Goal: Transaction & Acquisition: Purchase product/service

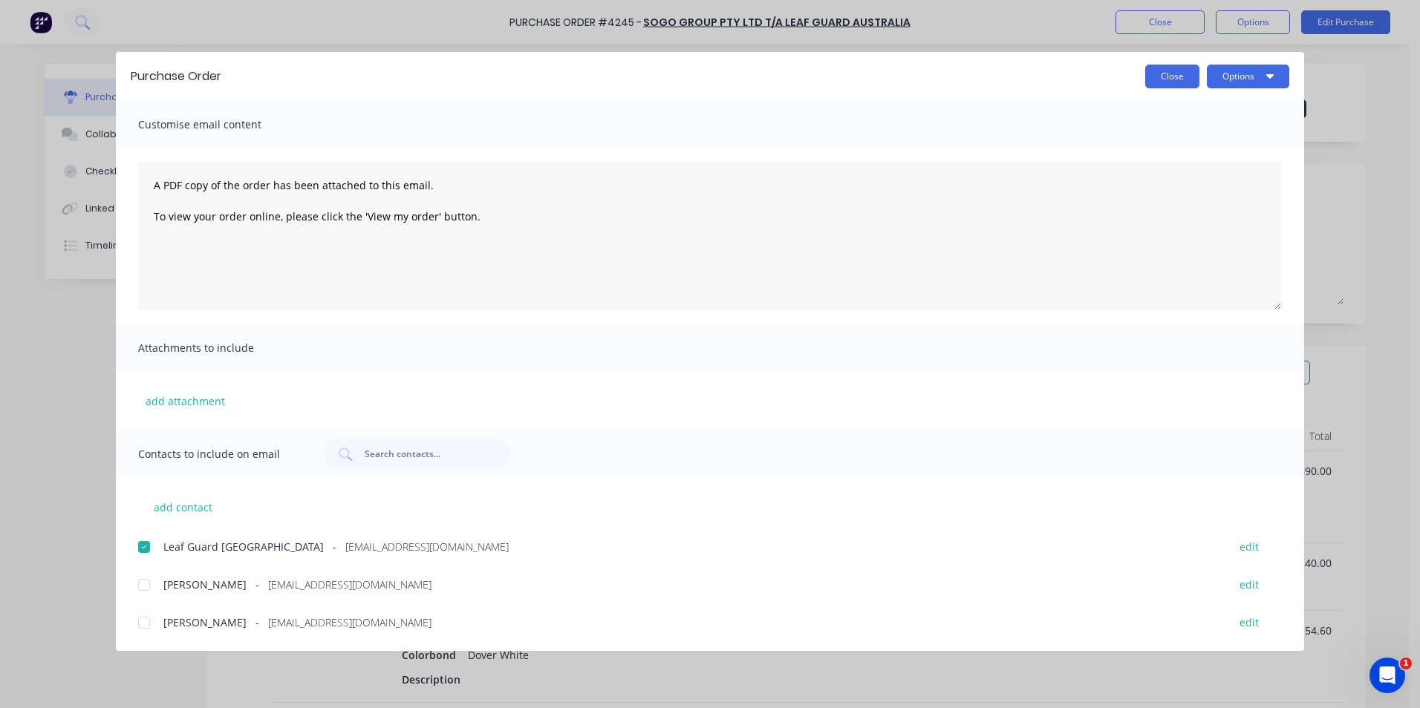
click at [1174, 74] on button "Close" at bounding box center [1172, 77] width 54 height 24
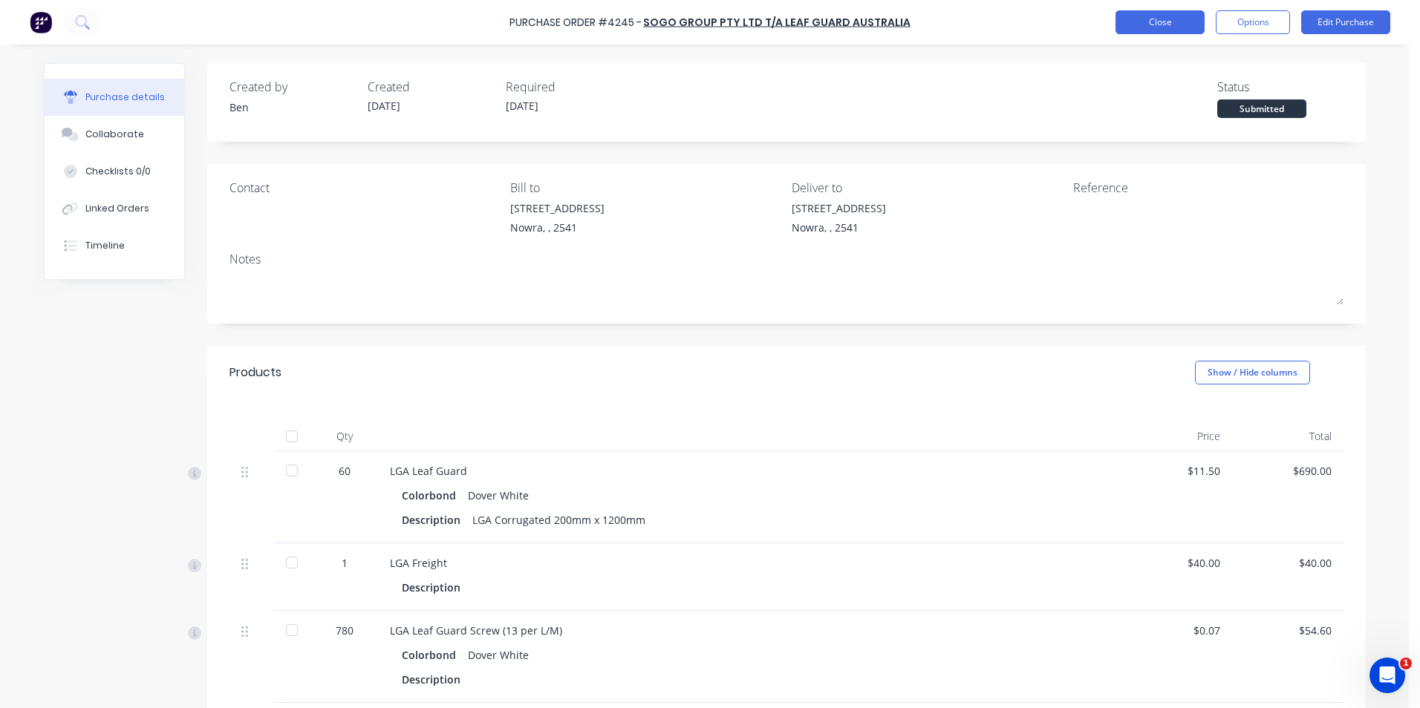
click at [1148, 16] on button "Close" at bounding box center [1159, 22] width 89 height 24
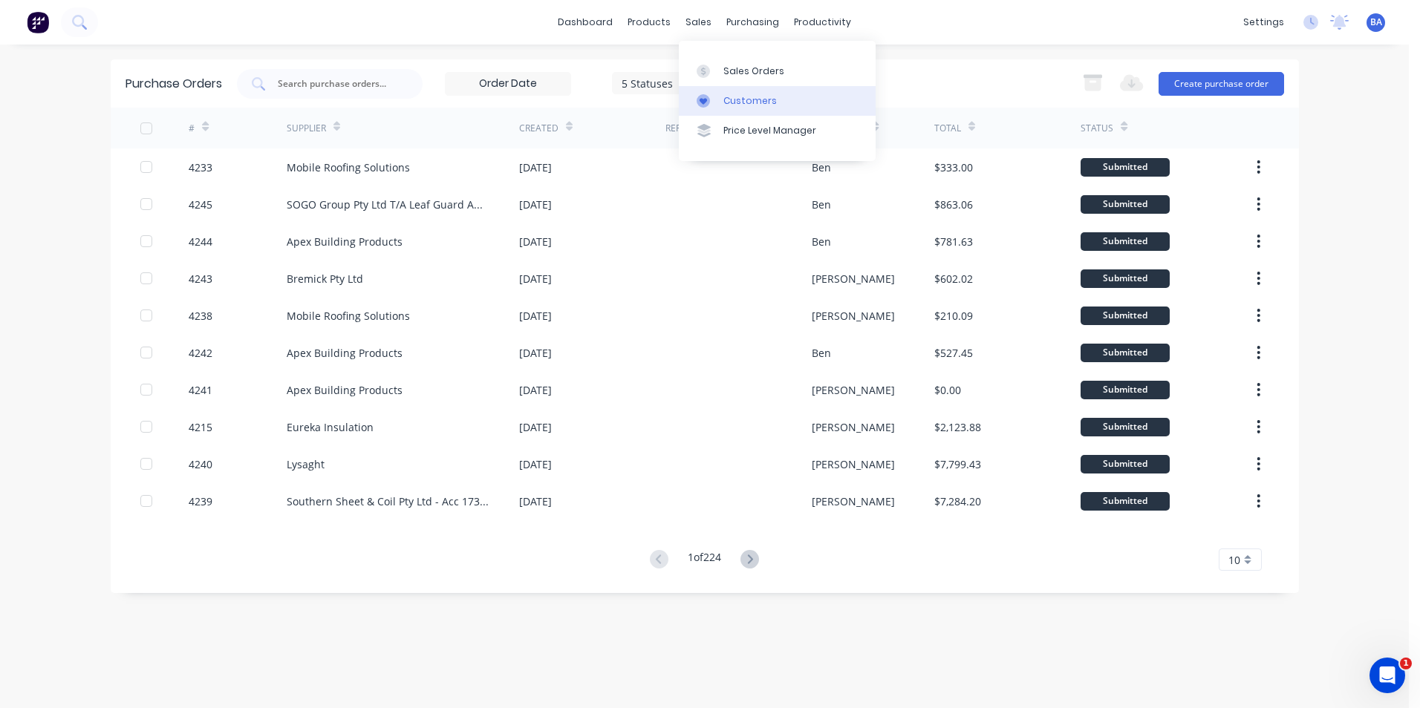
click at [705, 94] on icon at bounding box center [703, 100] width 13 height 13
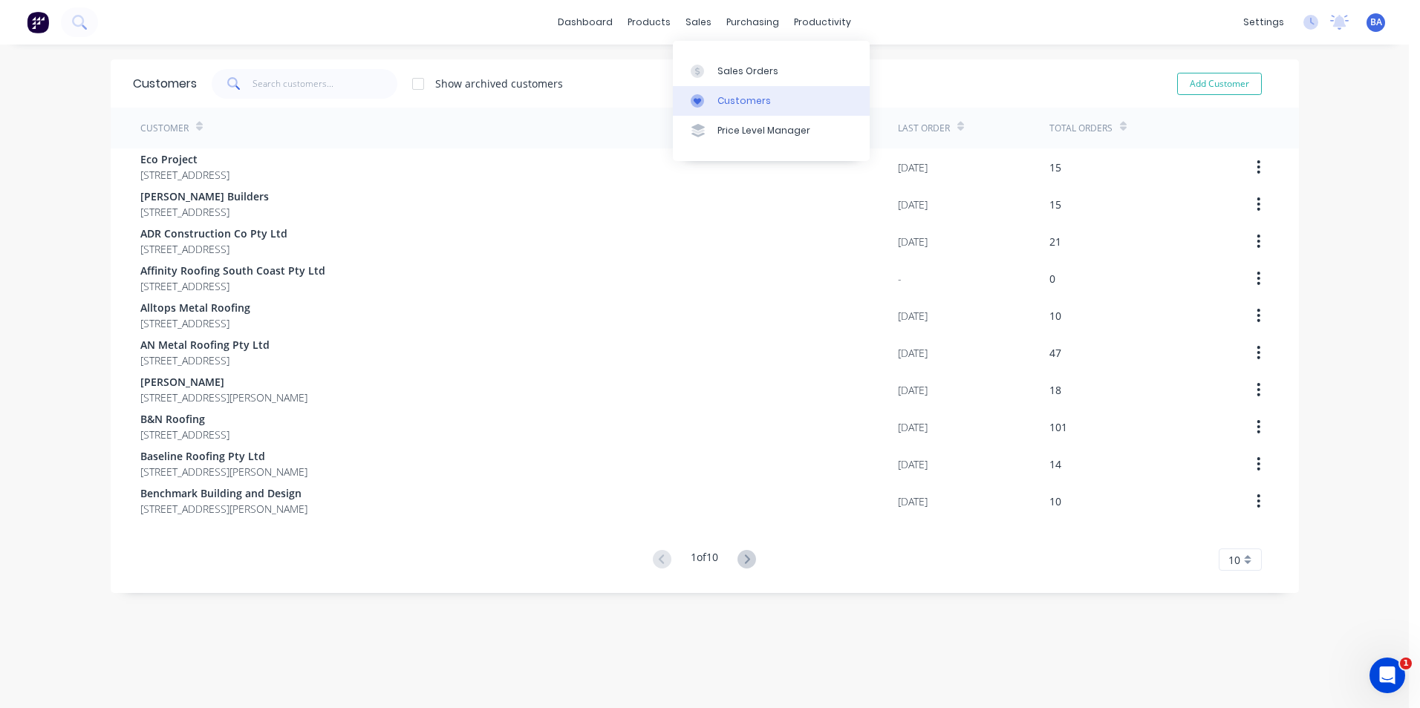
click at [700, 108] on link "Customers" at bounding box center [771, 101] width 197 height 30
click at [737, 98] on div "Customers" at bounding box center [743, 100] width 53 height 13
click at [284, 84] on input "text" at bounding box center [324, 84] width 145 height 30
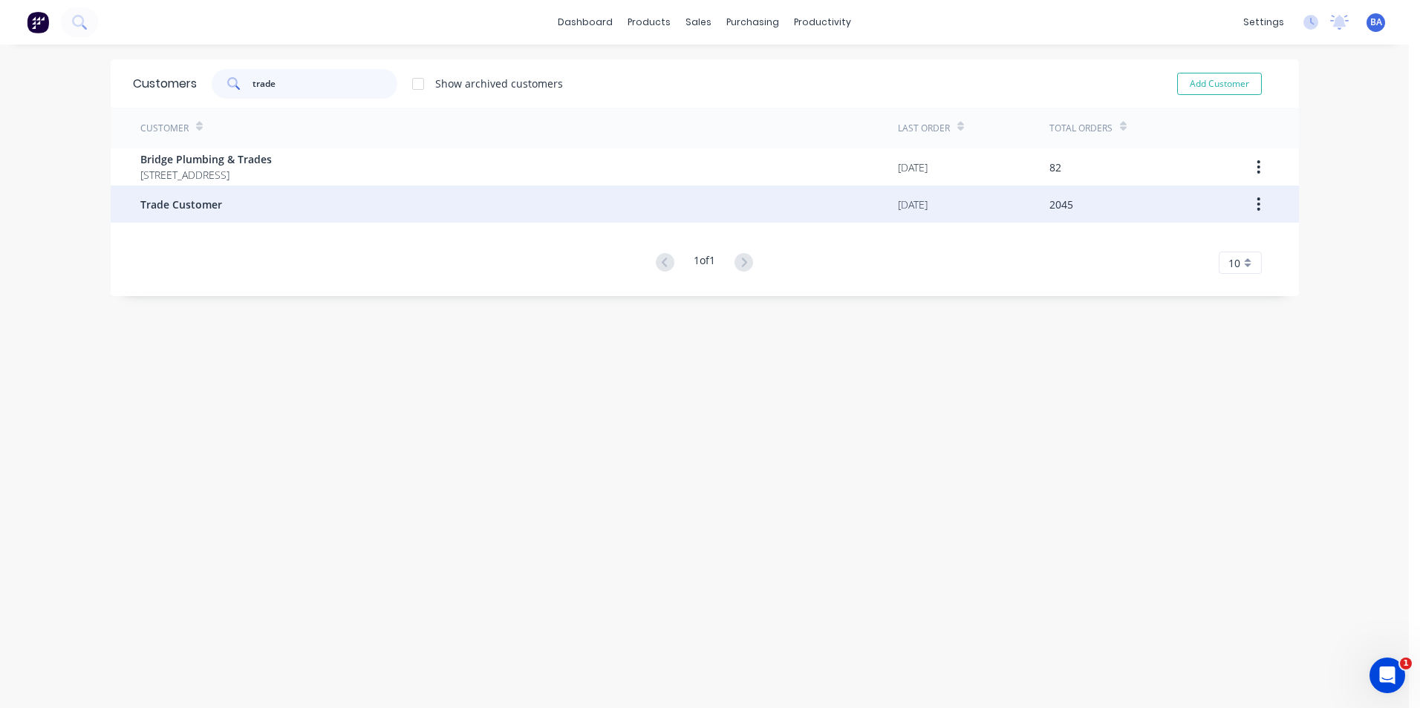
type input "trade"
click at [253, 206] on div "Trade Customer" at bounding box center [518, 204] width 757 height 37
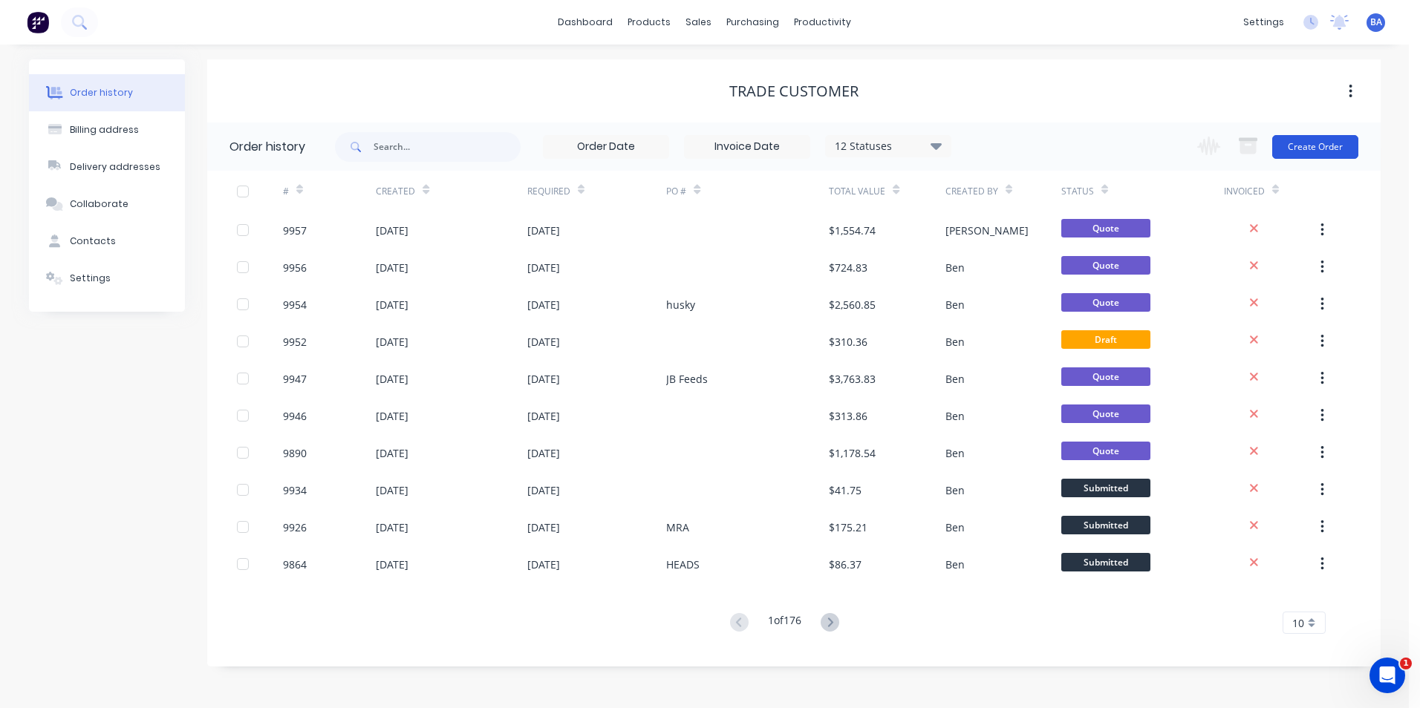
click at [1337, 143] on button "Create Order" at bounding box center [1315, 147] width 86 height 24
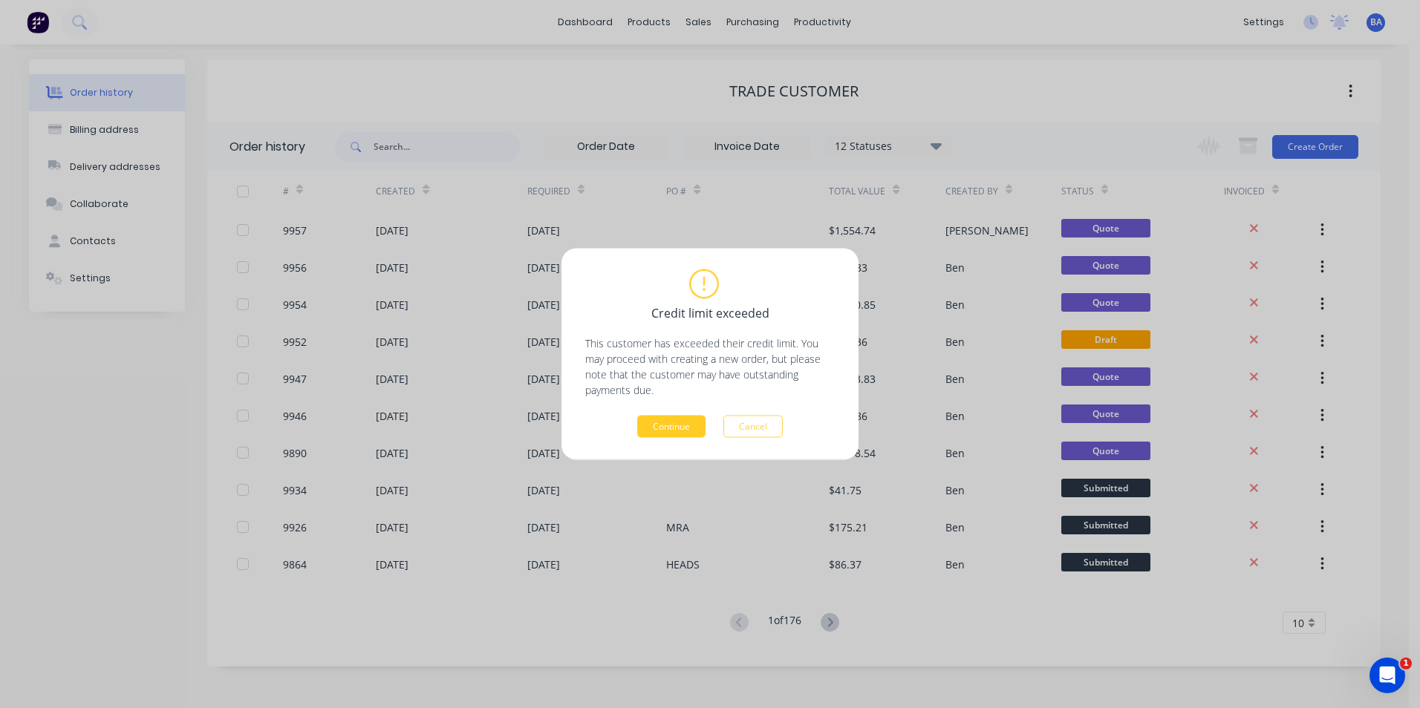
click at [651, 419] on button "Continue" at bounding box center [671, 427] width 68 height 22
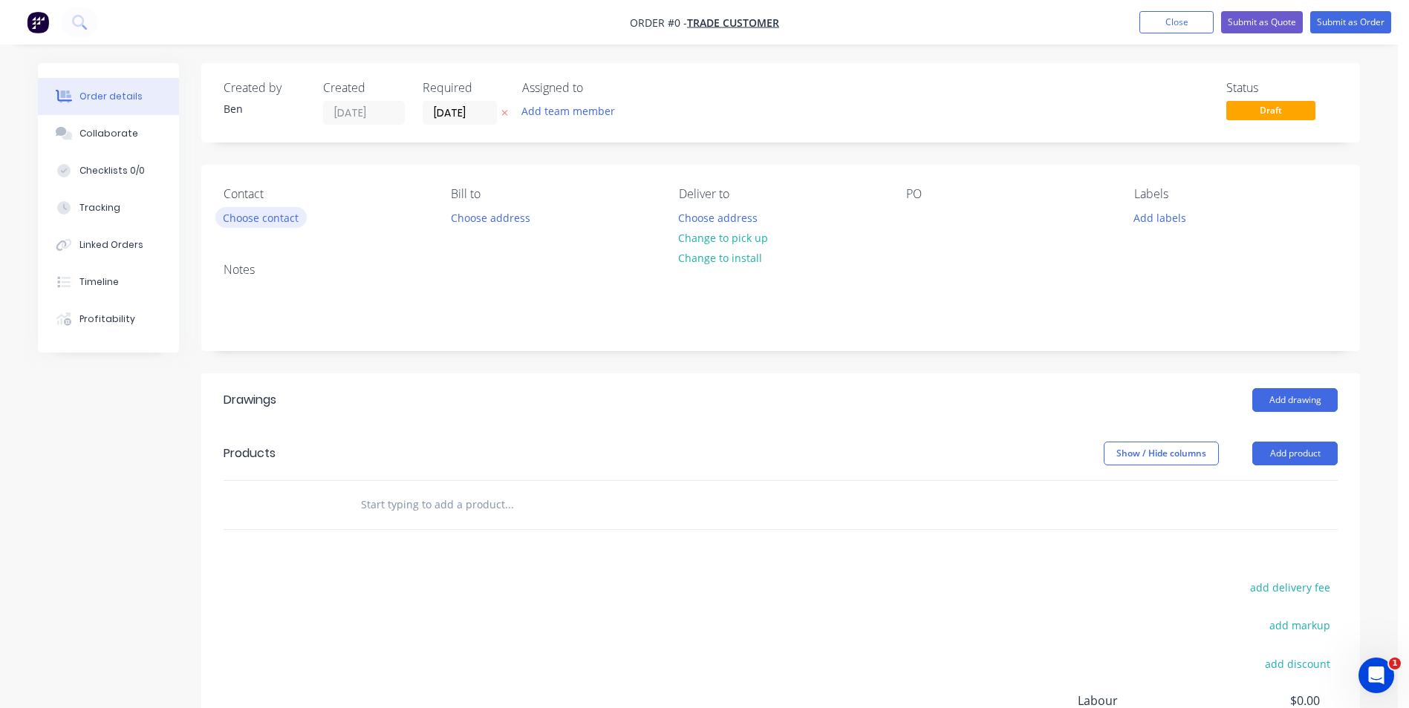
click at [281, 222] on button "Choose contact" at bounding box center [260, 217] width 91 height 20
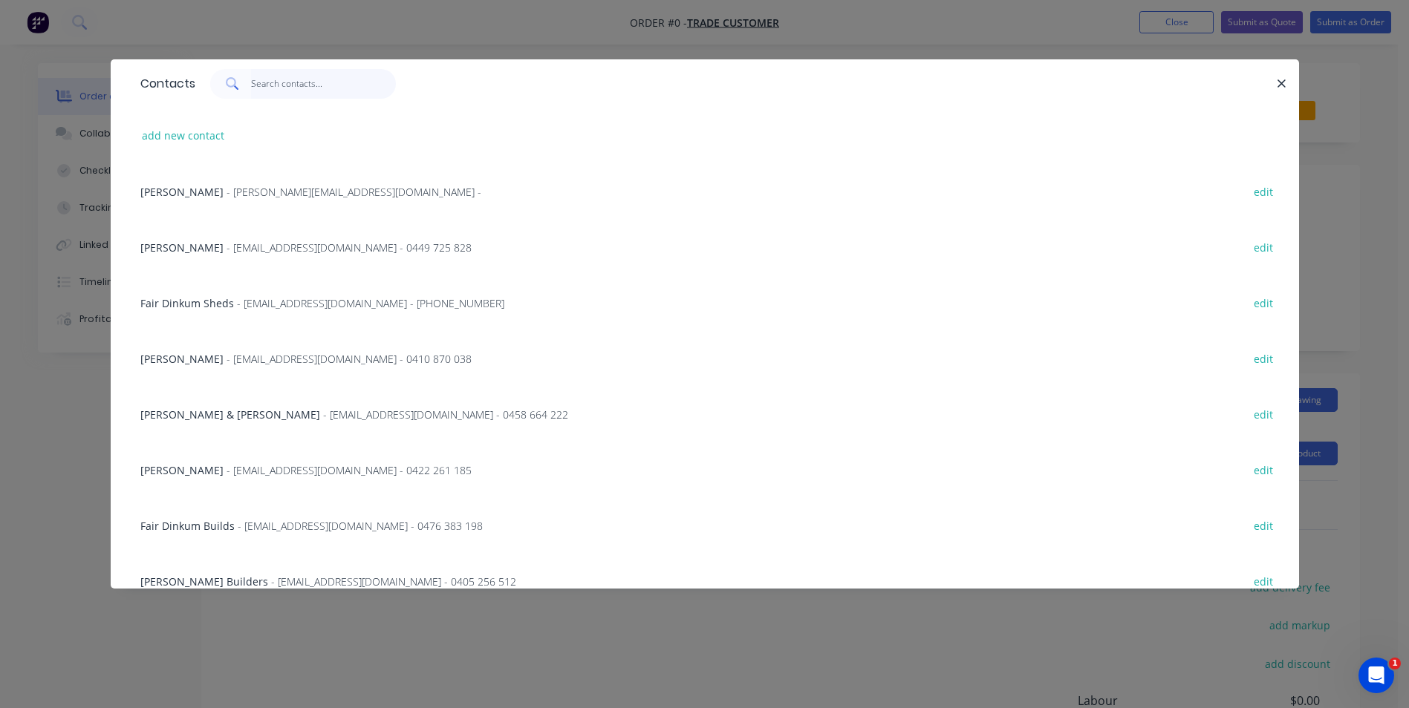
click at [266, 84] on input "text" at bounding box center [323, 84] width 145 height 30
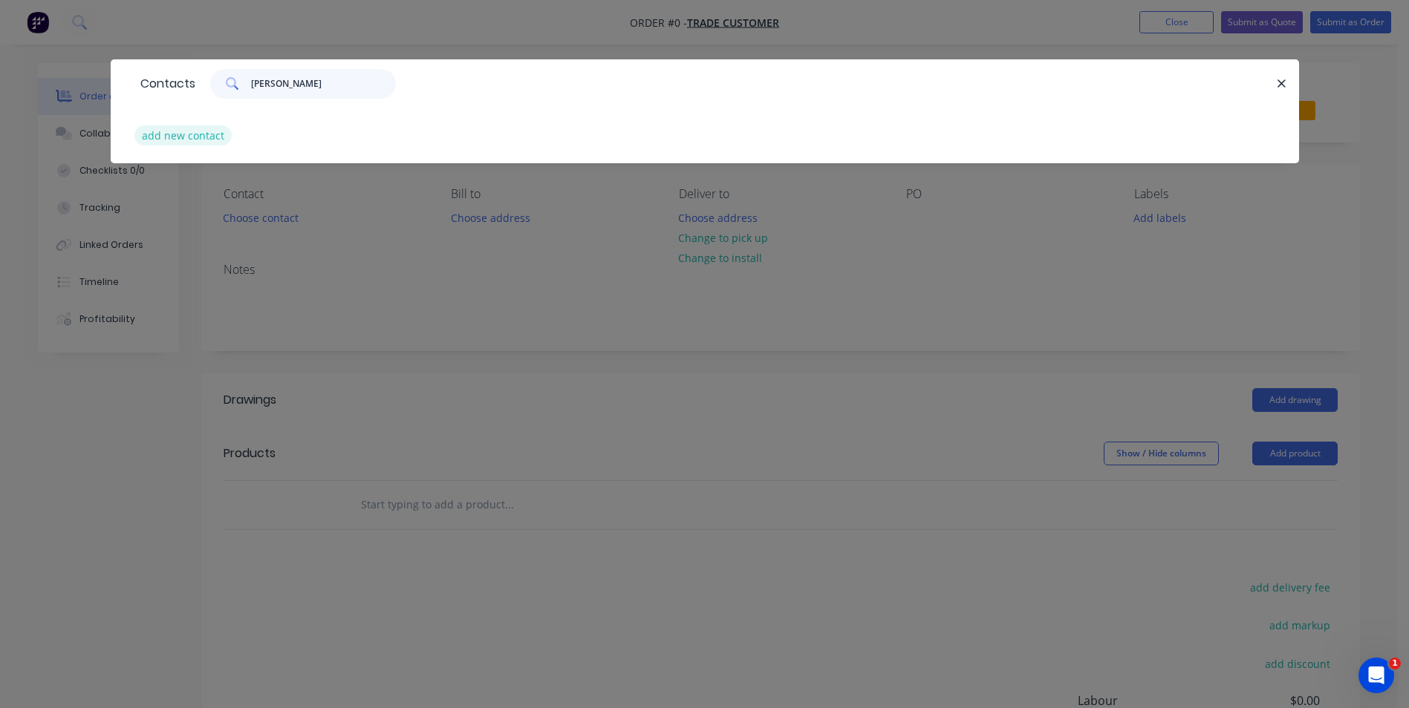
type input "[PERSON_NAME]"
click at [200, 137] on button "add new contact" at bounding box center [183, 135] width 98 height 20
select select "AU"
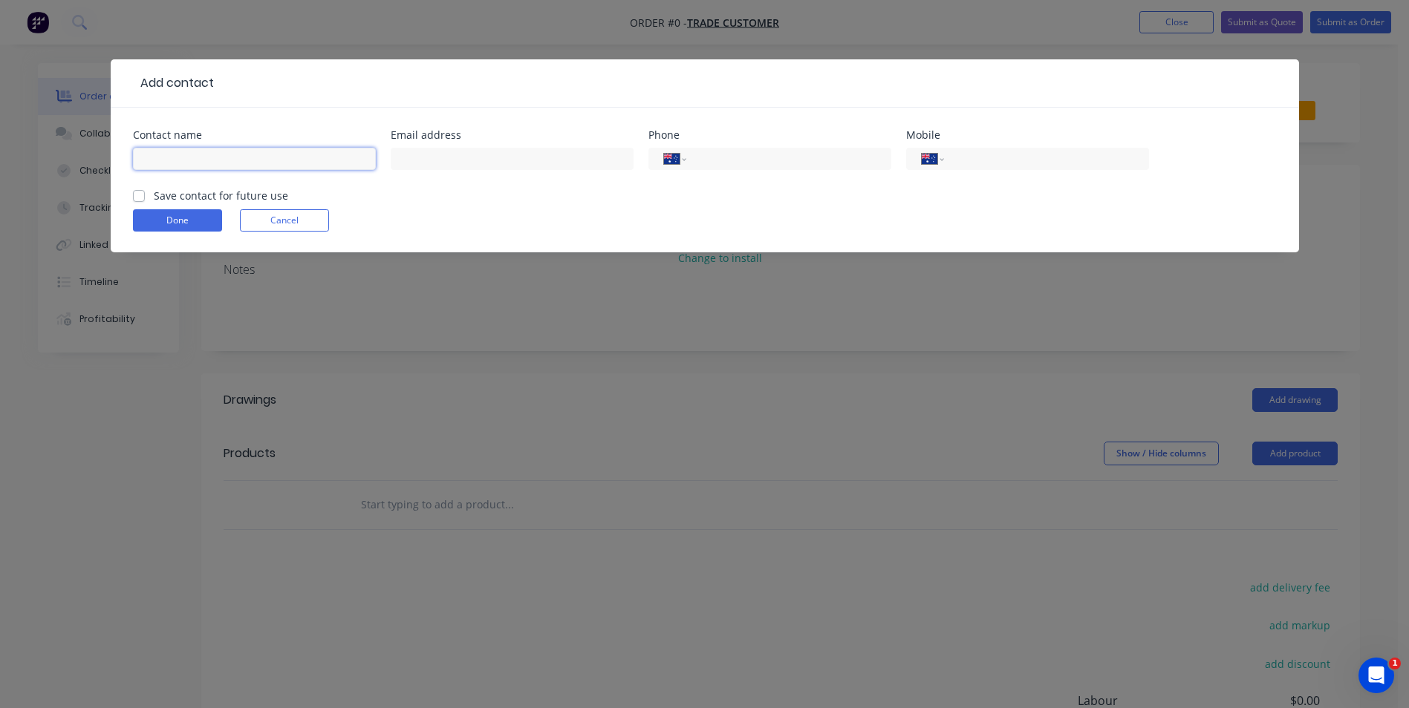
click at [197, 158] on input "text" at bounding box center [254, 159] width 243 height 22
type input "[PERSON_NAME]"
click at [318, 220] on button "Cancel" at bounding box center [284, 220] width 89 height 22
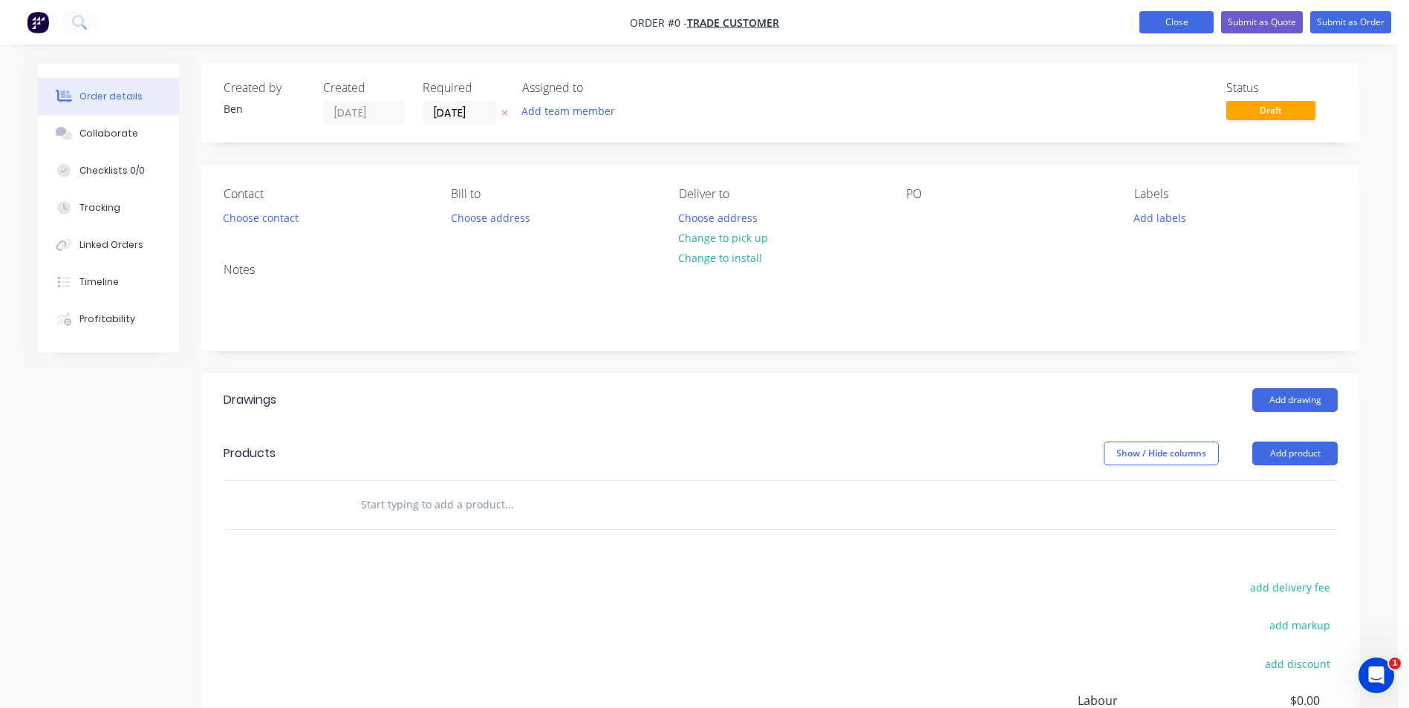
click at [1183, 16] on button "Close" at bounding box center [1176, 22] width 74 height 22
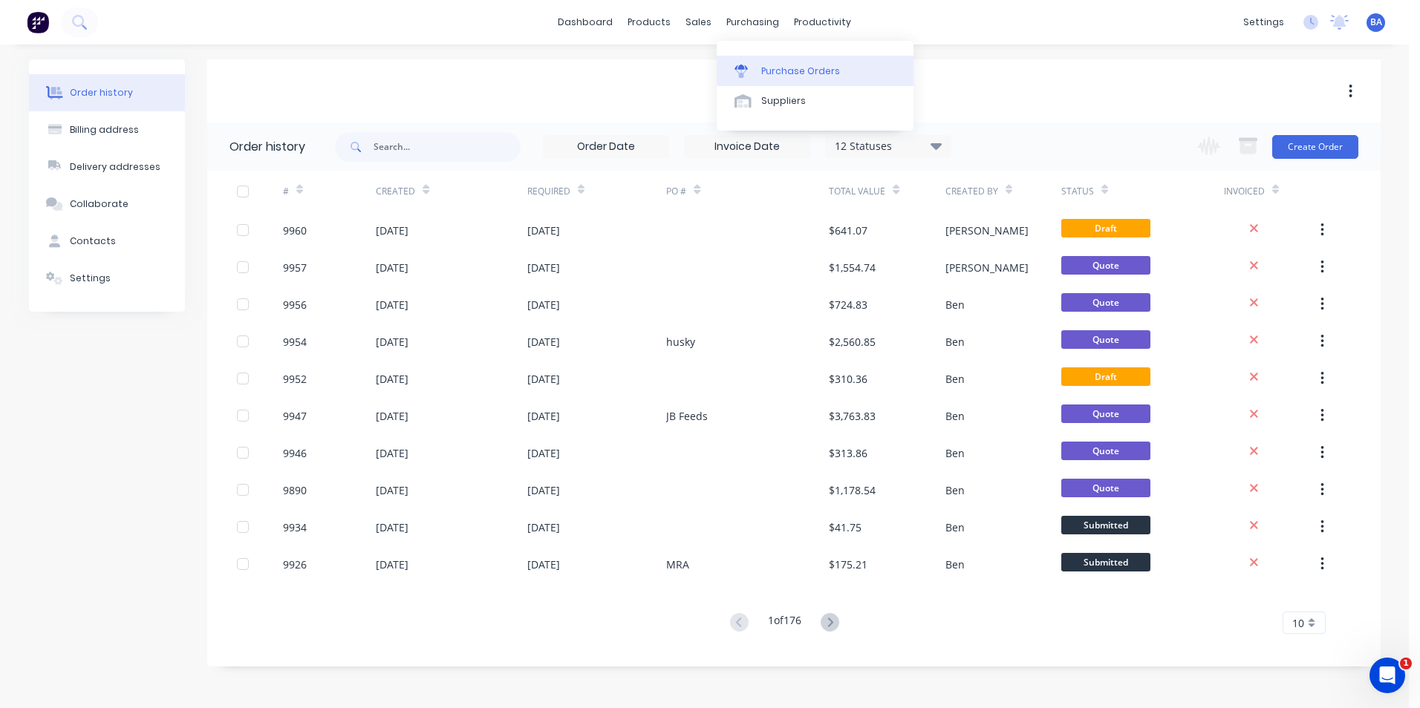
click at [756, 75] on div at bounding box center [745, 71] width 22 height 13
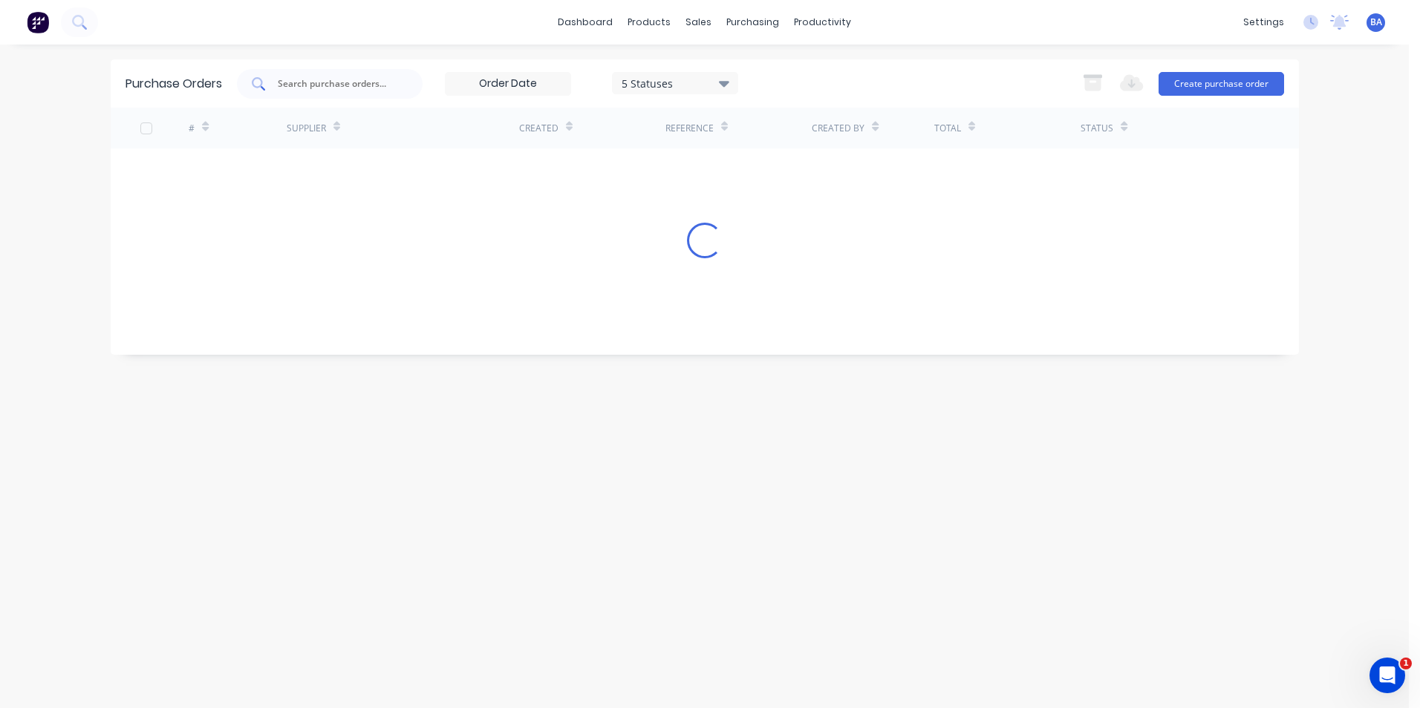
click at [329, 88] on input "text" at bounding box center [337, 83] width 123 height 15
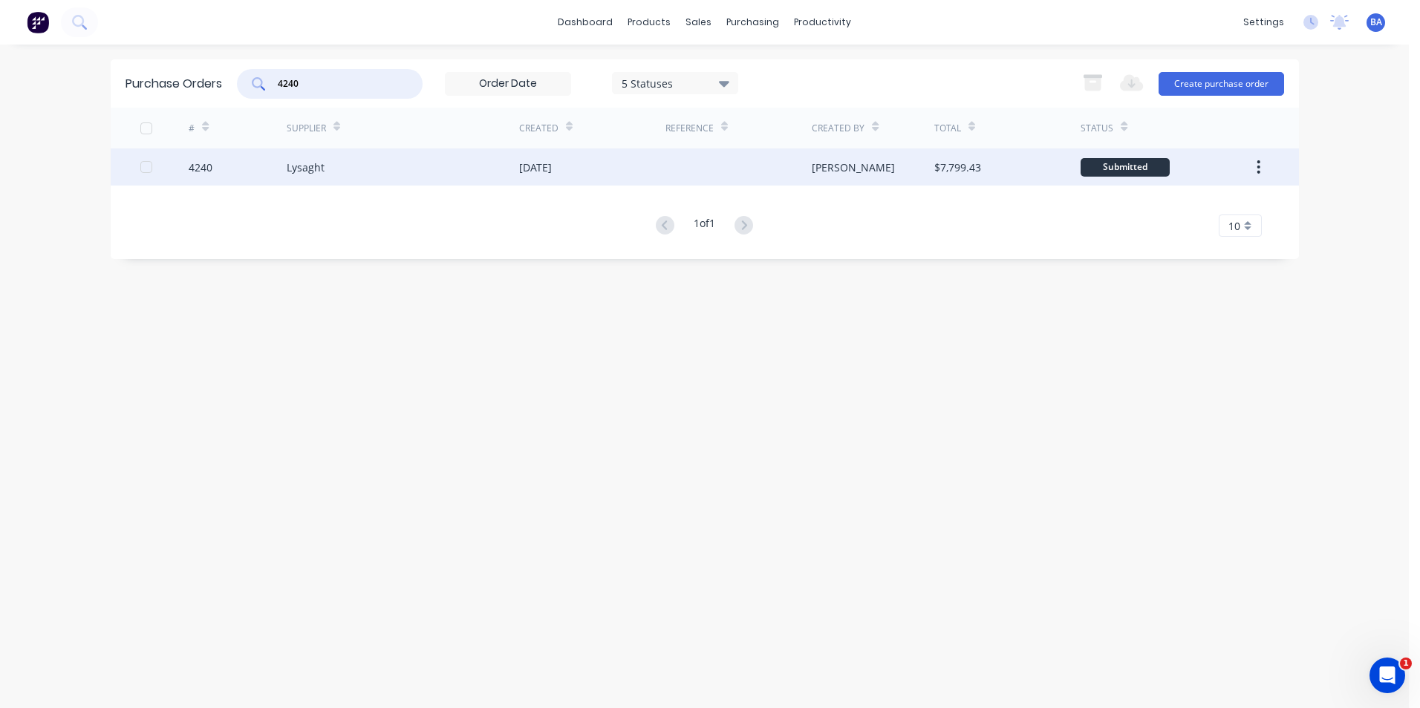
type input "4240"
click at [575, 158] on div "[DATE]" at bounding box center [592, 167] width 146 height 37
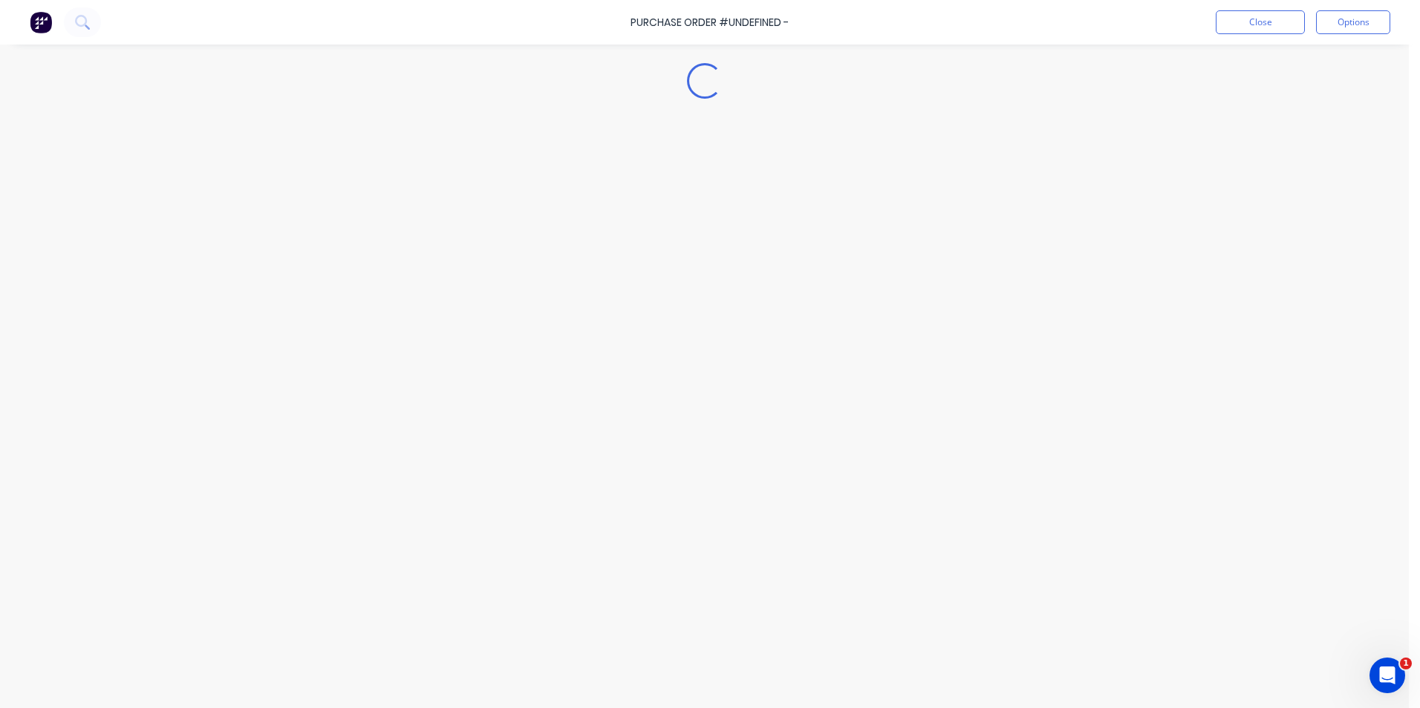
type textarea "x"
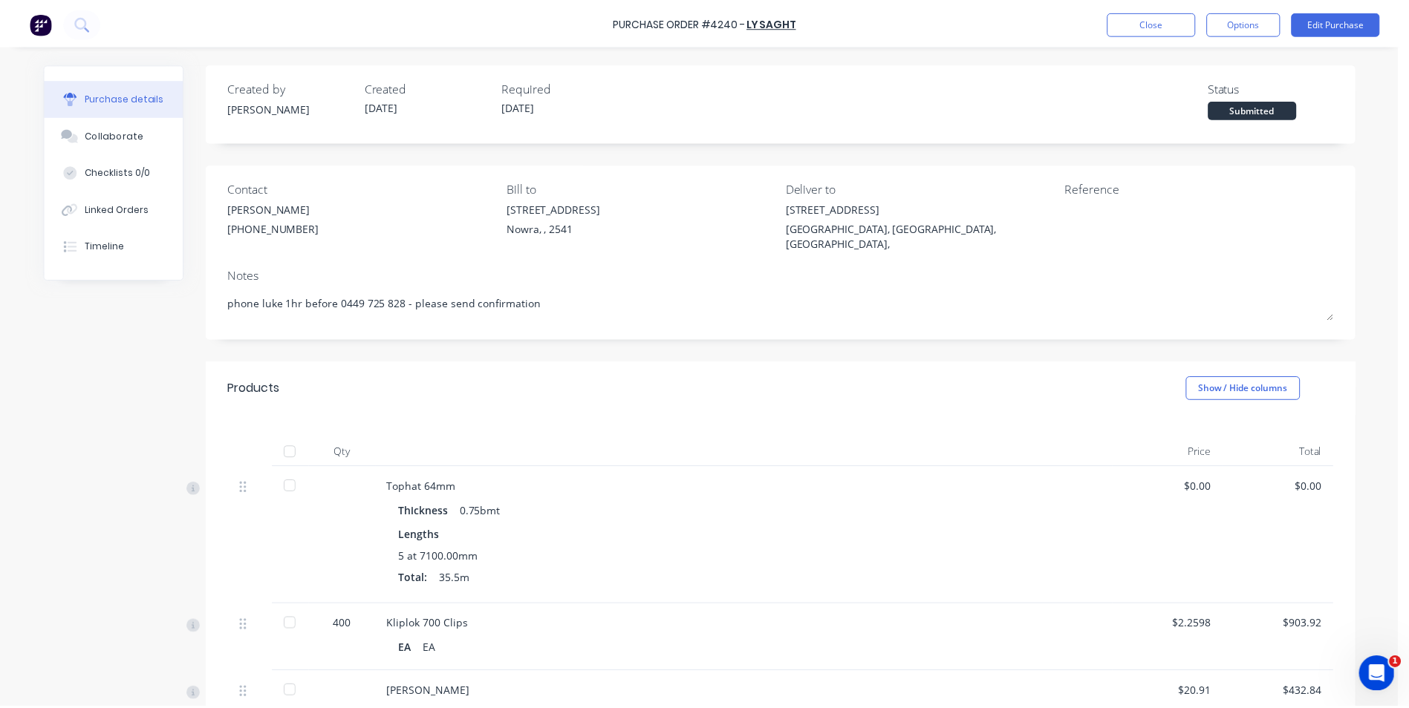
scroll to position [74, 0]
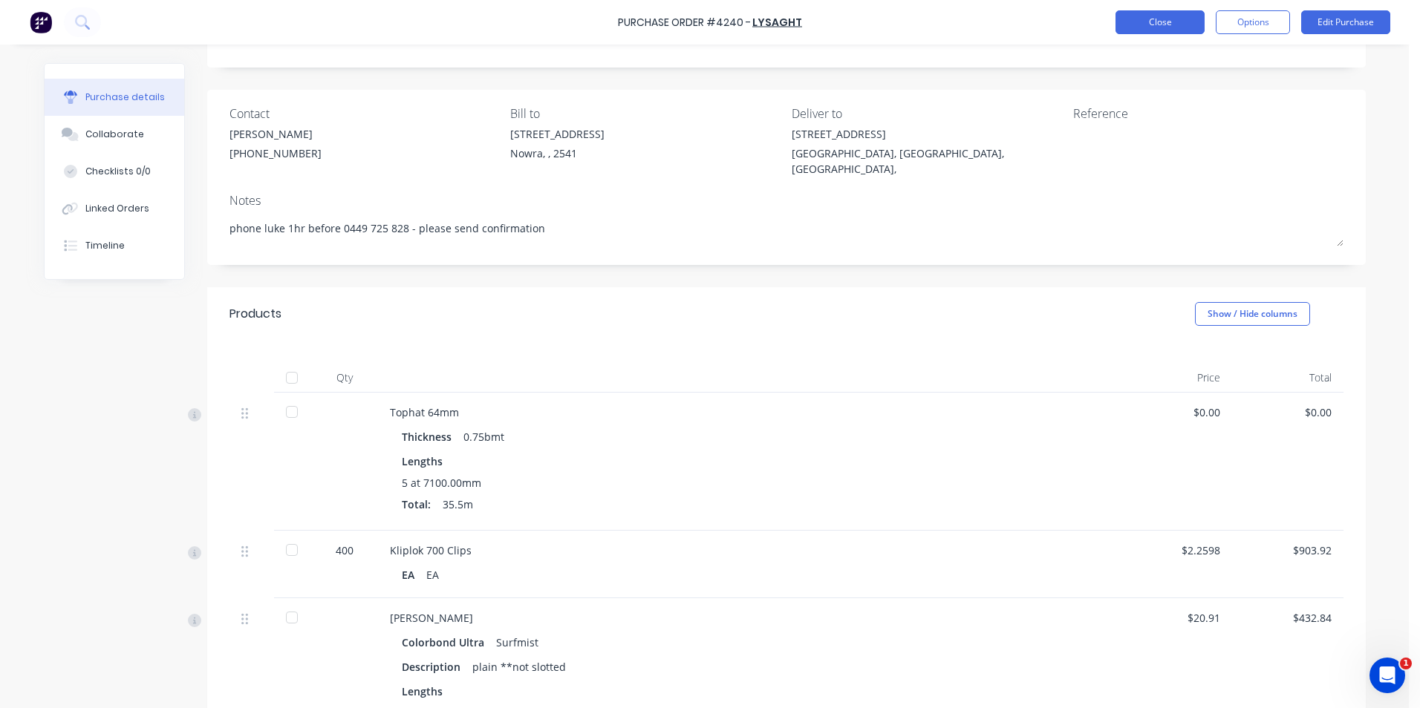
click at [1161, 20] on button "Close" at bounding box center [1159, 22] width 89 height 24
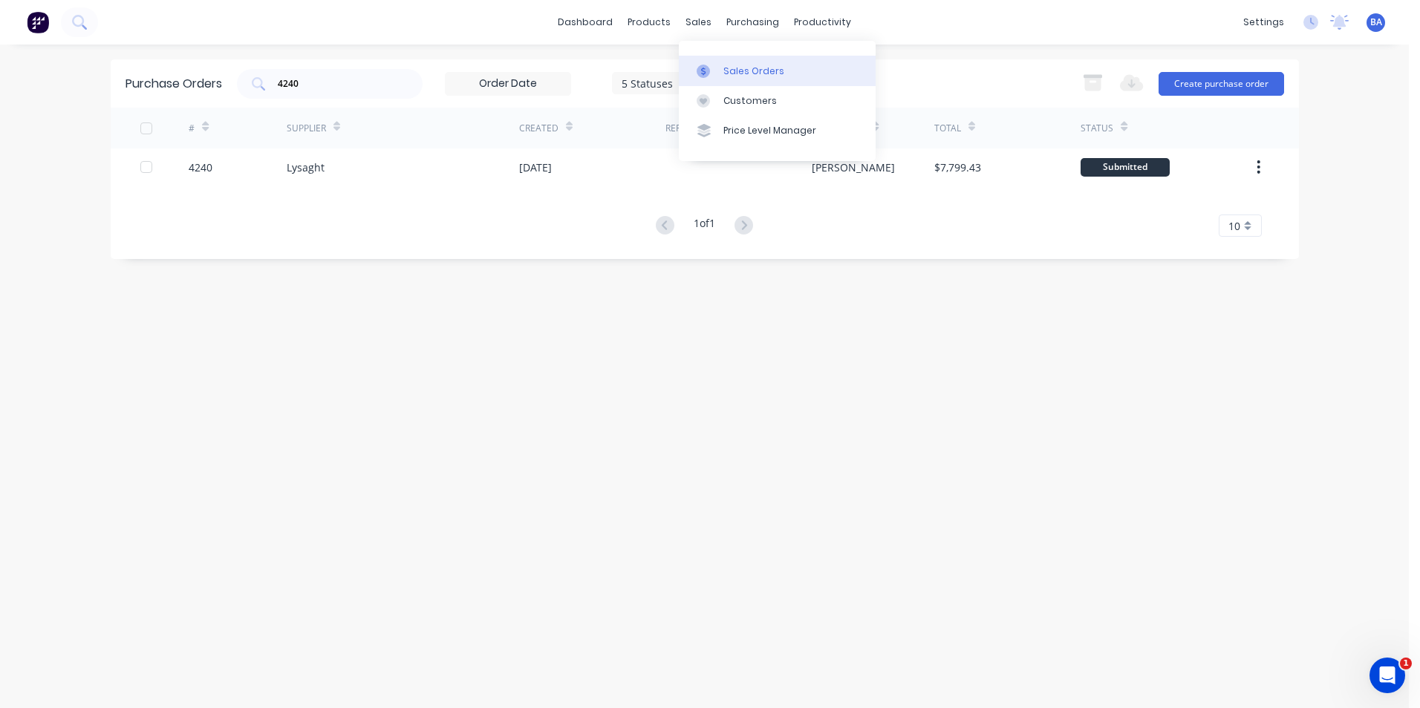
click at [714, 69] on div at bounding box center [708, 71] width 22 height 13
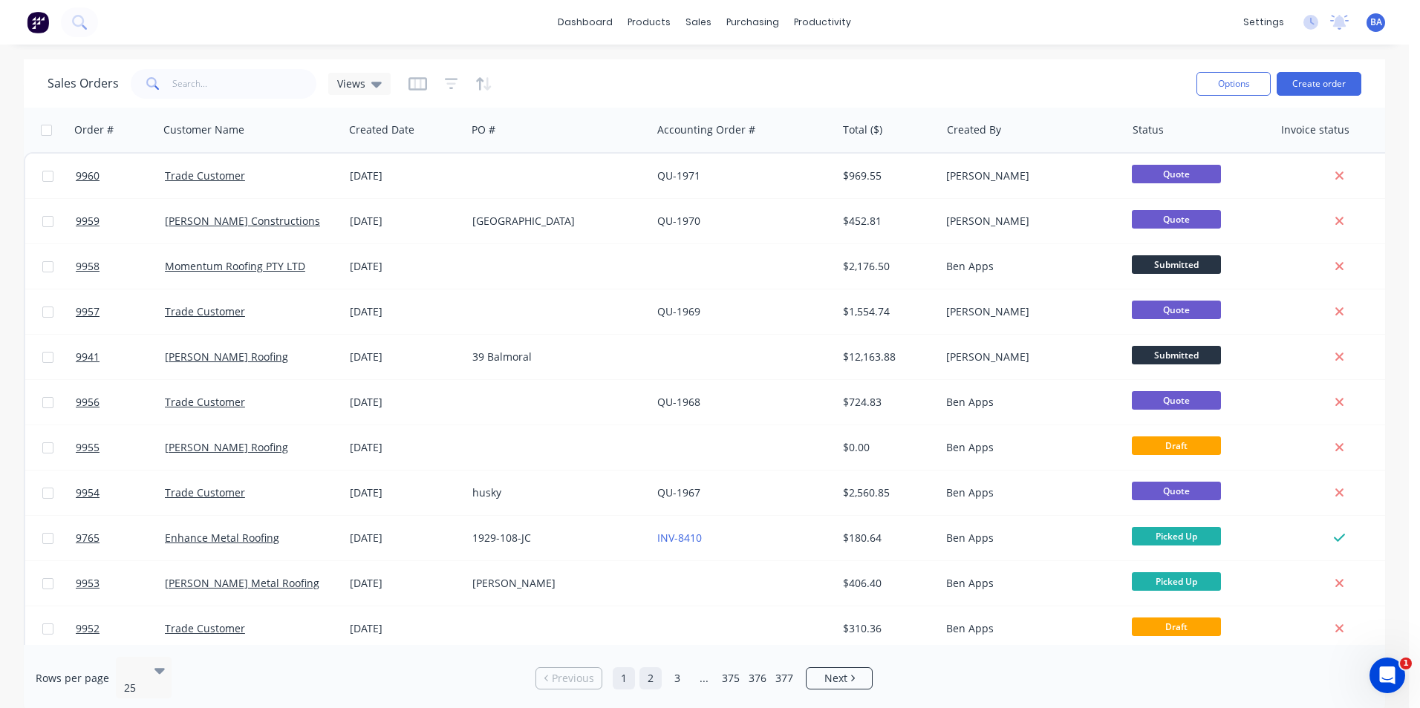
click at [651, 668] on link "2" at bounding box center [650, 679] width 22 height 22
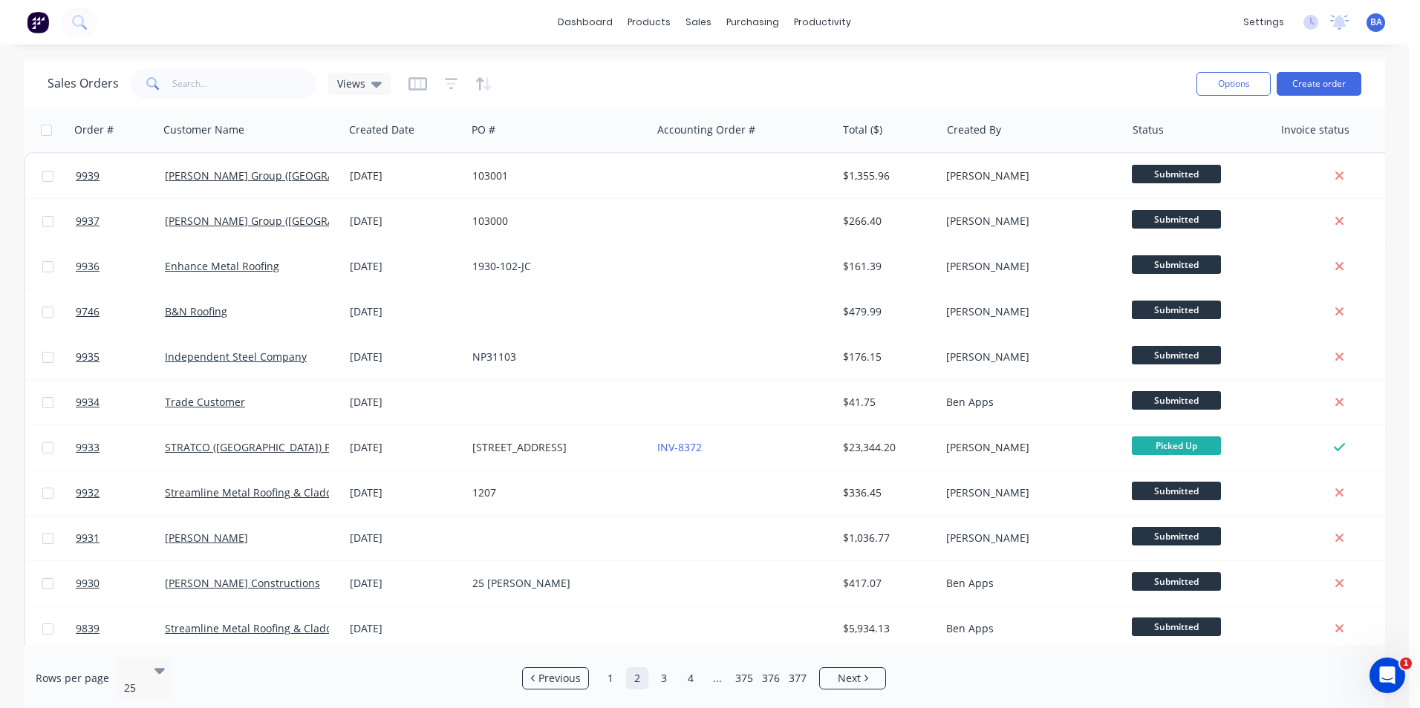
click at [651, 668] on ul "Previous 1 2 3 4 ... 375 376 377 Next" at bounding box center [704, 679] width 376 height 22
click at [257, 76] on input "text" at bounding box center [244, 84] width 145 height 30
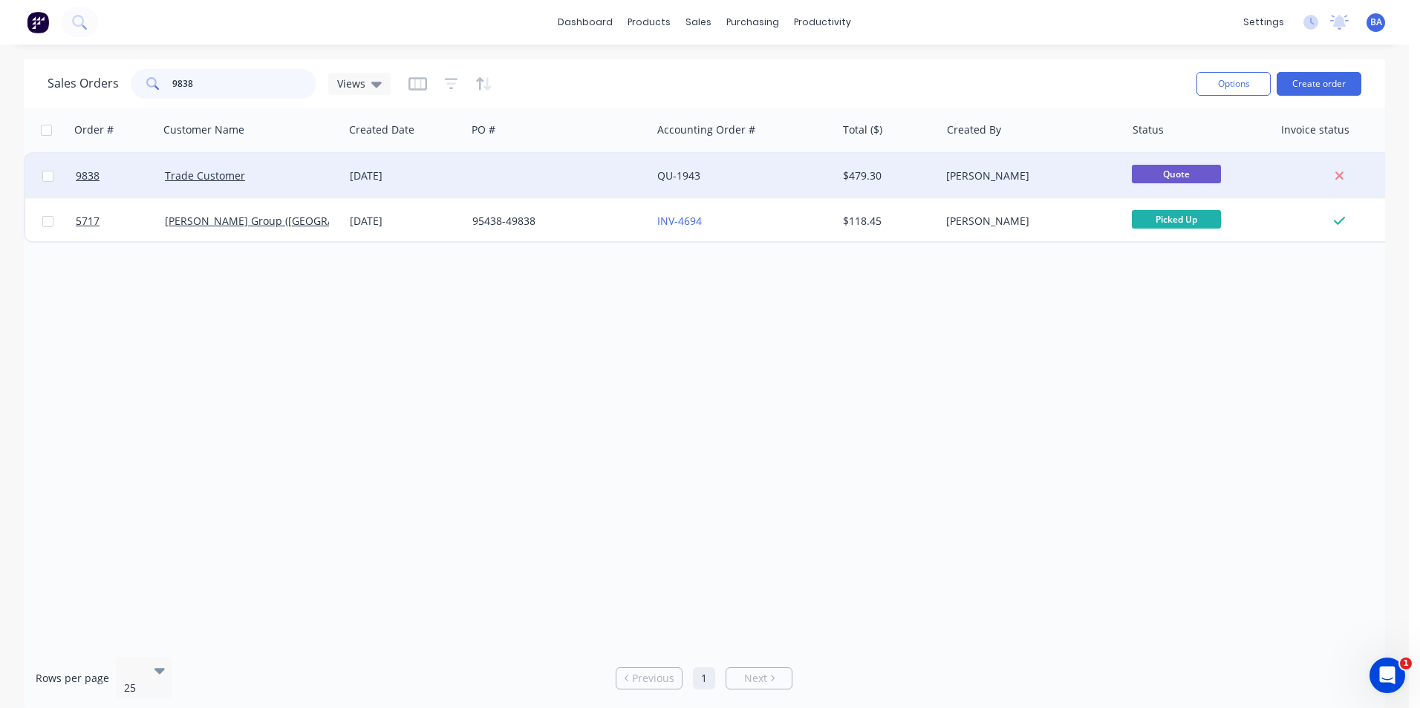
type input "9838"
click at [256, 177] on div "Trade Customer" at bounding box center [247, 176] width 165 height 15
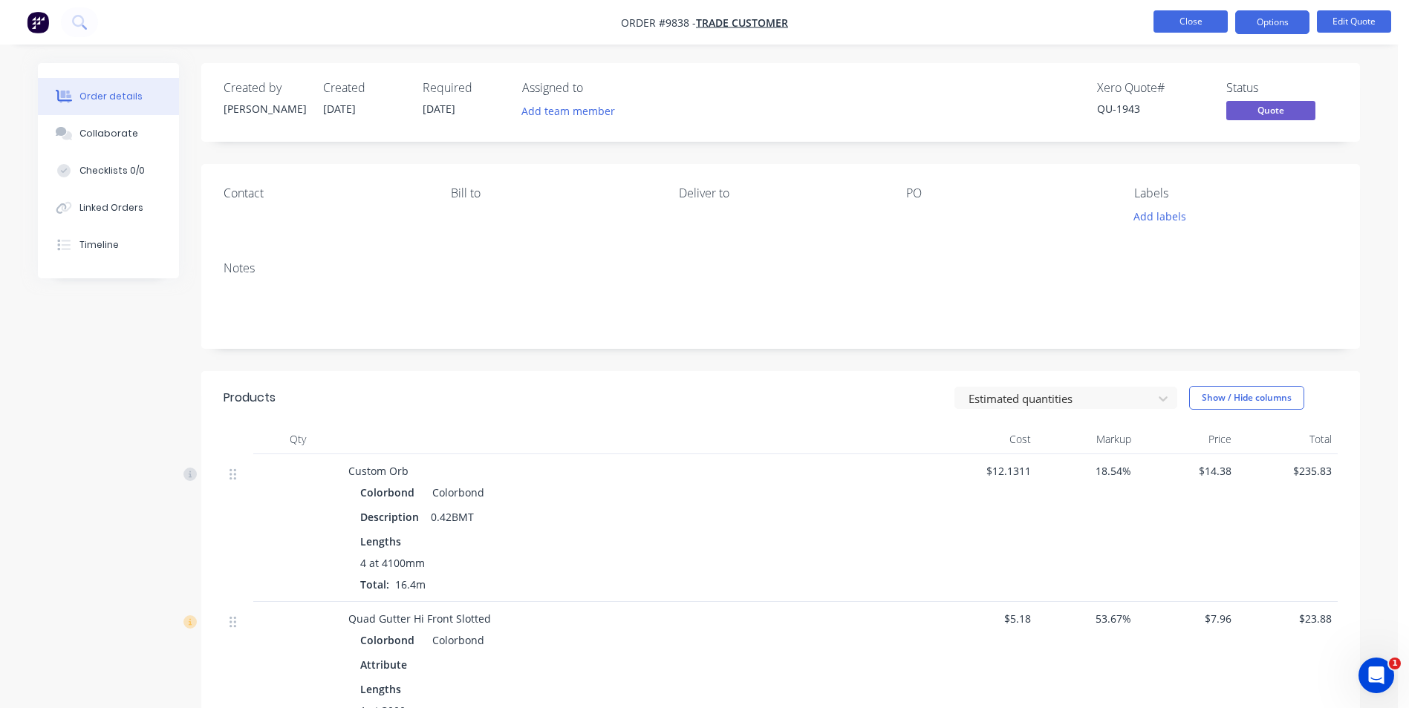
click at [1176, 22] on button "Close" at bounding box center [1190, 21] width 74 height 22
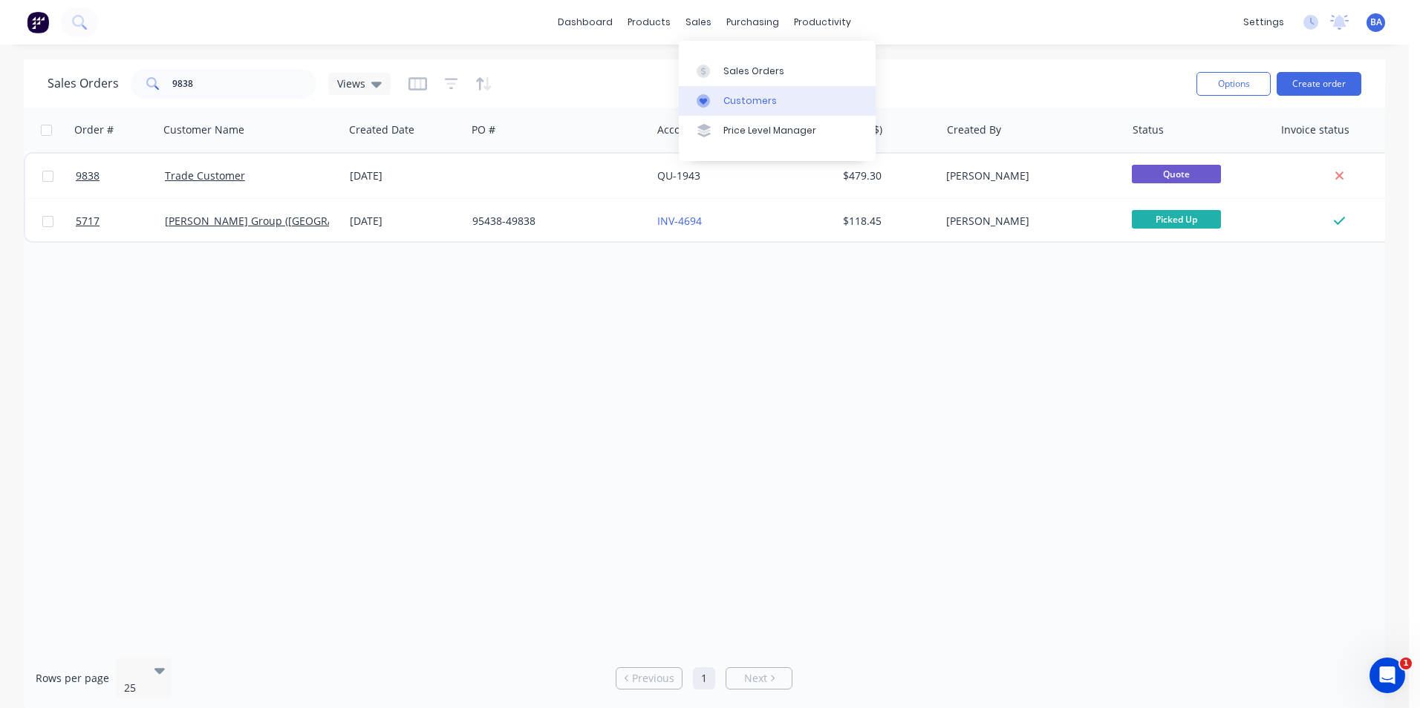
click at [704, 100] on icon at bounding box center [703, 101] width 7 height 7
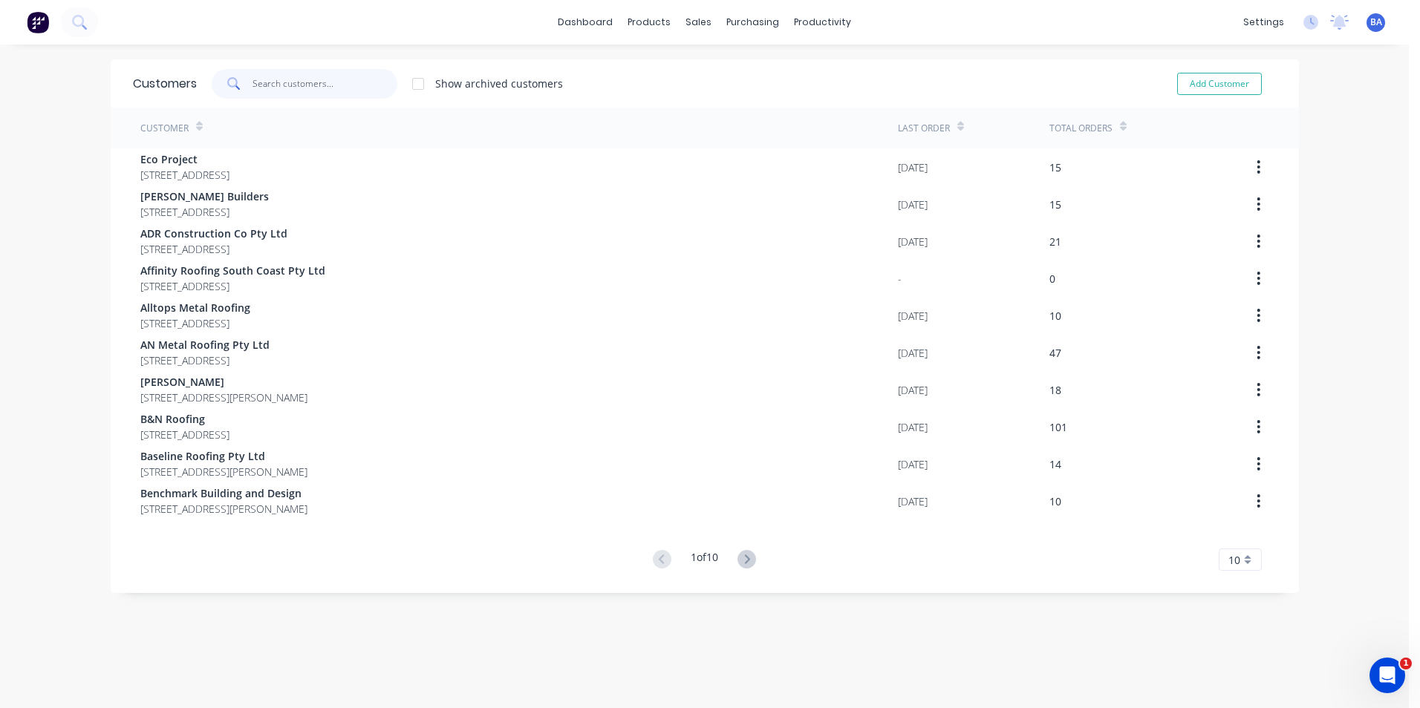
click at [336, 81] on input "text" at bounding box center [324, 84] width 145 height 30
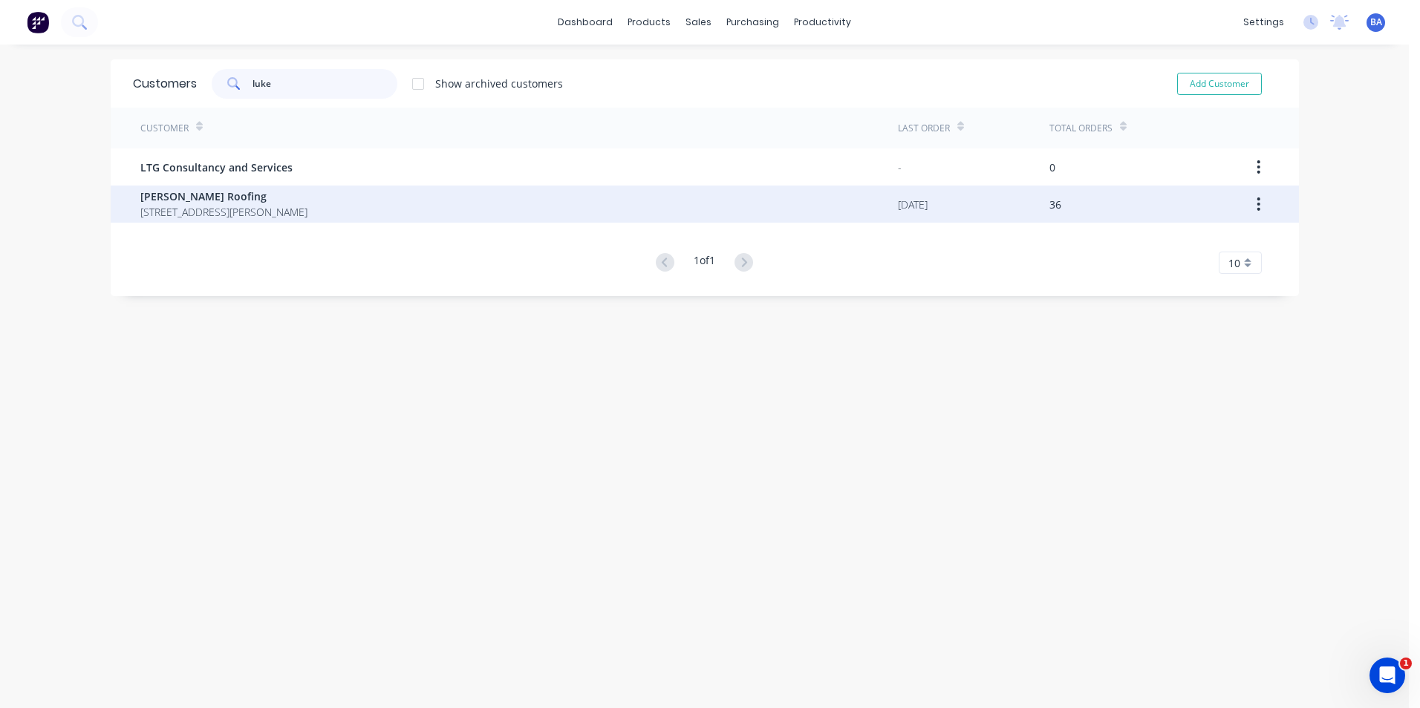
type input "luke"
click at [268, 201] on span "[PERSON_NAME] Roofing" at bounding box center [223, 197] width 167 height 16
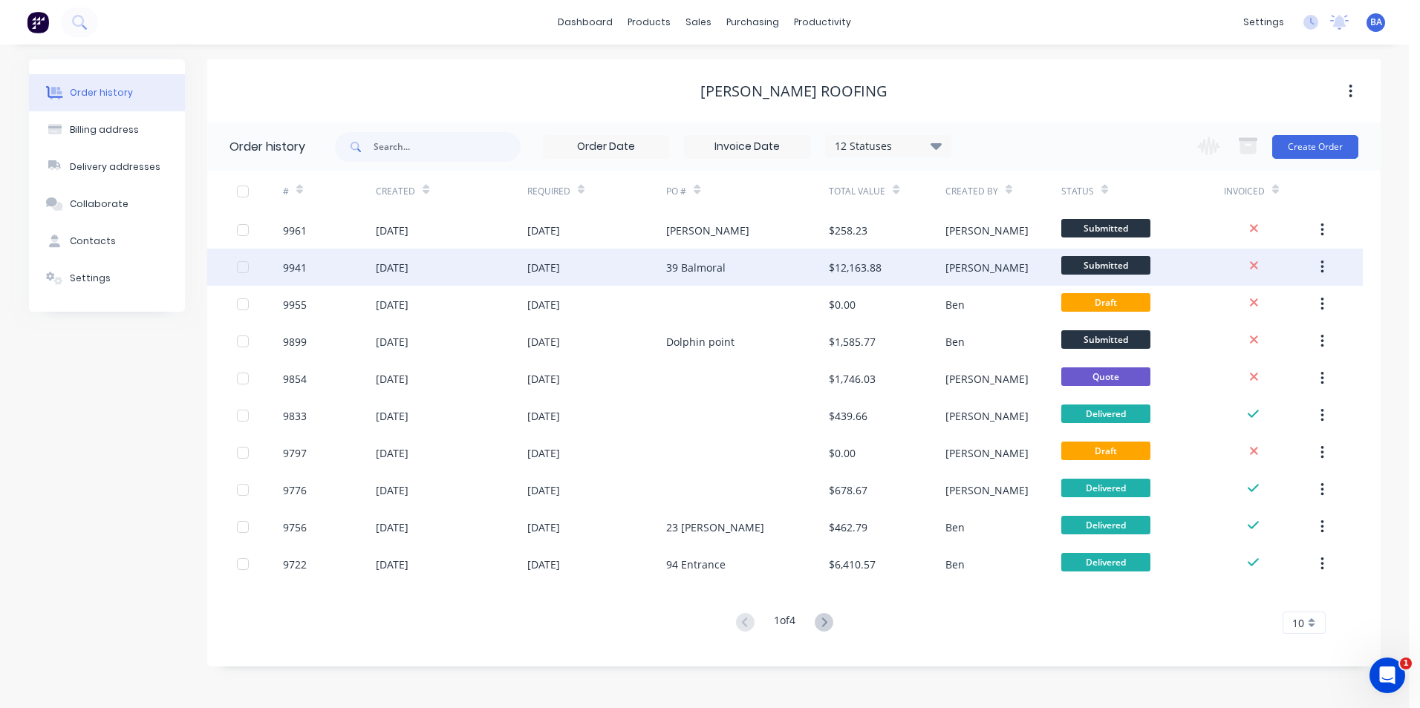
click at [764, 258] on div "39 Balmoral" at bounding box center [747, 267] width 163 height 37
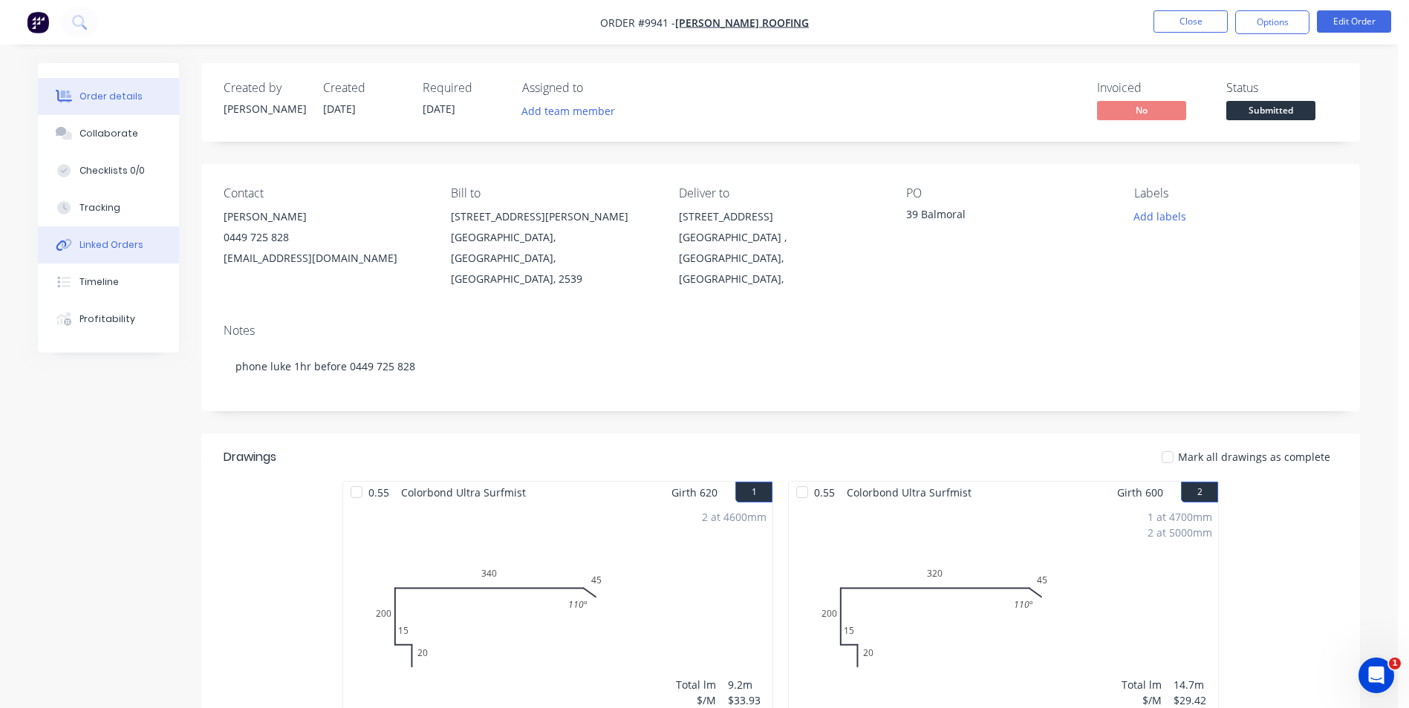
click at [76, 245] on button "Linked Orders" at bounding box center [108, 244] width 141 height 37
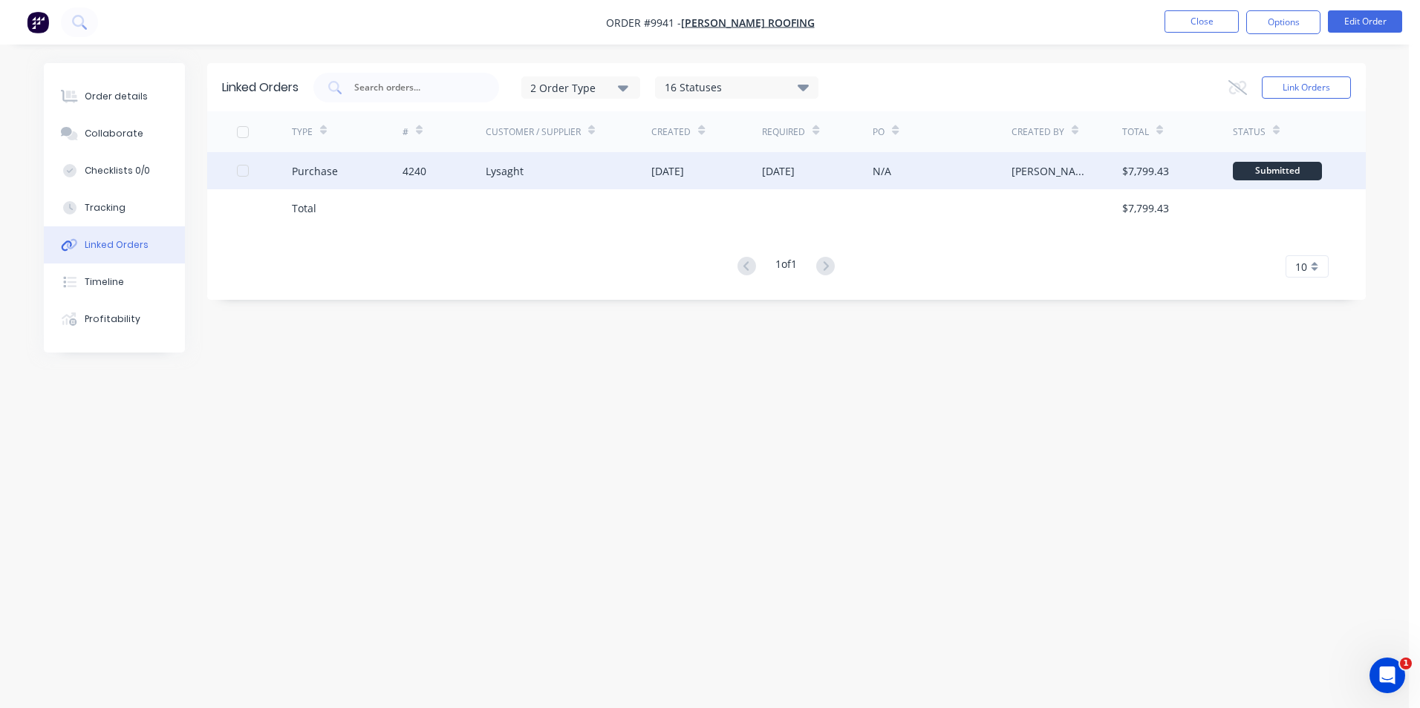
click at [539, 176] on div "Lysaght" at bounding box center [569, 170] width 166 height 37
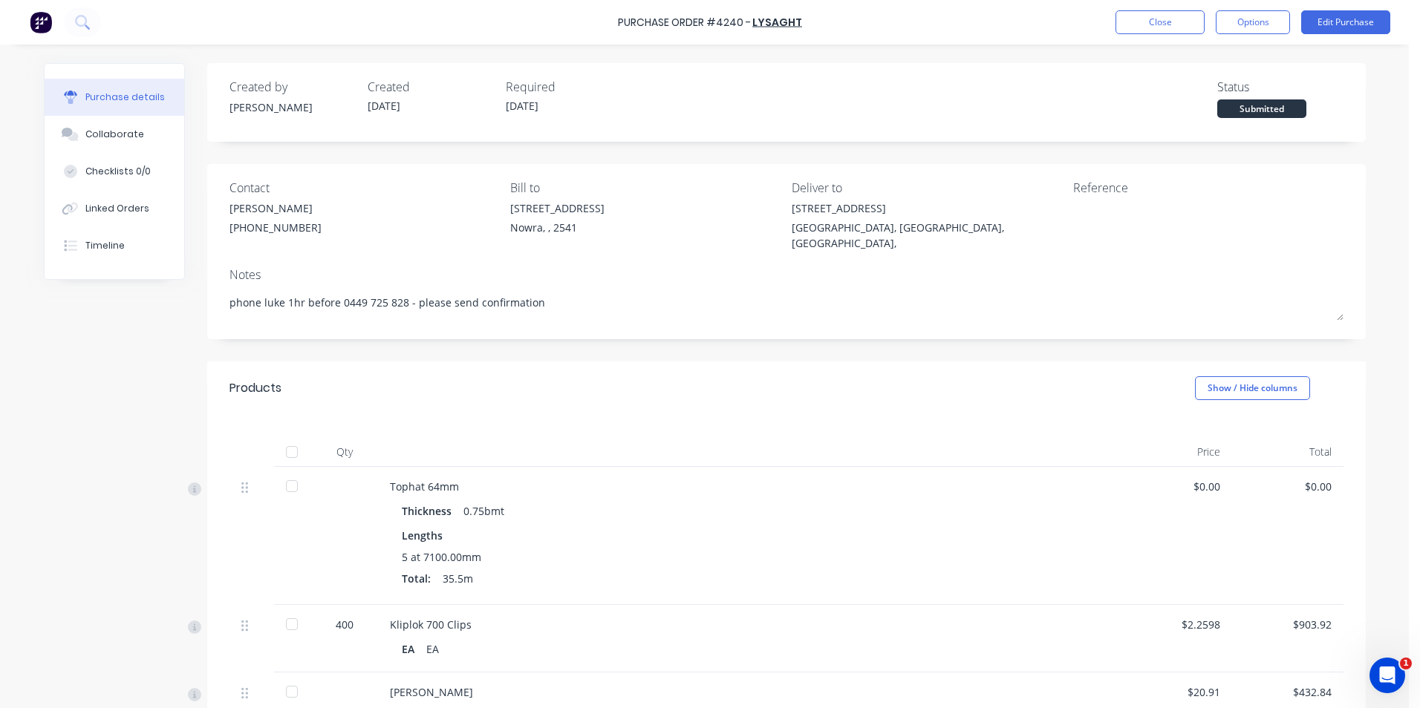
click at [135, 95] on div "Purchase details" at bounding box center [124, 97] width 79 height 13
type textarea "x"
click at [1150, 21] on button "Close" at bounding box center [1159, 22] width 89 height 24
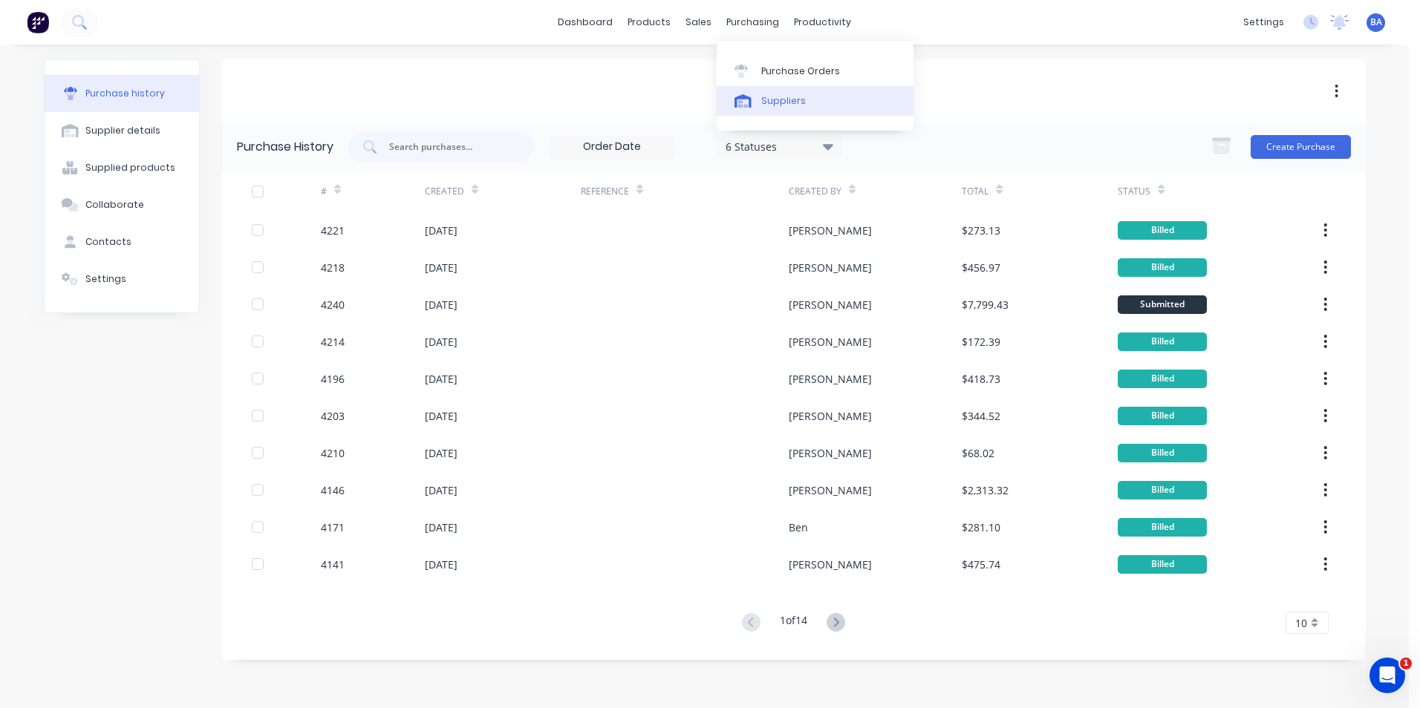
click at [746, 94] on icon at bounding box center [742, 100] width 17 height 13
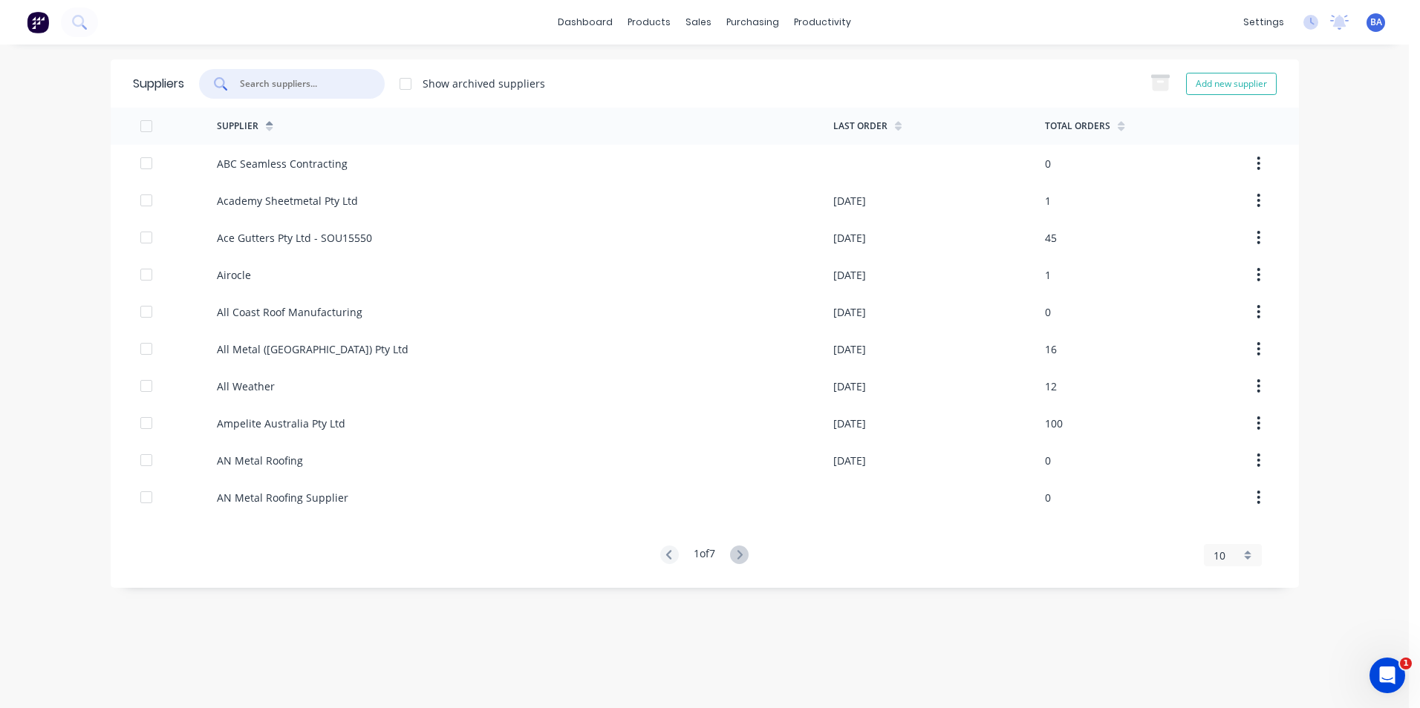
click at [324, 79] on input "text" at bounding box center [299, 83] width 123 height 15
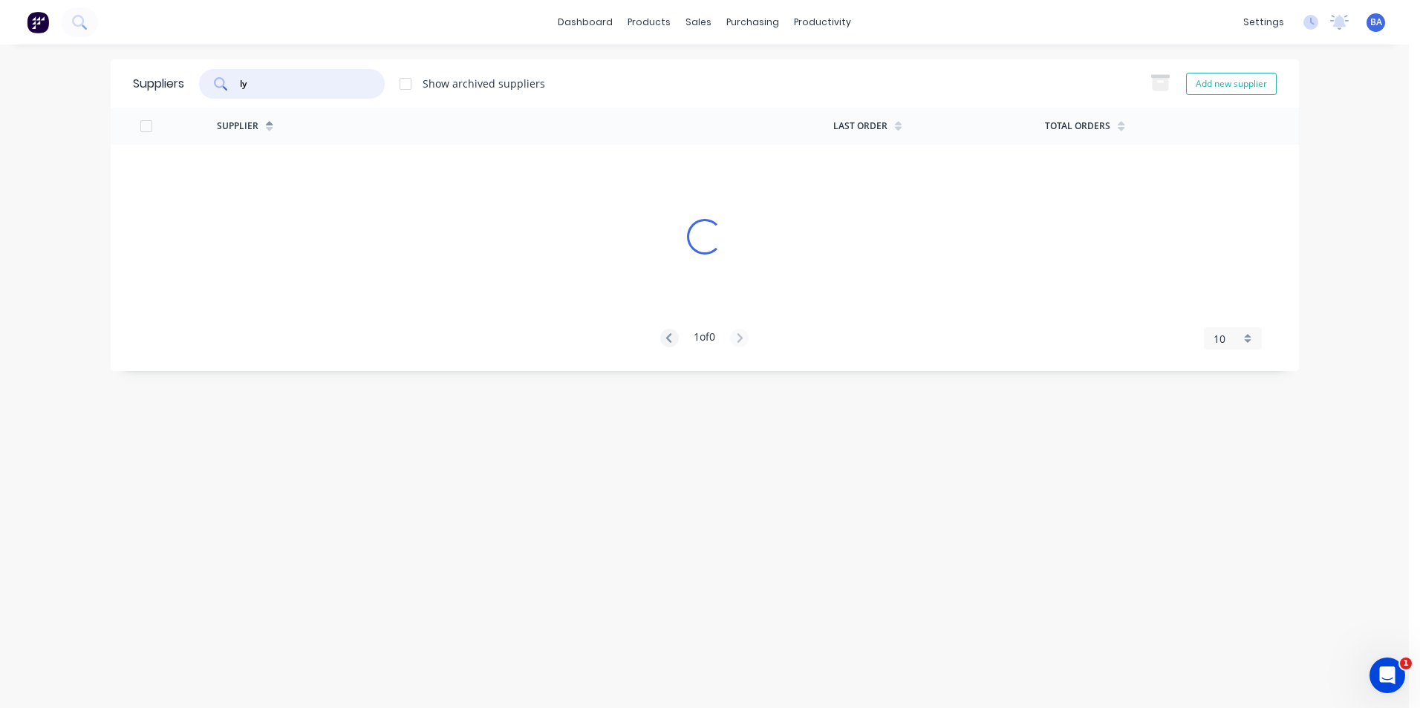
type input "l"
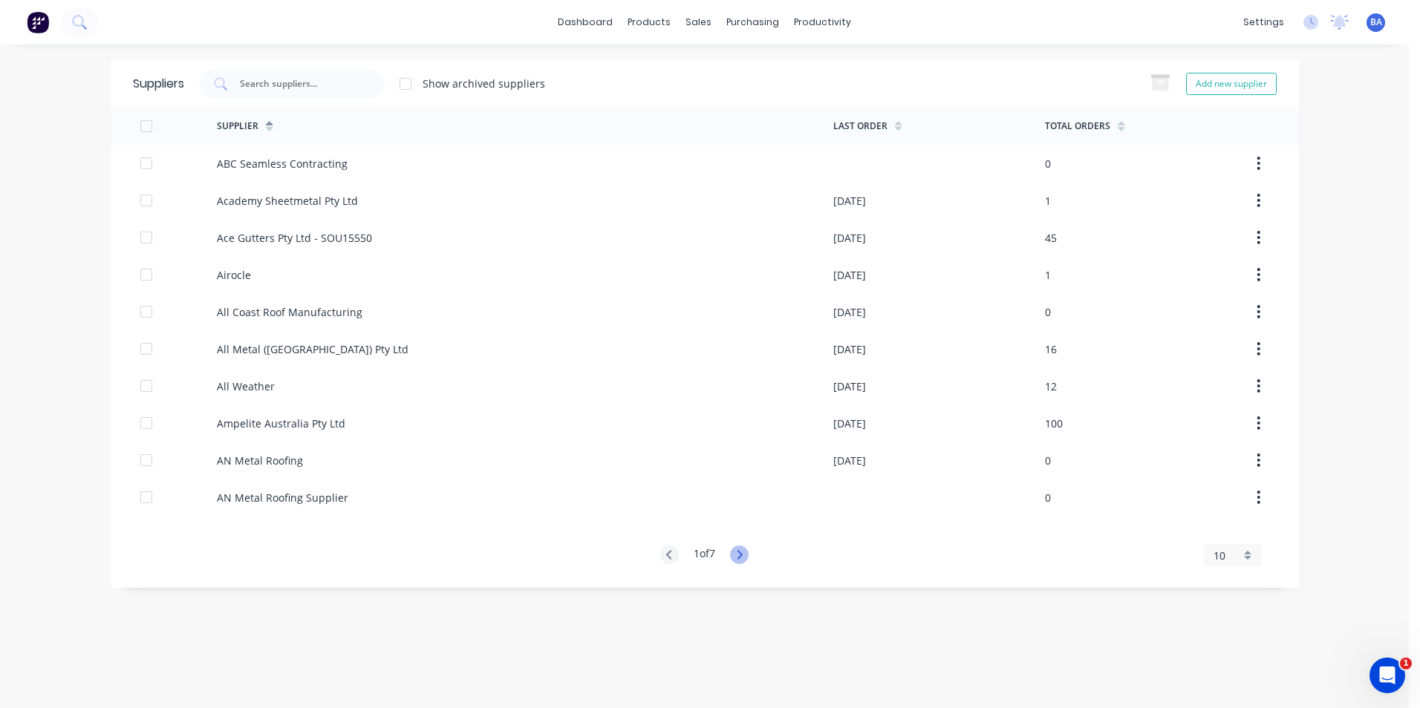
click at [745, 548] on icon at bounding box center [739, 555] width 19 height 19
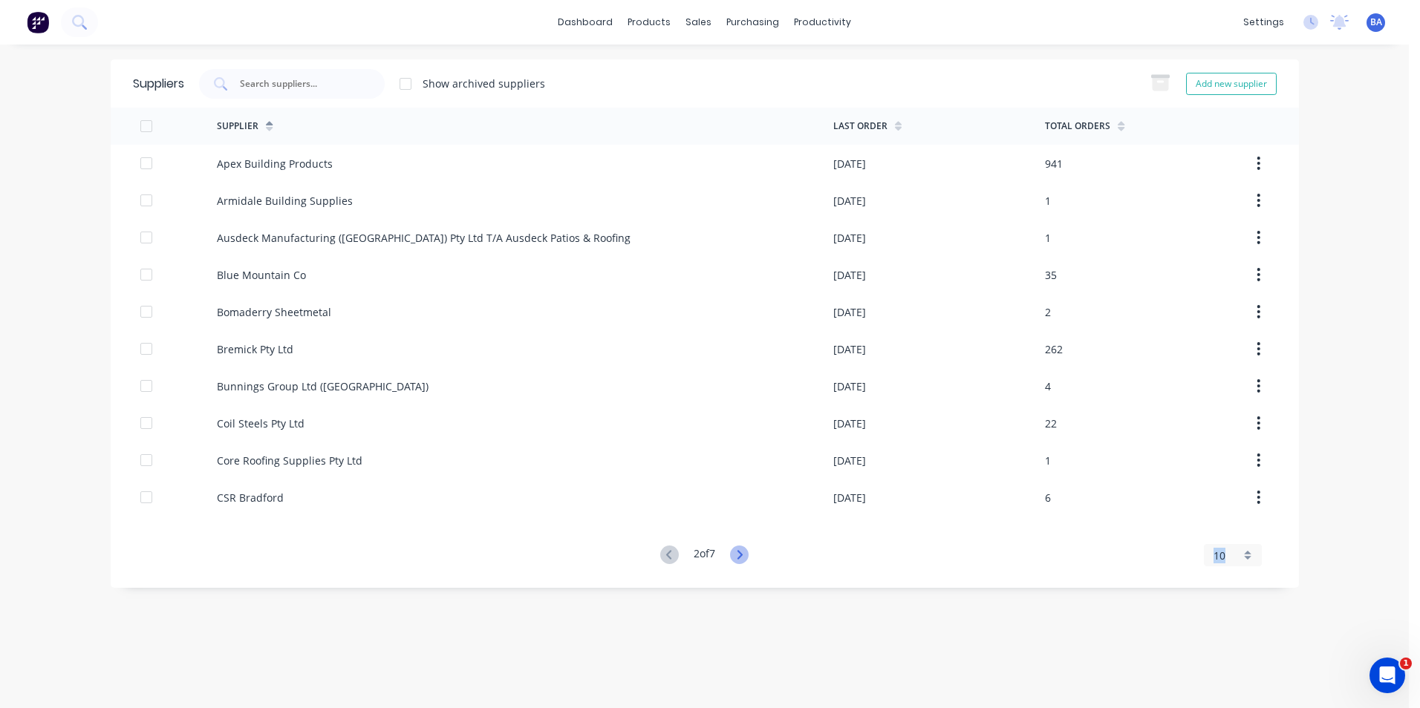
click at [744, 549] on icon at bounding box center [739, 555] width 19 height 19
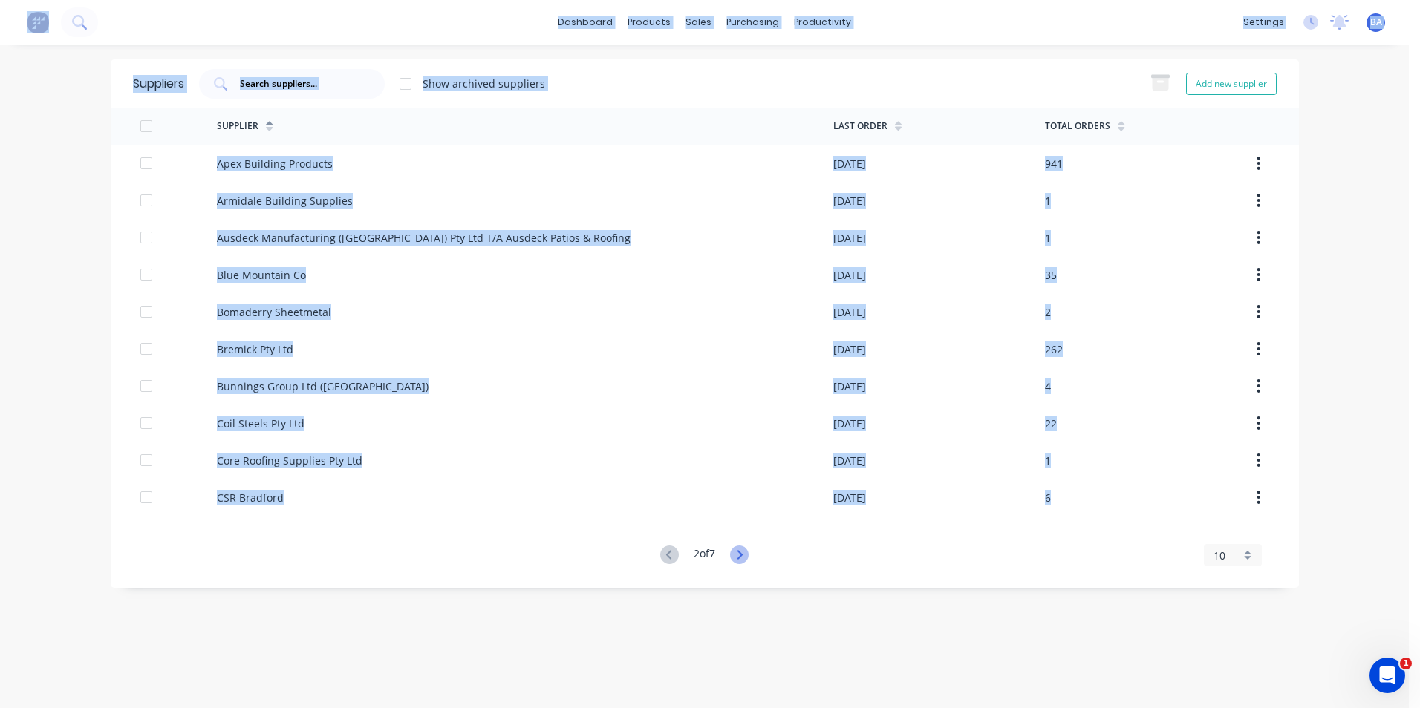
click at [743, 547] on icon at bounding box center [739, 555] width 19 height 19
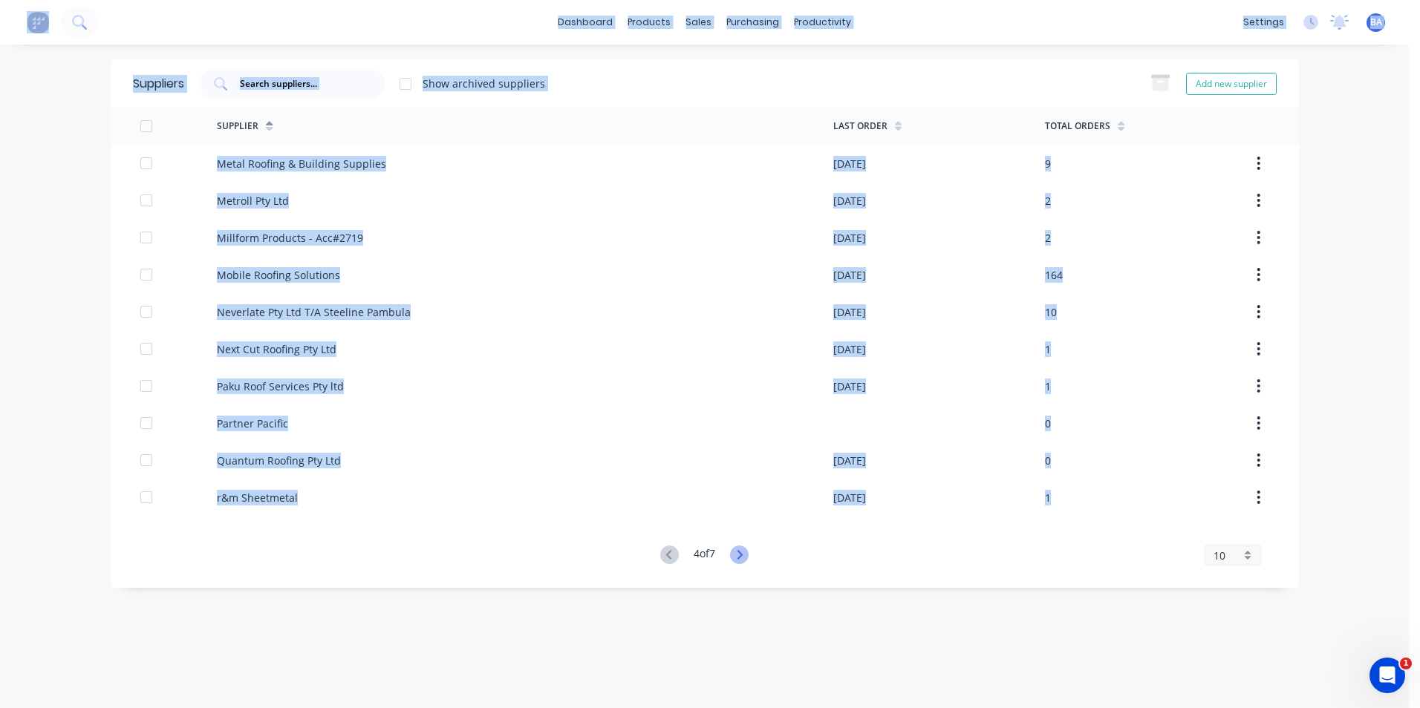
click at [743, 547] on icon at bounding box center [739, 555] width 19 height 19
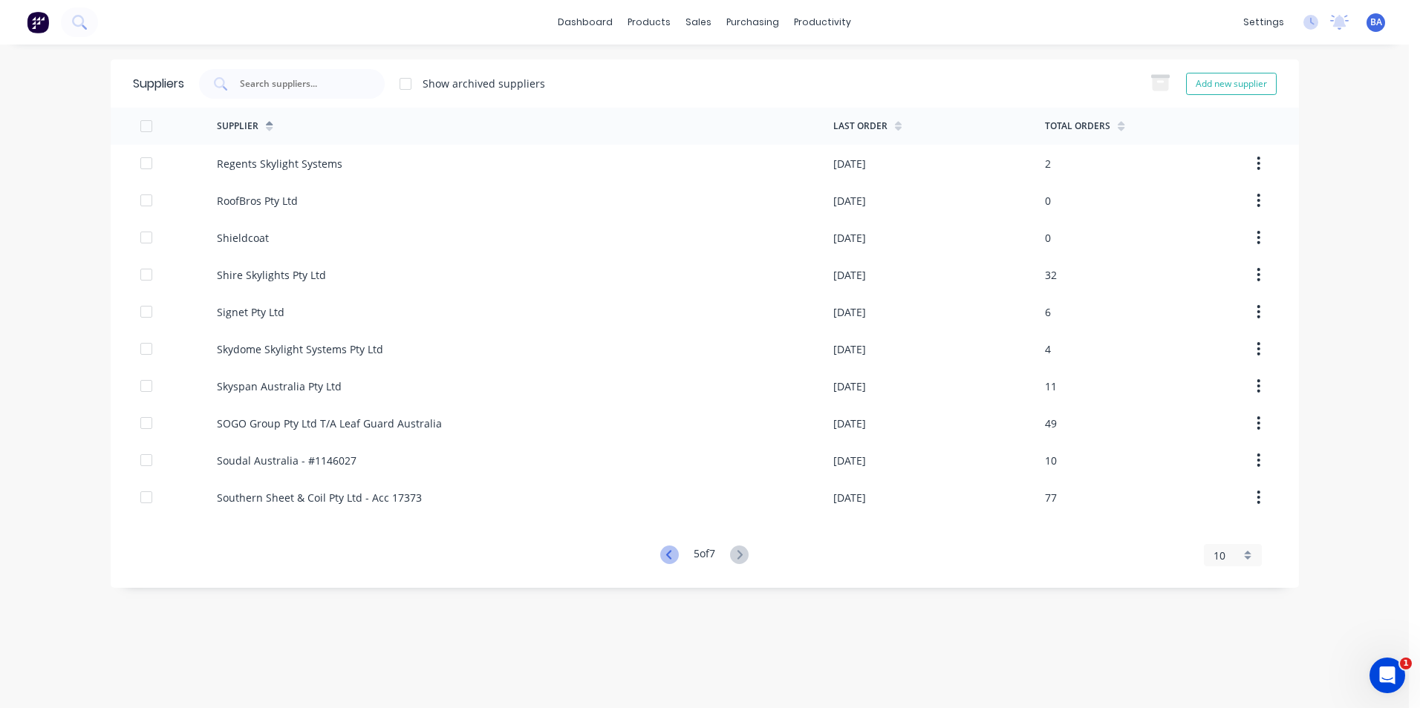
drag, startPoint x: 743, startPoint y: 547, endPoint x: 665, endPoint y: 550, distance: 78.8
click at [665, 550] on icon at bounding box center [669, 555] width 19 height 19
click at [664, 550] on icon at bounding box center [669, 555] width 19 height 19
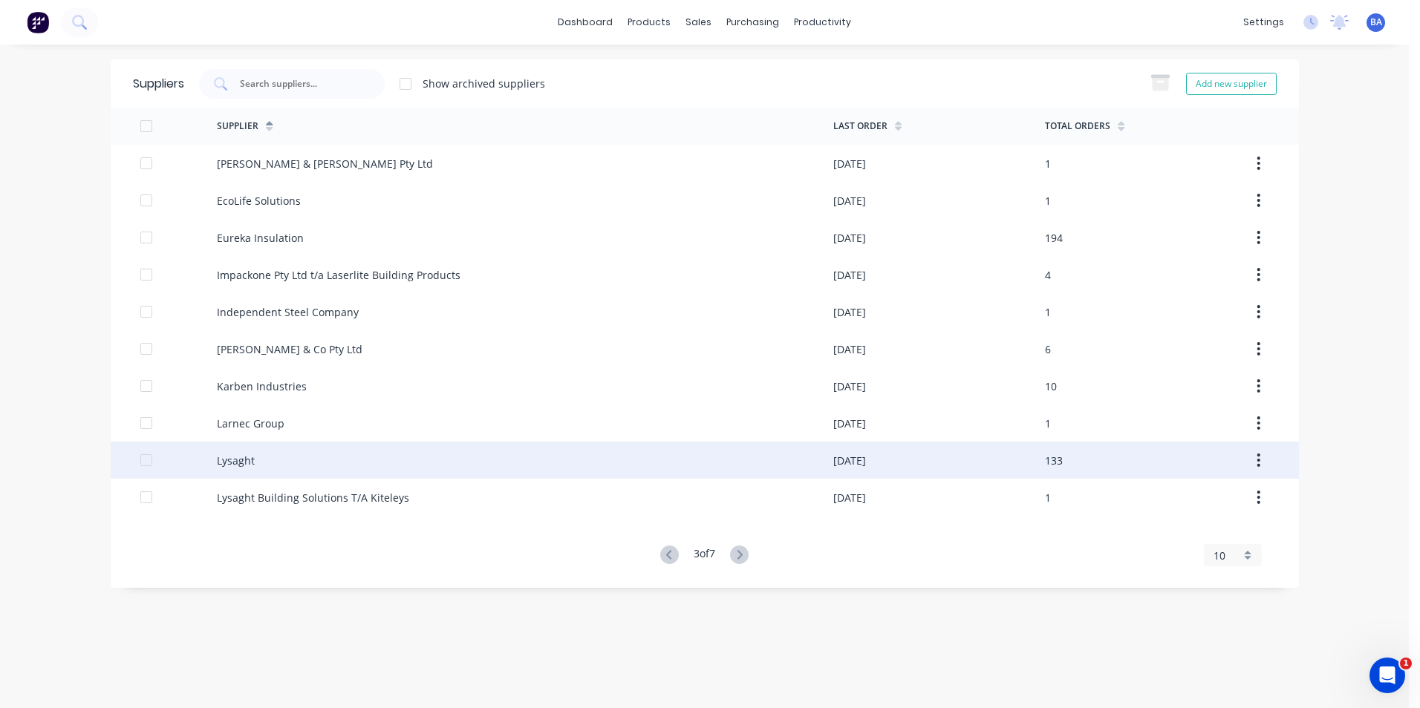
click at [245, 463] on div "Lysaght" at bounding box center [236, 461] width 38 height 16
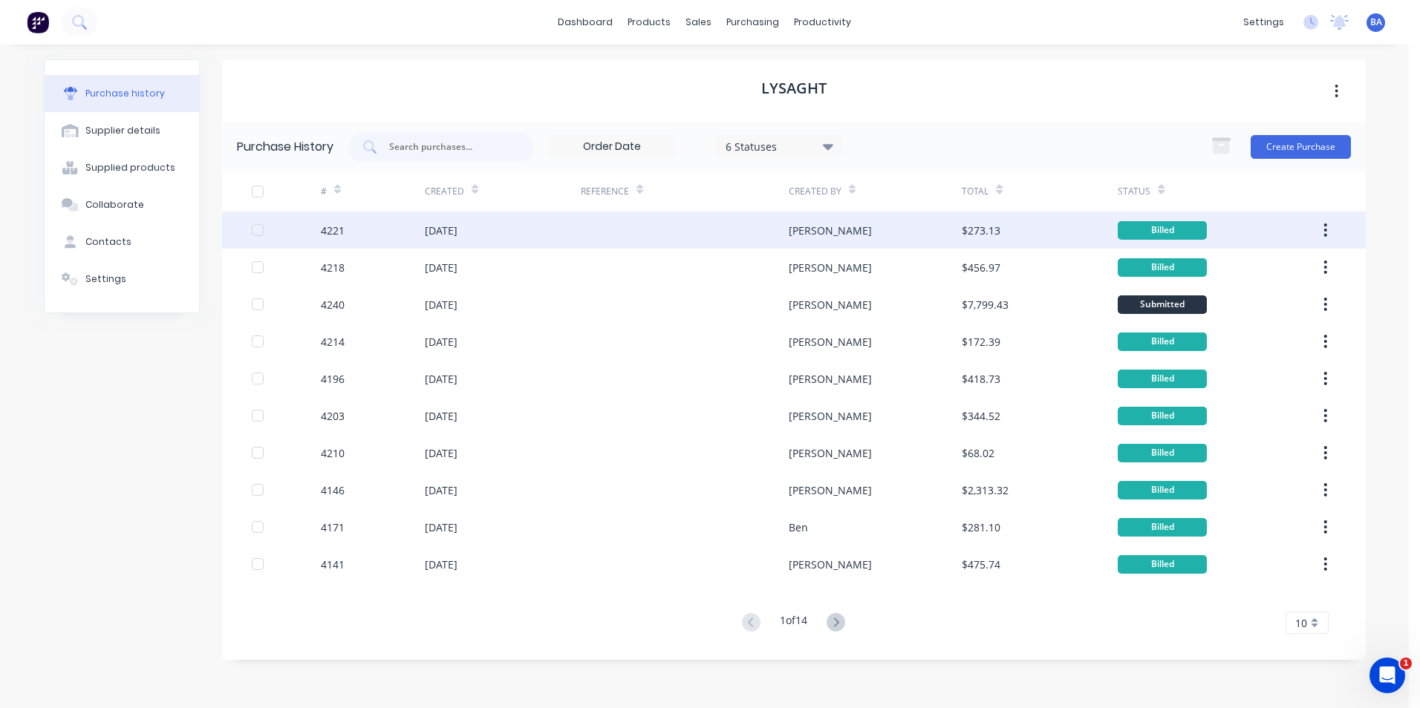
click at [566, 241] on div "[DATE]" at bounding box center [503, 230] width 156 height 37
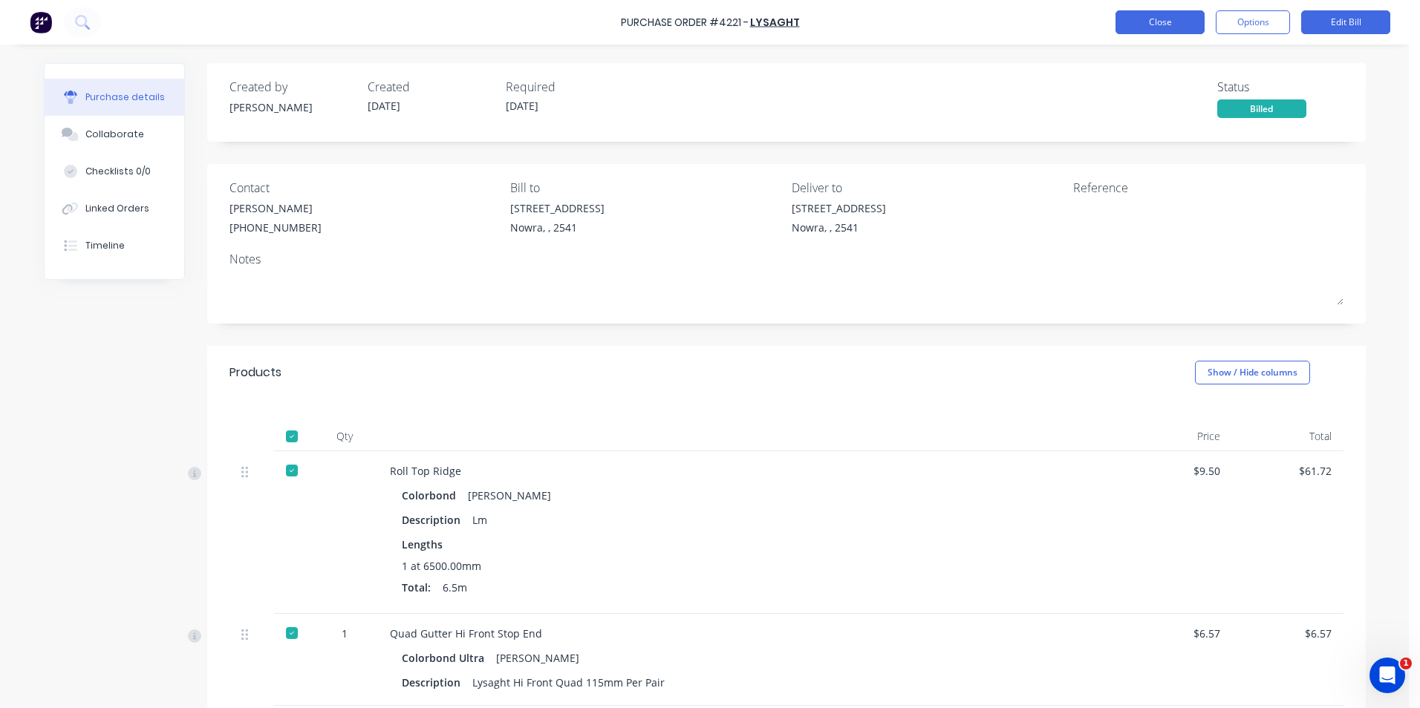
click at [1154, 21] on button "Close" at bounding box center [1159, 22] width 89 height 24
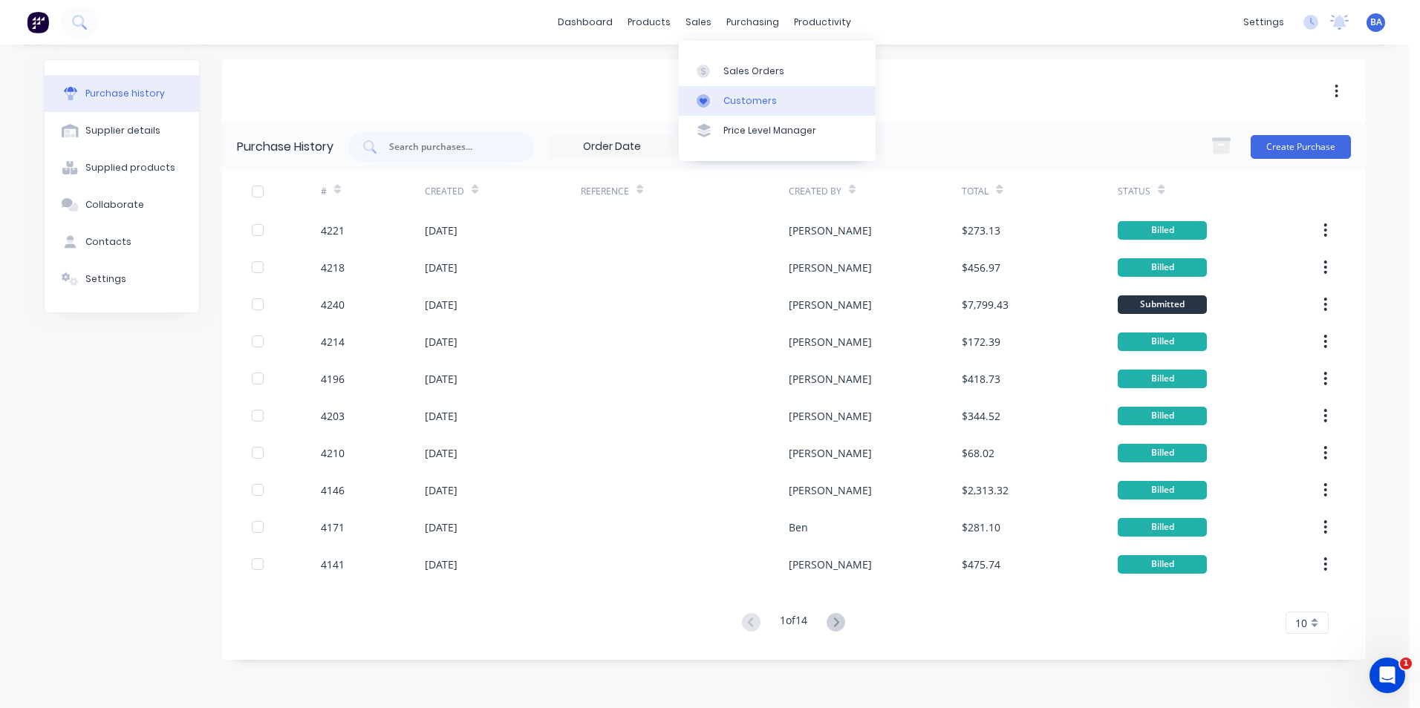
click at [721, 95] on link "Customers" at bounding box center [777, 101] width 197 height 30
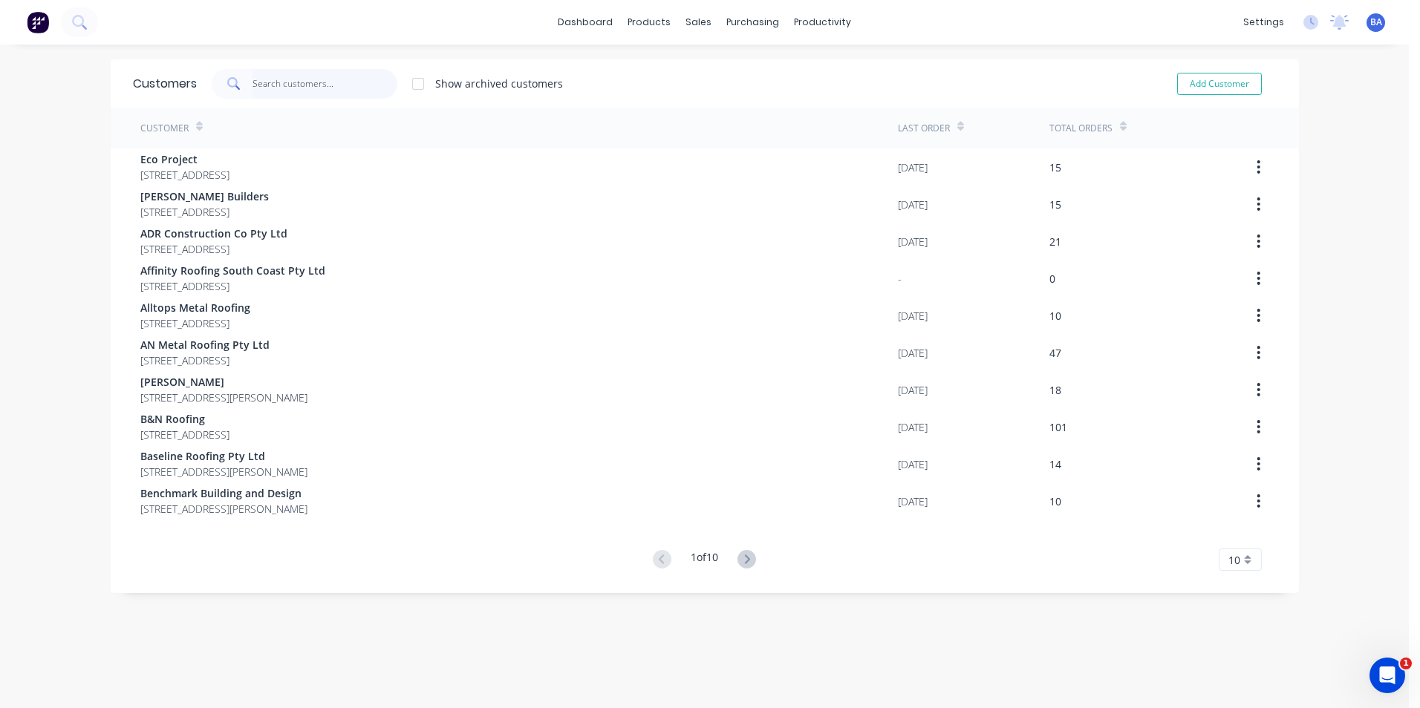
click at [357, 85] on input "text" at bounding box center [324, 84] width 145 height 30
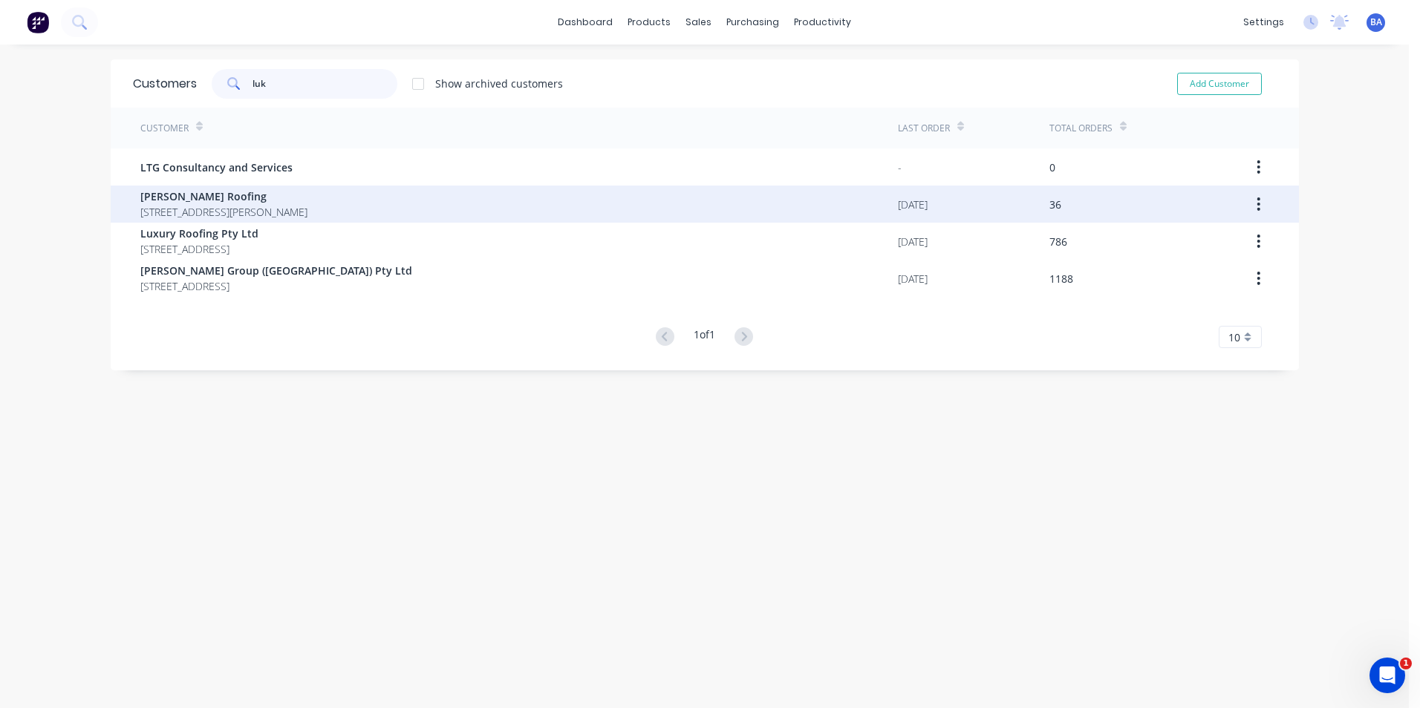
type input "luk"
click at [307, 208] on span "[STREET_ADDRESS][PERSON_NAME]" at bounding box center [223, 212] width 167 height 16
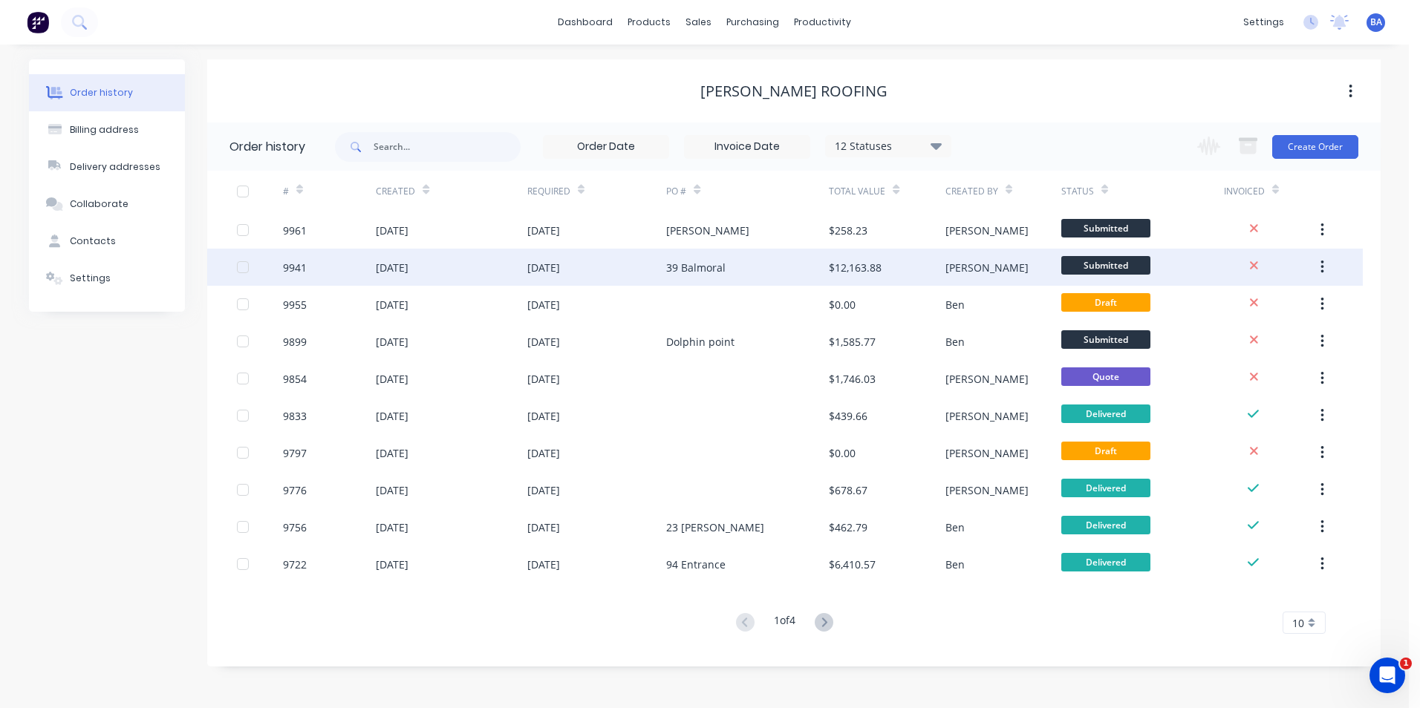
click at [734, 261] on div "39 Balmoral" at bounding box center [747, 267] width 163 height 37
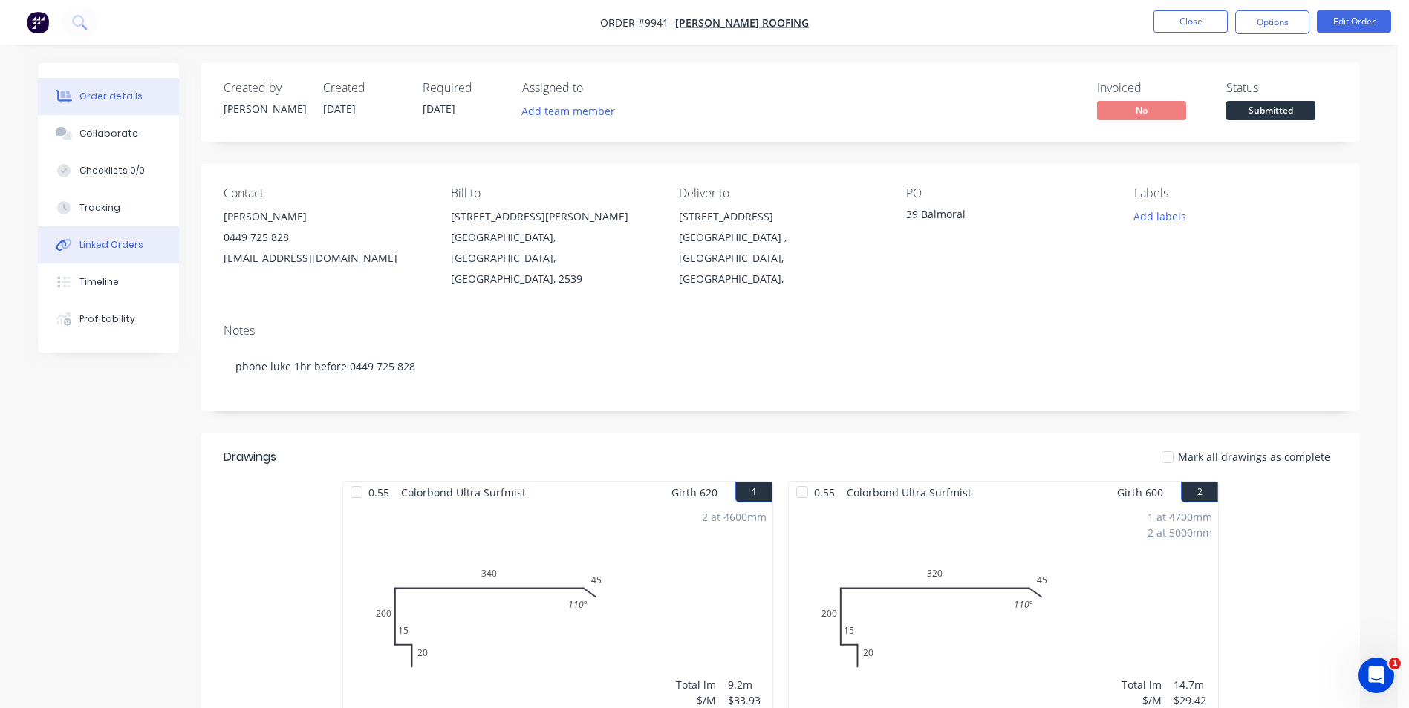
click at [120, 250] on div "Linked Orders" at bounding box center [111, 244] width 64 height 13
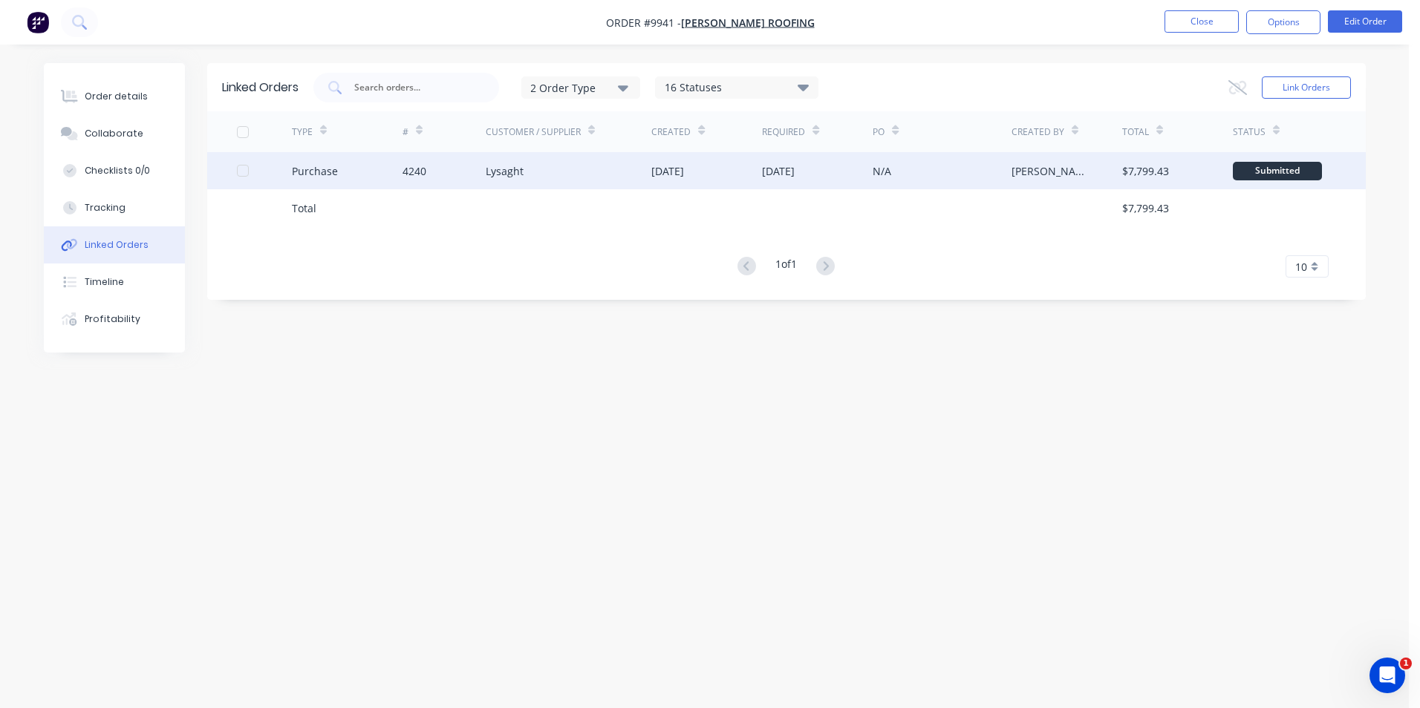
click at [509, 177] on div "Lysaght" at bounding box center [505, 171] width 38 height 16
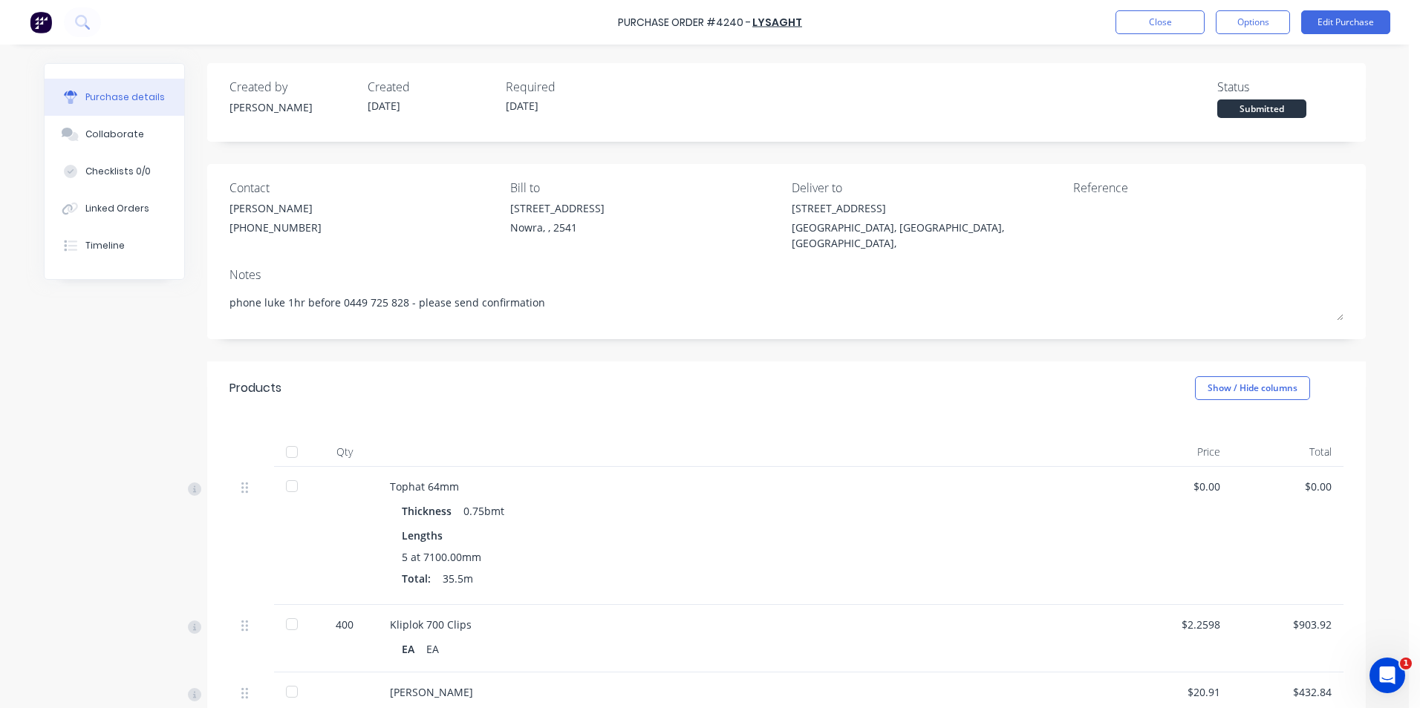
type textarea "x"
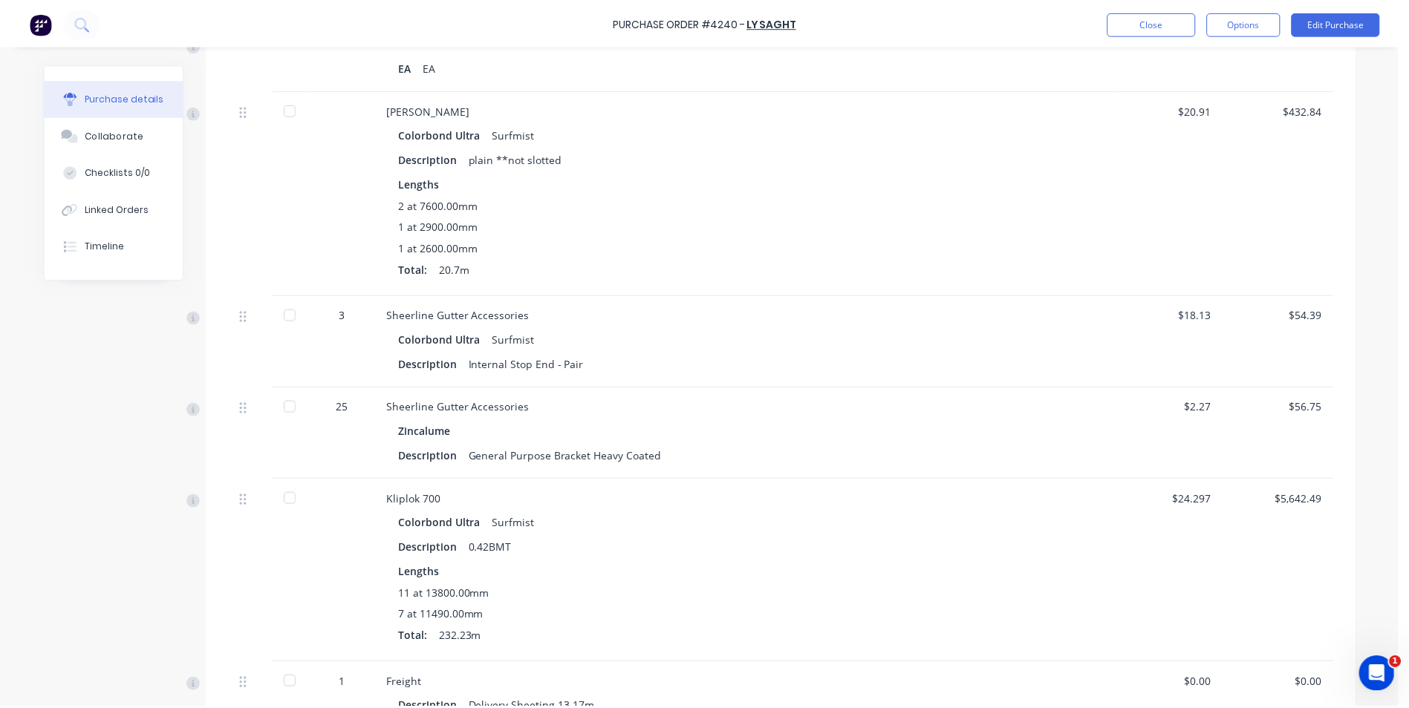
scroll to position [505, 0]
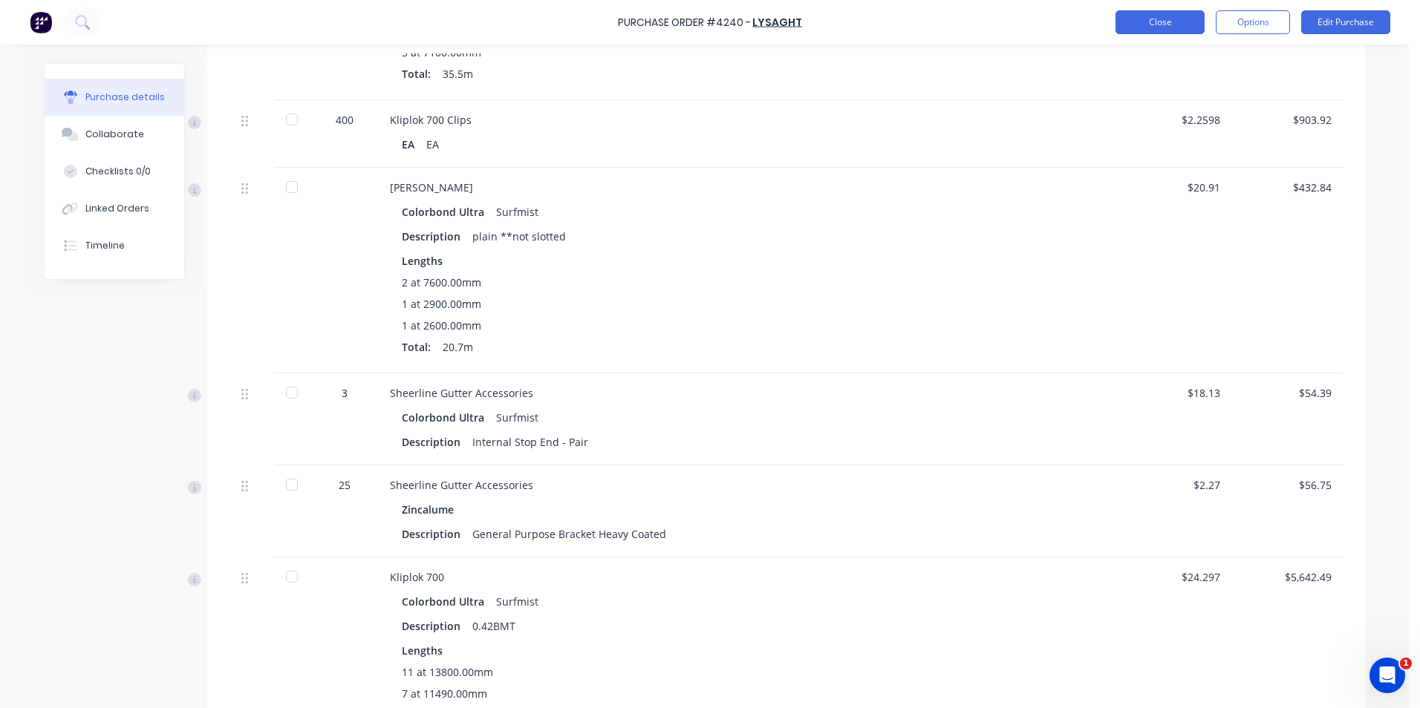
click at [1155, 13] on button "Close" at bounding box center [1159, 22] width 89 height 24
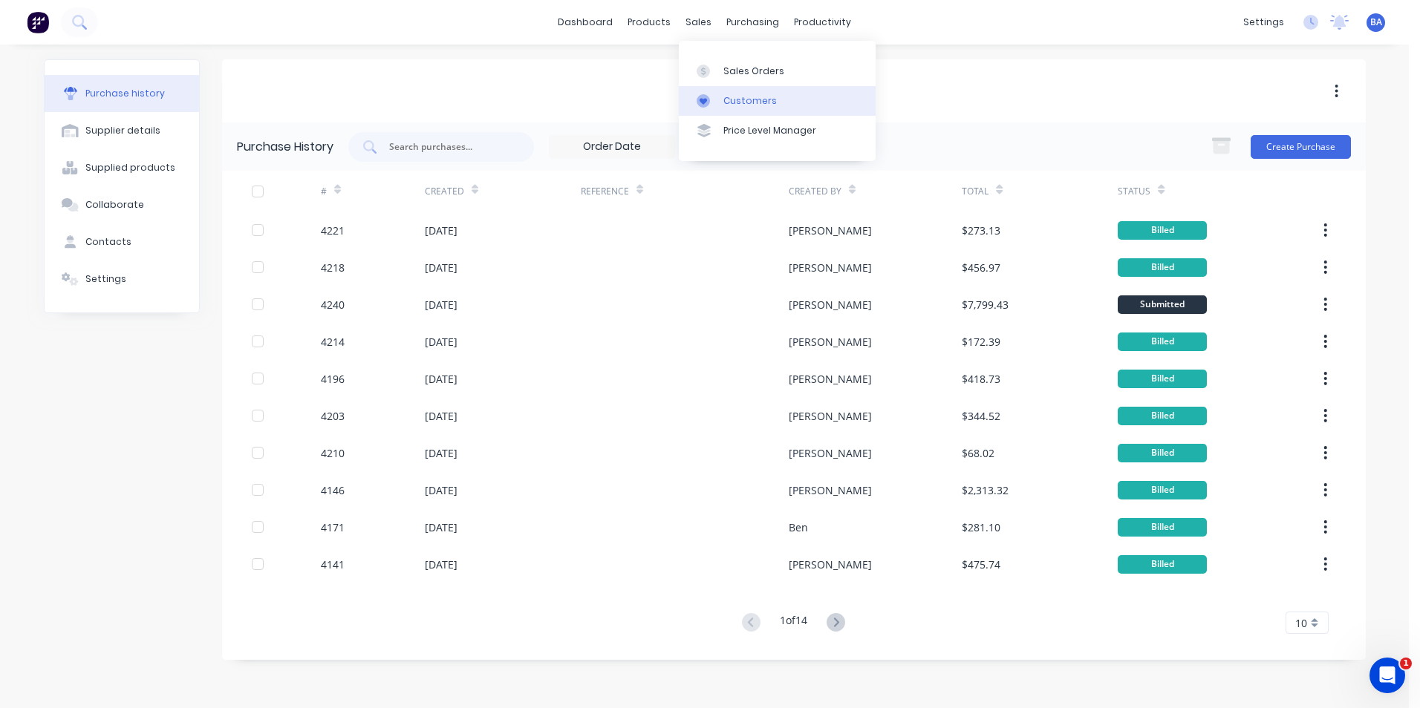
click at [700, 98] on icon at bounding box center [703, 100] width 13 height 13
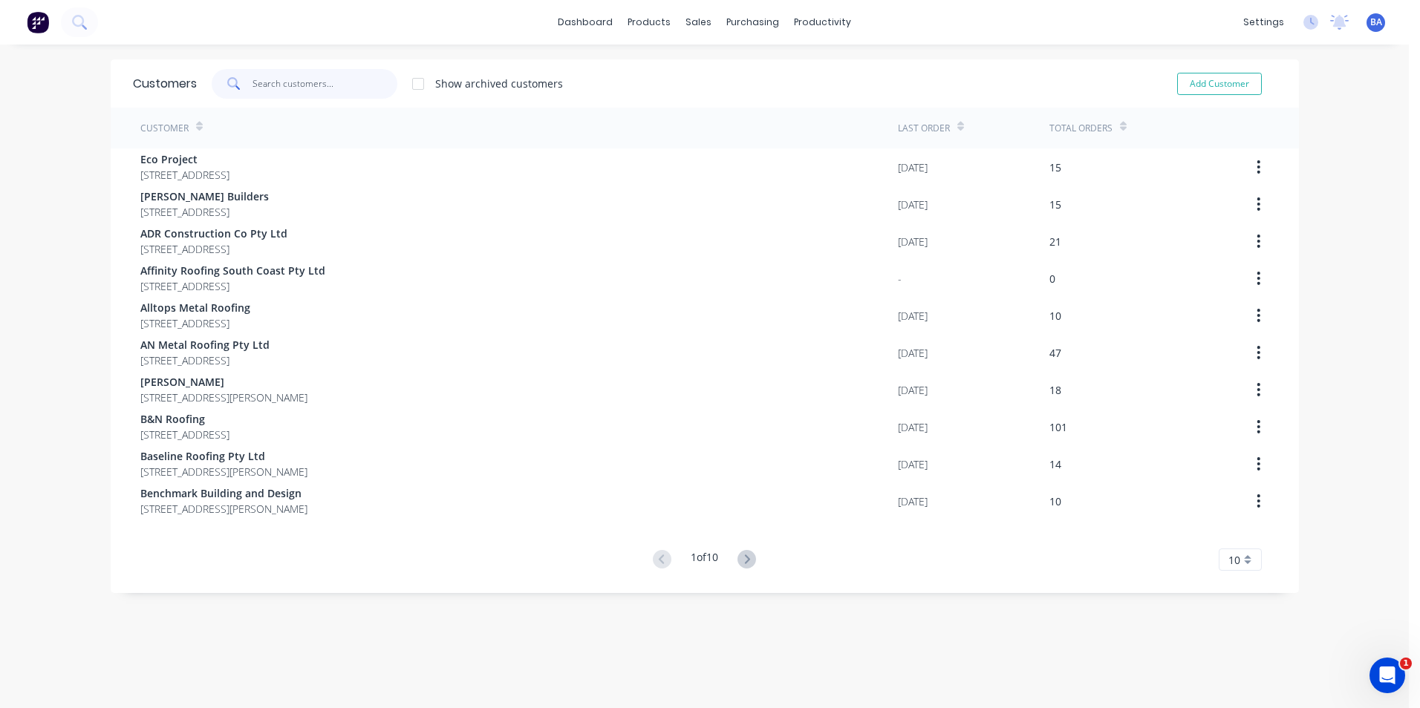
click at [290, 80] on input "text" at bounding box center [324, 84] width 145 height 30
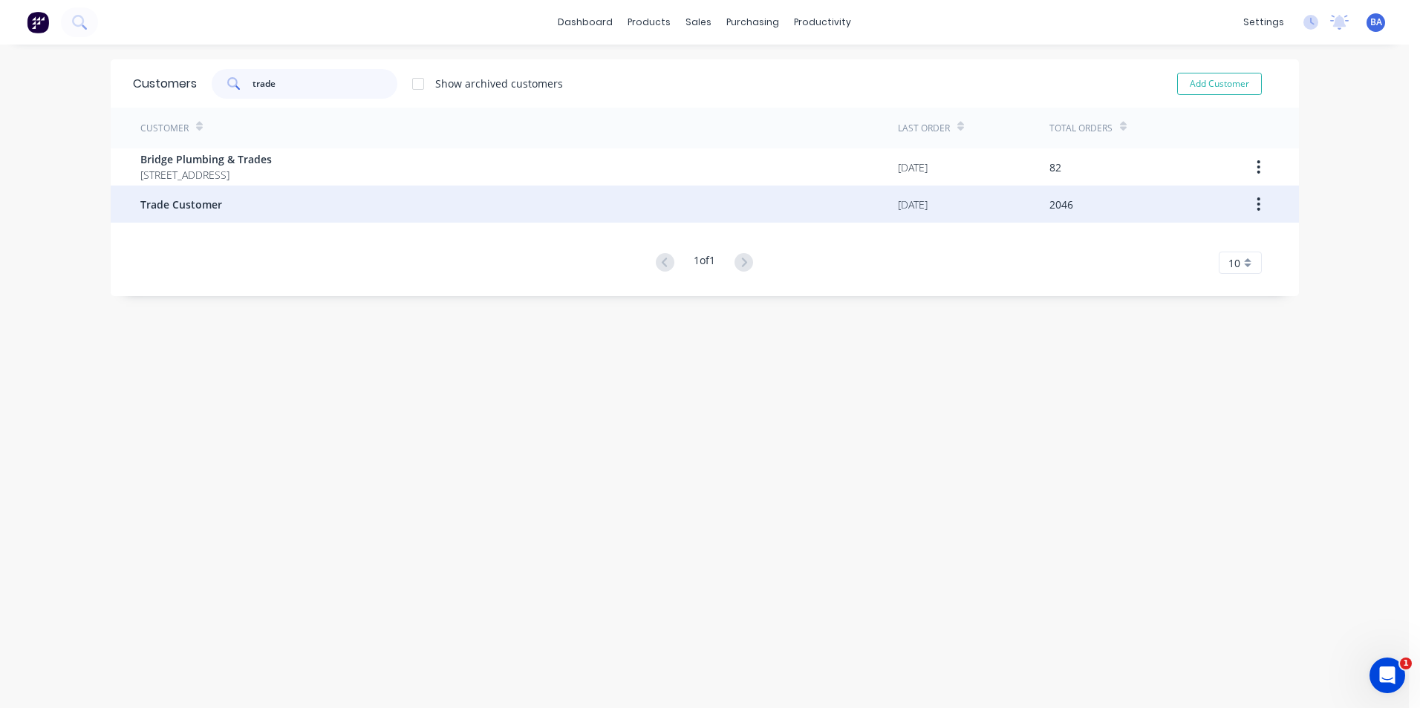
type input "trade"
click at [211, 220] on div "Trade Customer" at bounding box center [518, 204] width 757 height 37
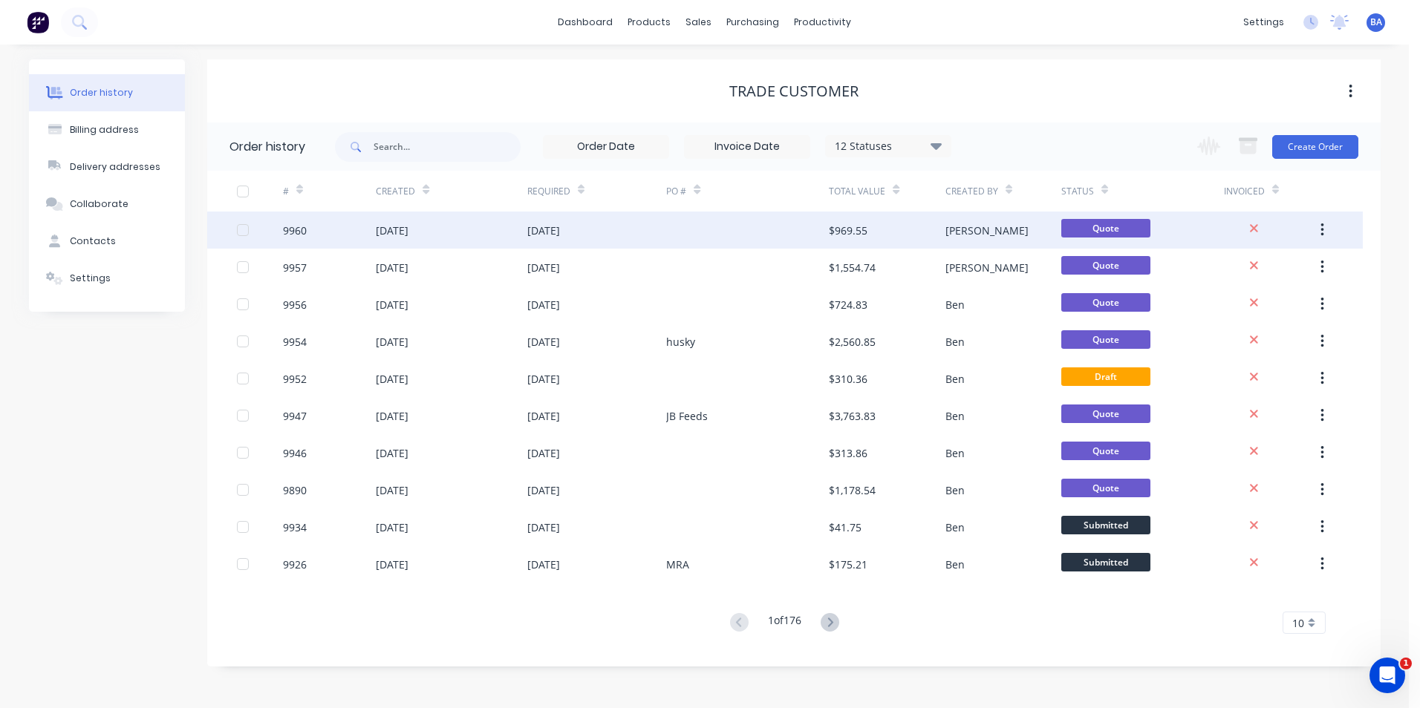
click at [689, 233] on div at bounding box center [747, 230] width 163 height 37
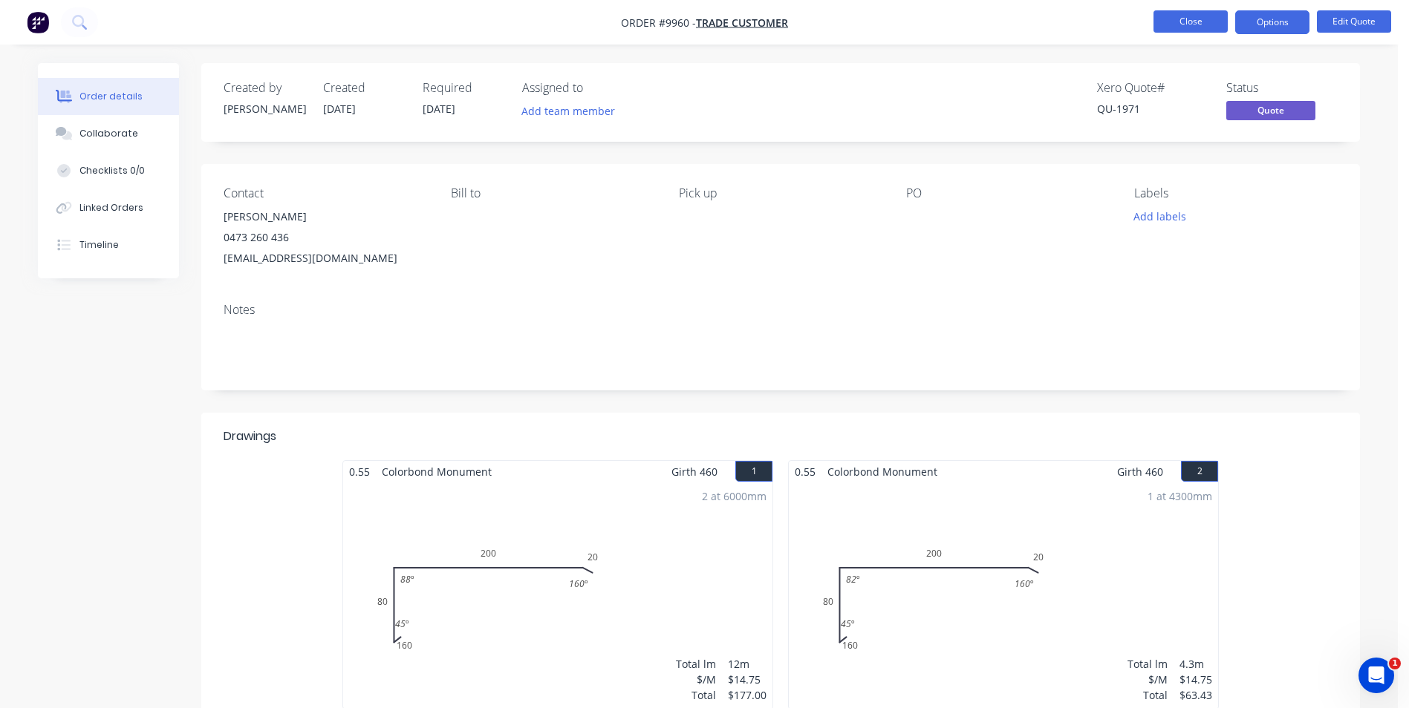
click at [1204, 21] on button "Close" at bounding box center [1190, 21] width 74 height 22
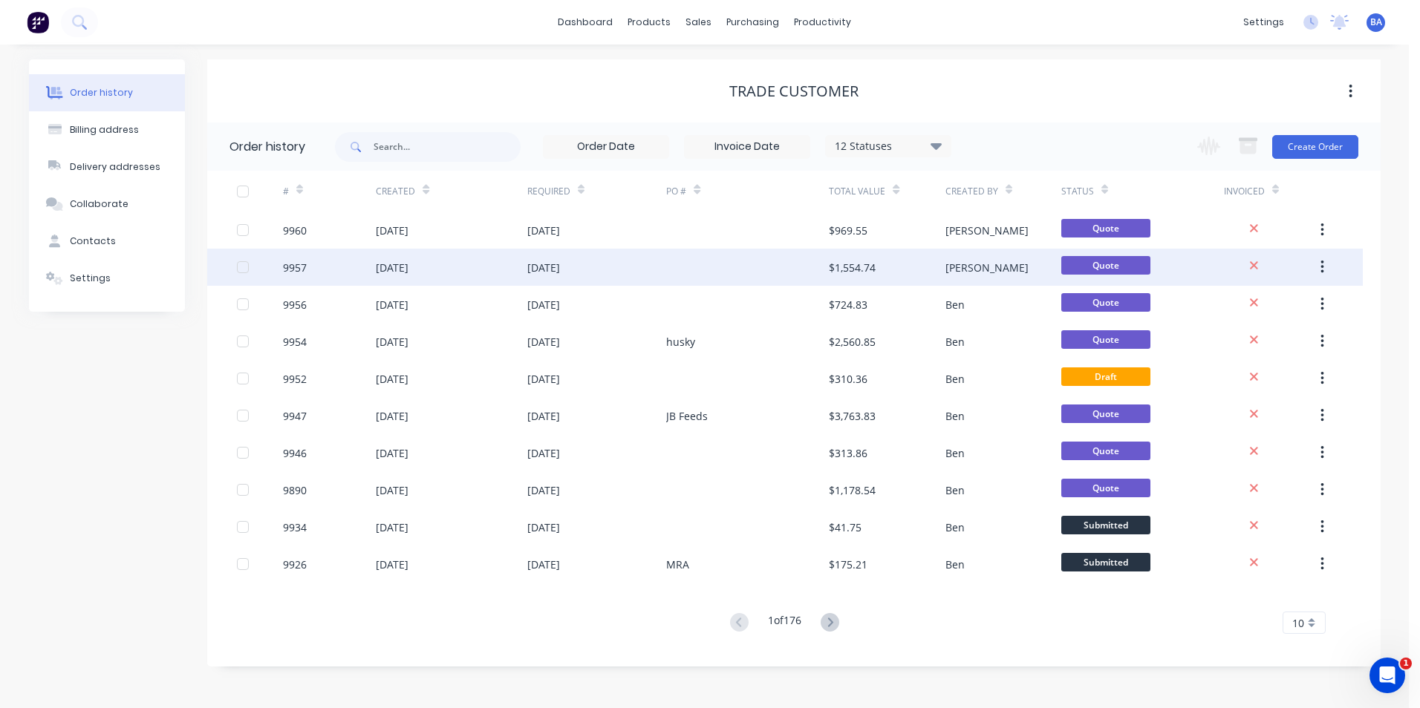
click at [712, 279] on div at bounding box center [747, 267] width 163 height 37
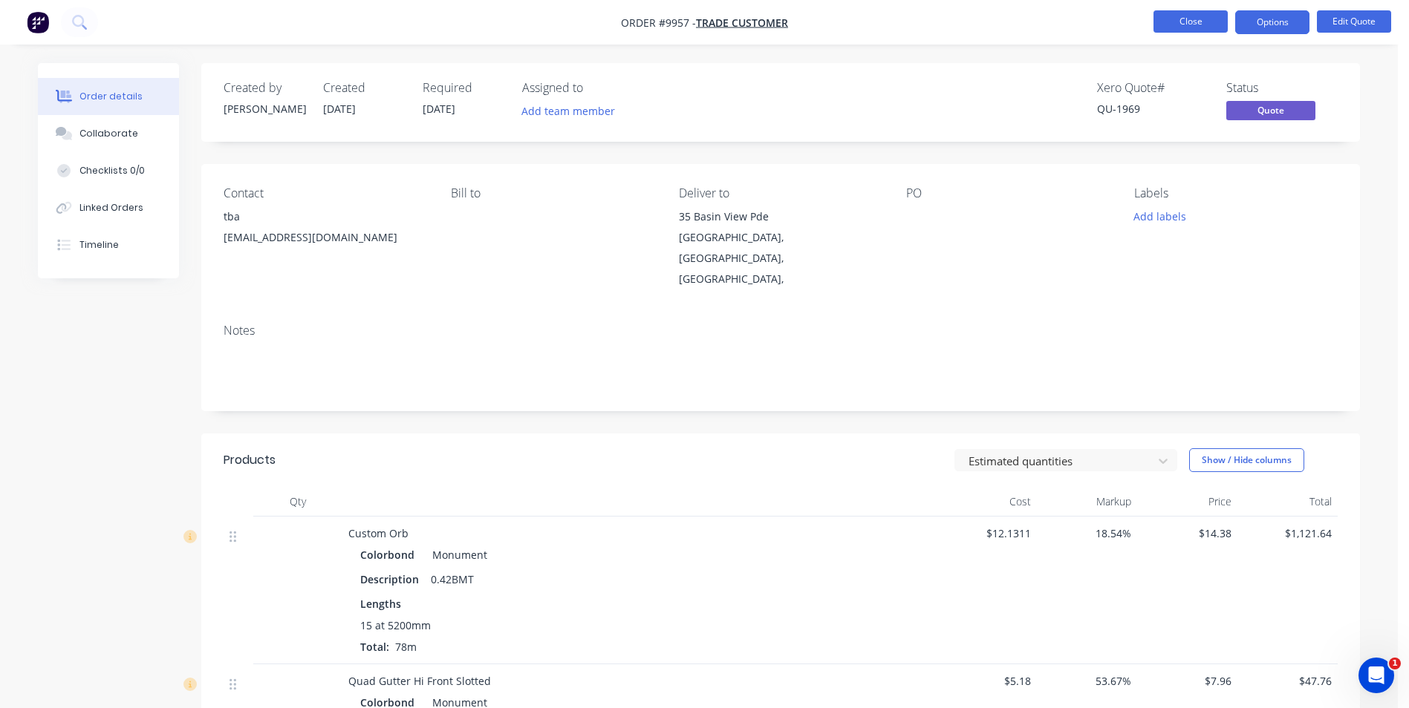
click at [1184, 25] on button "Close" at bounding box center [1190, 21] width 74 height 22
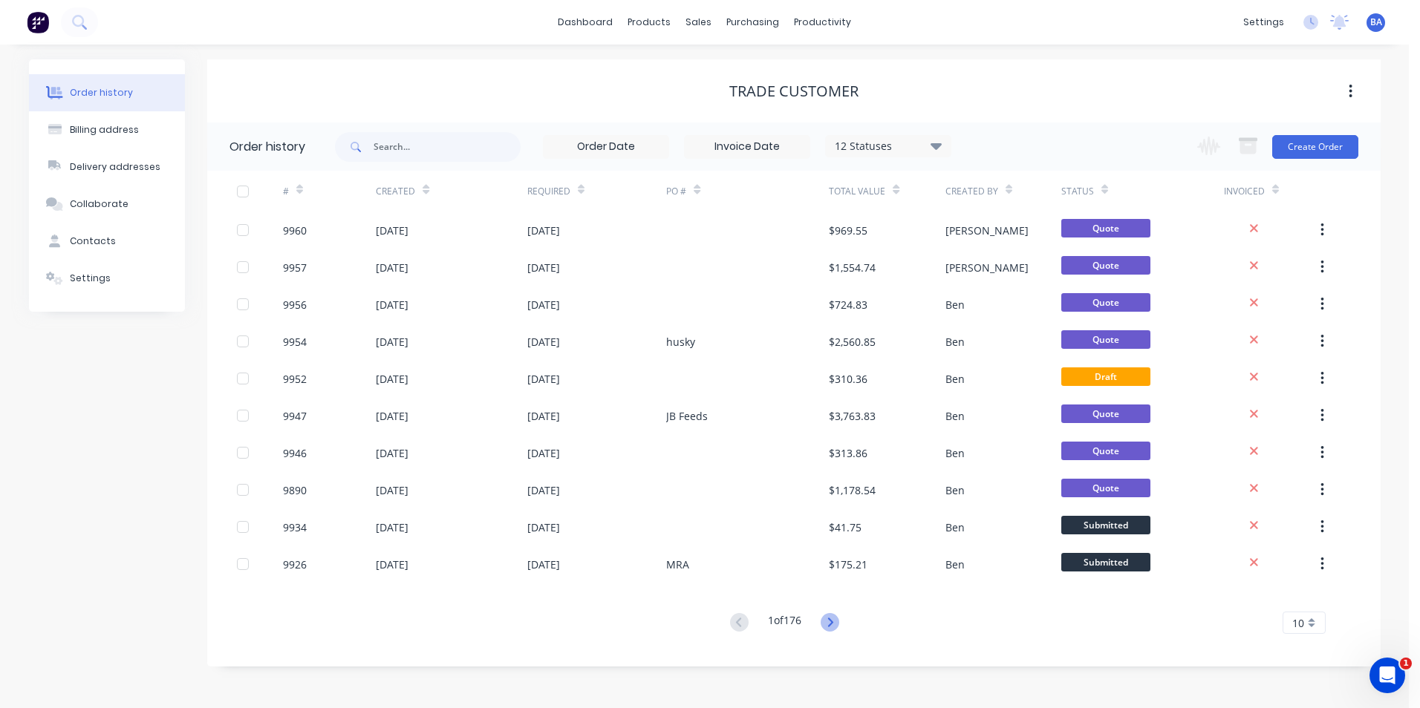
click at [835, 619] on icon at bounding box center [830, 622] width 19 height 19
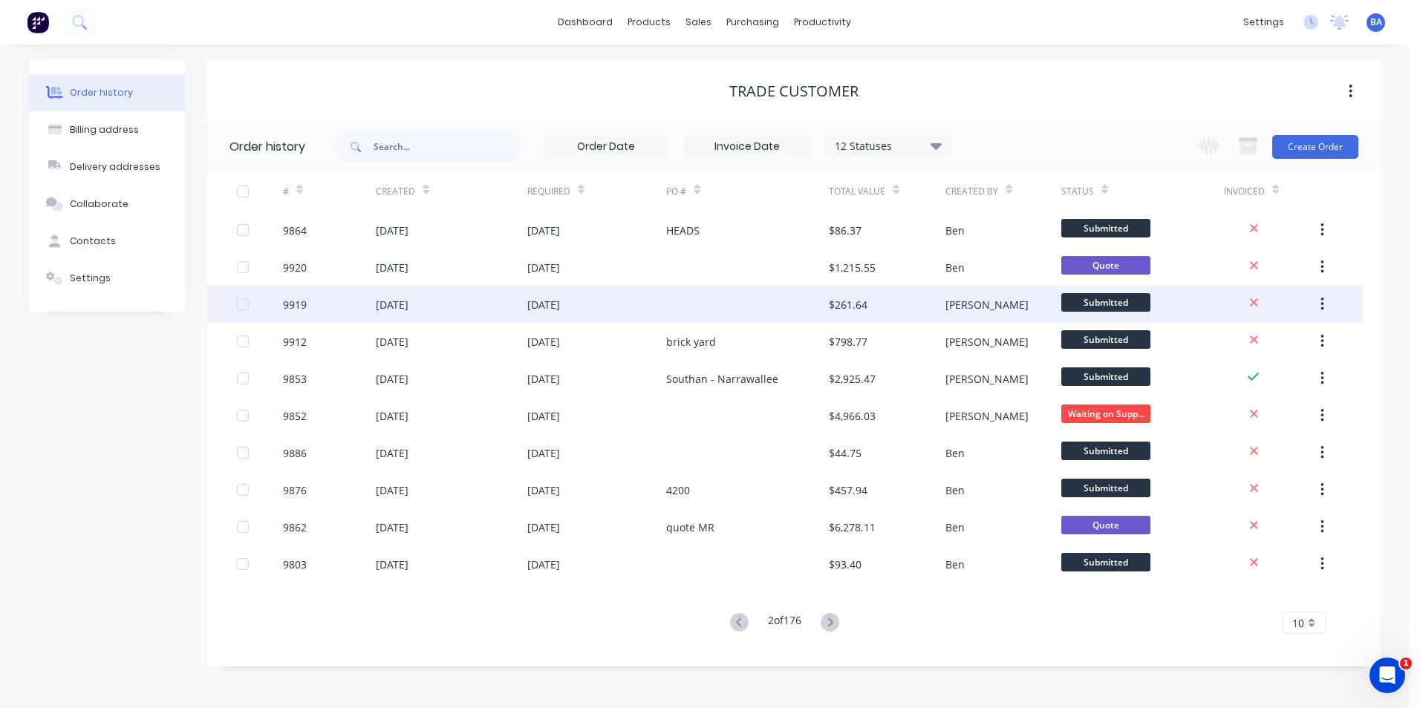
click at [776, 310] on div at bounding box center [747, 304] width 163 height 37
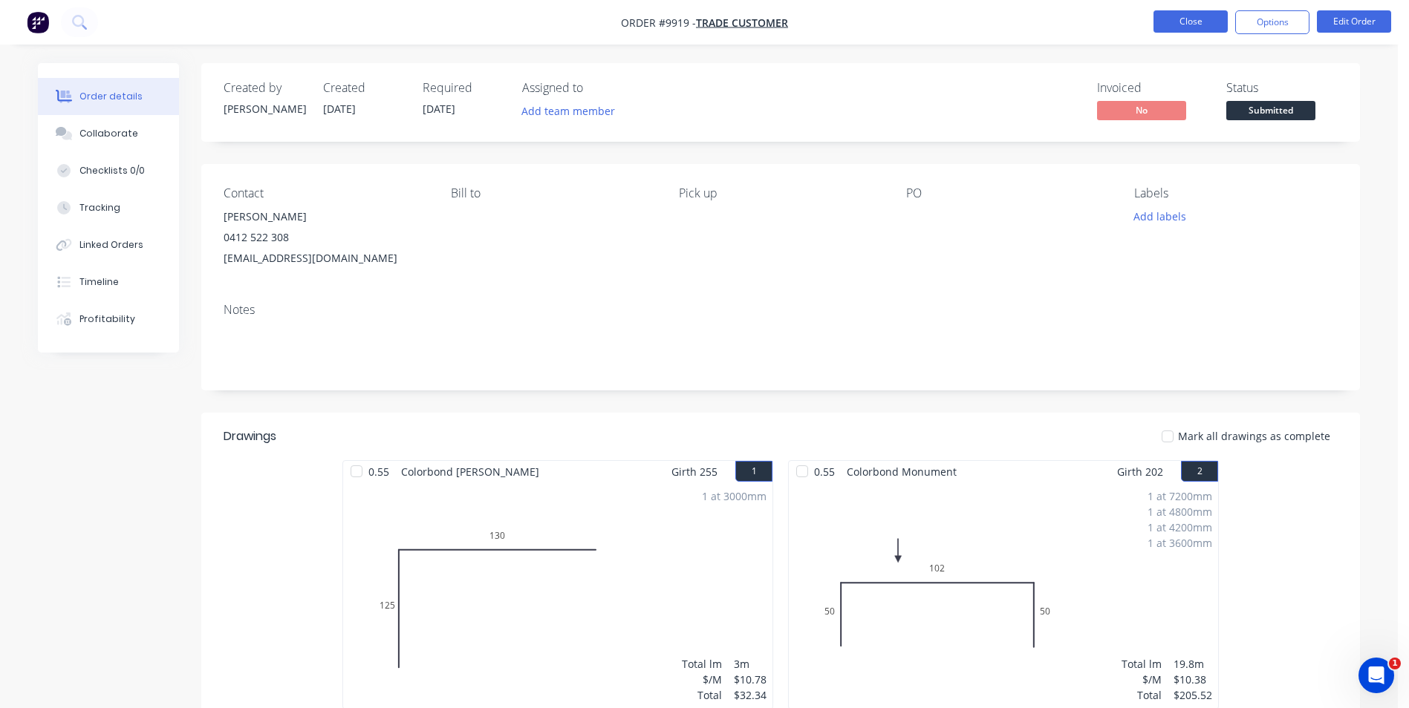
click at [1202, 14] on button "Close" at bounding box center [1190, 21] width 74 height 22
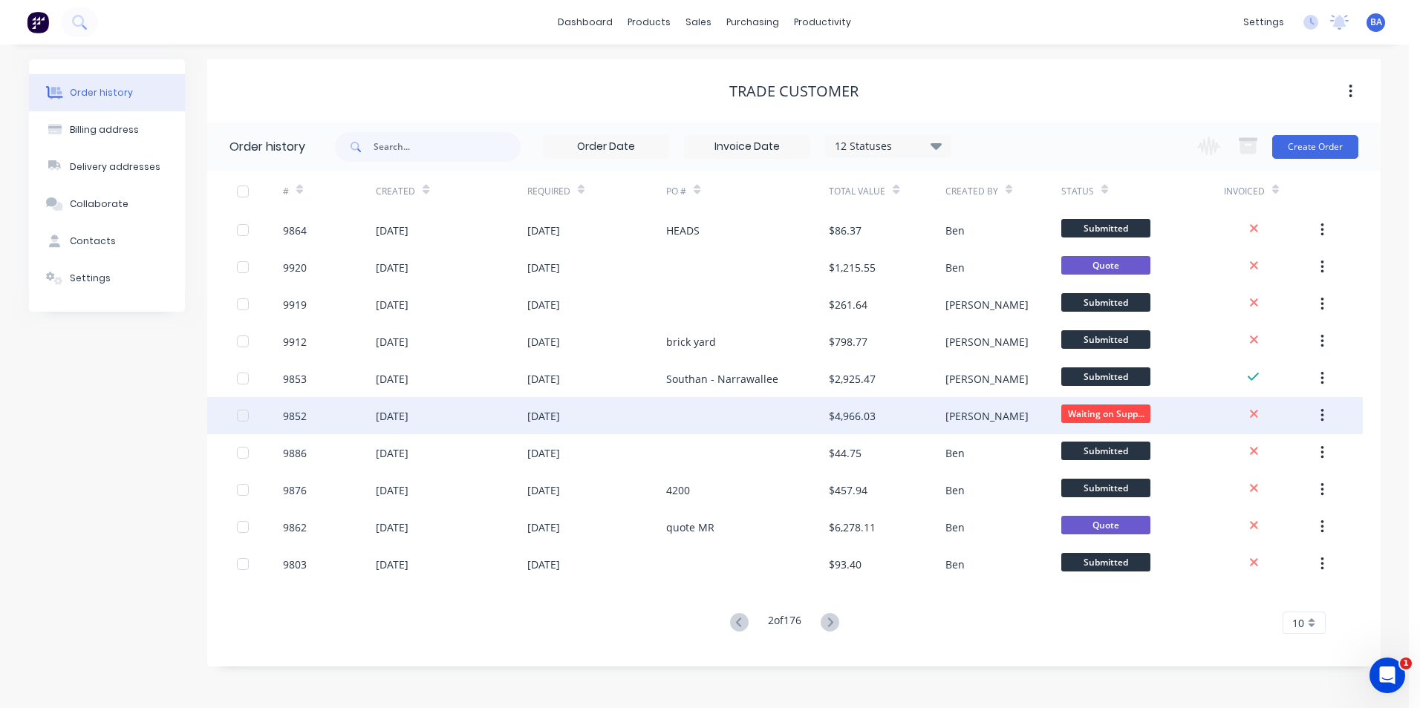
click at [752, 411] on div at bounding box center [747, 415] width 163 height 37
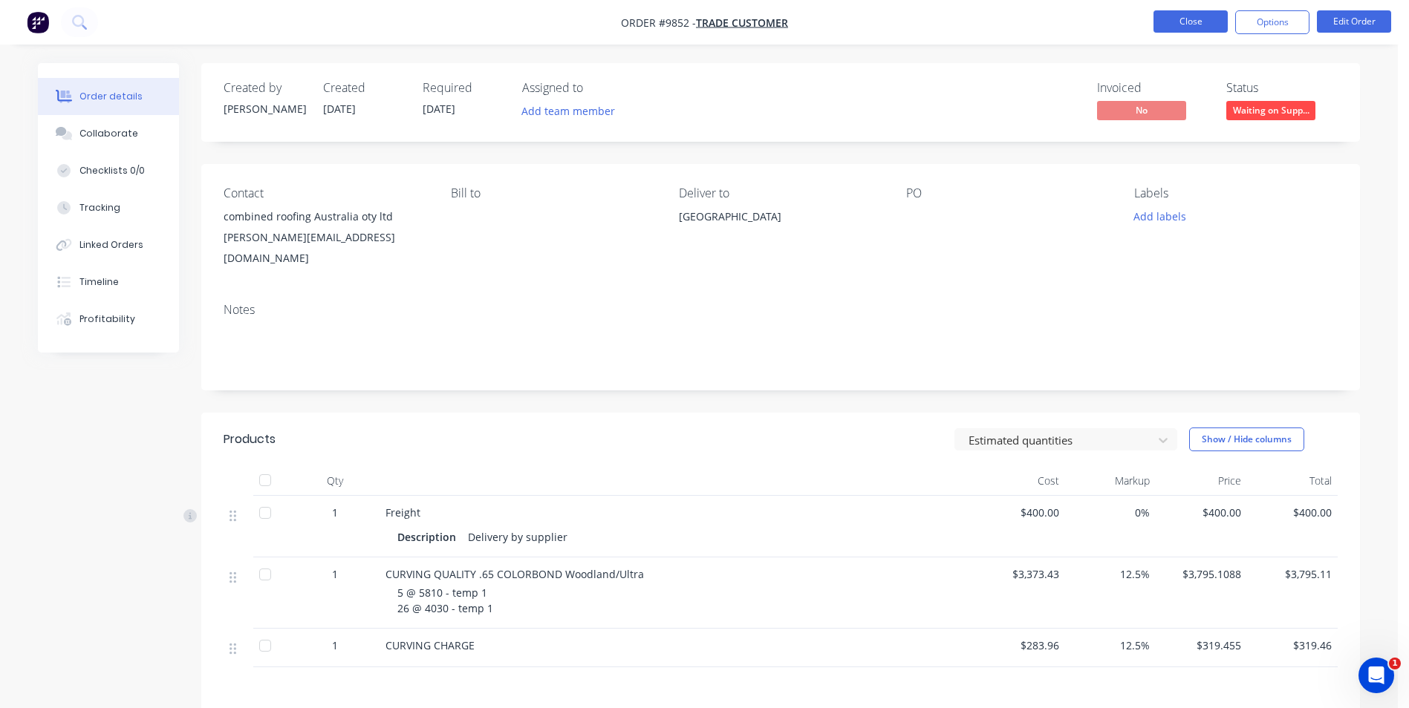
click at [1175, 16] on button "Close" at bounding box center [1190, 21] width 74 height 22
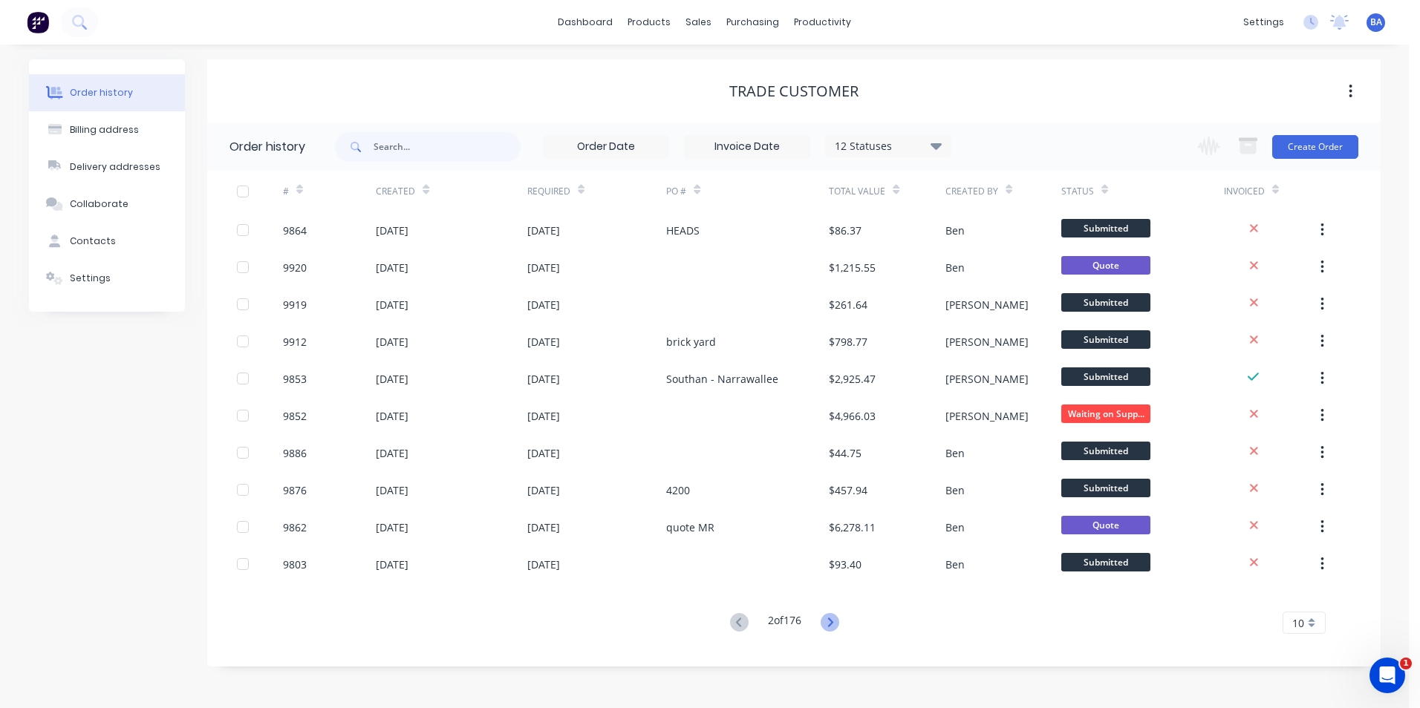
click at [834, 616] on icon at bounding box center [830, 622] width 19 height 19
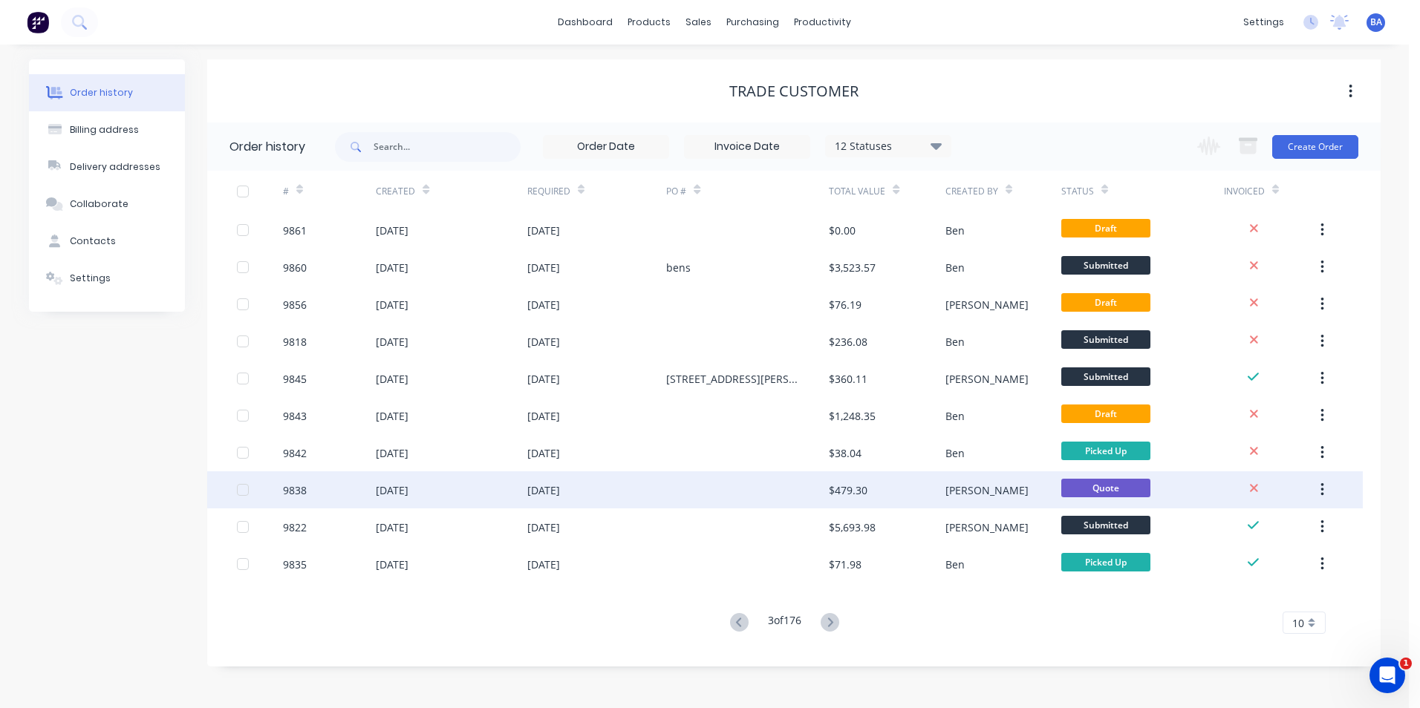
click at [801, 493] on div at bounding box center [747, 490] width 163 height 37
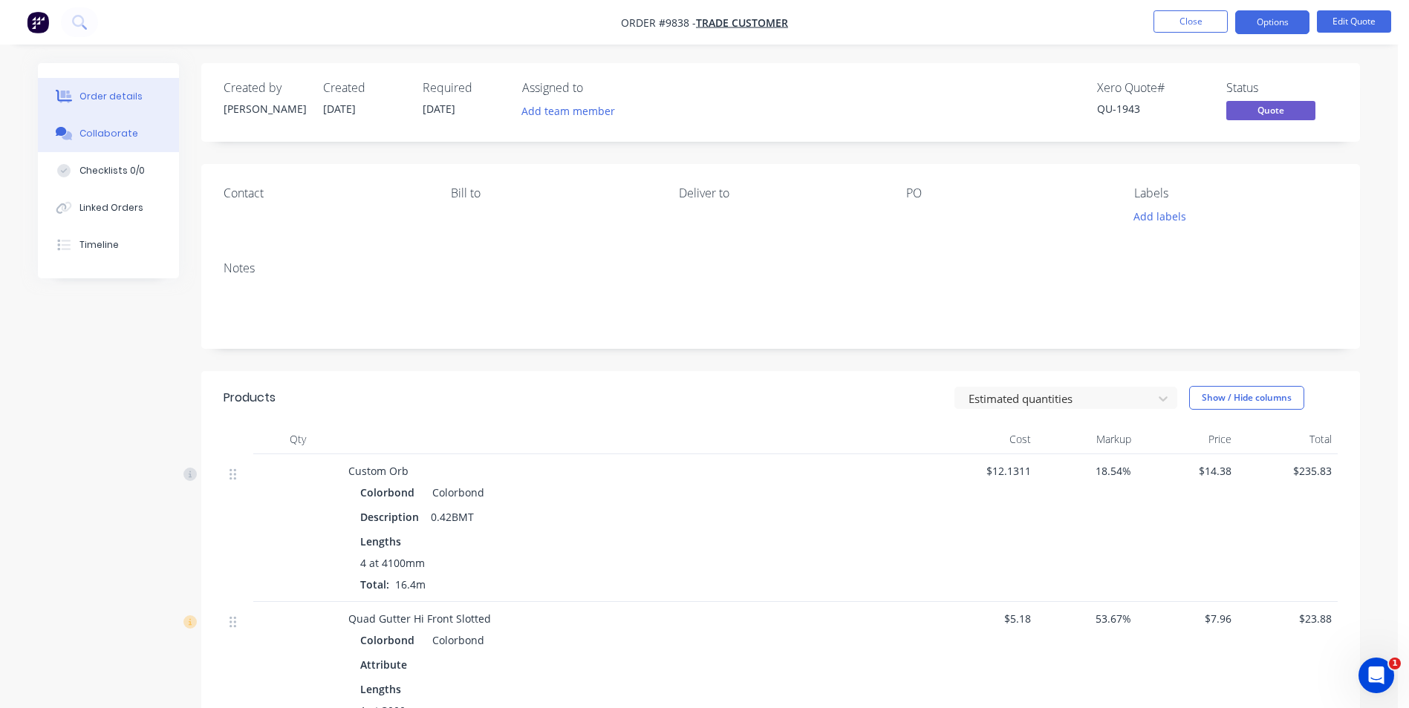
click at [118, 143] on button "Collaborate" at bounding box center [108, 133] width 141 height 37
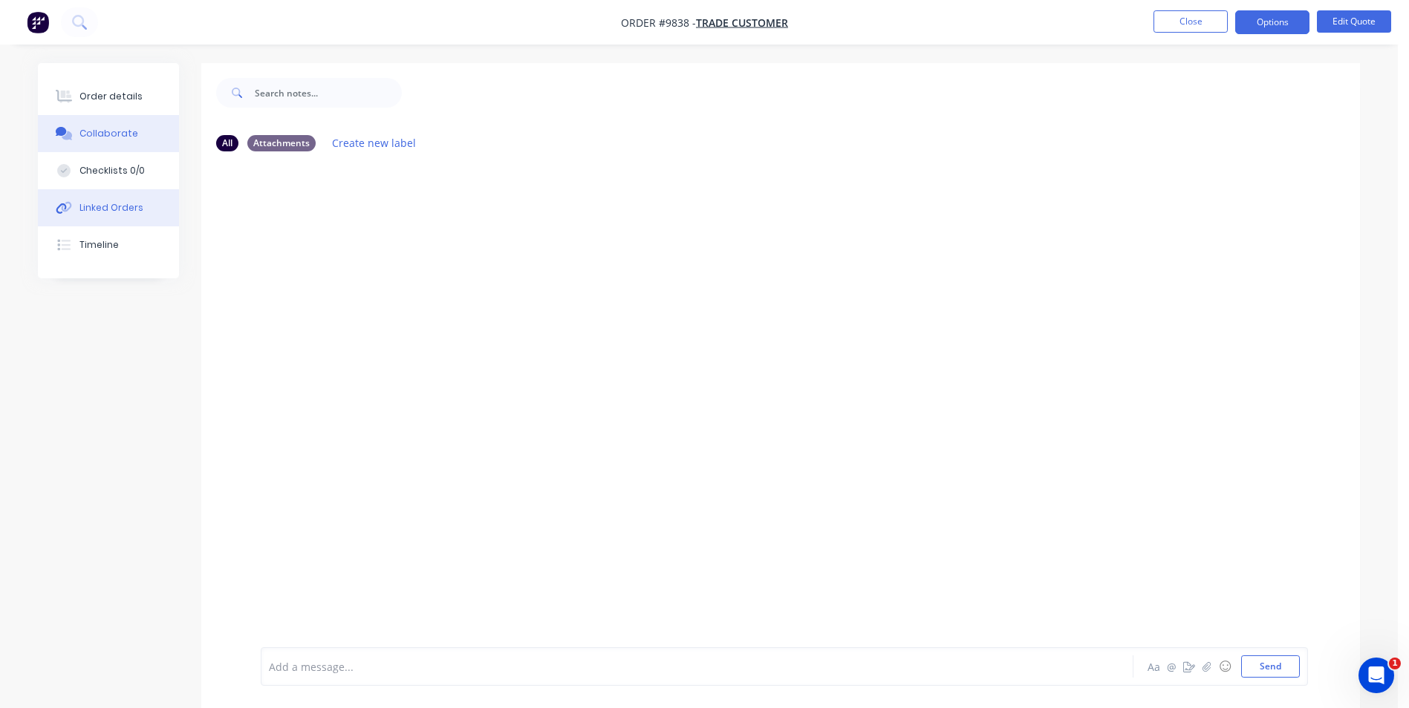
click at [125, 204] on div "Linked Orders" at bounding box center [111, 207] width 64 height 13
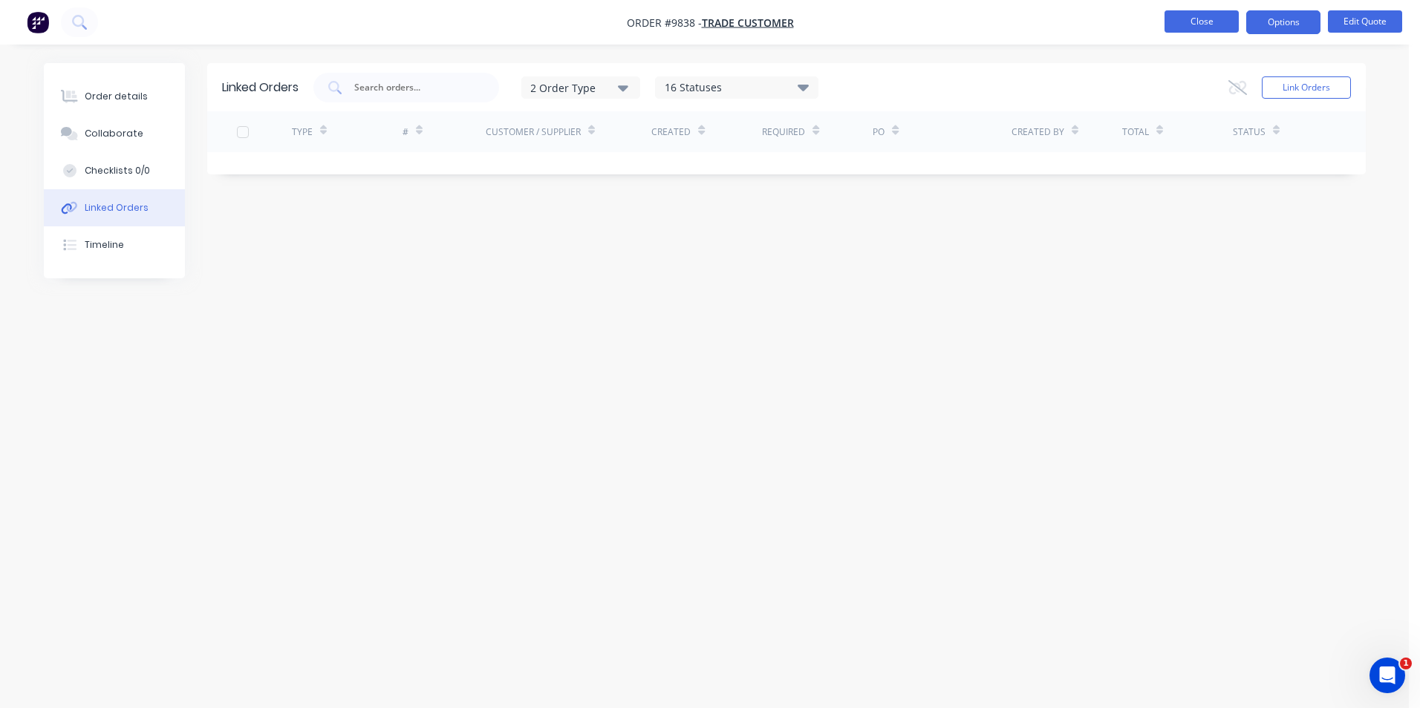
click at [1202, 25] on button "Close" at bounding box center [1201, 21] width 74 height 22
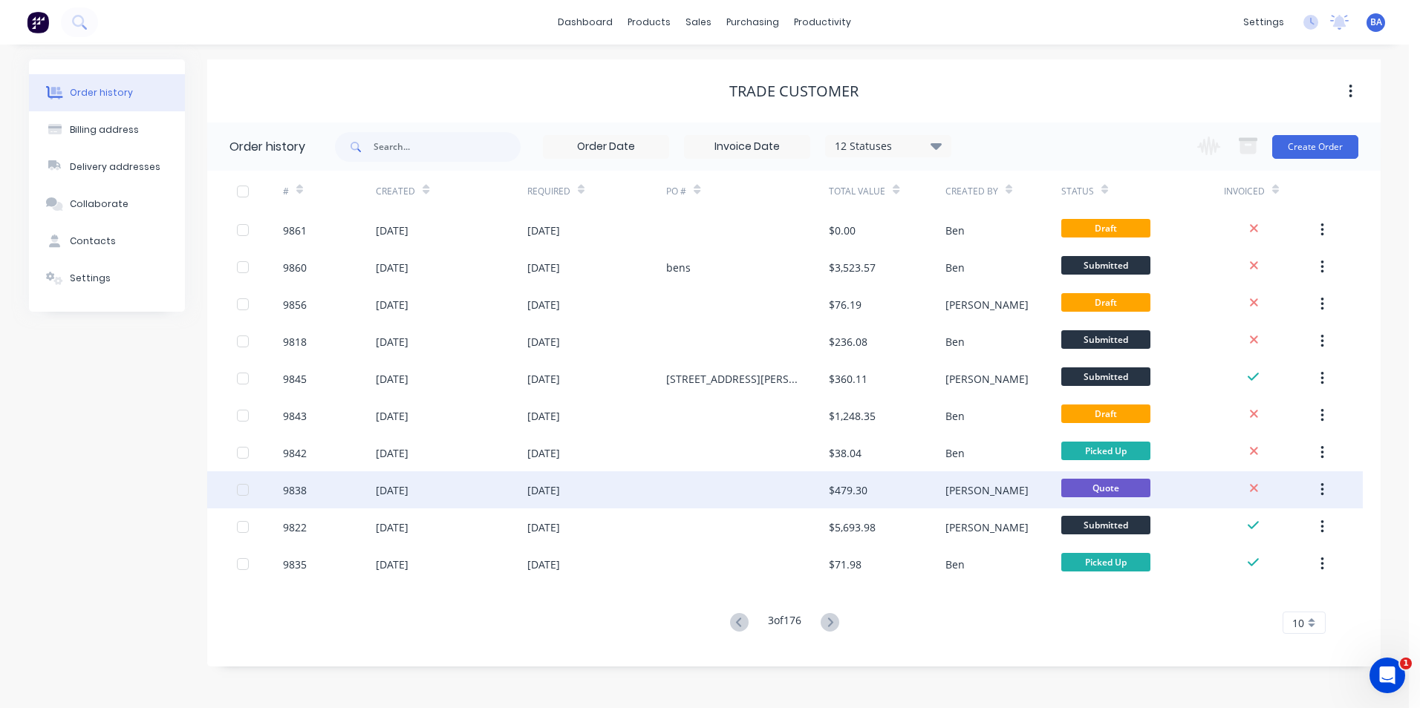
click at [754, 484] on div at bounding box center [747, 490] width 163 height 37
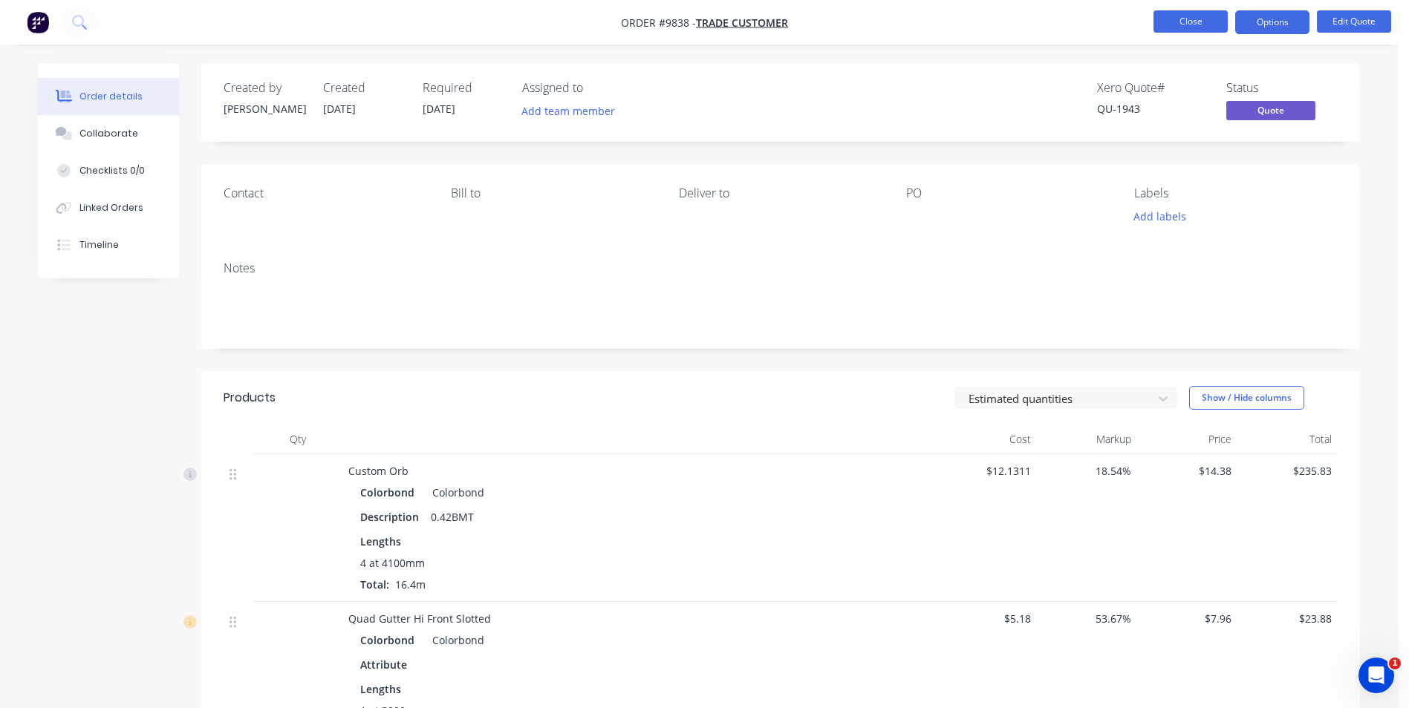
click at [1198, 19] on button "Close" at bounding box center [1190, 21] width 74 height 22
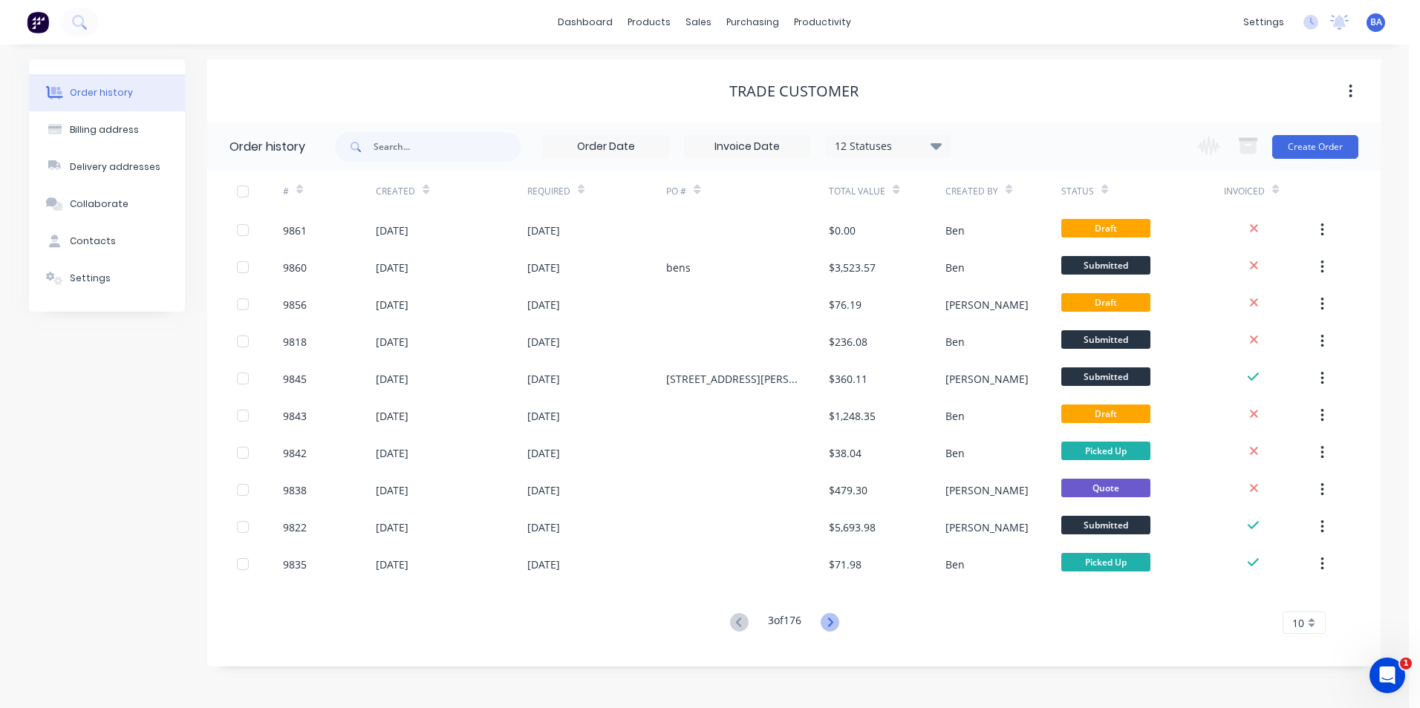
click at [832, 623] on icon at bounding box center [830, 622] width 19 height 19
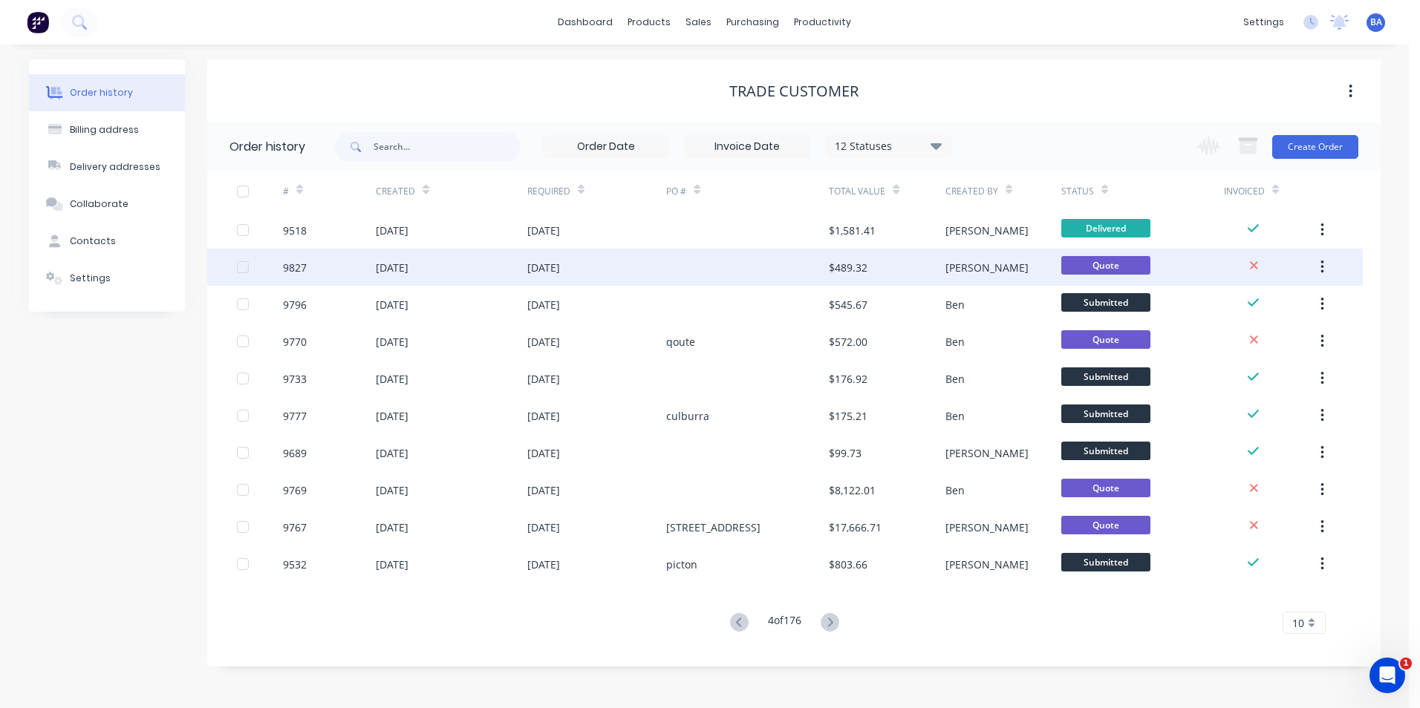
click at [766, 269] on div at bounding box center [747, 267] width 163 height 37
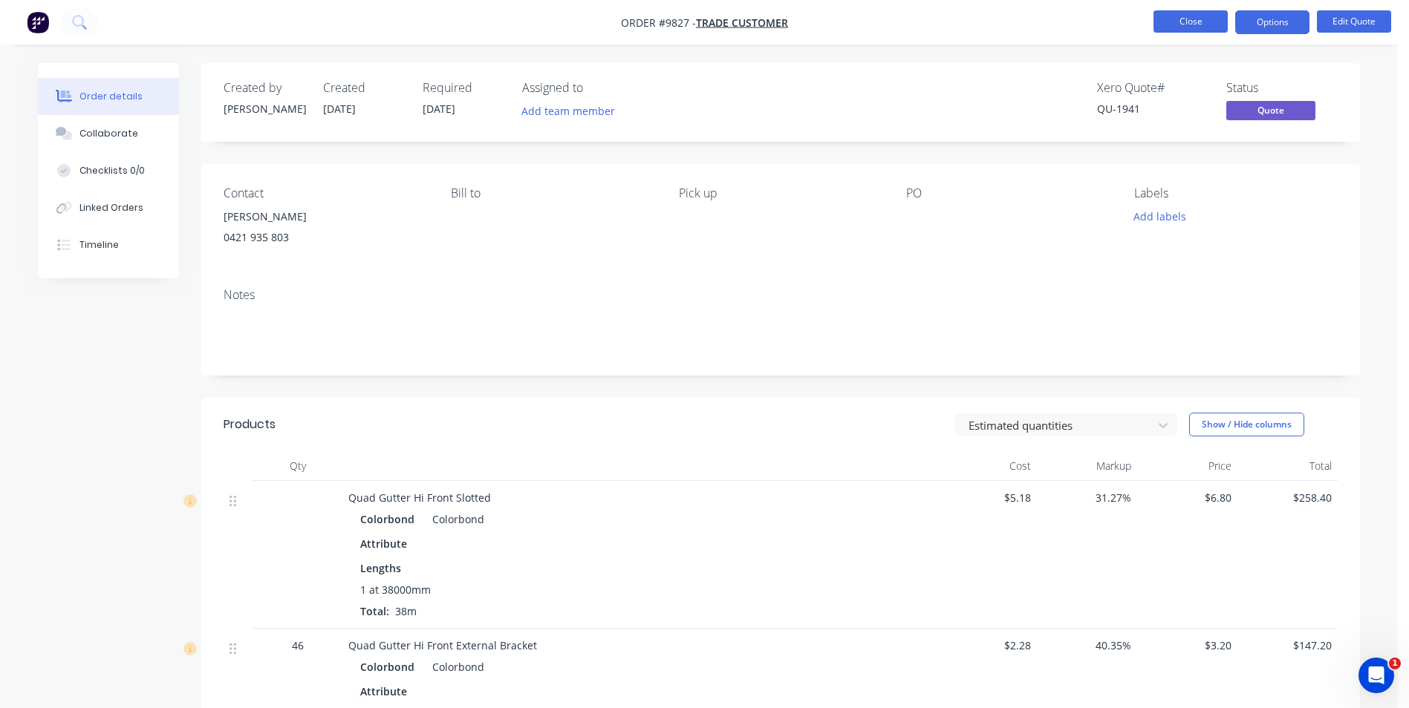
click at [1200, 22] on button "Close" at bounding box center [1190, 21] width 74 height 22
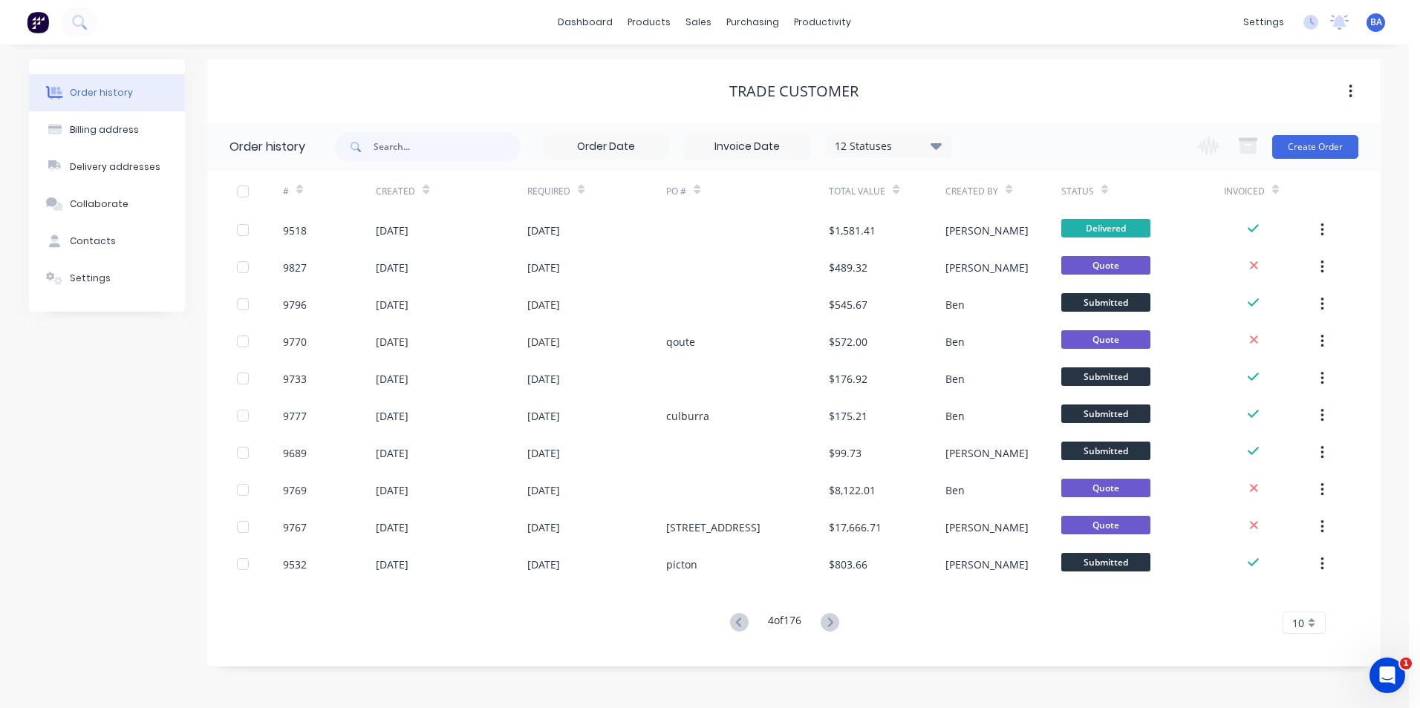
click at [829, 617] on icon at bounding box center [830, 622] width 19 height 19
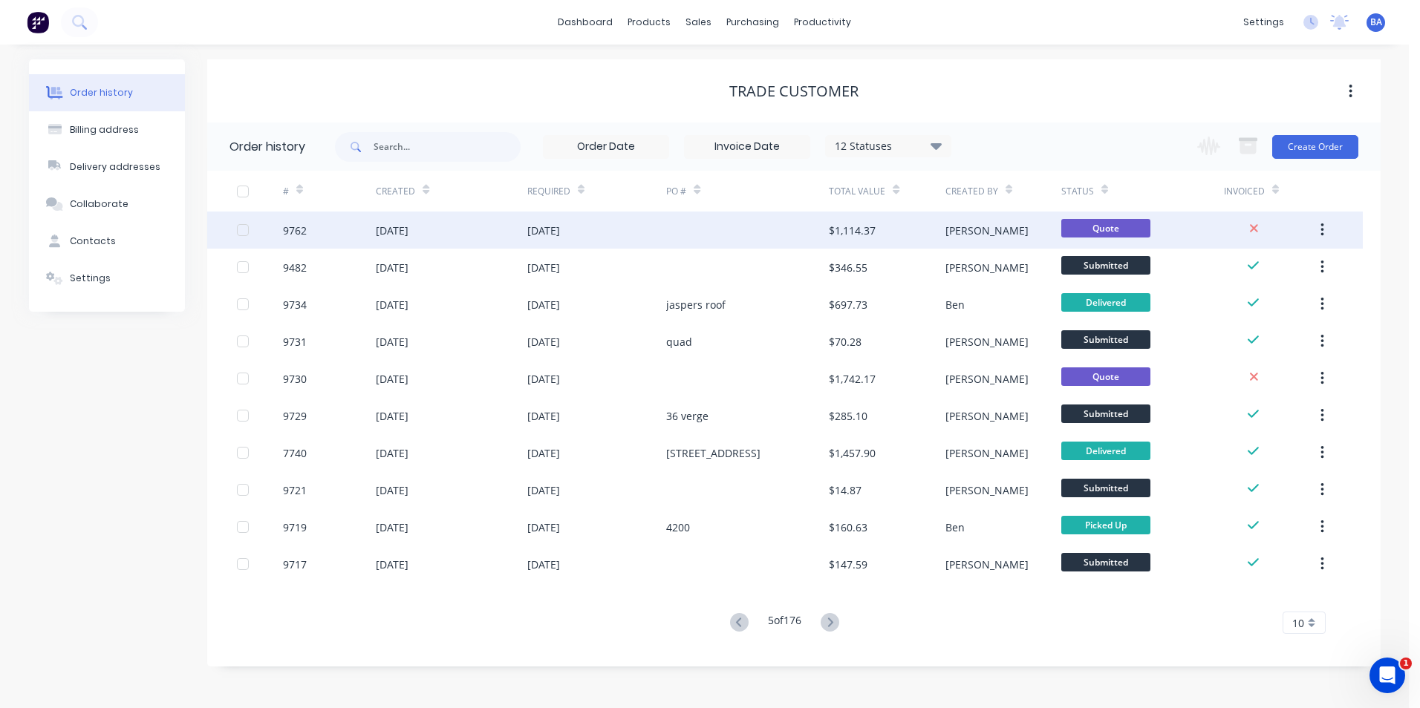
click at [758, 235] on div at bounding box center [747, 230] width 163 height 37
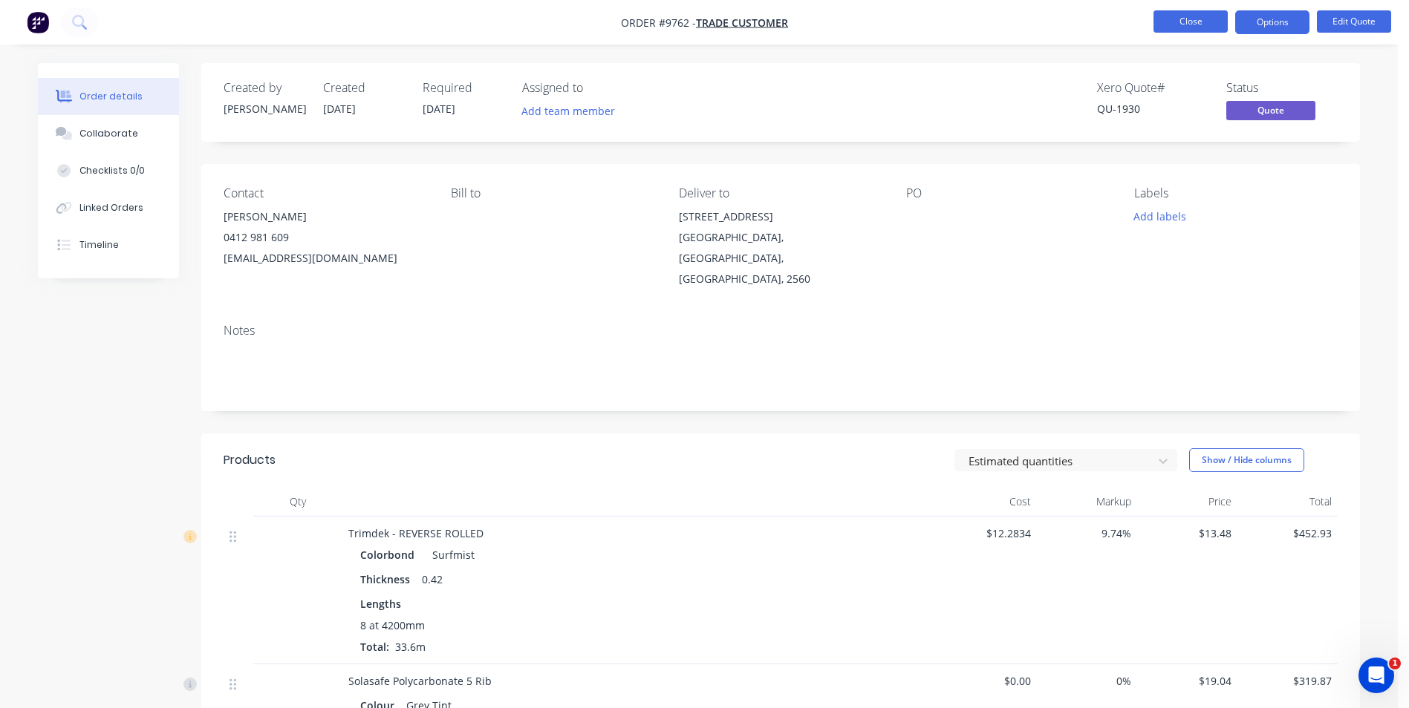
click at [1181, 27] on button "Close" at bounding box center [1190, 21] width 74 height 22
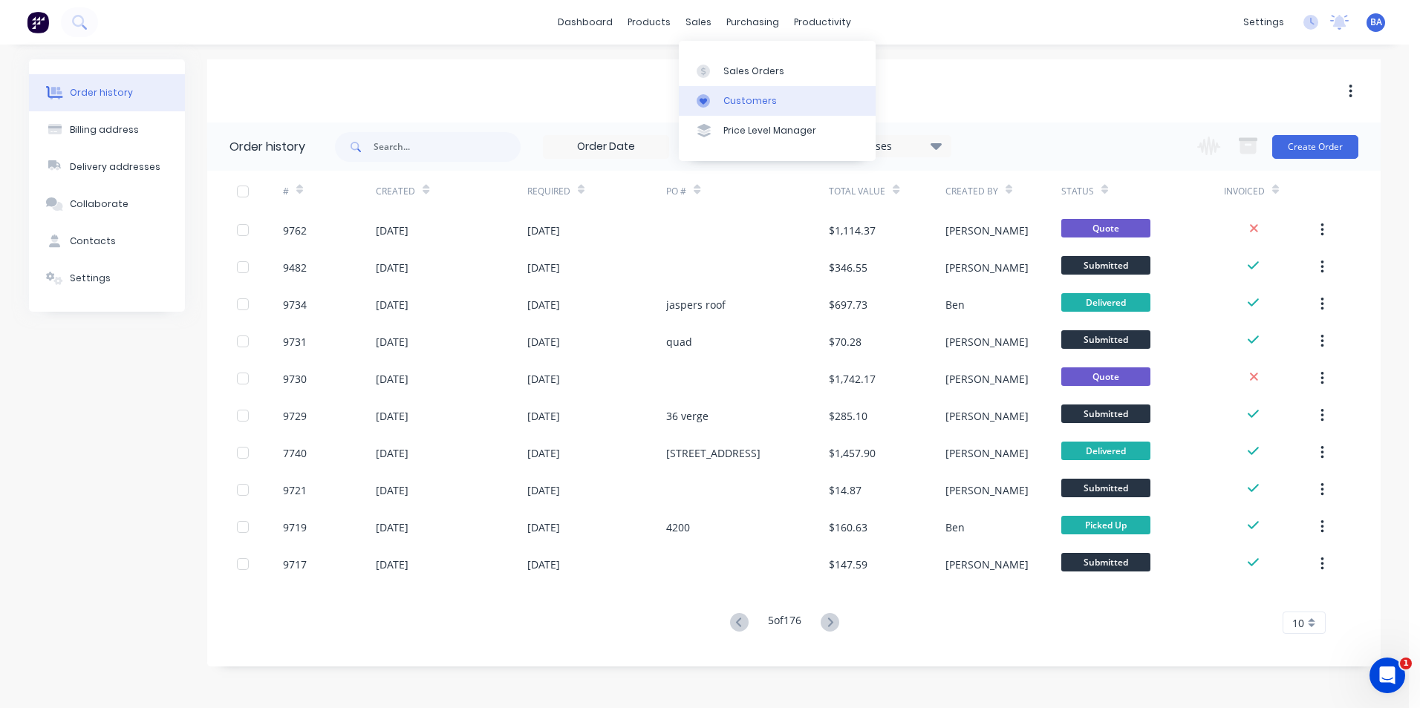
click at [700, 103] on icon at bounding box center [703, 100] width 13 height 13
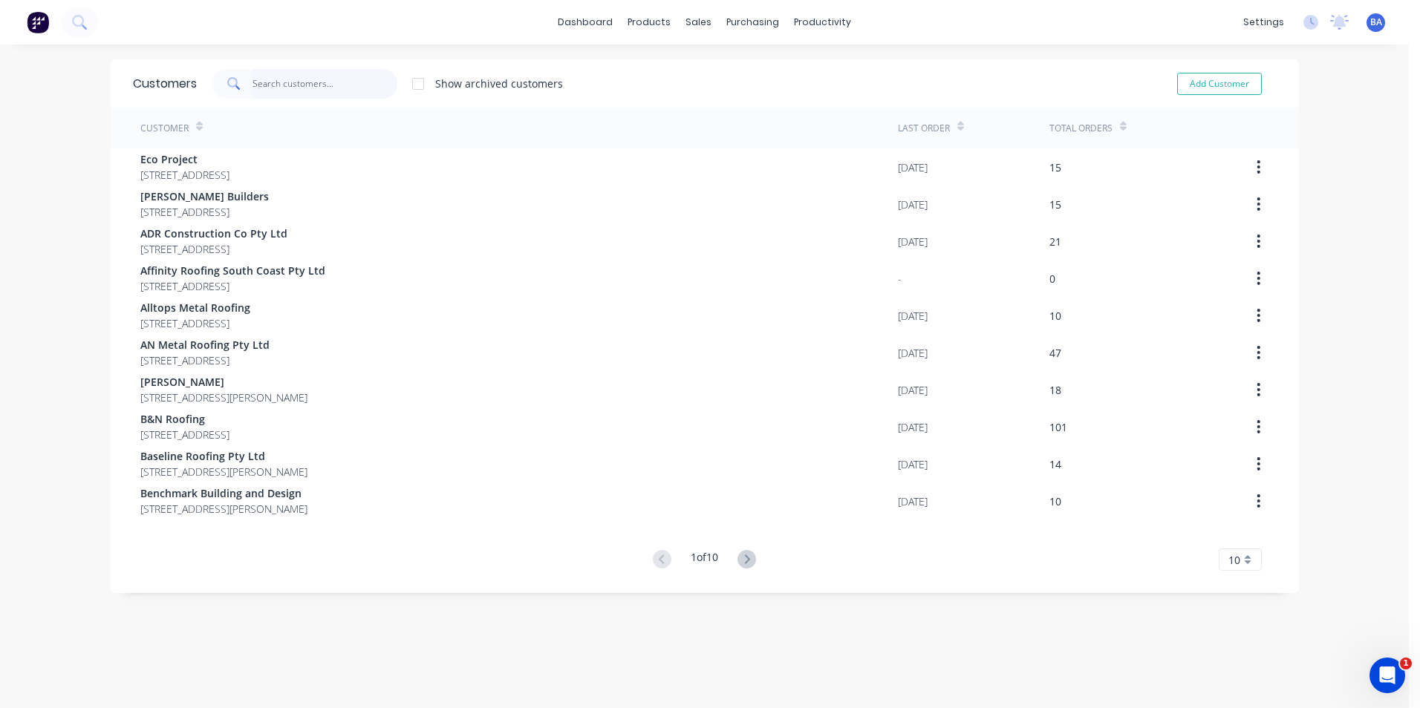
click at [352, 88] on input "text" at bounding box center [324, 84] width 145 height 30
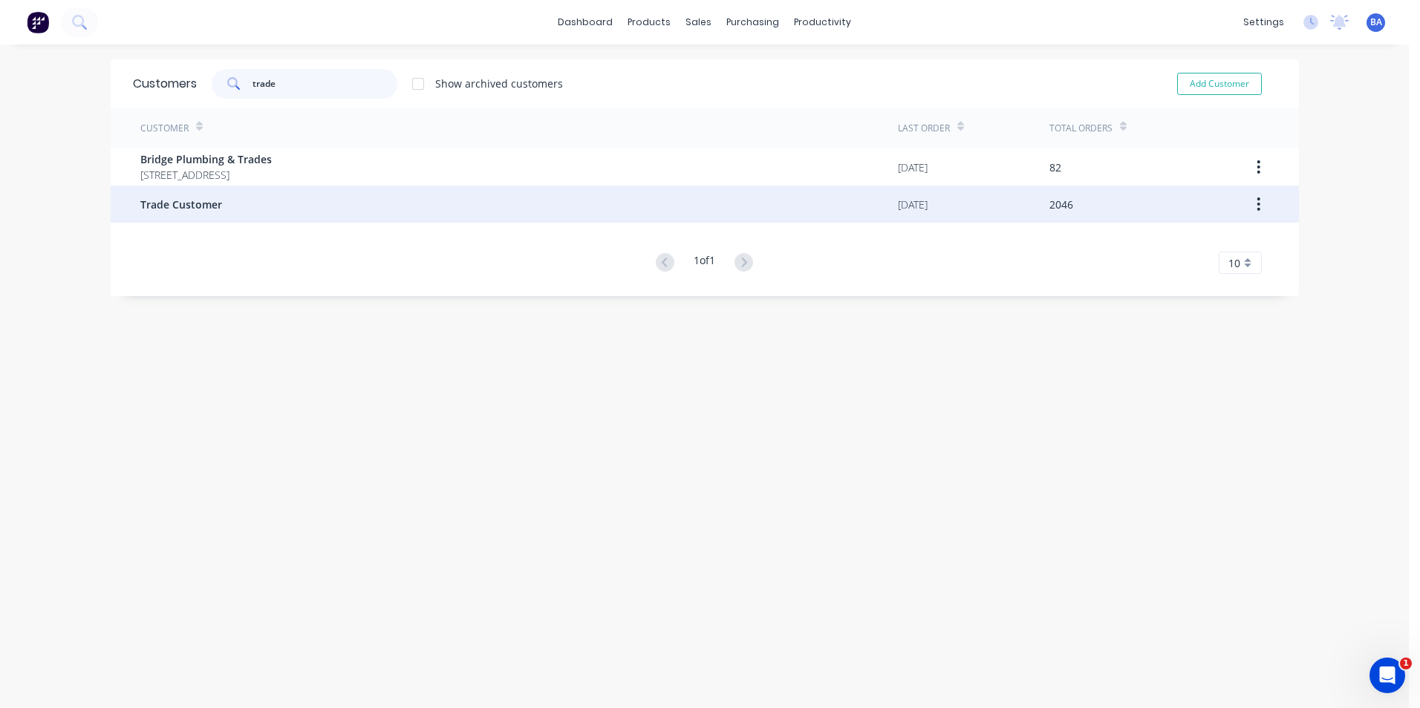
type input "trade"
click at [220, 206] on div "Trade Customer" at bounding box center [518, 204] width 757 height 37
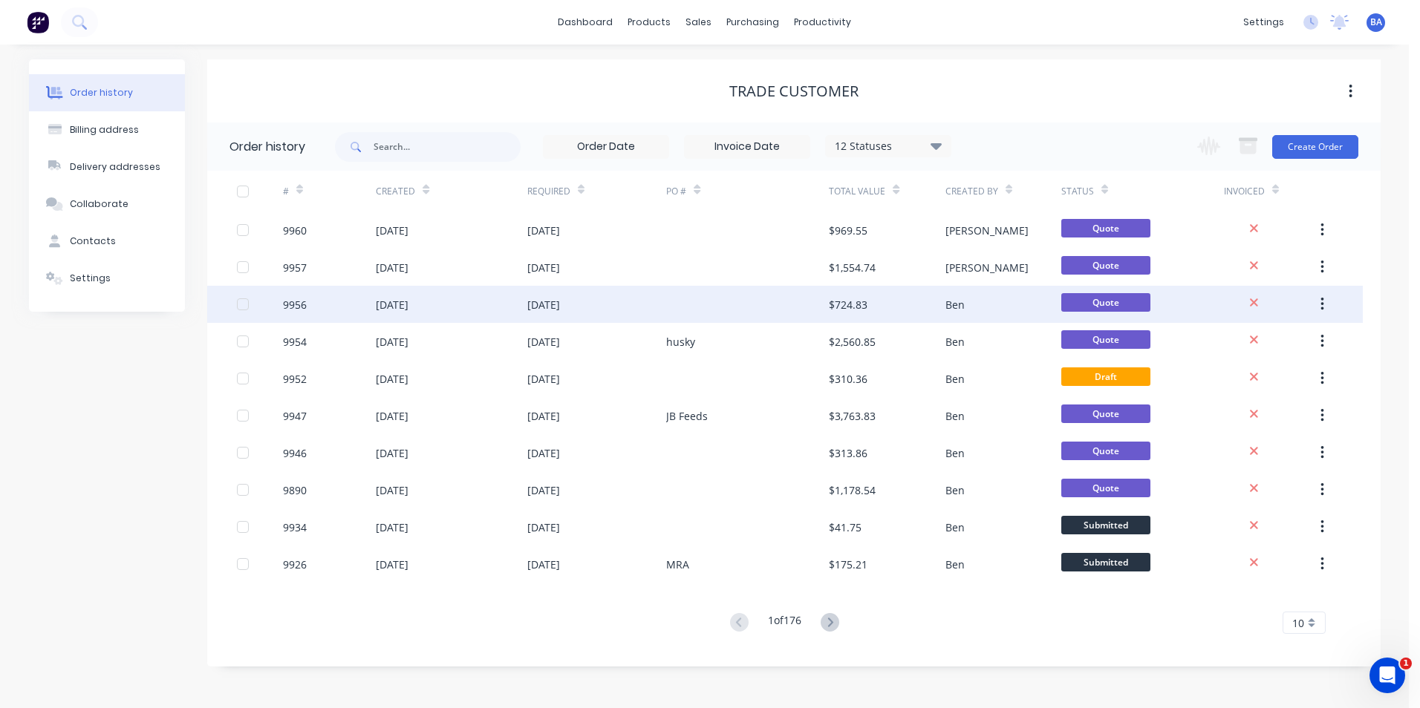
click at [766, 294] on div at bounding box center [747, 304] width 163 height 37
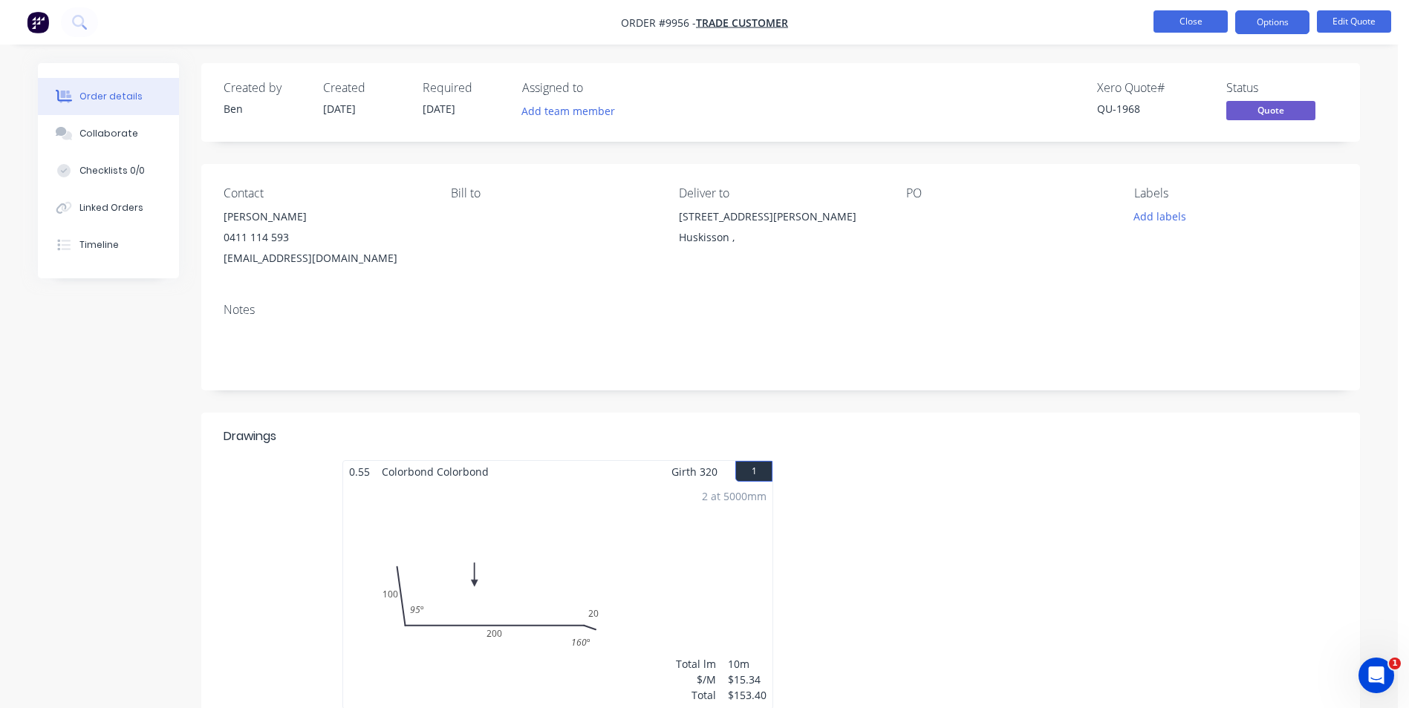
click at [1168, 22] on button "Close" at bounding box center [1190, 21] width 74 height 22
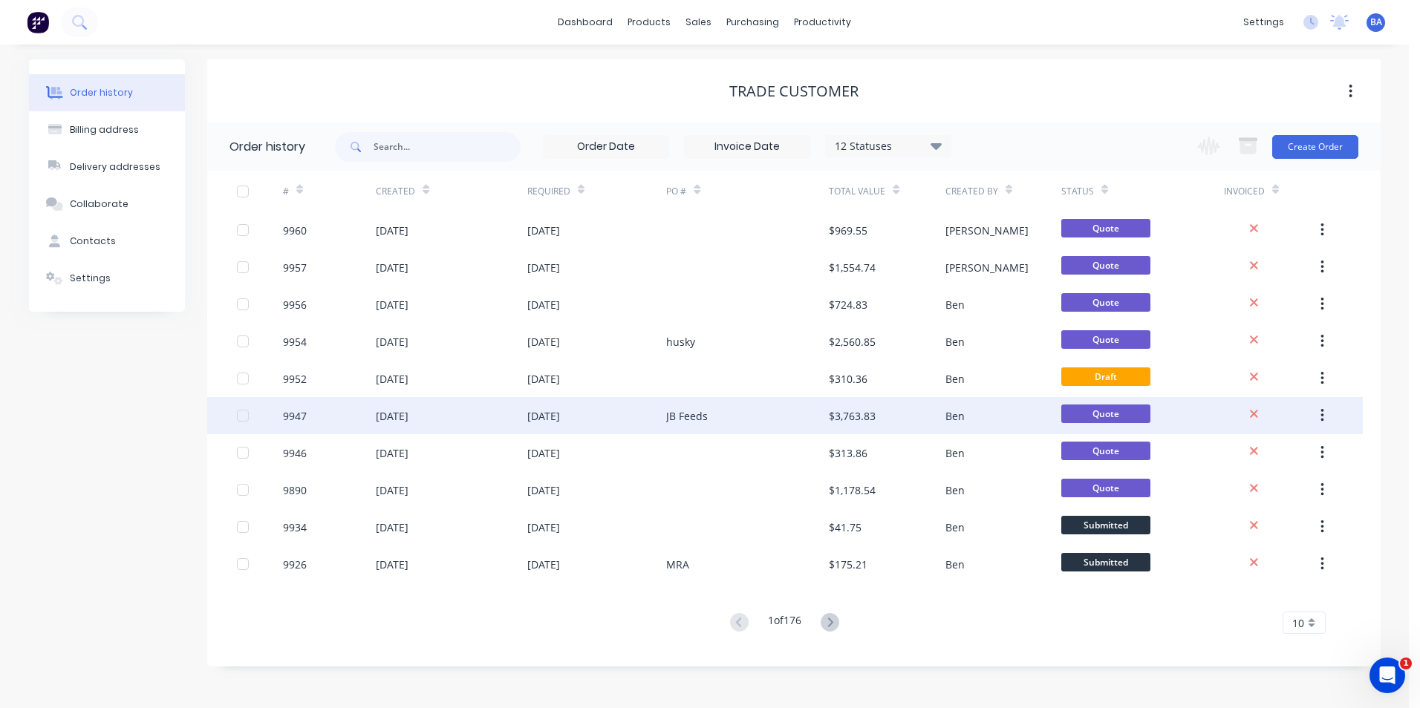
click at [740, 416] on div "JB Feeds" at bounding box center [747, 415] width 163 height 37
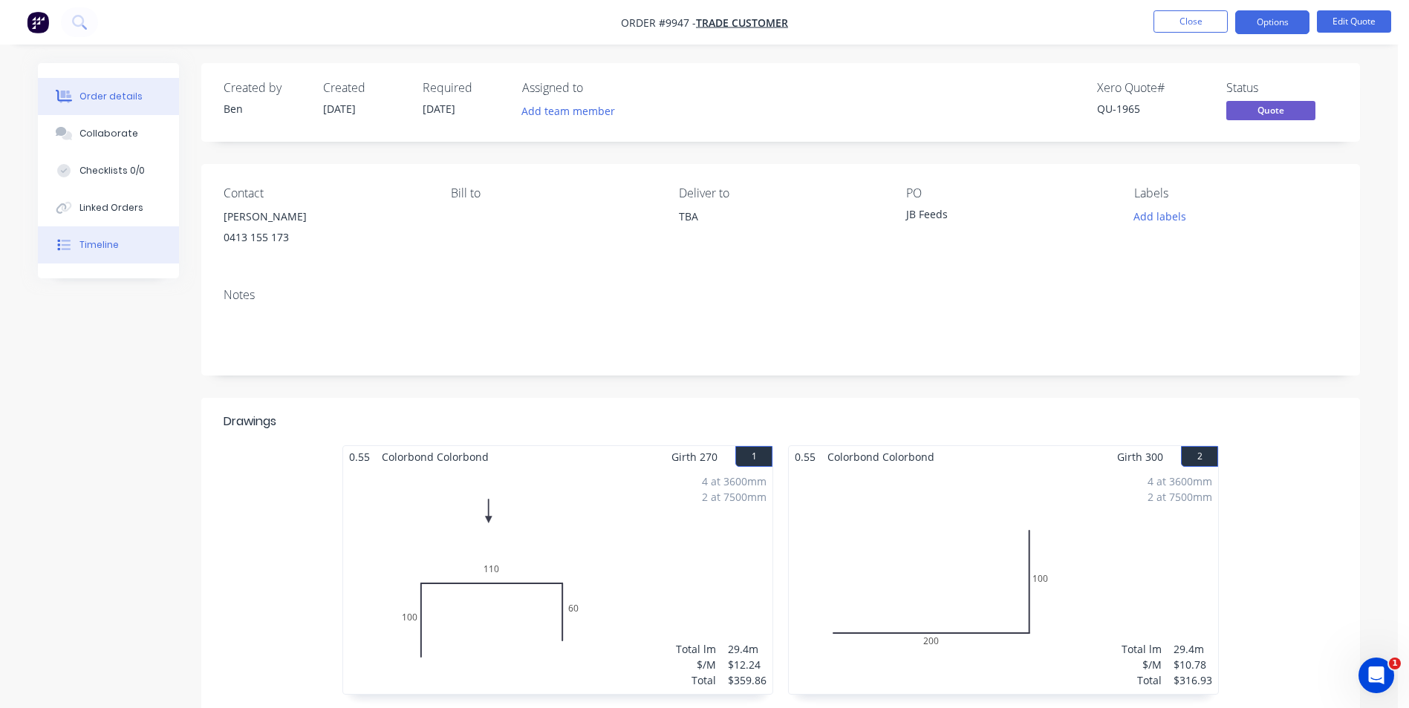
click at [111, 242] on div "Timeline" at bounding box center [98, 244] width 39 height 13
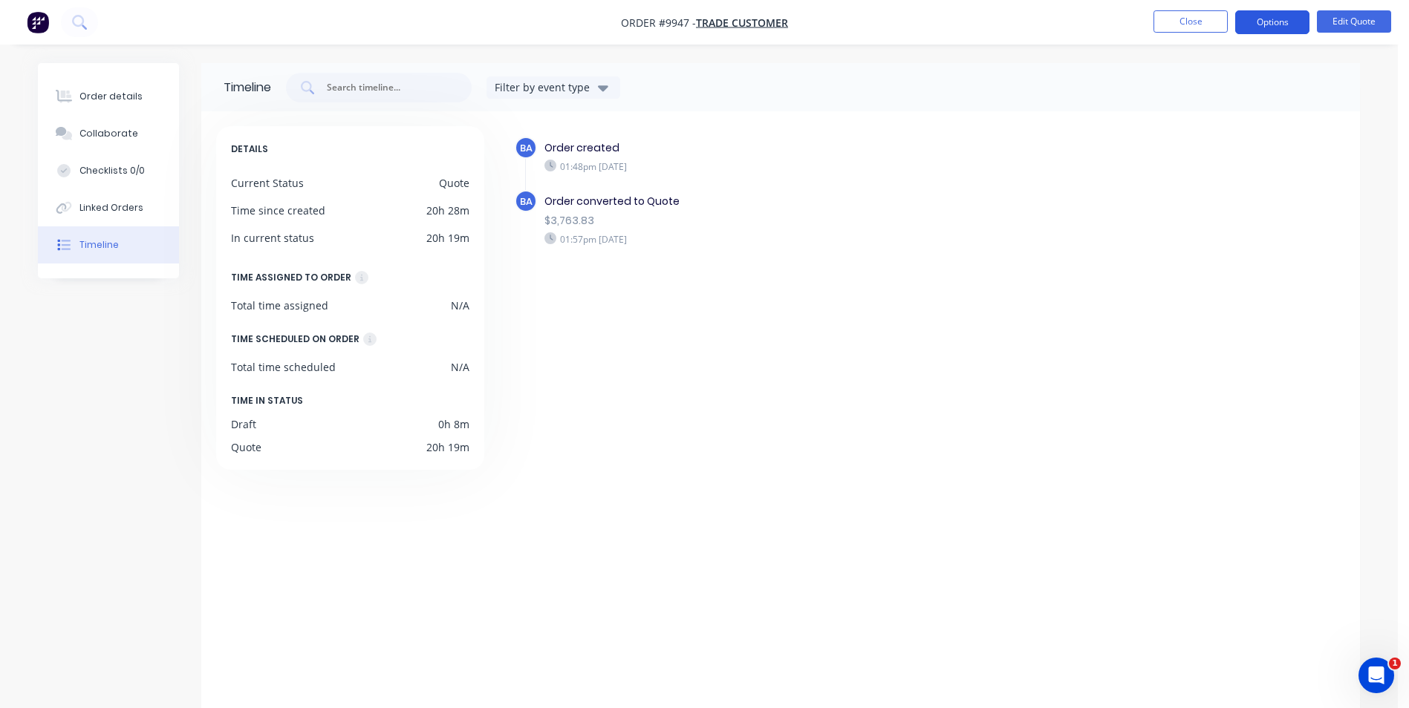
click at [1271, 13] on button "Options" at bounding box center [1272, 22] width 74 height 24
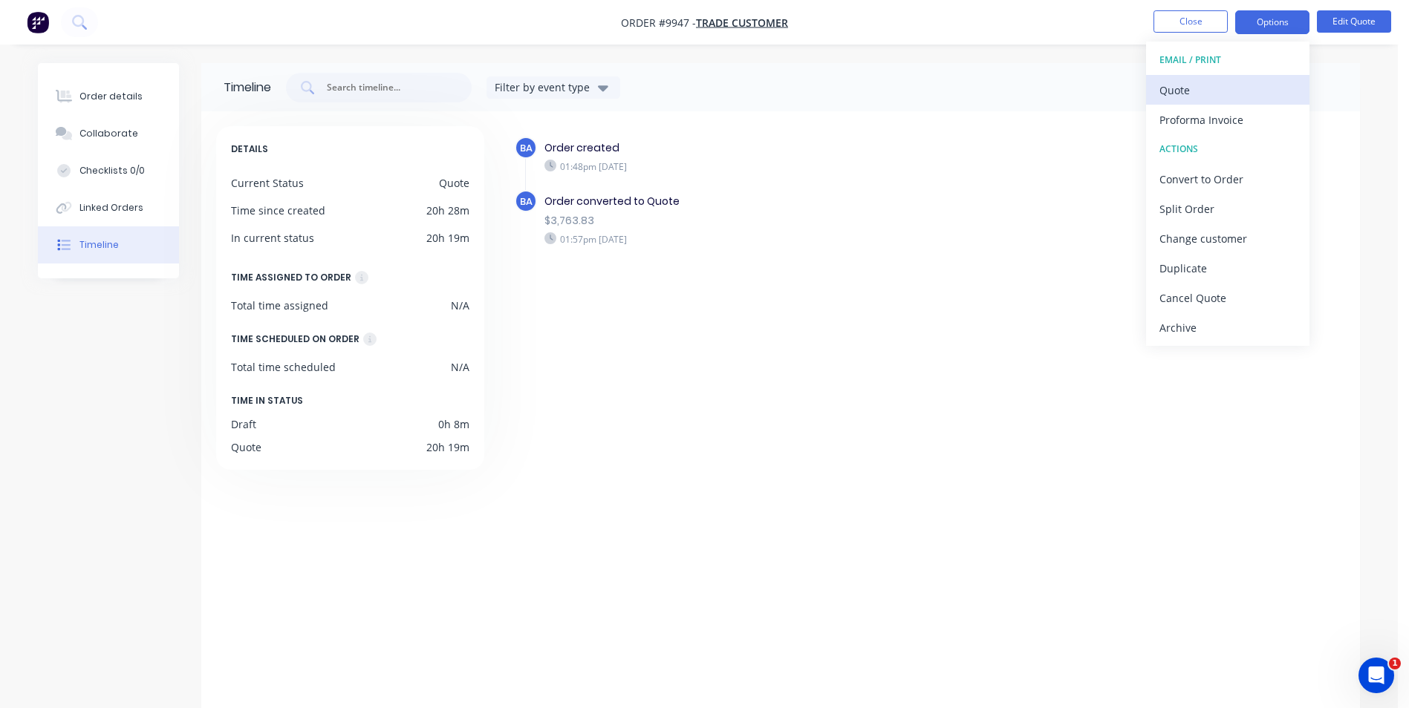
click at [1190, 93] on div "Quote" at bounding box center [1227, 90] width 137 height 22
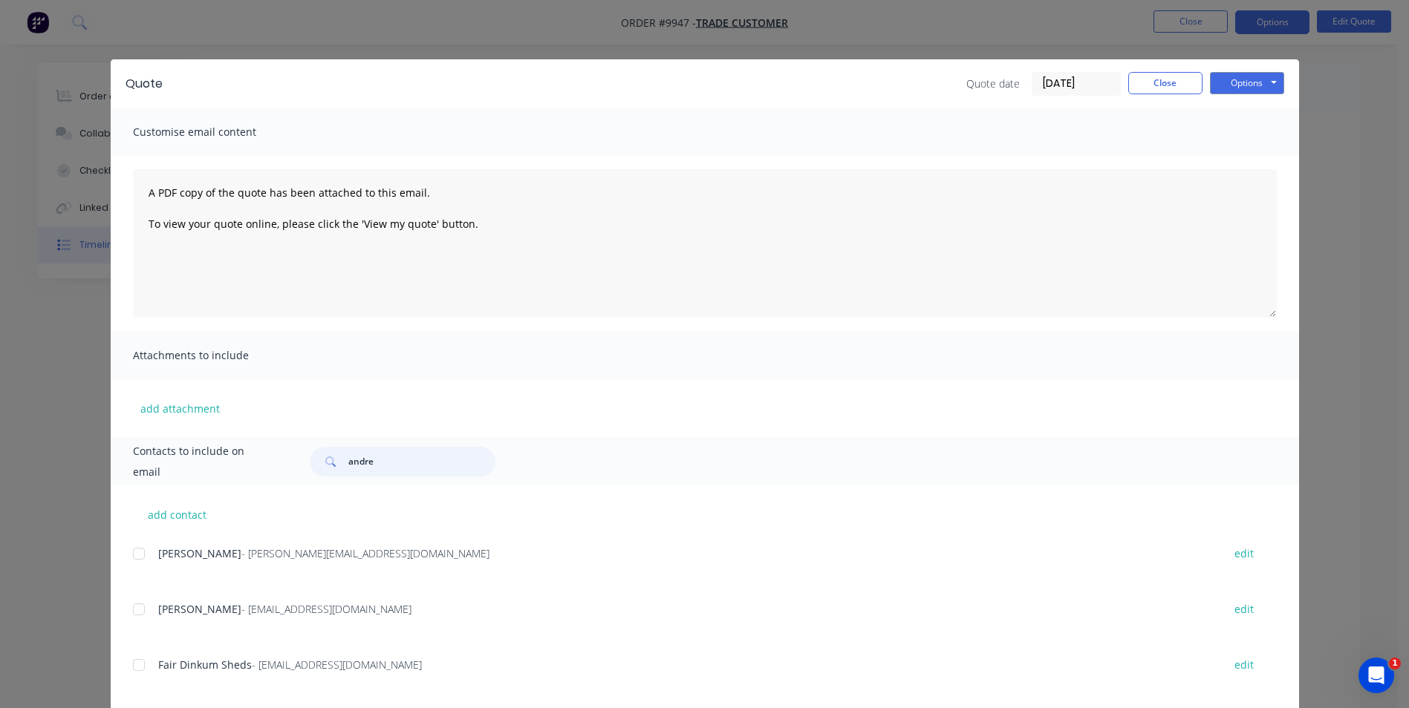
click at [375, 457] on input "andre" at bounding box center [421, 462] width 147 height 30
type input "a"
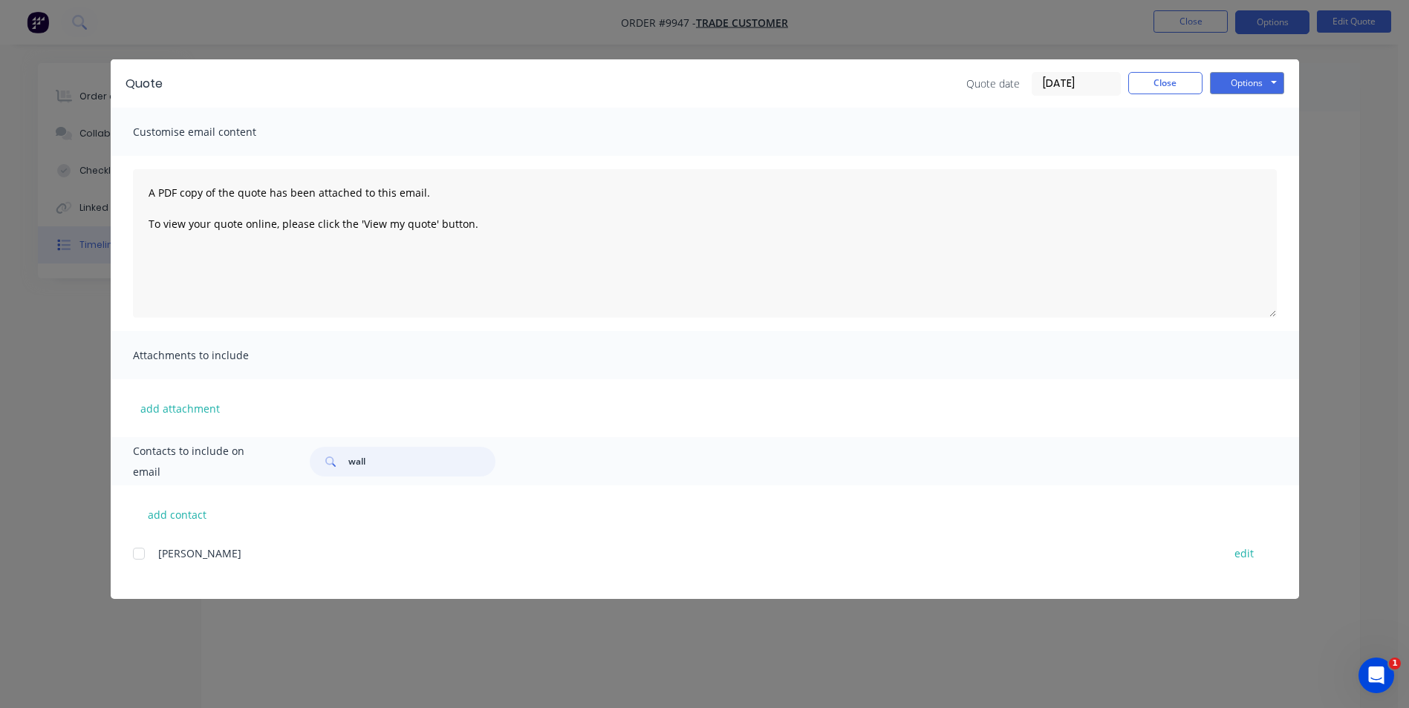
click at [142, 555] on div at bounding box center [139, 554] width 30 height 30
type input "wall"
click at [1271, 82] on button "Options" at bounding box center [1247, 83] width 74 height 22
click at [1254, 153] on button "Email" at bounding box center [1257, 158] width 95 height 25
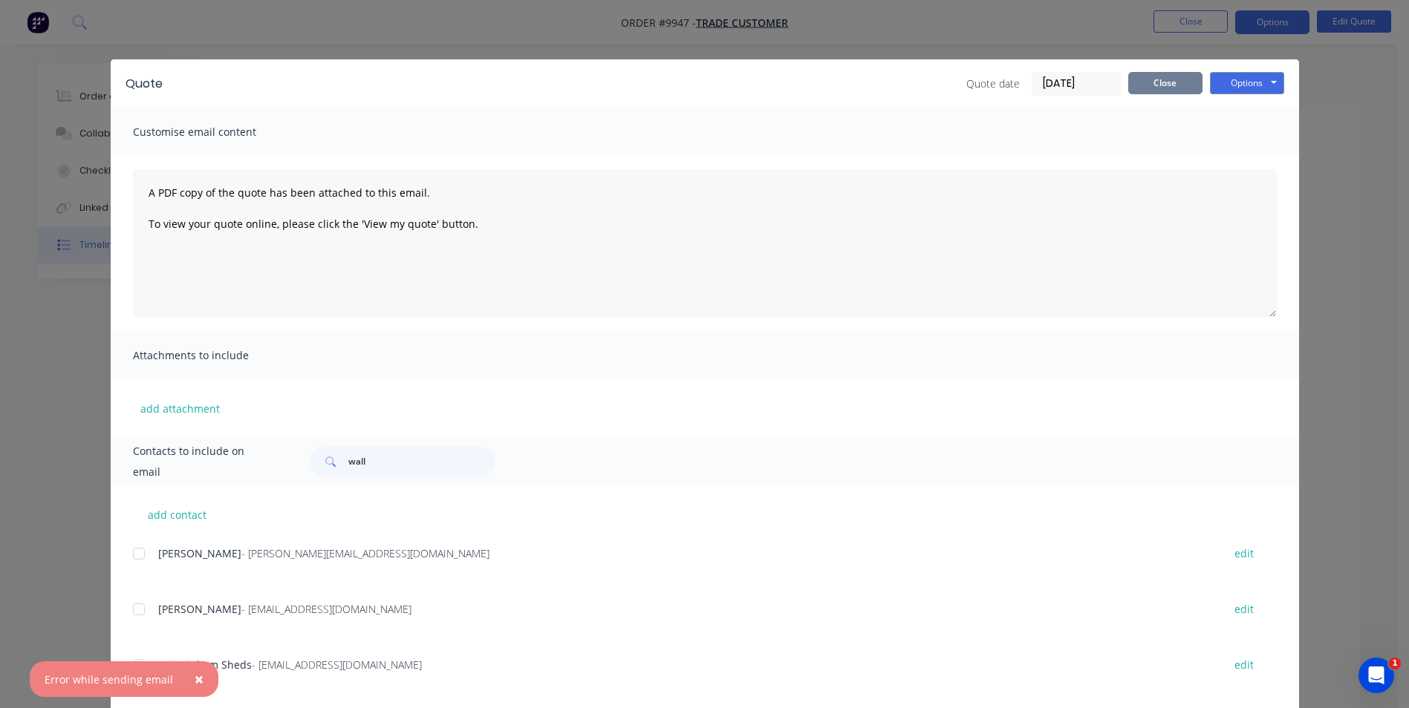
click at [1175, 81] on button "Close" at bounding box center [1165, 83] width 74 height 22
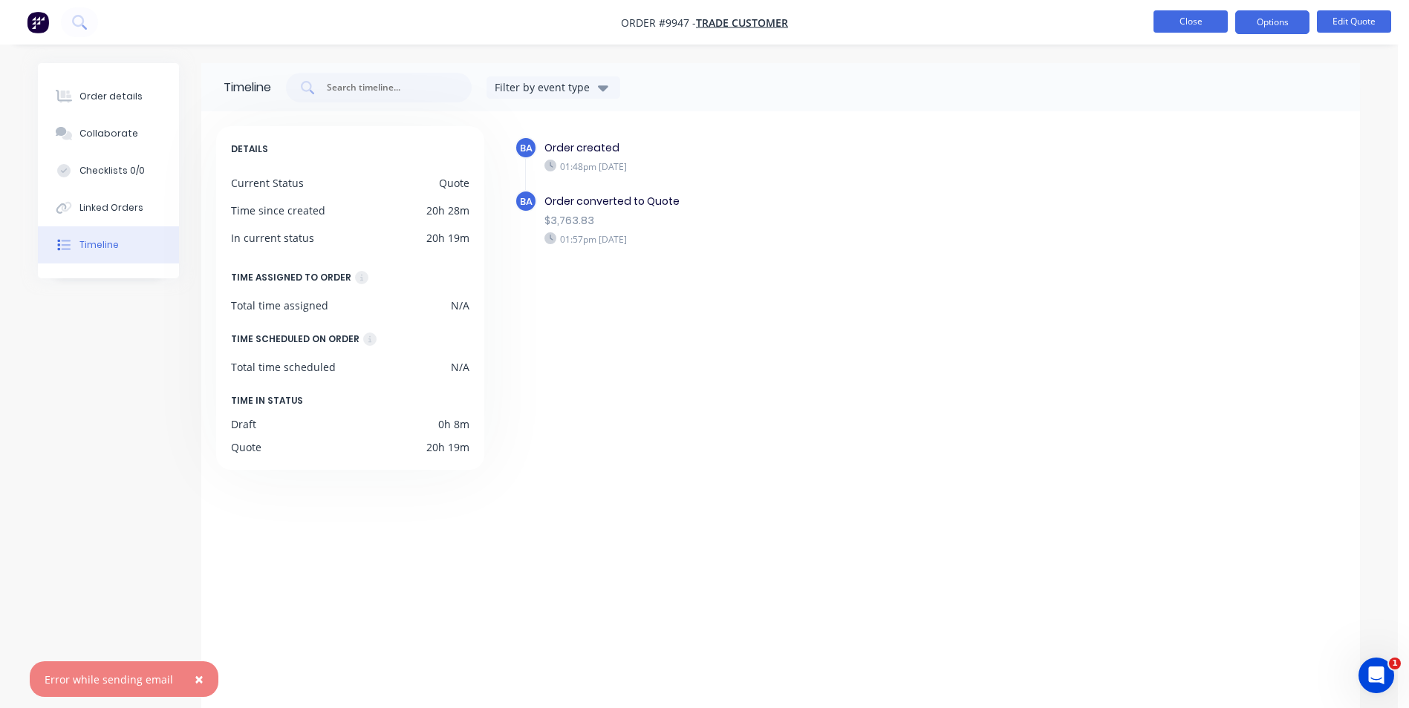
click at [1184, 15] on button "Close" at bounding box center [1190, 21] width 74 height 22
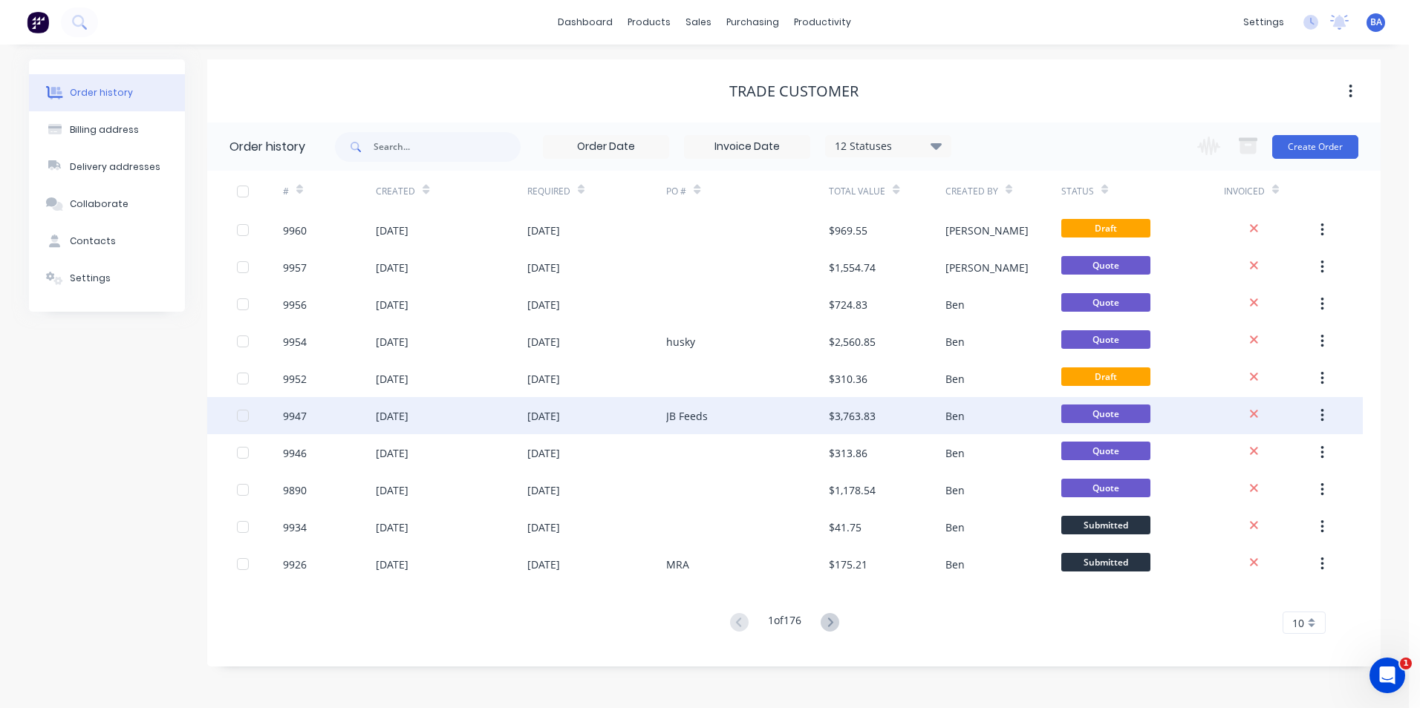
click at [744, 418] on div "JB Feeds" at bounding box center [747, 415] width 163 height 37
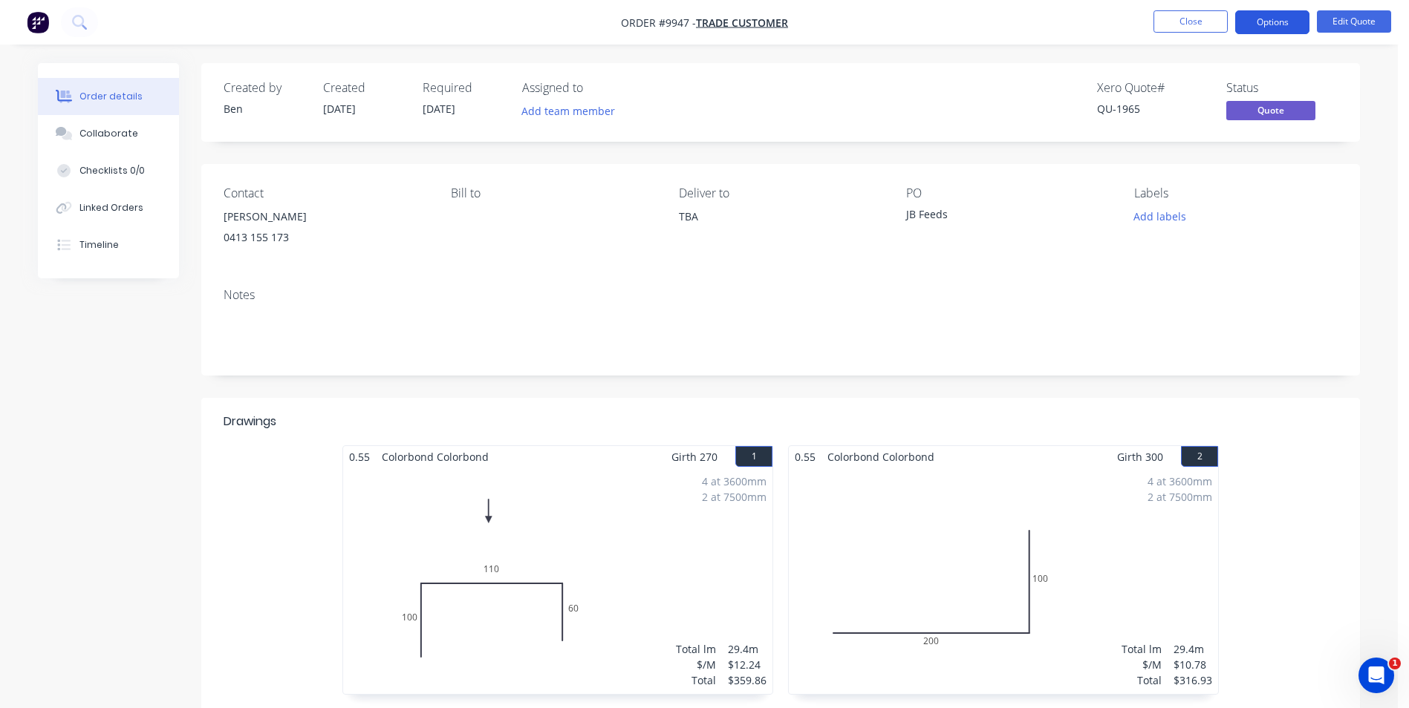
click at [1260, 21] on button "Options" at bounding box center [1272, 22] width 74 height 24
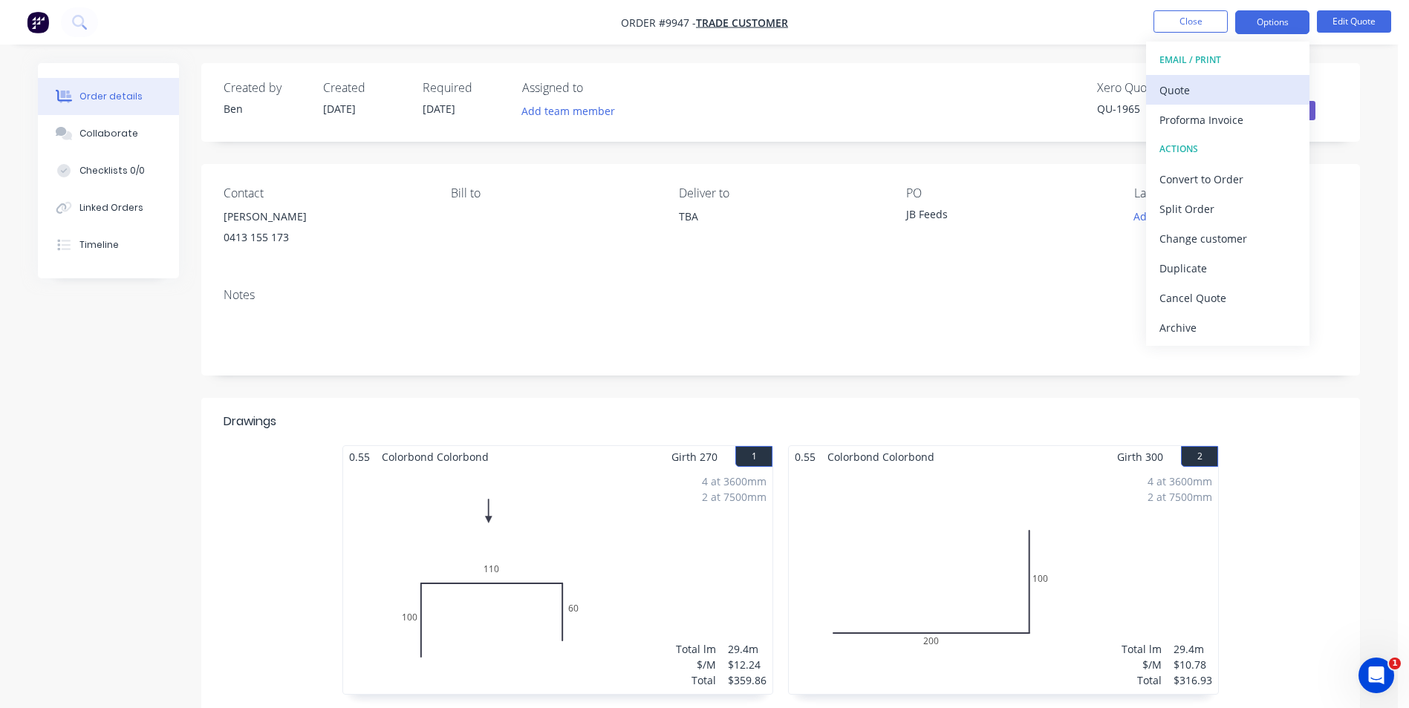
click at [1201, 91] on div "Quote" at bounding box center [1227, 90] width 137 height 22
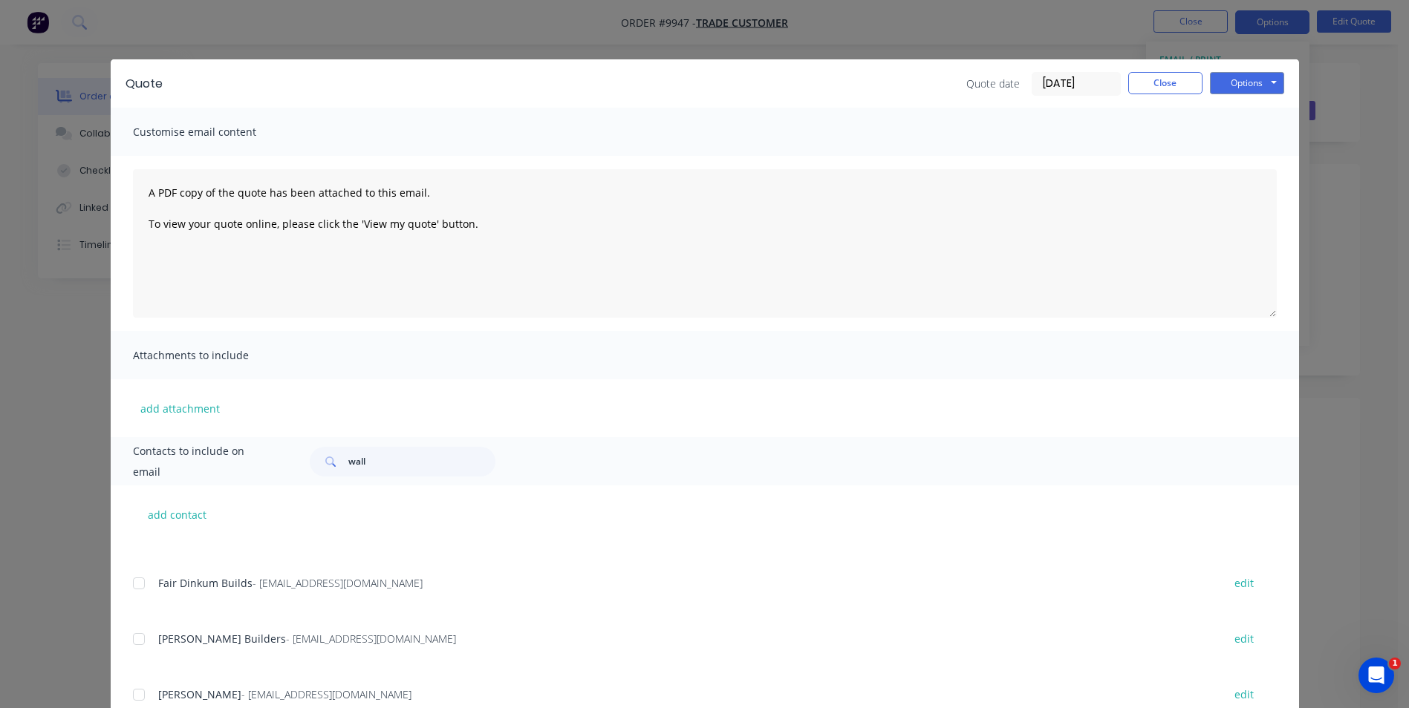
scroll to position [446, 0]
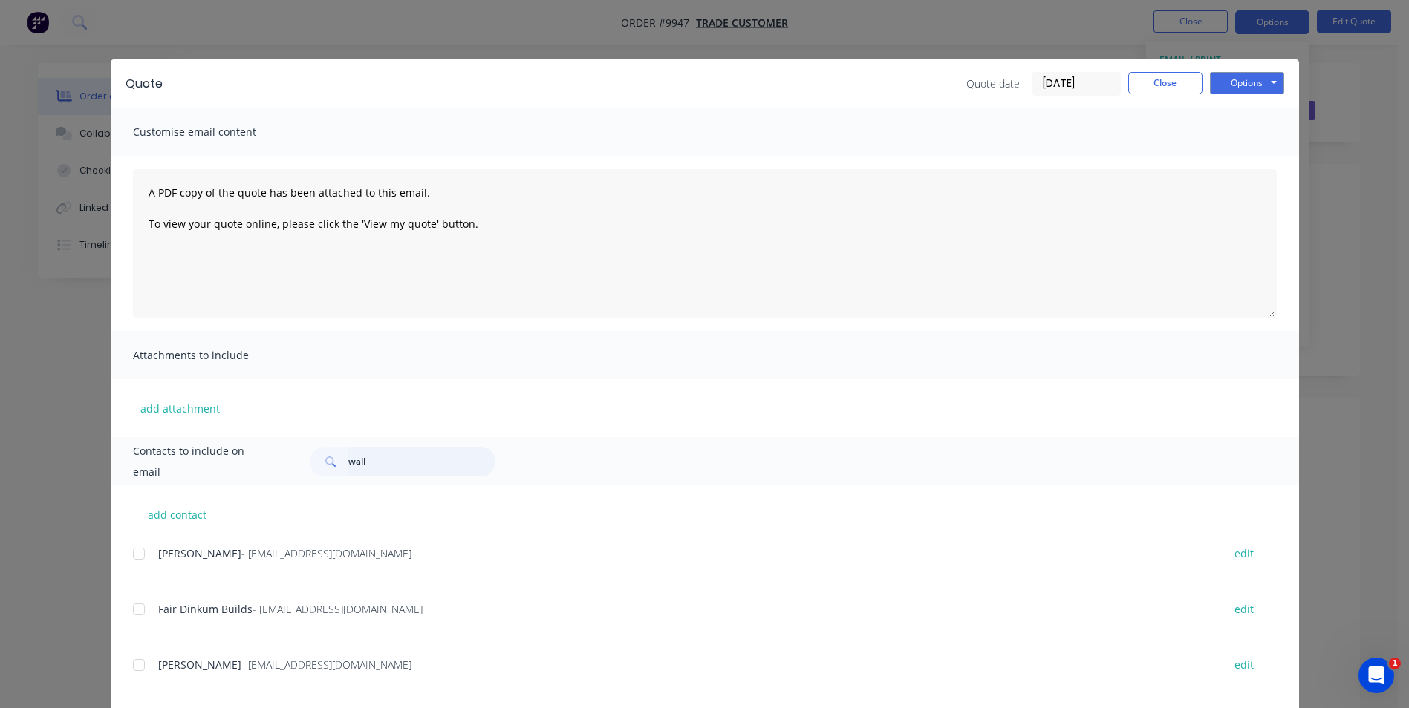
click at [381, 457] on input "wall" at bounding box center [421, 462] width 147 height 30
type input "w"
type input "wall"
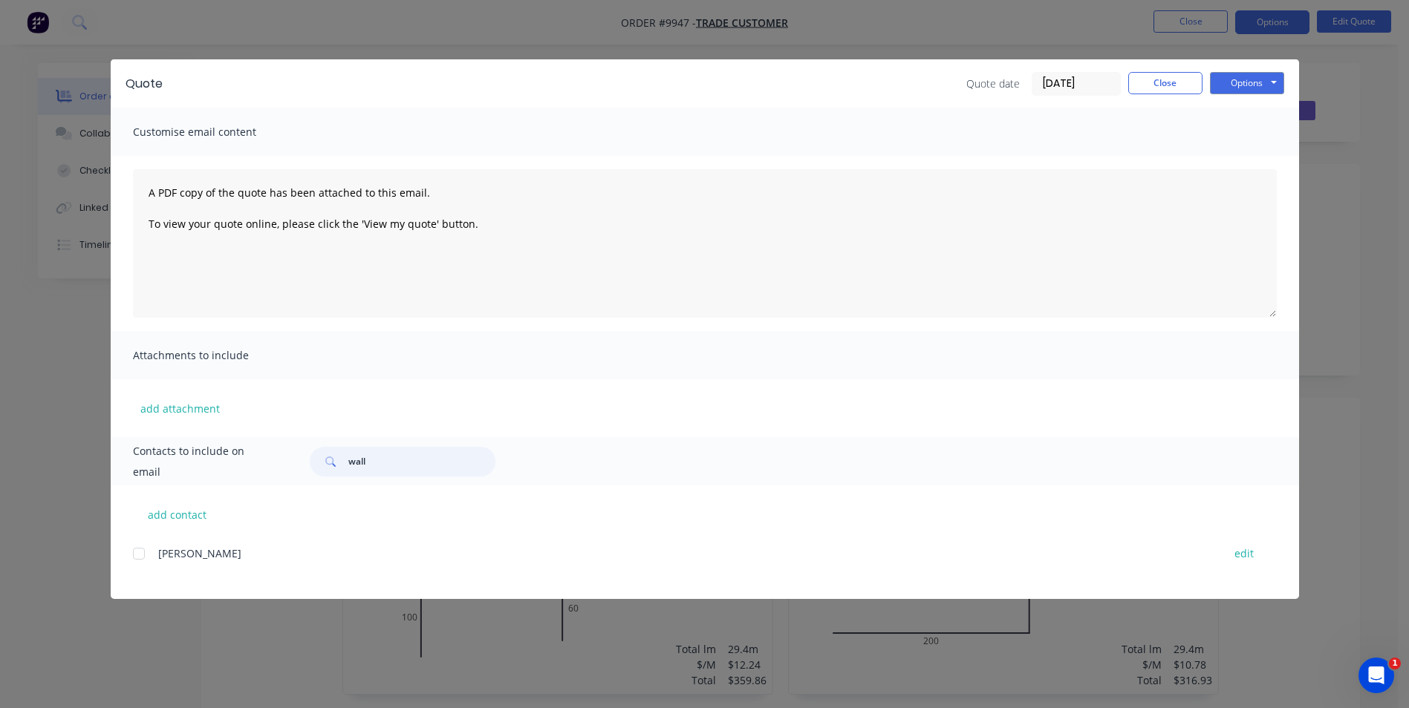
click at [137, 555] on div at bounding box center [139, 554] width 30 height 30
click at [1276, 80] on button "Options" at bounding box center [1247, 83] width 74 height 22
click at [1266, 151] on button "Email" at bounding box center [1257, 158] width 95 height 25
click at [1264, 78] on button "Options" at bounding box center [1247, 83] width 74 height 22
click at [1254, 149] on button "Email" at bounding box center [1257, 158] width 95 height 25
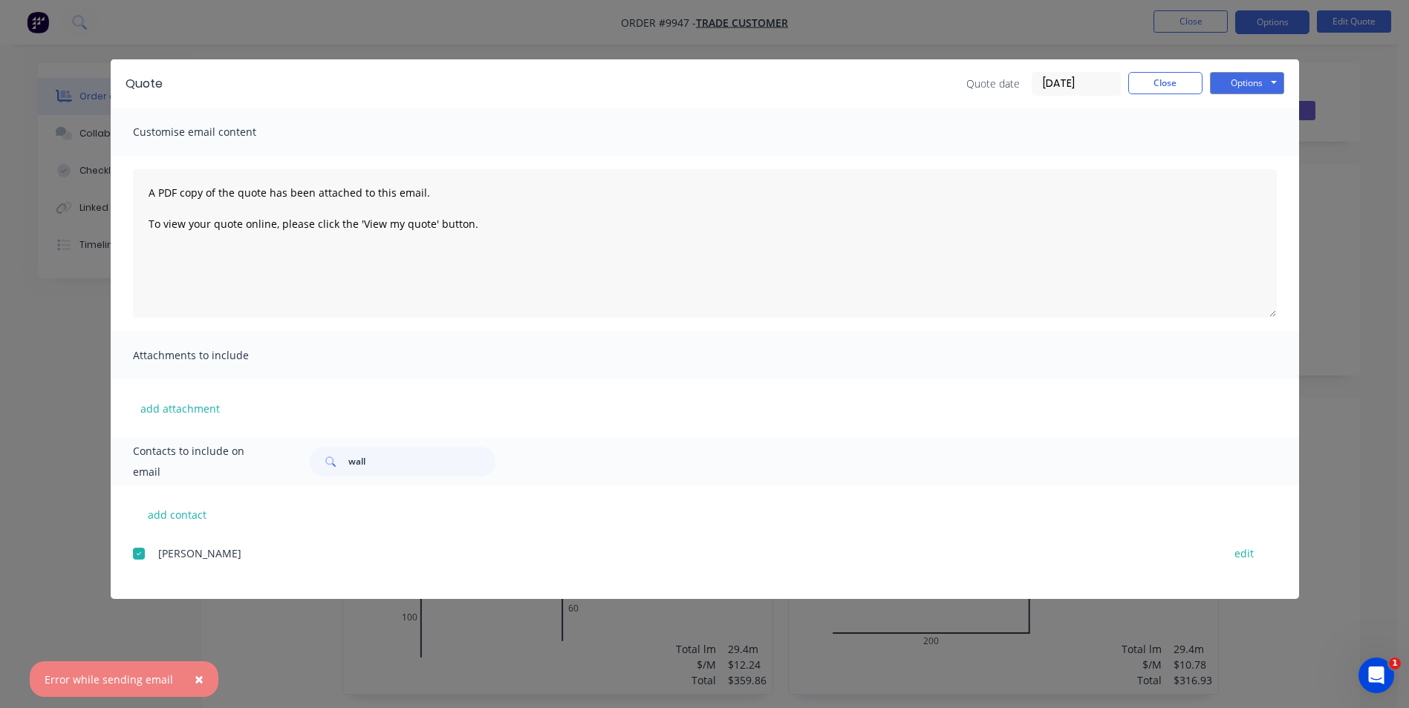
click at [138, 555] on div at bounding box center [139, 554] width 30 height 30
click at [1150, 76] on button "Close" at bounding box center [1165, 83] width 74 height 22
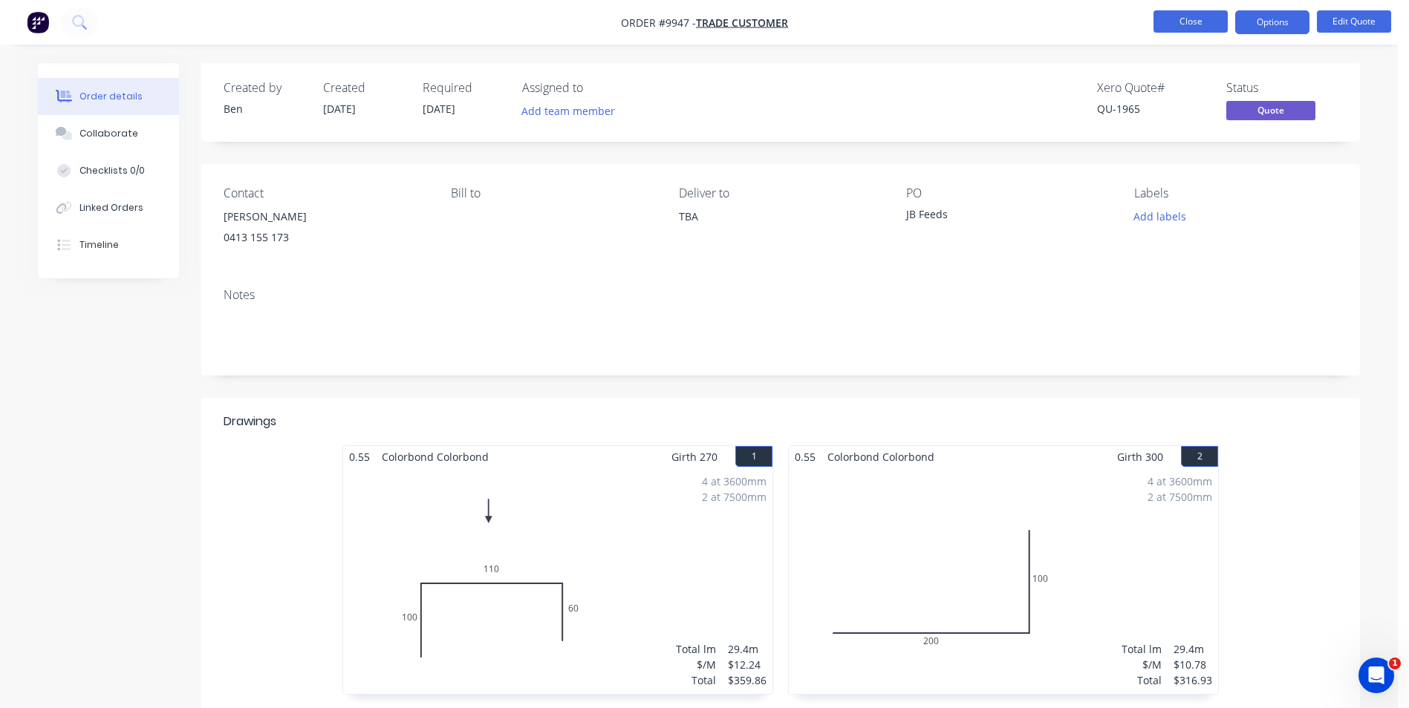
click at [1195, 17] on button "Close" at bounding box center [1190, 21] width 74 height 22
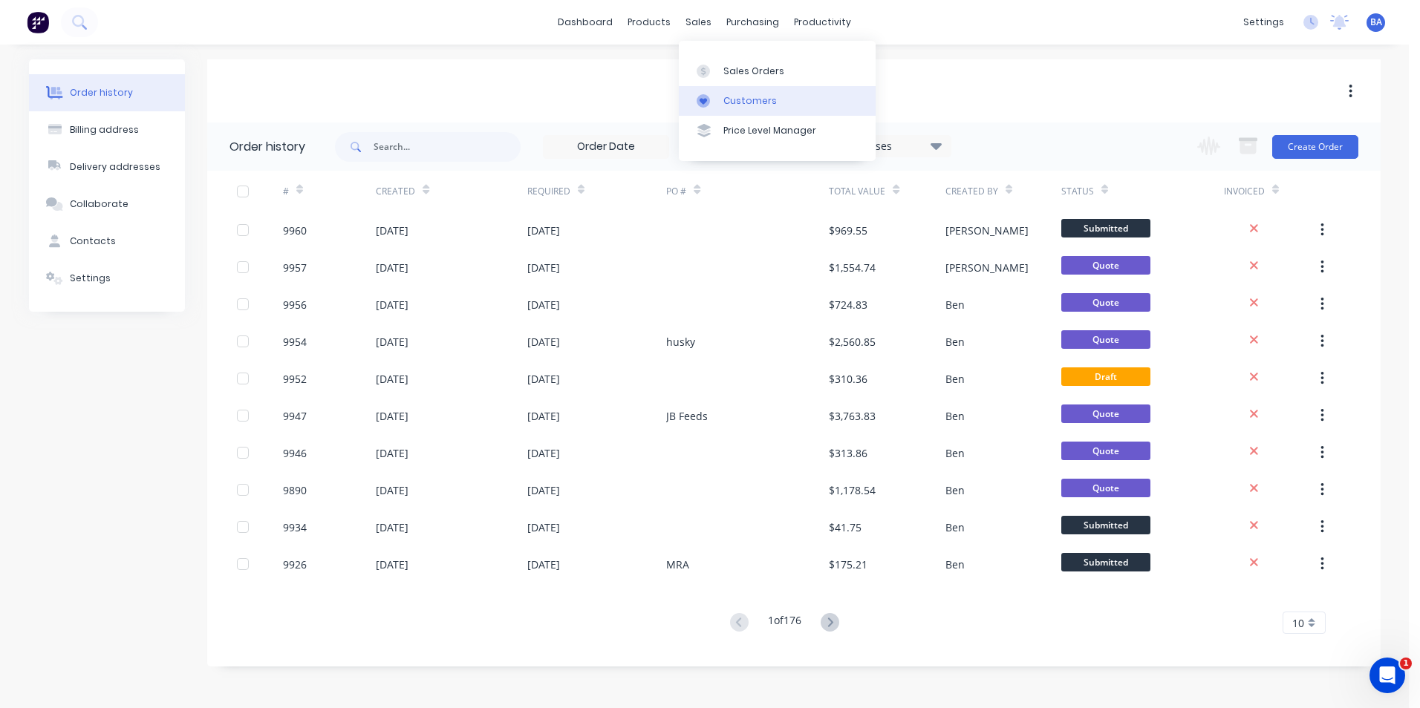
click at [715, 93] on link "Customers" at bounding box center [777, 101] width 197 height 30
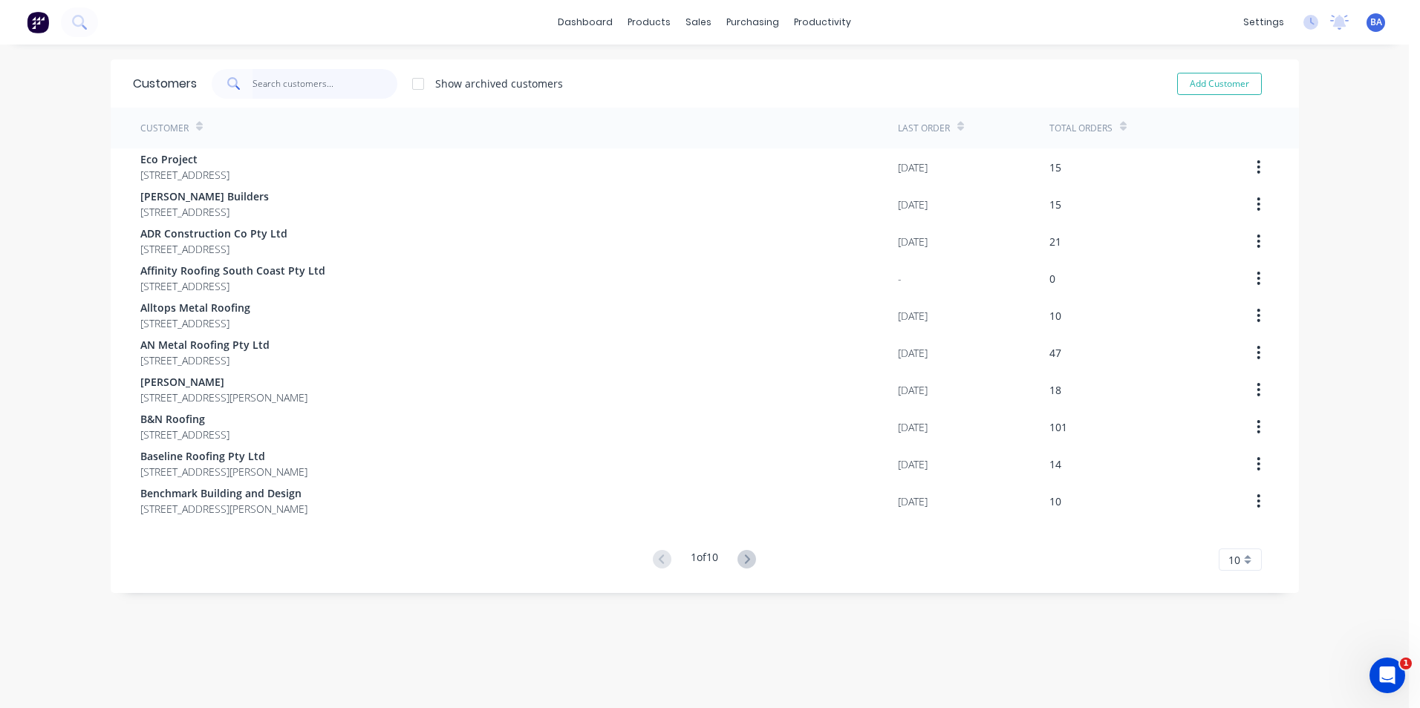
click at [338, 75] on input "text" at bounding box center [324, 84] width 145 height 30
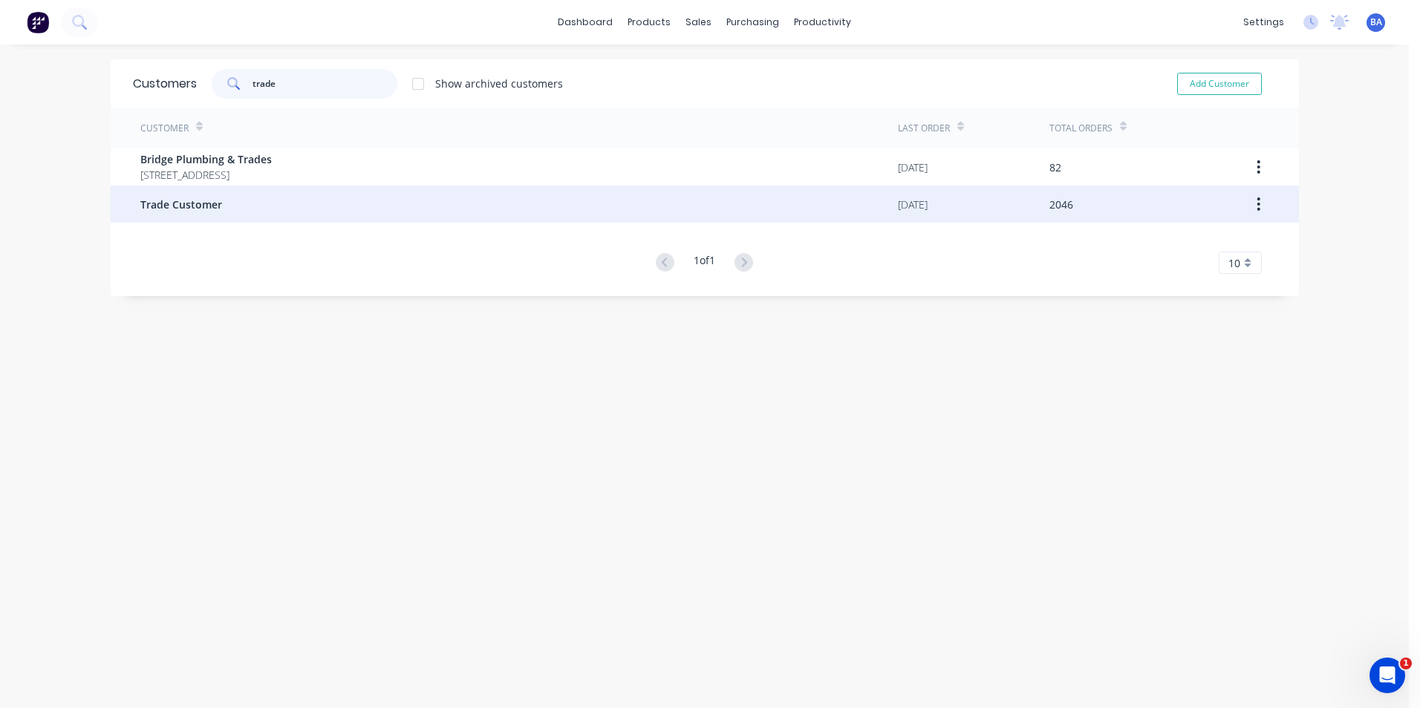
type input "trade"
click at [209, 200] on span "Trade Customer" at bounding box center [181, 205] width 82 height 16
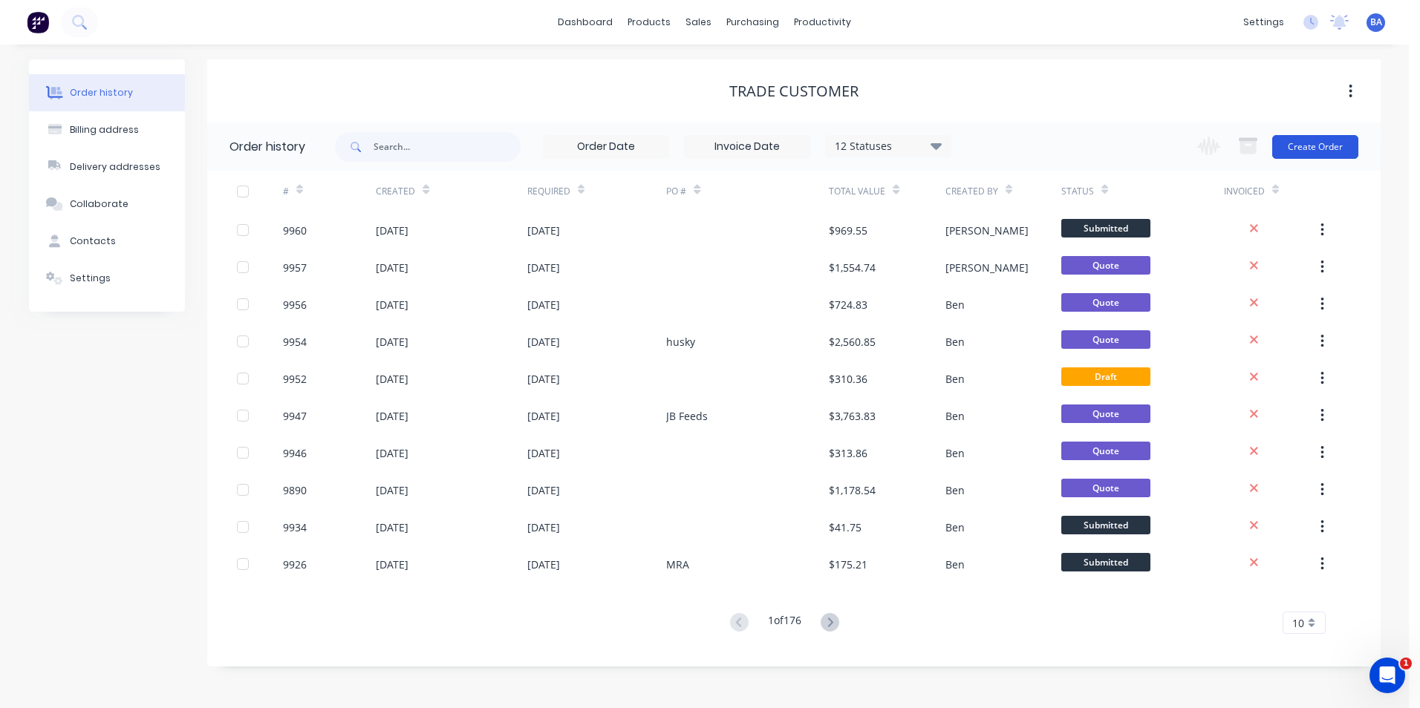
click at [1325, 137] on button "Create Order" at bounding box center [1315, 147] width 86 height 24
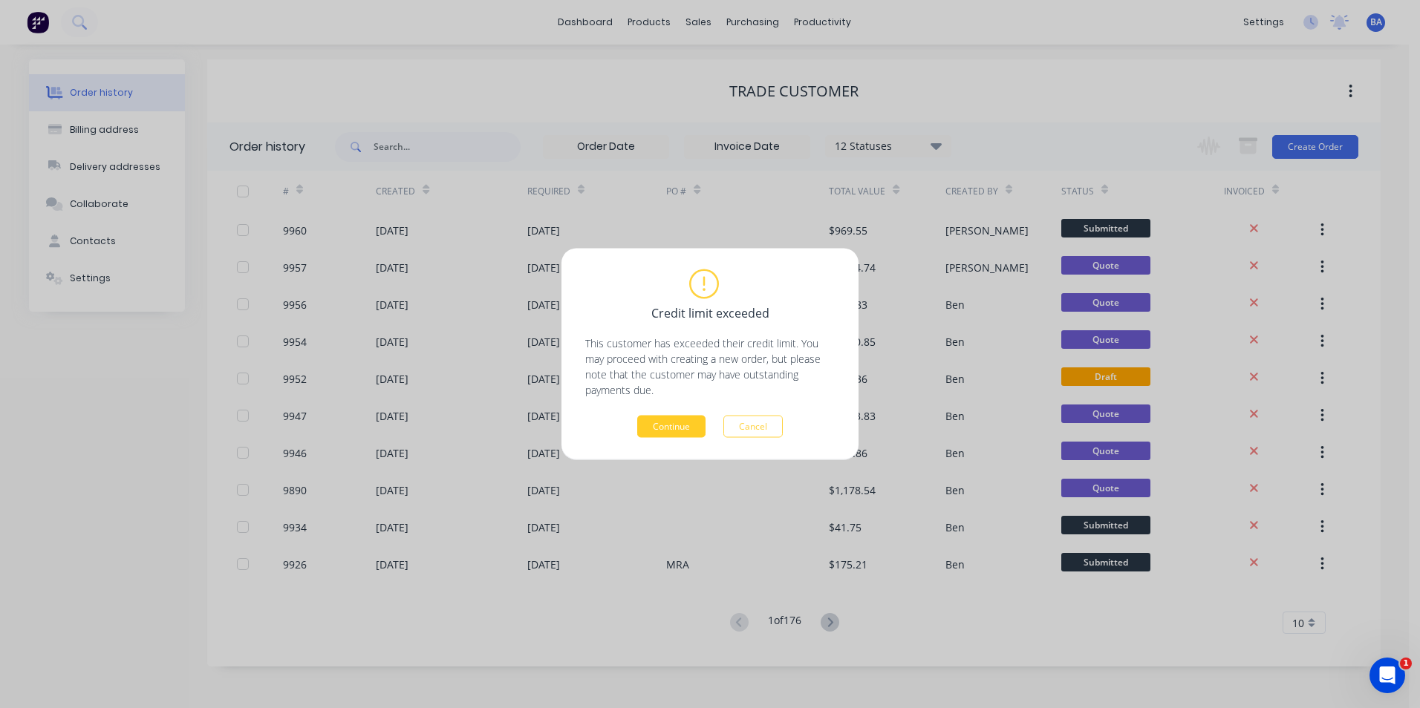
click at [668, 420] on button "Continue" at bounding box center [671, 427] width 68 height 22
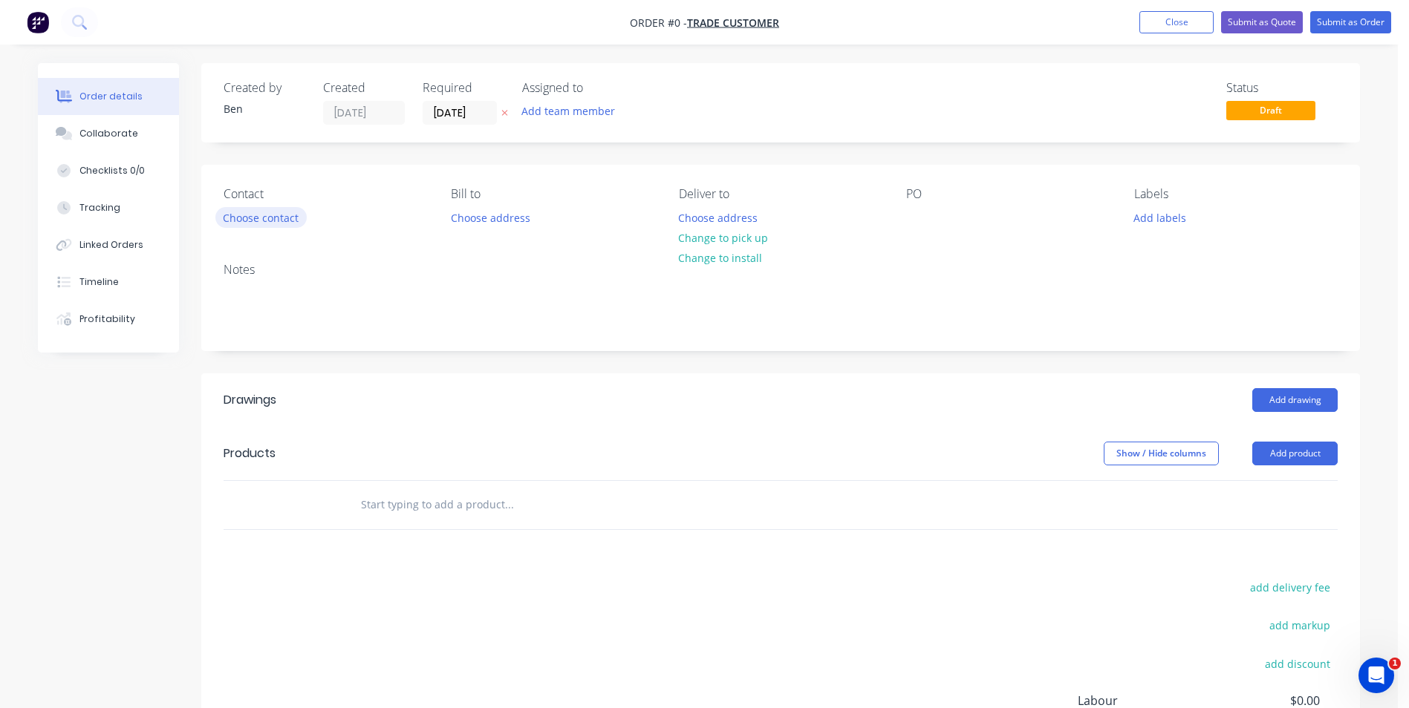
click at [289, 214] on button "Choose contact" at bounding box center [260, 217] width 91 height 20
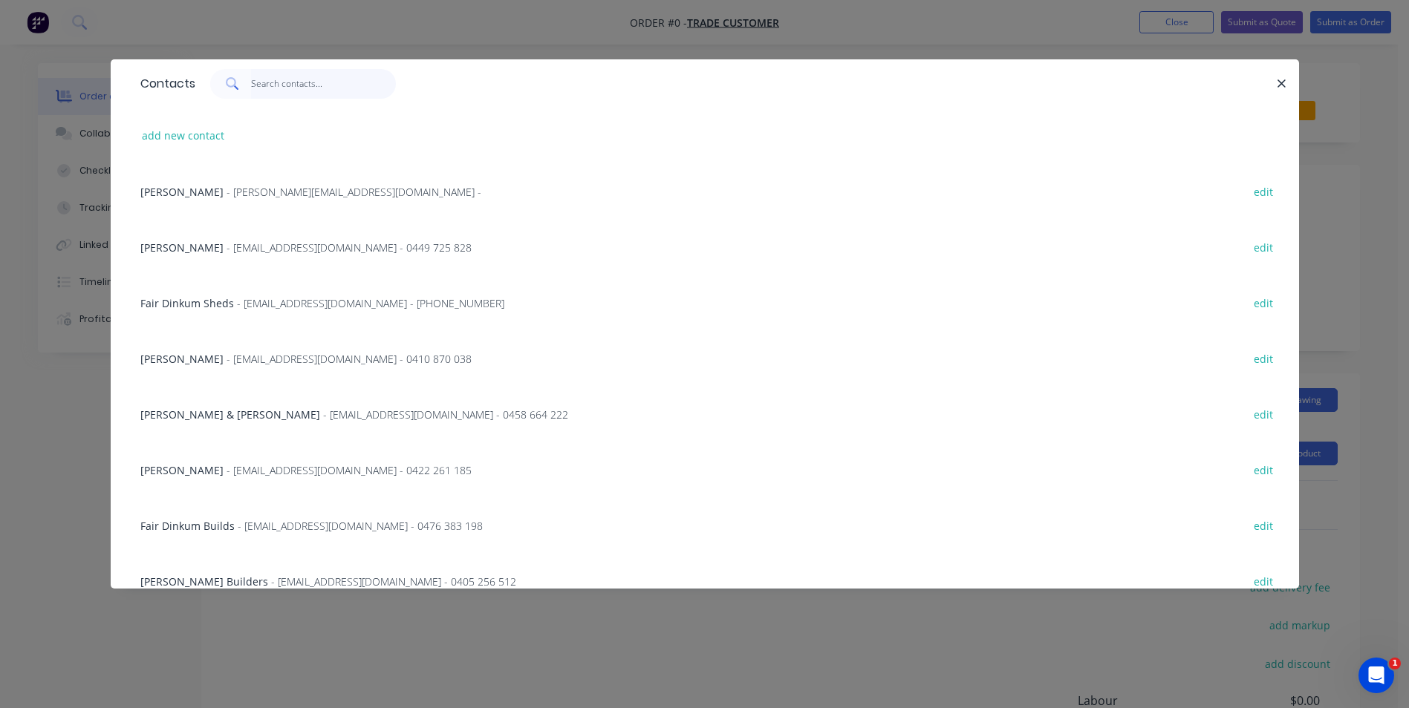
click at [287, 86] on input "text" at bounding box center [323, 84] width 145 height 30
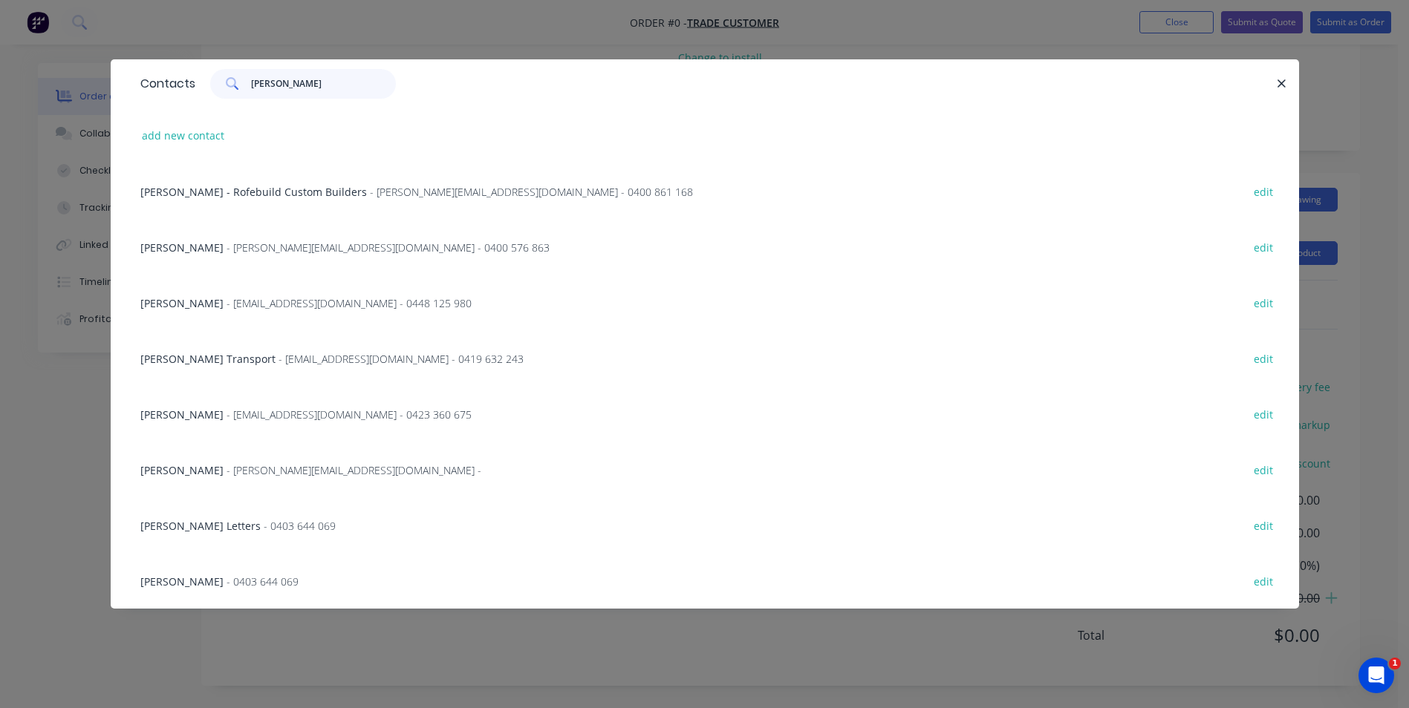
scroll to position [52, 0]
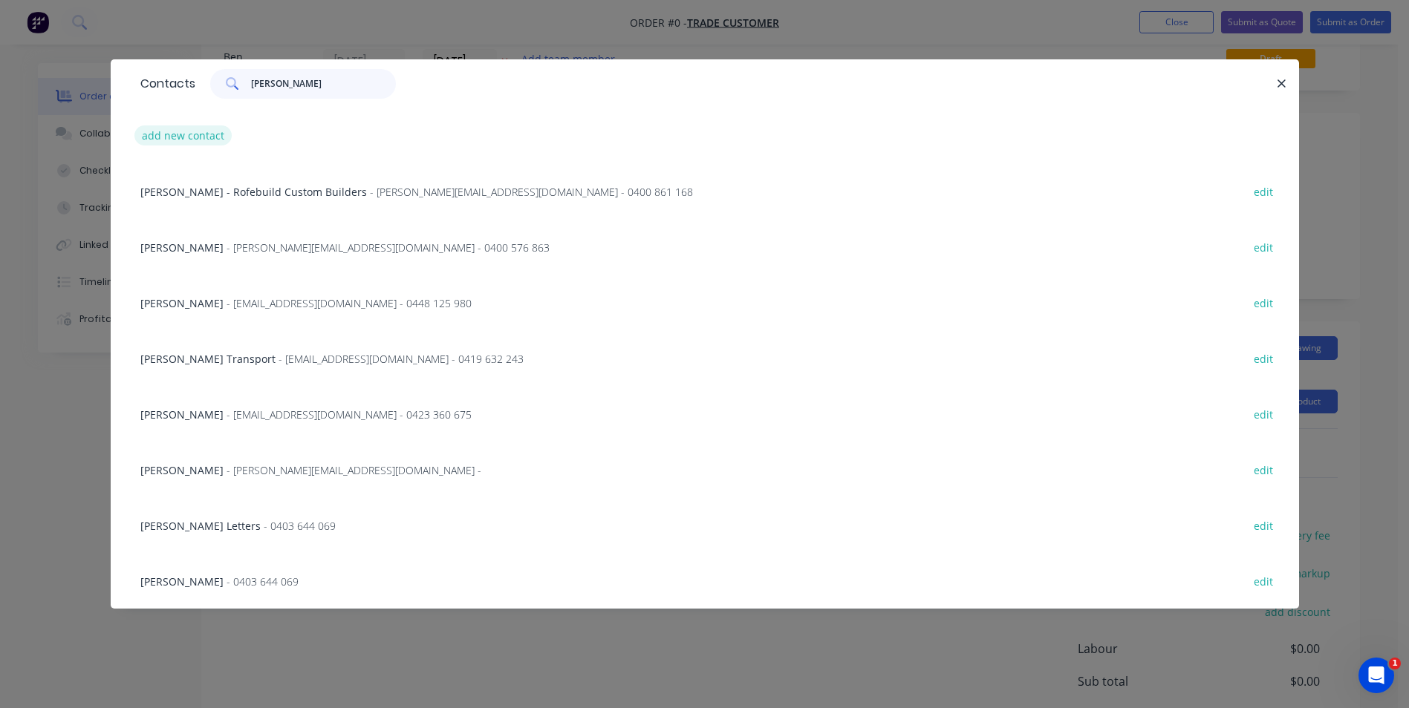
type input "[PERSON_NAME]"
click at [207, 139] on button "add new contact" at bounding box center [183, 135] width 98 height 20
select select "AU"
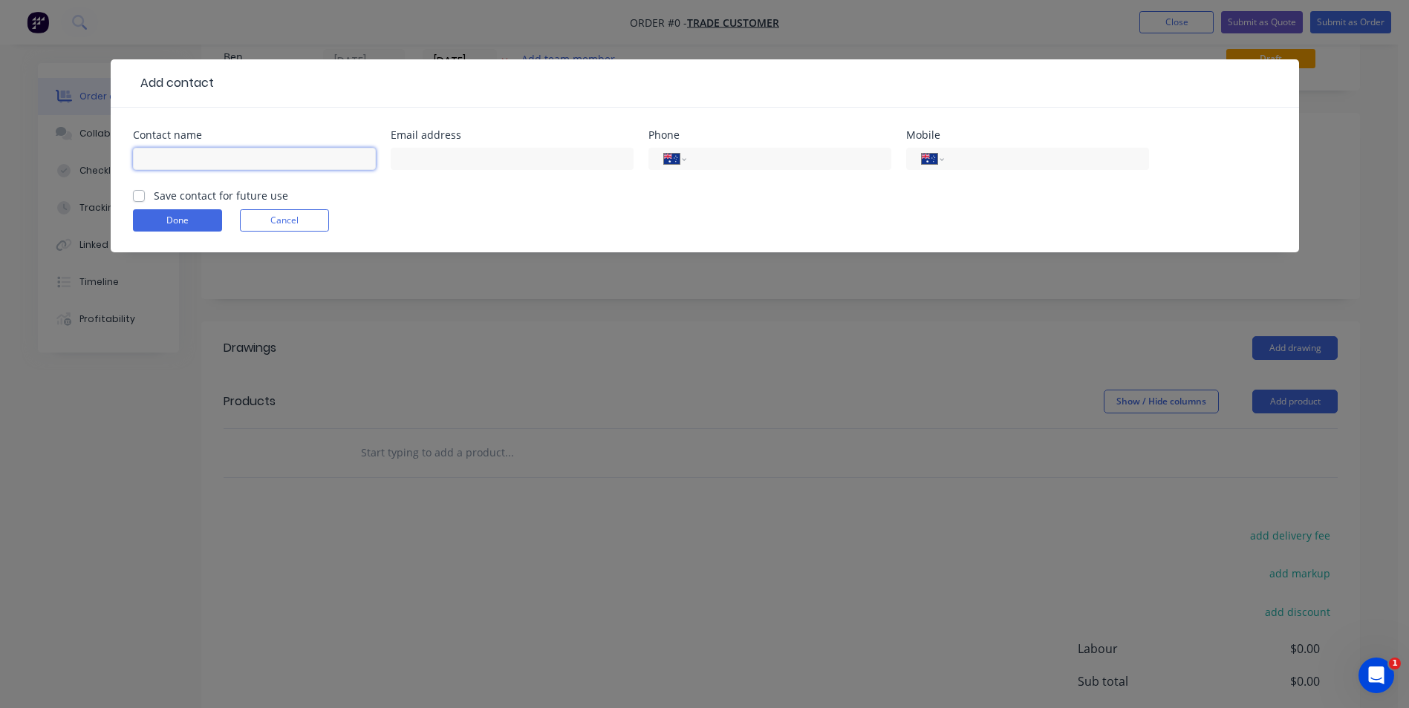
click at [206, 156] on input "text" at bounding box center [254, 159] width 243 height 22
type input "[PERSON_NAME]"
click at [988, 159] on input "tel" at bounding box center [1043, 159] width 178 height 17
type input "0477 109 684"
click at [154, 194] on label "Save contact for future use" at bounding box center [221, 196] width 134 height 16
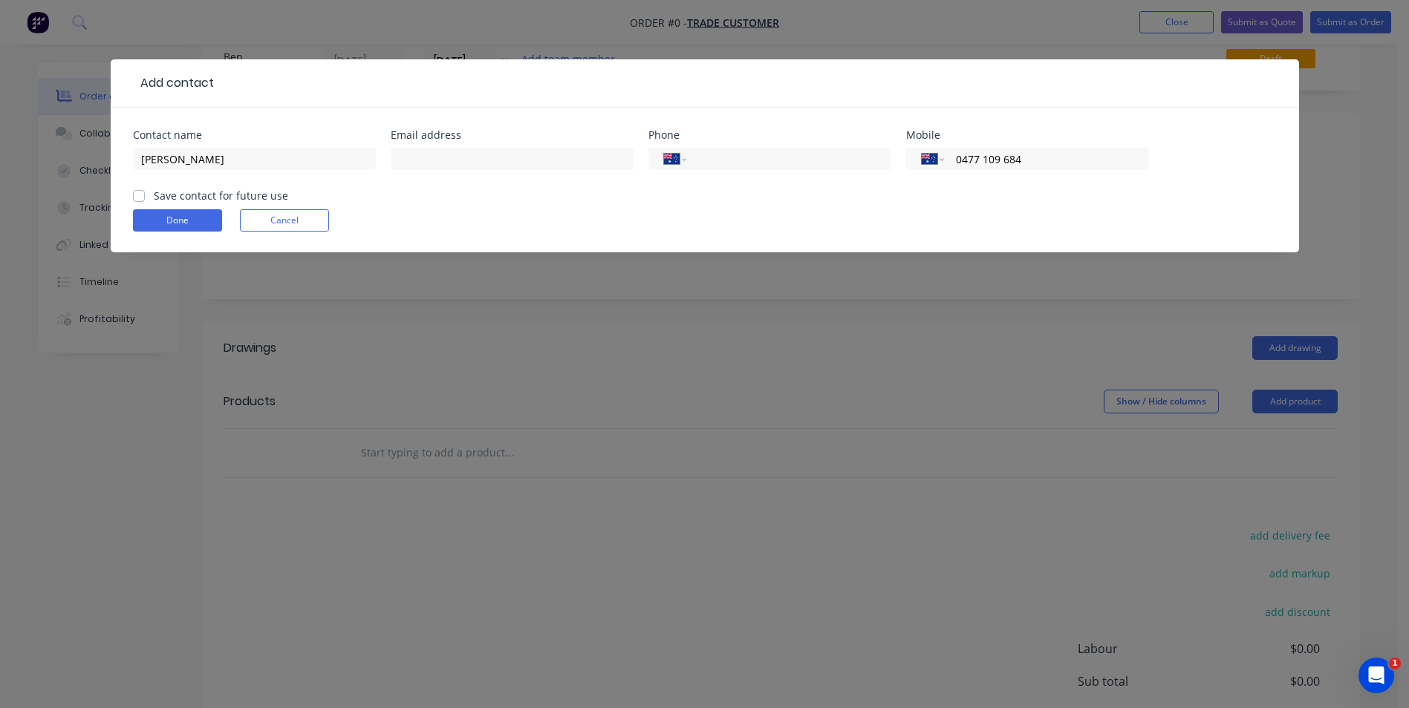
click at [139, 194] on input "Save contact for future use" at bounding box center [139, 195] width 12 height 14
checkbox input "true"
click at [159, 216] on button "Done" at bounding box center [177, 220] width 89 height 22
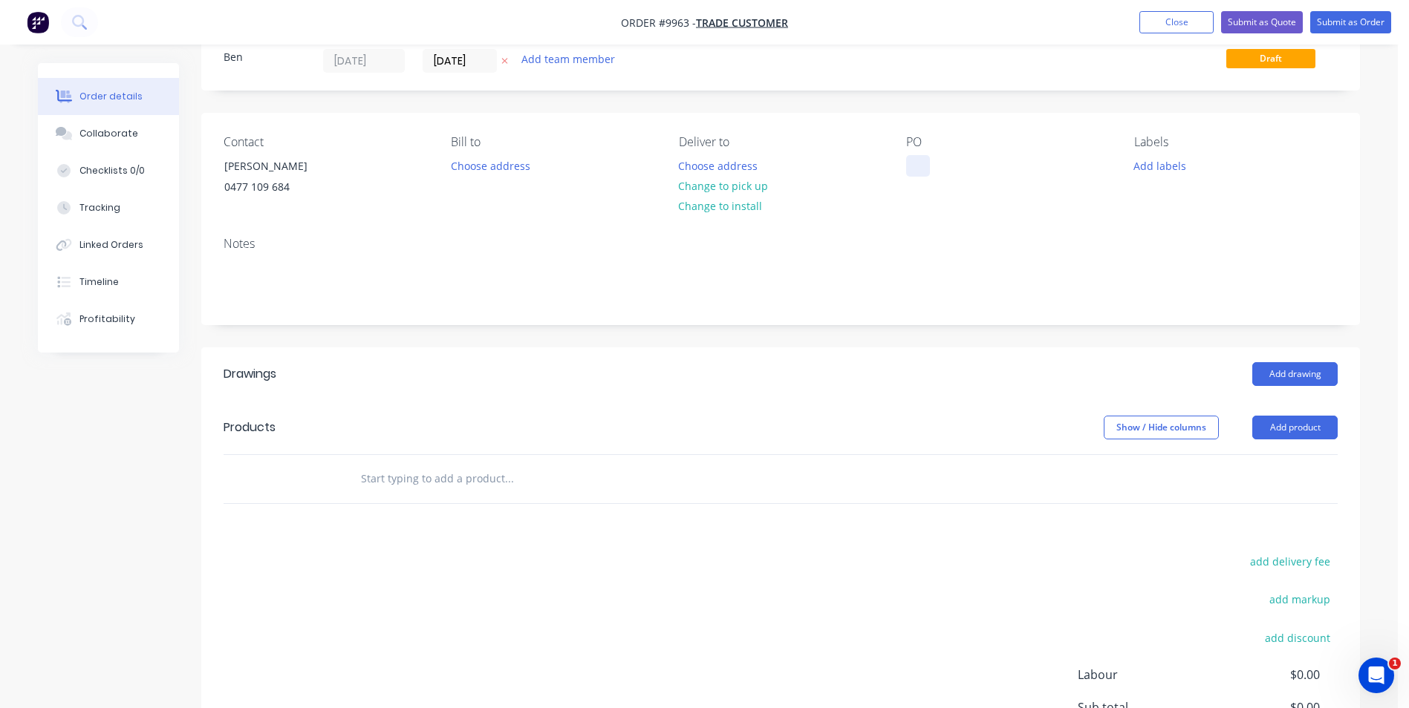
click at [920, 160] on div at bounding box center [918, 166] width 24 height 22
click at [1291, 371] on button "Add drawing" at bounding box center [1294, 374] width 85 height 24
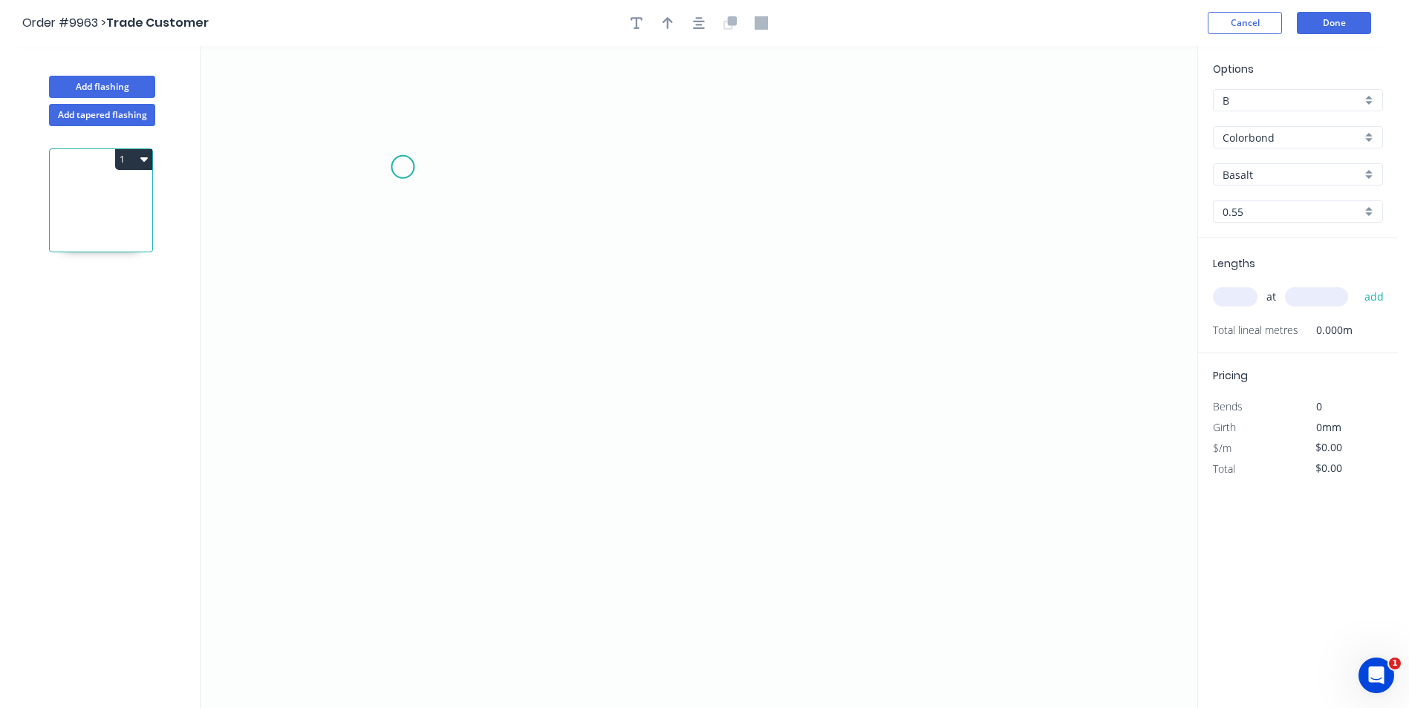
click at [402, 167] on icon "0" at bounding box center [699, 377] width 997 height 662
click at [397, 346] on icon "0" at bounding box center [699, 377] width 997 height 662
click at [908, 413] on icon "0 ?" at bounding box center [699, 377] width 997 height 662
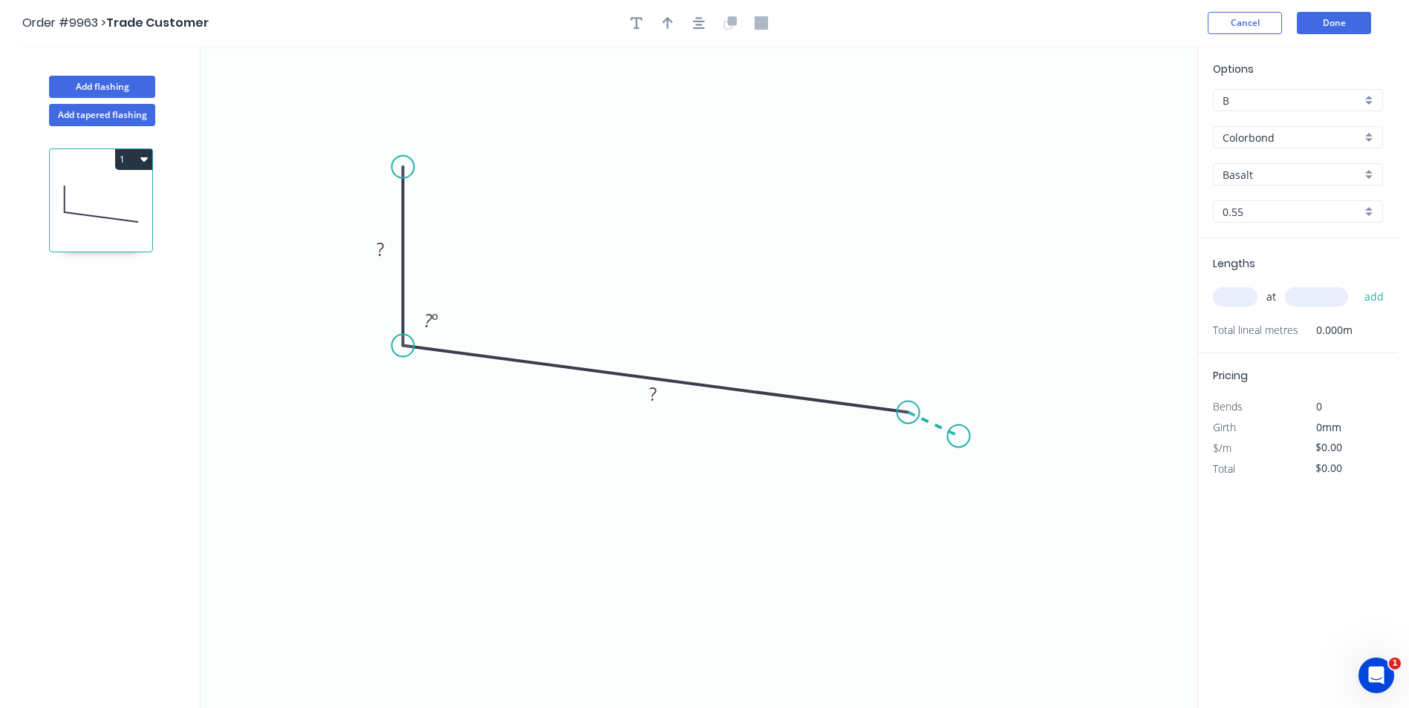
click at [959, 437] on icon "0 ? ? ? º" at bounding box center [699, 377] width 997 height 662
click at [369, 244] on rect at bounding box center [381, 250] width 30 height 21
drag, startPoint x: 593, startPoint y: 215, endPoint x: 596, endPoint y: 200, distance: 15.8
click at [596, 200] on icon "0 ? 150 20 95 º 160 º" at bounding box center [699, 377] width 997 height 662
click at [667, 22] on icon "button" at bounding box center [667, 23] width 10 height 12
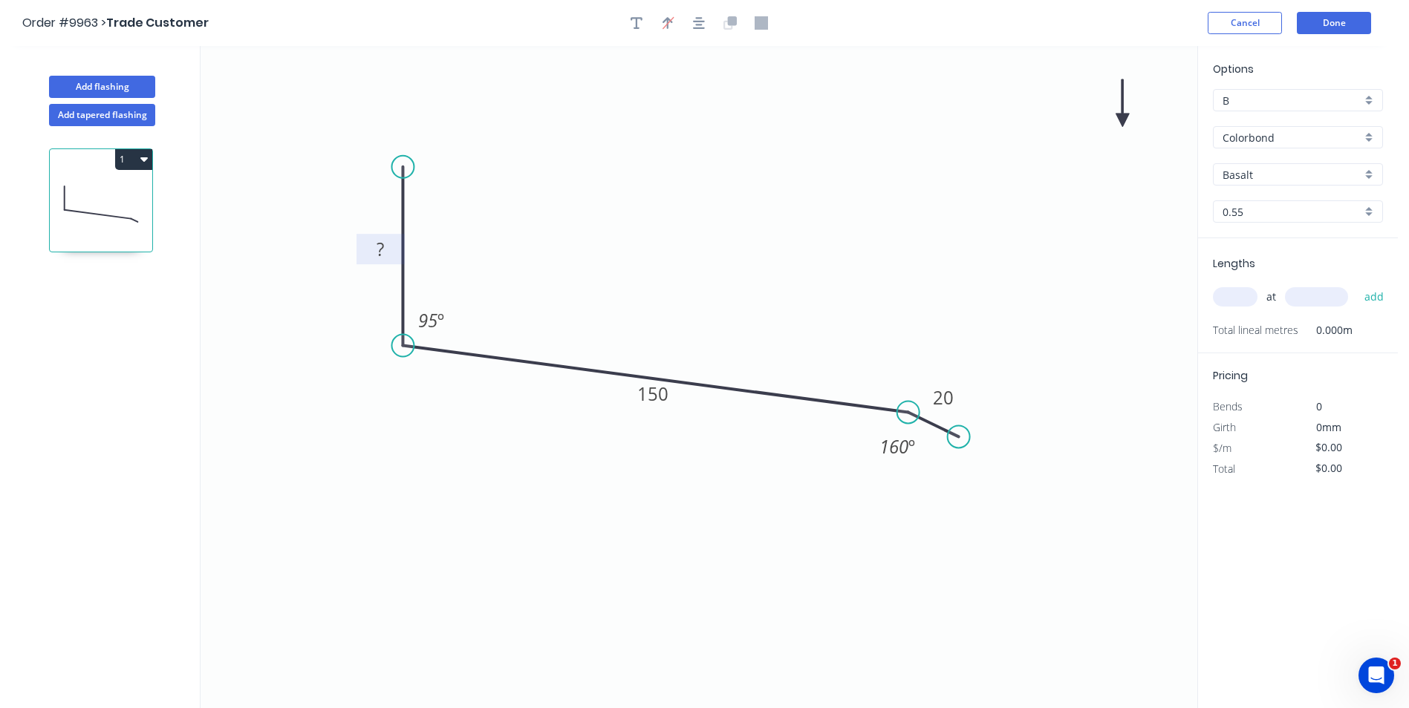
drag, startPoint x: 1121, startPoint y: 113, endPoint x: 951, endPoint y: 172, distance: 180.1
click at [709, 209] on icon "0 ? 150 20 95 º 160 º" at bounding box center [699, 377] width 997 height 662
drag, startPoint x: 1120, startPoint y: 117, endPoint x: 686, endPoint y: 270, distance: 459.9
click at [686, 270] on icon at bounding box center [685, 253] width 13 height 48
click at [1288, 173] on input "Basalt" at bounding box center [1291, 175] width 139 height 16
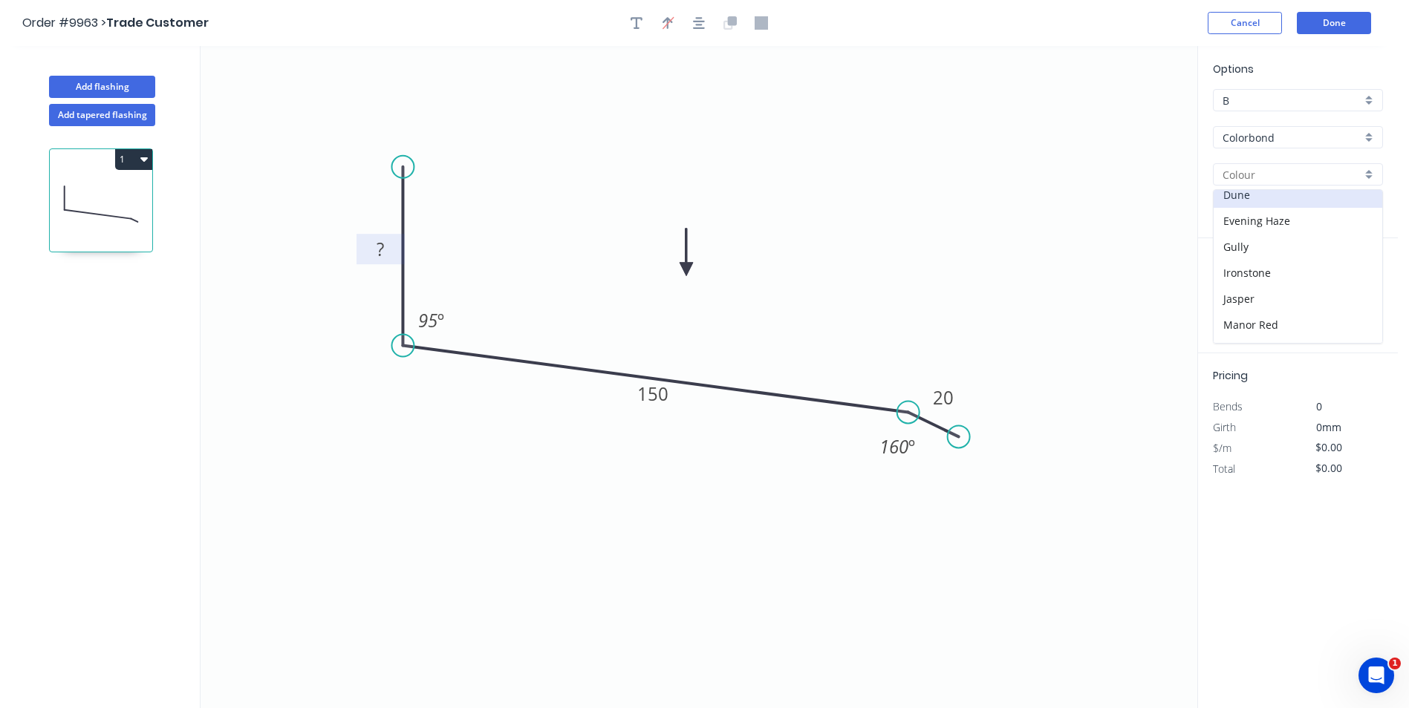
scroll to position [223, 0]
click at [1282, 315] on div "Monument" at bounding box center [1297, 318] width 169 height 26
type input "Monument"
click at [1238, 294] on input "text" at bounding box center [1235, 296] width 45 height 19
type input "2"
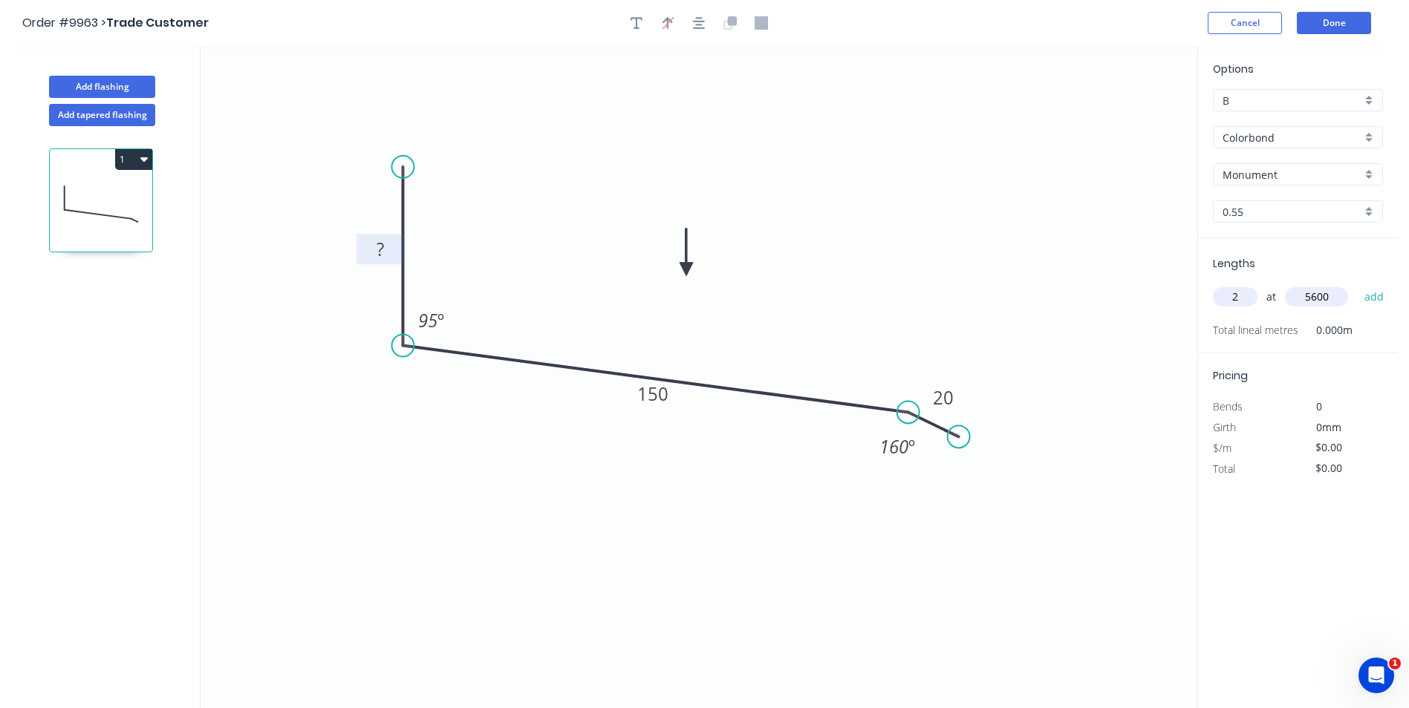
type input "5600"
click at [1357, 284] on button "add" at bounding box center [1374, 296] width 35 height 25
click at [1308, 16] on button "Done" at bounding box center [1334, 23] width 74 height 22
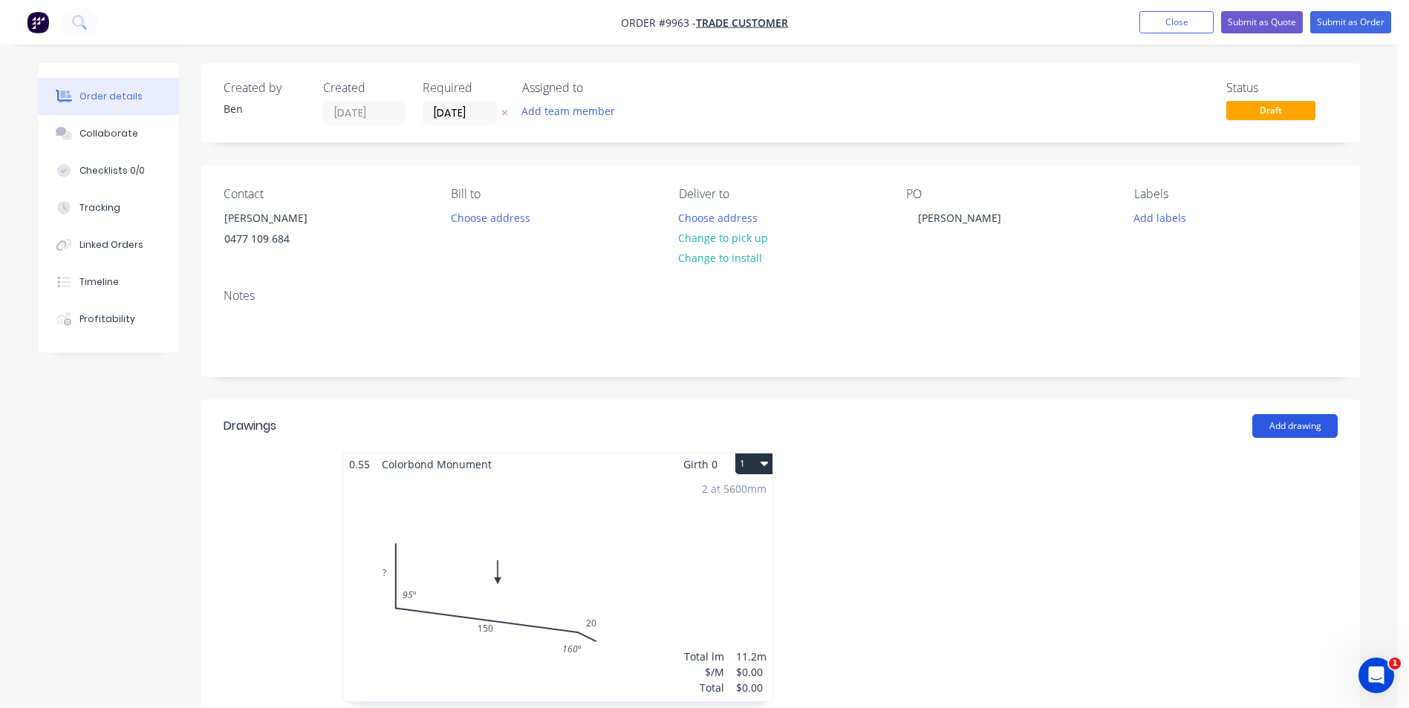
click at [1275, 428] on button "Add drawing" at bounding box center [1294, 426] width 85 height 24
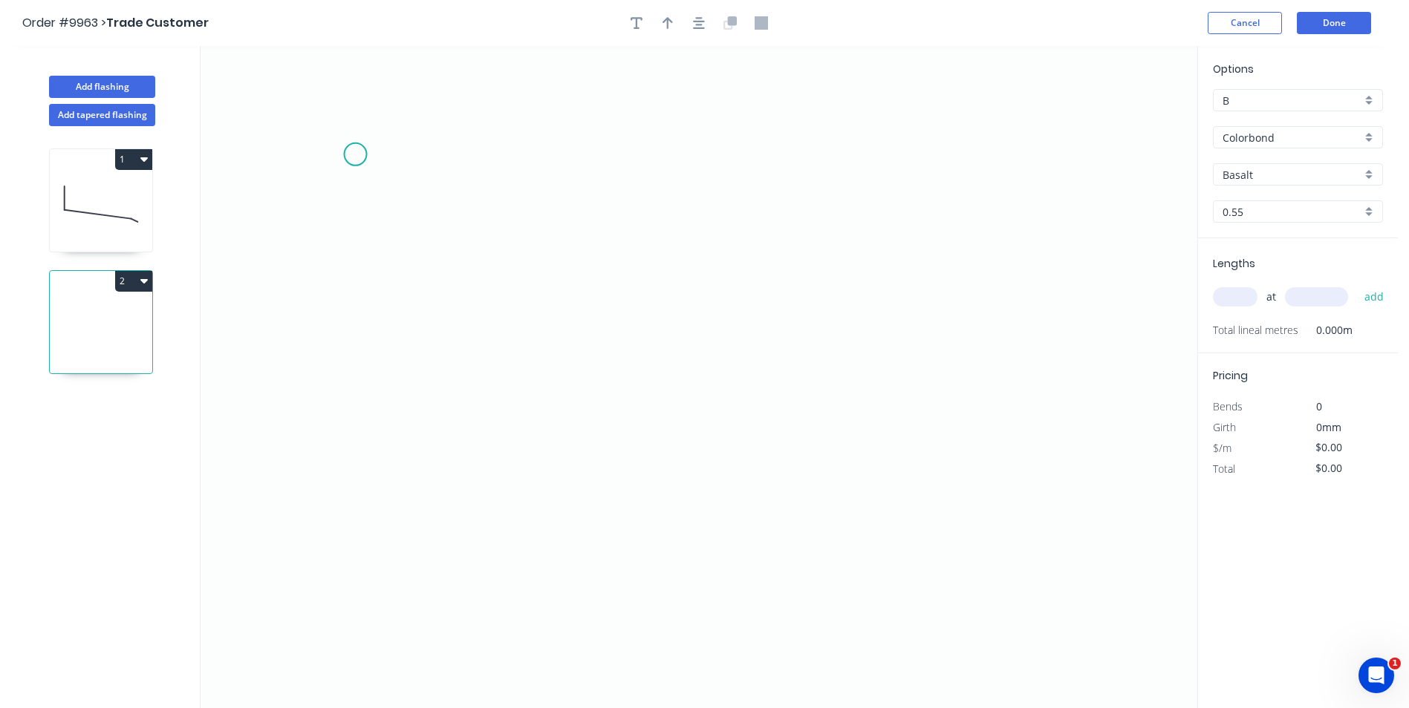
click at [355, 154] on icon "0" at bounding box center [699, 377] width 997 height 662
click at [382, 423] on icon "0" at bounding box center [699, 377] width 997 height 662
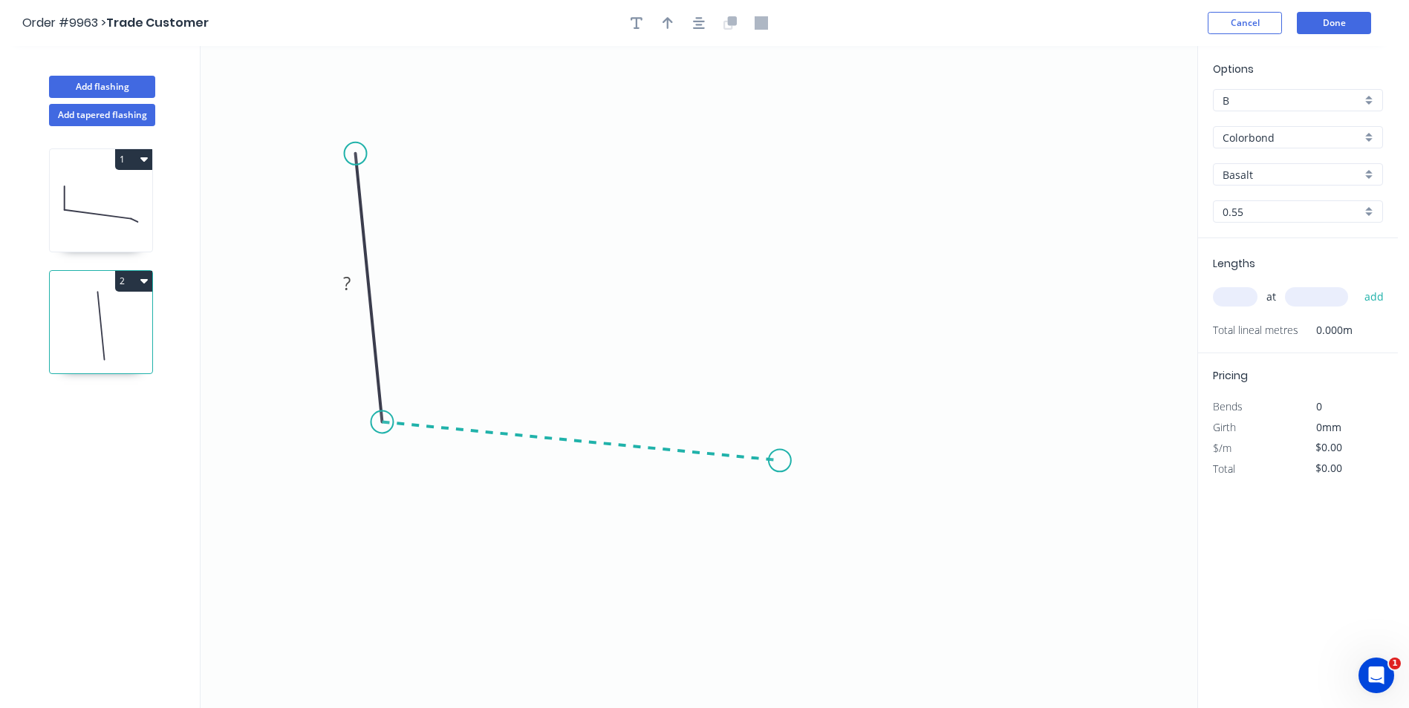
click at [780, 461] on icon "0 ?" at bounding box center [699, 377] width 997 height 662
click at [801, 481] on icon "0 ? ? ? º" at bounding box center [699, 377] width 997 height 662
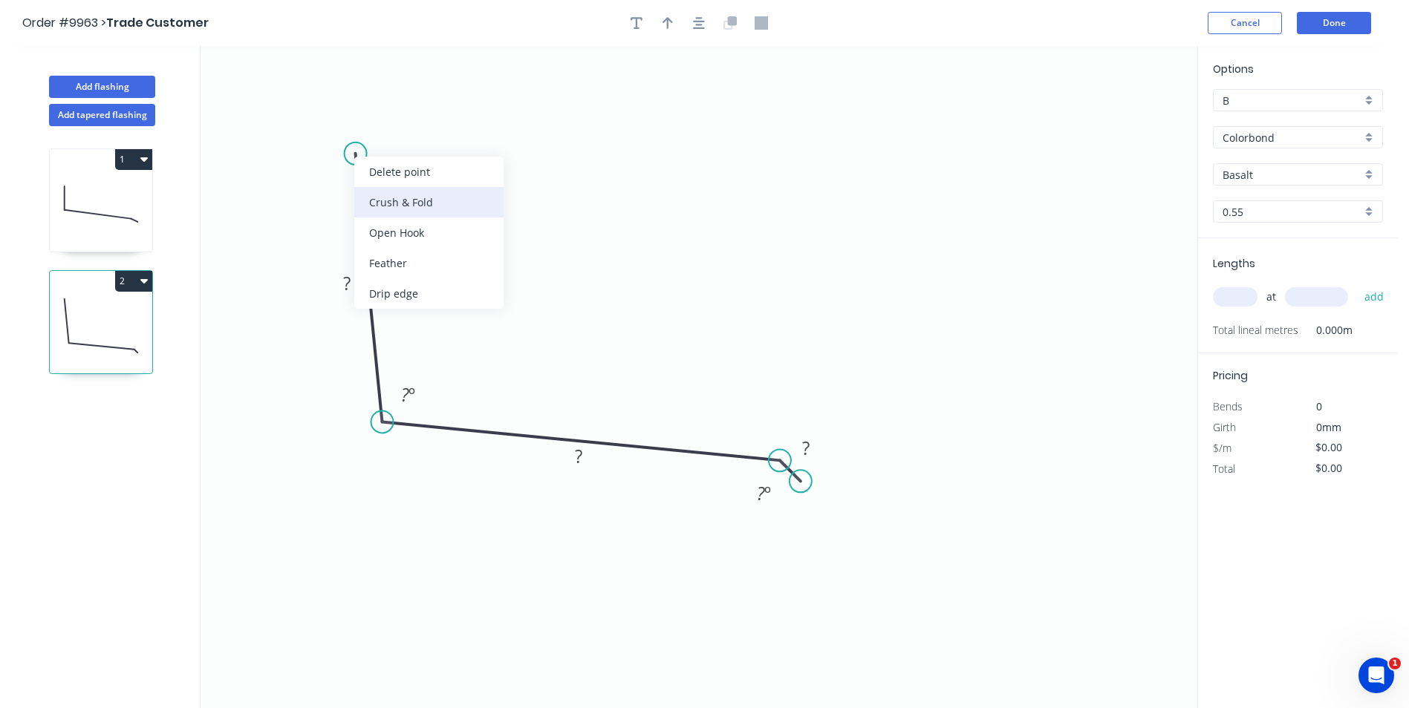
click at [376, 206] on div "Crush & Fold" at bounding box center [428, 202] width 149 height 30
click at [353, 281] on rect at bounding box center [347, 284] width 30 height 21
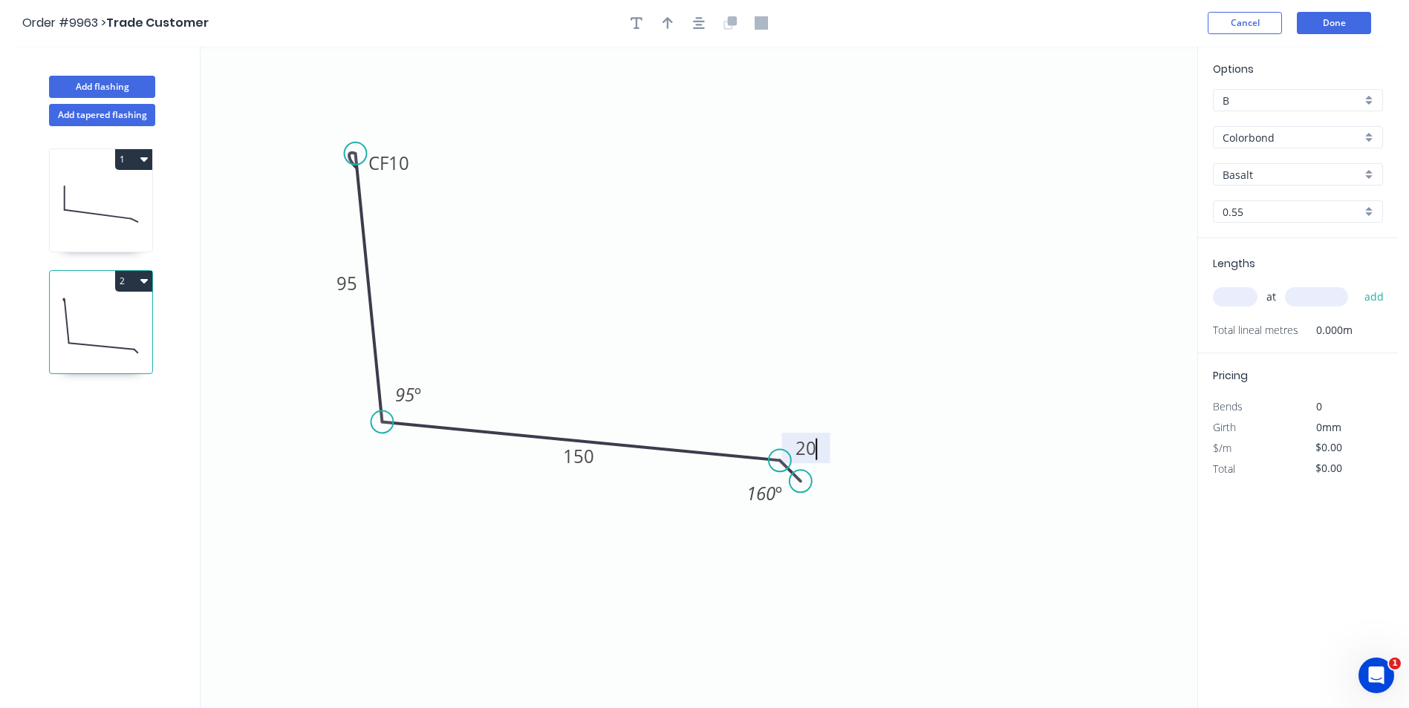
click at [527, 227] on icon "0 CF 10 95 150 20 95 º 160 º" at bounding box center [699, 377] width 997 height 662
type input "$15.16"
click at [663, 22] on icon "button" at bounding box center [667, 23] width 10 height 12
drag, startPoint x: 1112, startPoint y: 128, endPoint x: 883, endPoint y: 227, distance: 249.4
click at [634, 282] on icon at bounding box center [631, 269] width 13 height 48
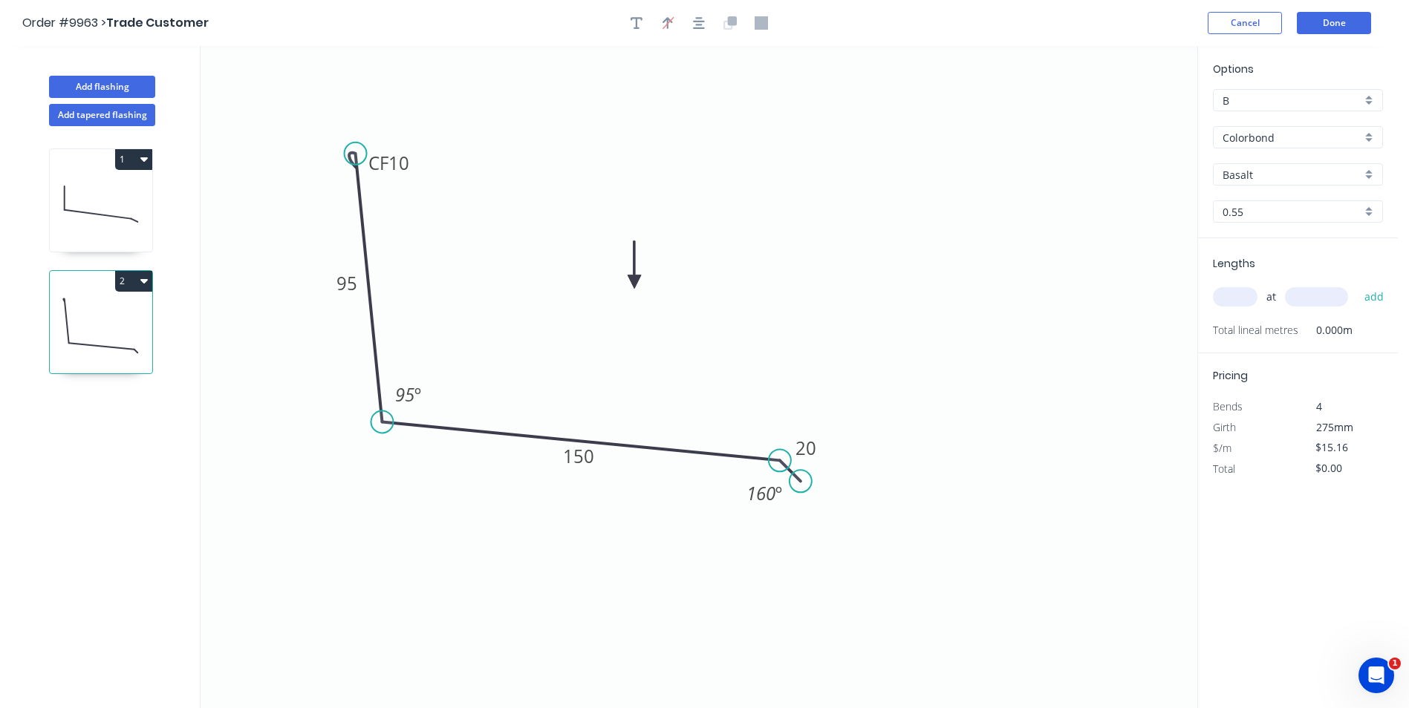
click at [1270, 171] on input "Basalt" at bounding box center [1291, 175] width 139 height 16
click at [1269, 221] on div "Monument" at bounding box center [1297, 215] width 169 height 26
type input "Monument"
click at [1232, 297] on input "text" at bounding box center [1235, 296] width 45 height 19
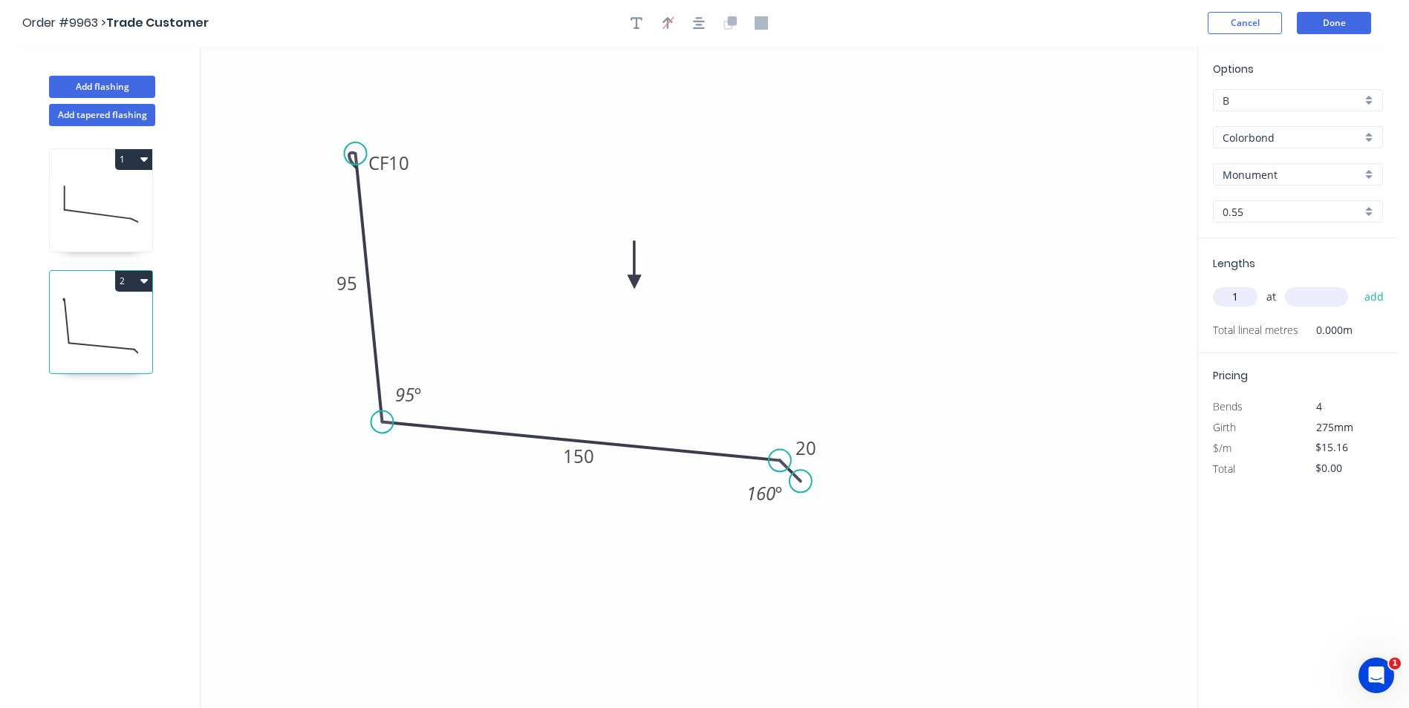
type input "1"
type input "2700"
click at [1357, 284] on button "add" at bounding box center [1374, 296] width 35 height 25
type input "$40.93"
click at [1346, 16] on button "Done" at bounding box center [1334, 23] width 74 height 22
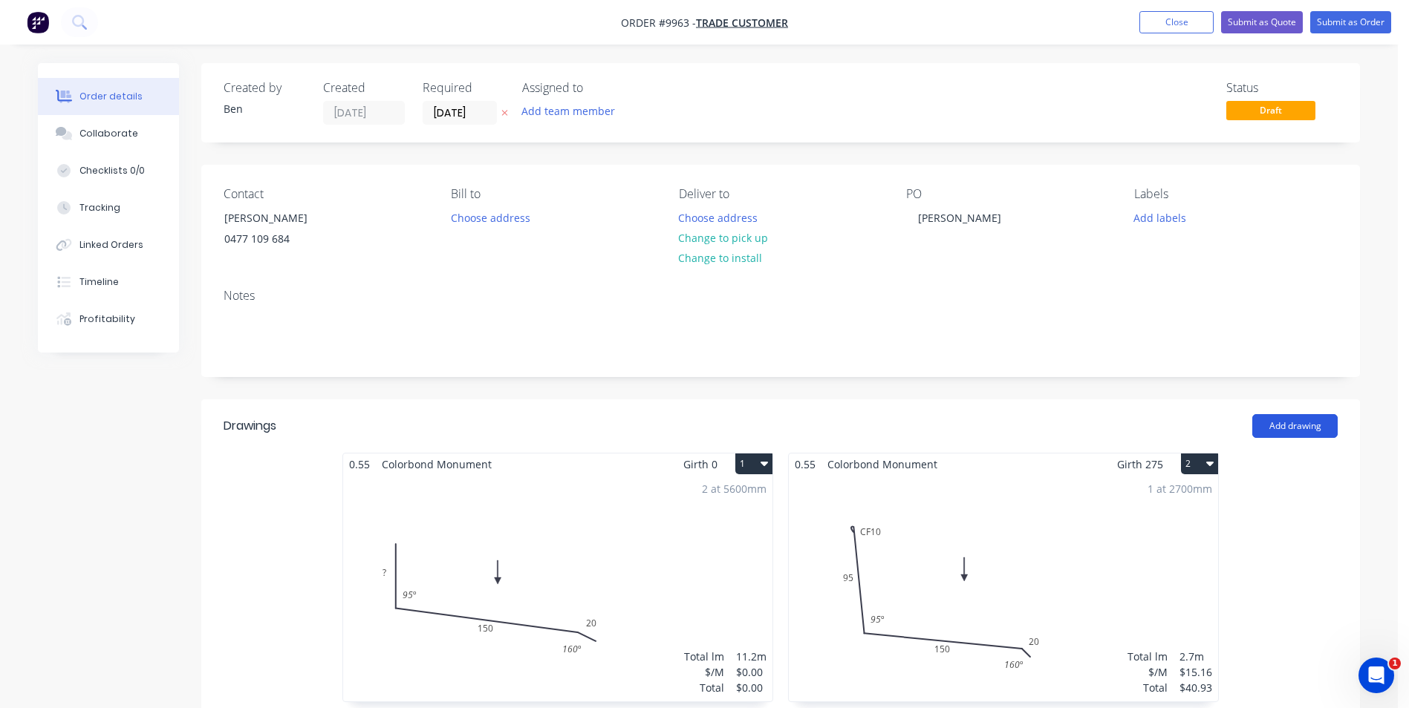
click at [1288, 426] on button "Add drawing" at bounding box center [1294, 426] width 85 height 24
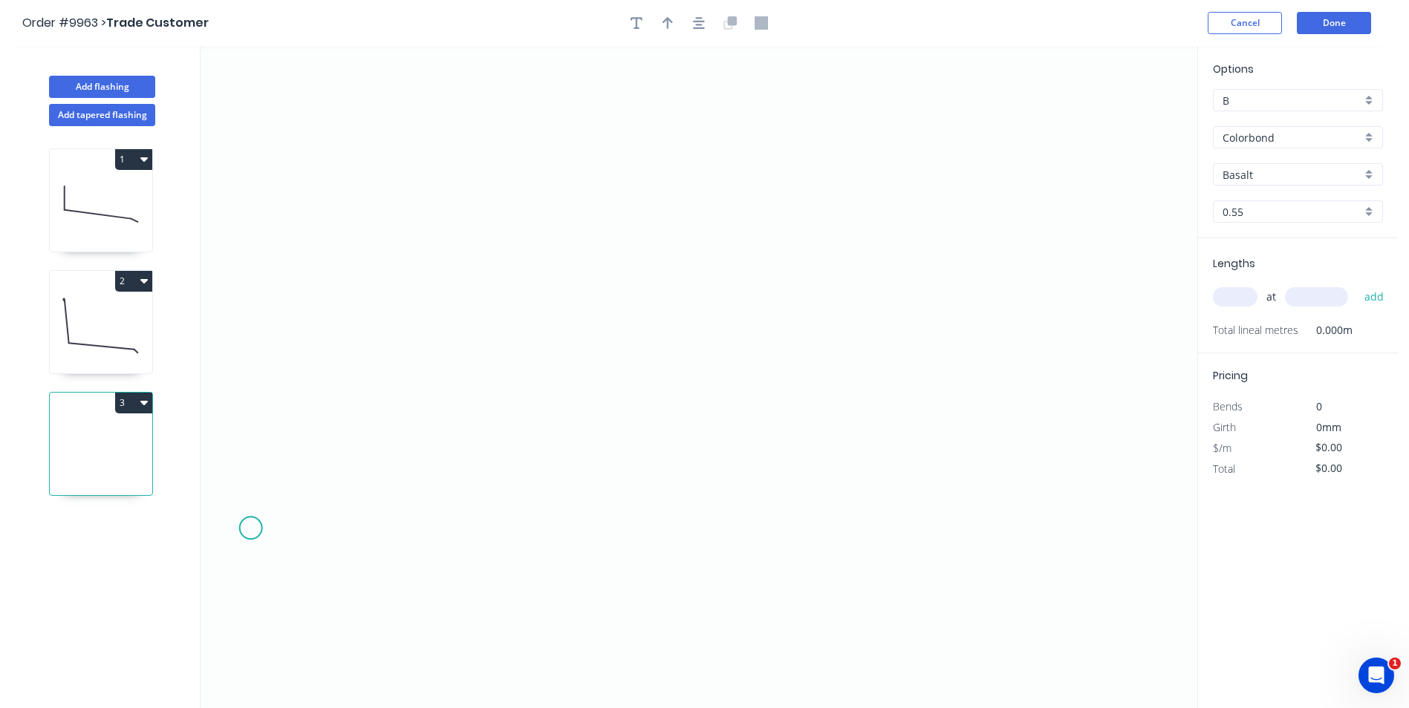
click at [251, 529] on icon "0" at bounding box center [699, 377] width 997 height 662
click at [296, 506] on icon at bounding box center [273, 516] width 45 height 23
click at [720, 376] on icon "0 ?" at bounding box center [699, 377] width 997 height 662
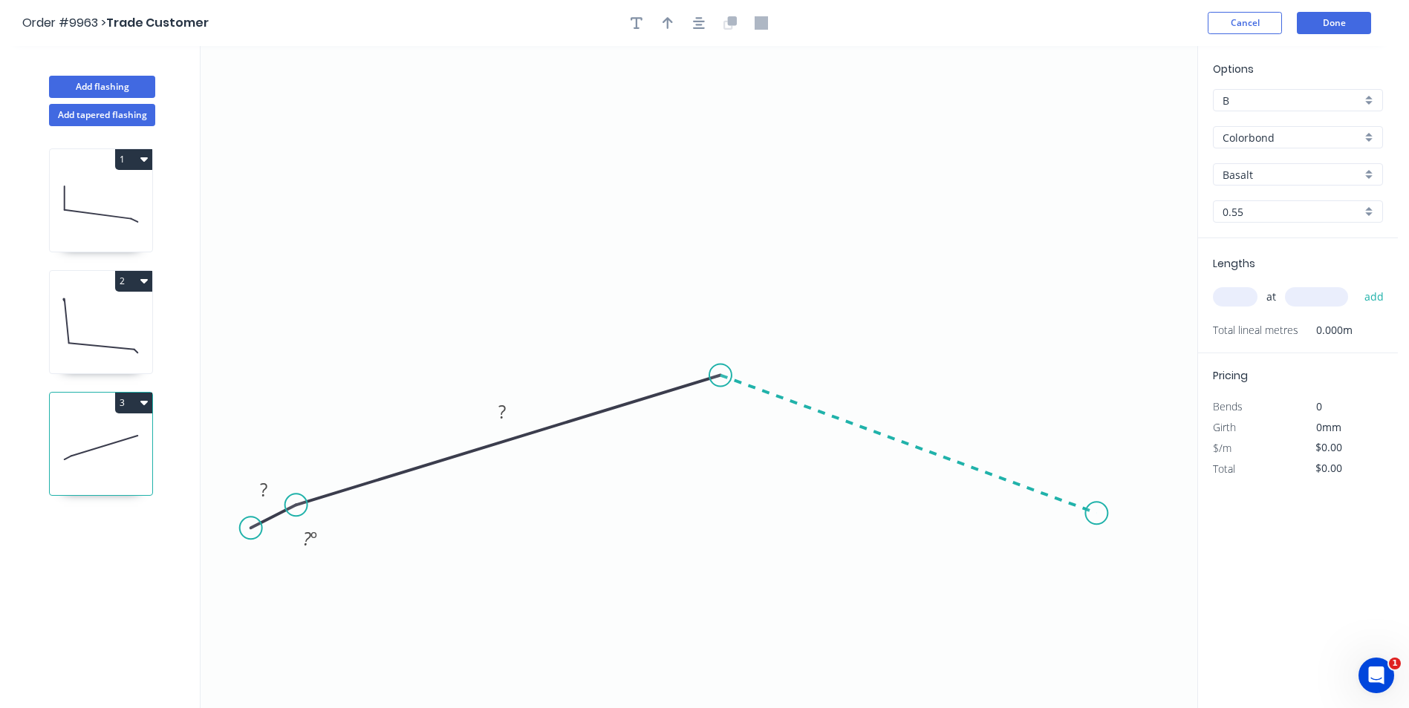
click at [1097, 514] on icon "0 ? ? ? º" at bounding box center [699, 377] width 997 height 662
click at [1132, 539] on icon "0 ? ? ? ? º ? º" at bounding box center [699, 377] width 997 height 662
click at [267, 493] on tspan "?" at bounding box center [263, 489] width 7 height 25
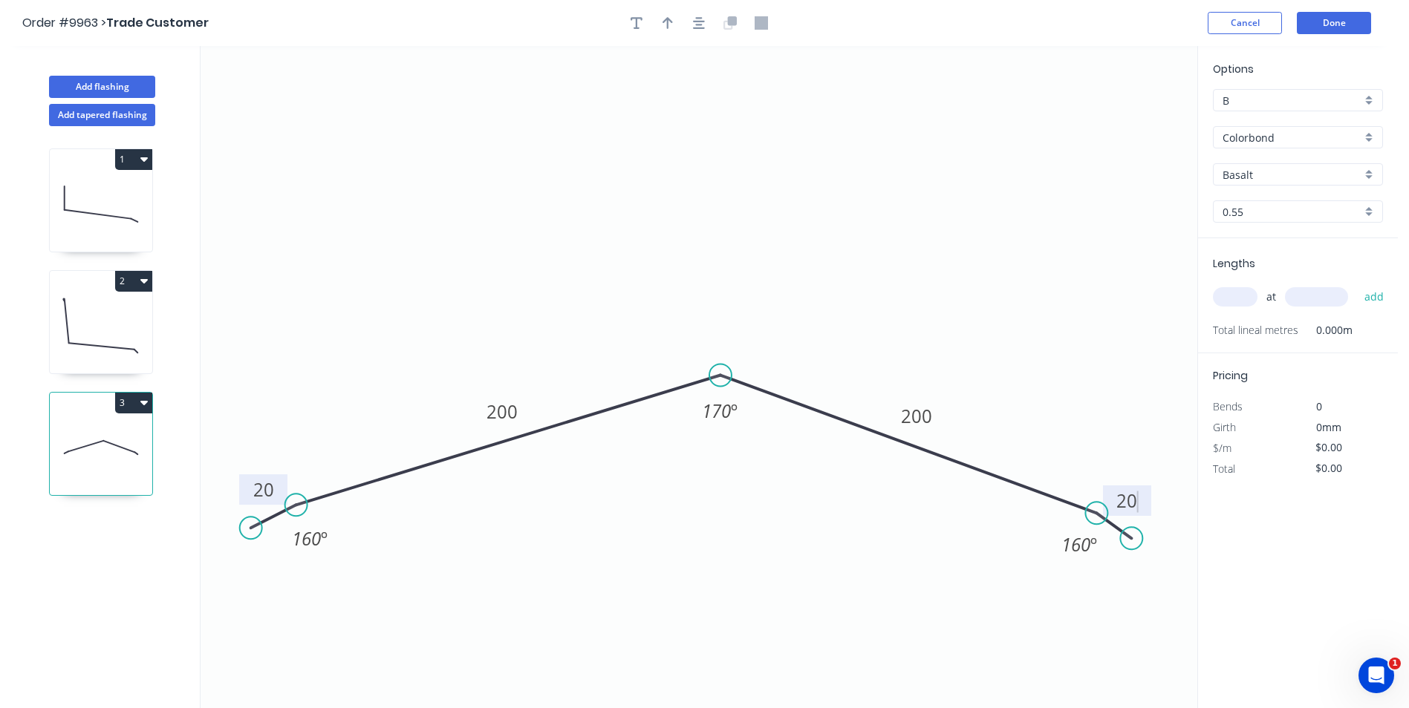
click at [814, 302] on icon "0 20 200 200 20 160 º 170 º 160 º" at bounding box center [699, 377] width 997 height 662
type input "$19.91"
drag, startPoint x: 1144, startPoint y: 510, endPoint x: 1164, endPoint y: 521, distance: 22.9
click at [1164, 521] on rect at bounding box center [1147, 512] width 48 height 30
drag, startPoint x: 279, startPoint y: 481, endPoint x: 253, endPoint y: 491, distance: 27.7
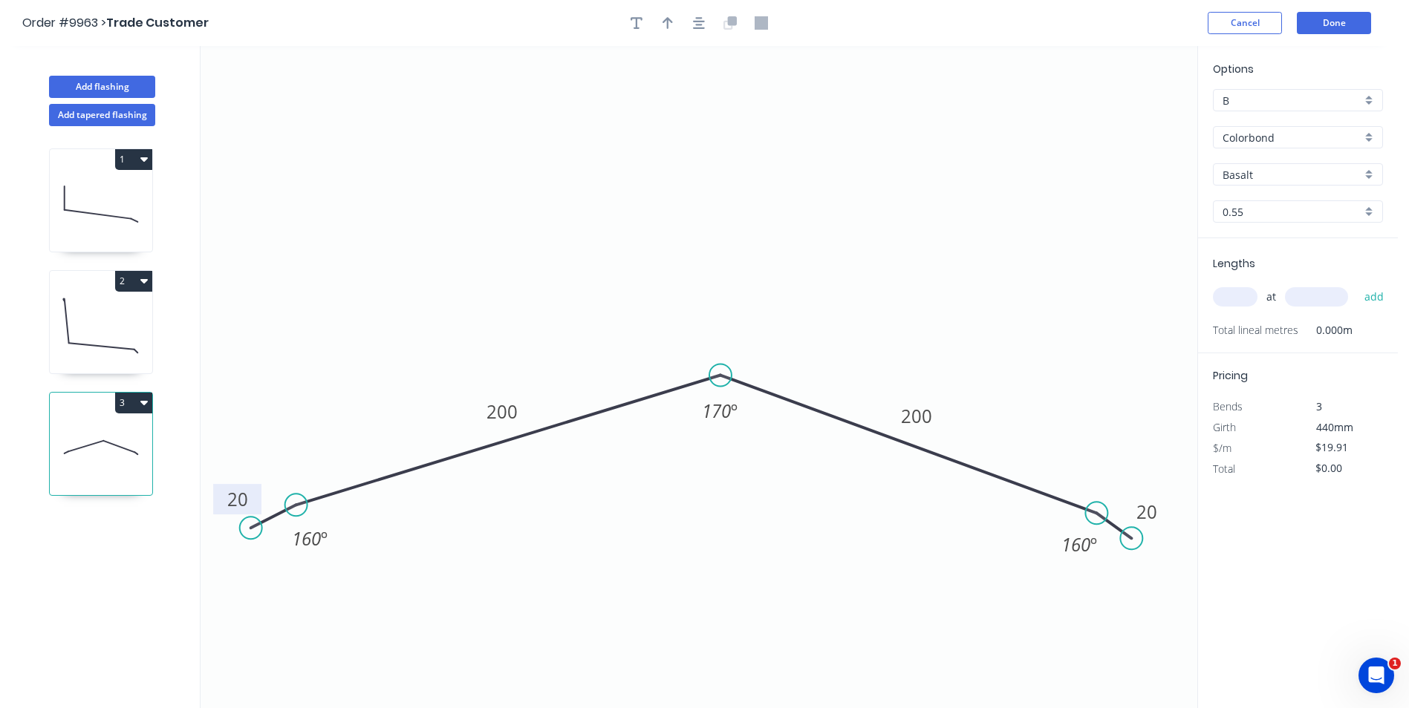
click at [253, 491] on rect at bounding box center [237, 499] width 48 height 30
click at [665, 22] on icon "button" at bounding box center [667, 23] width 10 height 12
drag, startPoint x: 1121, startPoint y: 114, endPoint x: 720, endPoint y: 225, distance: 416.2
click at [720, 225] on icon at bounding box center [719, 208] width 13 height 48
click at [1274, 175] on input "Basalt" at bounding box center [1291, 175] width 139 height 16
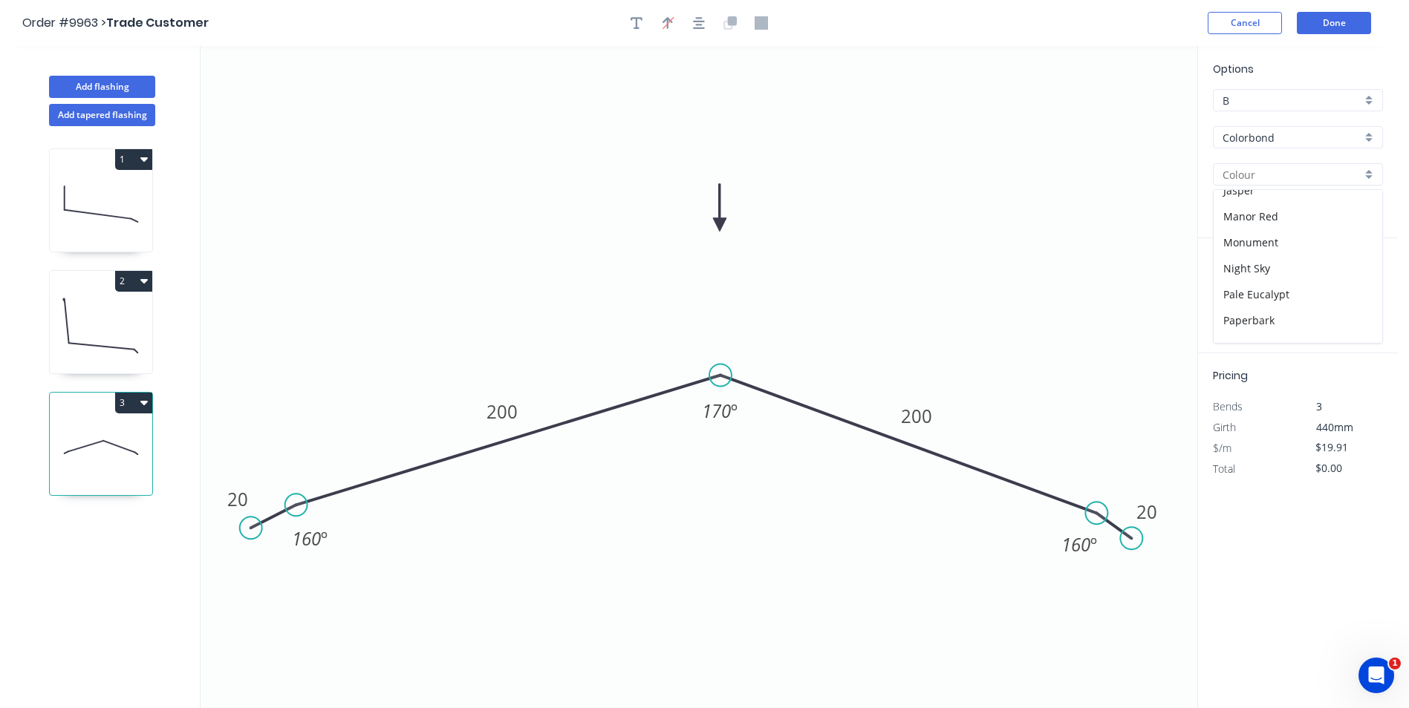
scroll to position [297, 0]
click at [1286, 247] on div "Monument" at bounding box center [1297, 244] width 169 height 26
type input "Monument"
click at [1248, 293] on input "text" at bounding box center [1235, 296] width 45 height 19
type input "1"
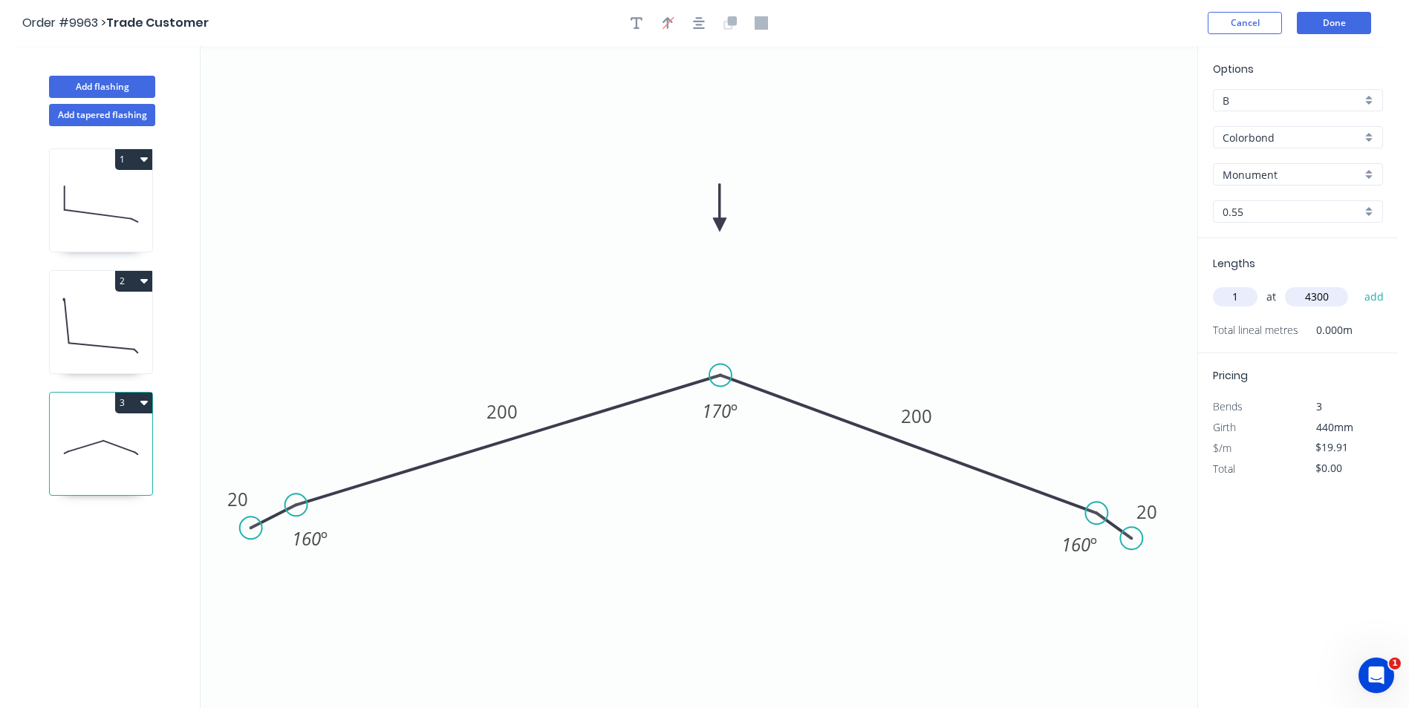
type input "4300"
click at [1357, 284] on button "add" at bounding box center [1374, 296] width 35 height 25
type input "$85.61"
click at [1330, 22] on button "Done" at bounding box center [1334, 23] width 74 height 22
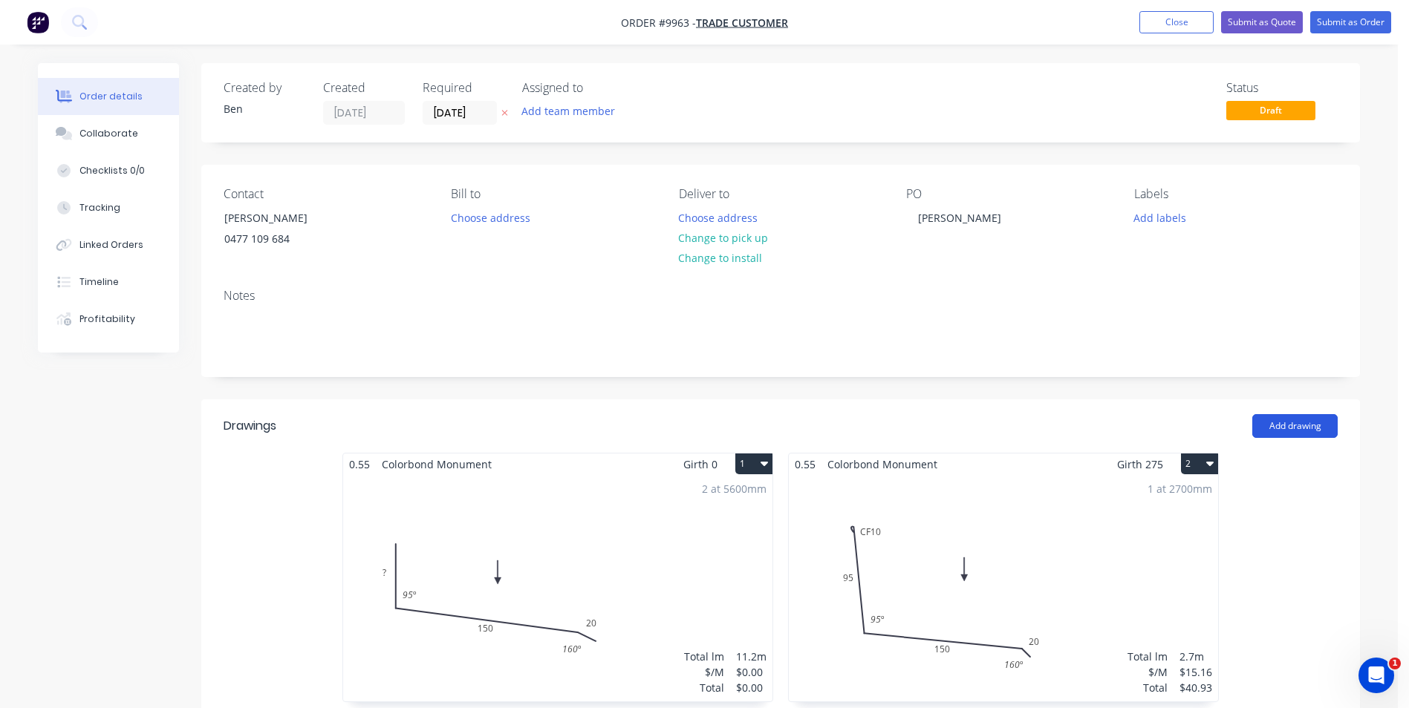
click at [1280, 420] on button "Add drawing" at bounding box center [1294, 426] width 85 height 24
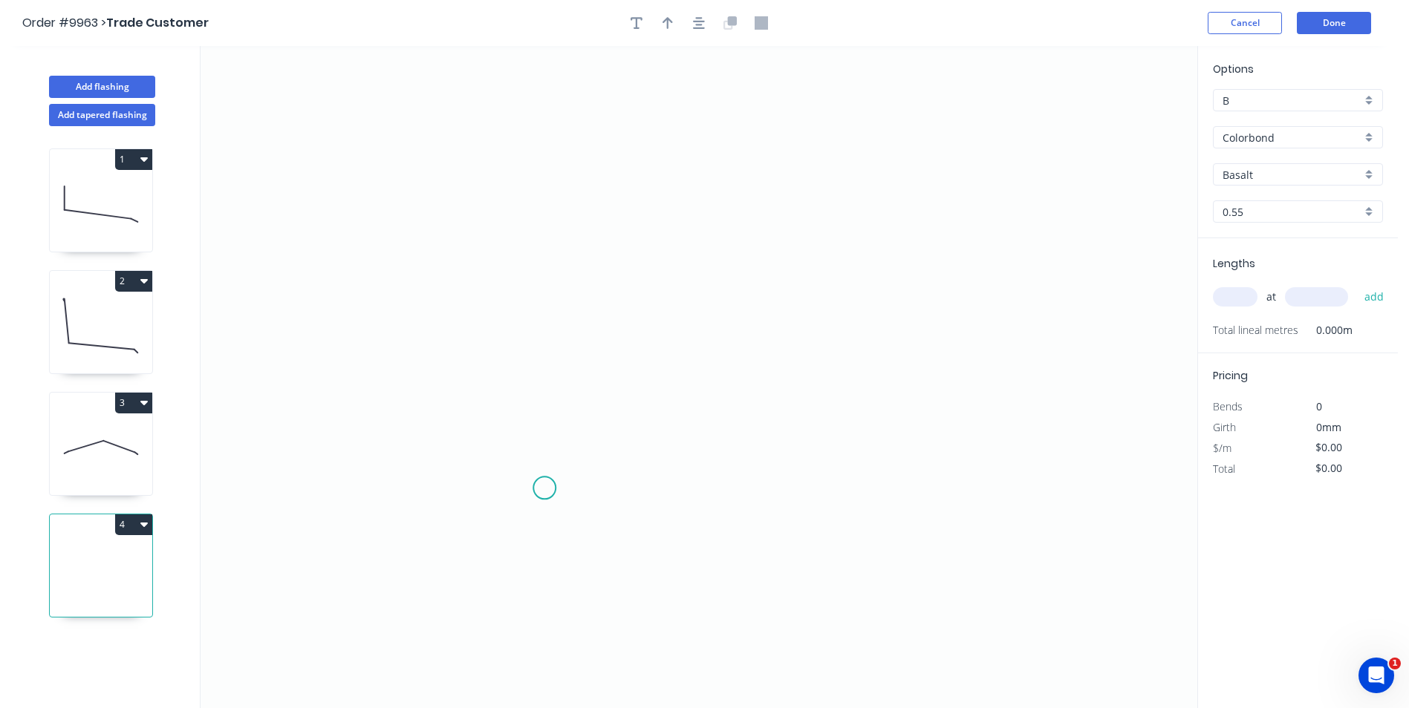
click at [544, 489] on icon "0" at bounding box center [699, 377] width 997 height 662
click at [543, 435] on icon "0" at bounding box center [699, 377] width 997 height 662
click at [492, 439] on icon "0 ?" at bounding box center [699, 377] width 997 height 662
click at [497, 435] on circle at bounding box center [492, 438] width 22 height 22
click at [547, 463] on div "Delete point" at bounding box center [569, 459] width 149 height 30
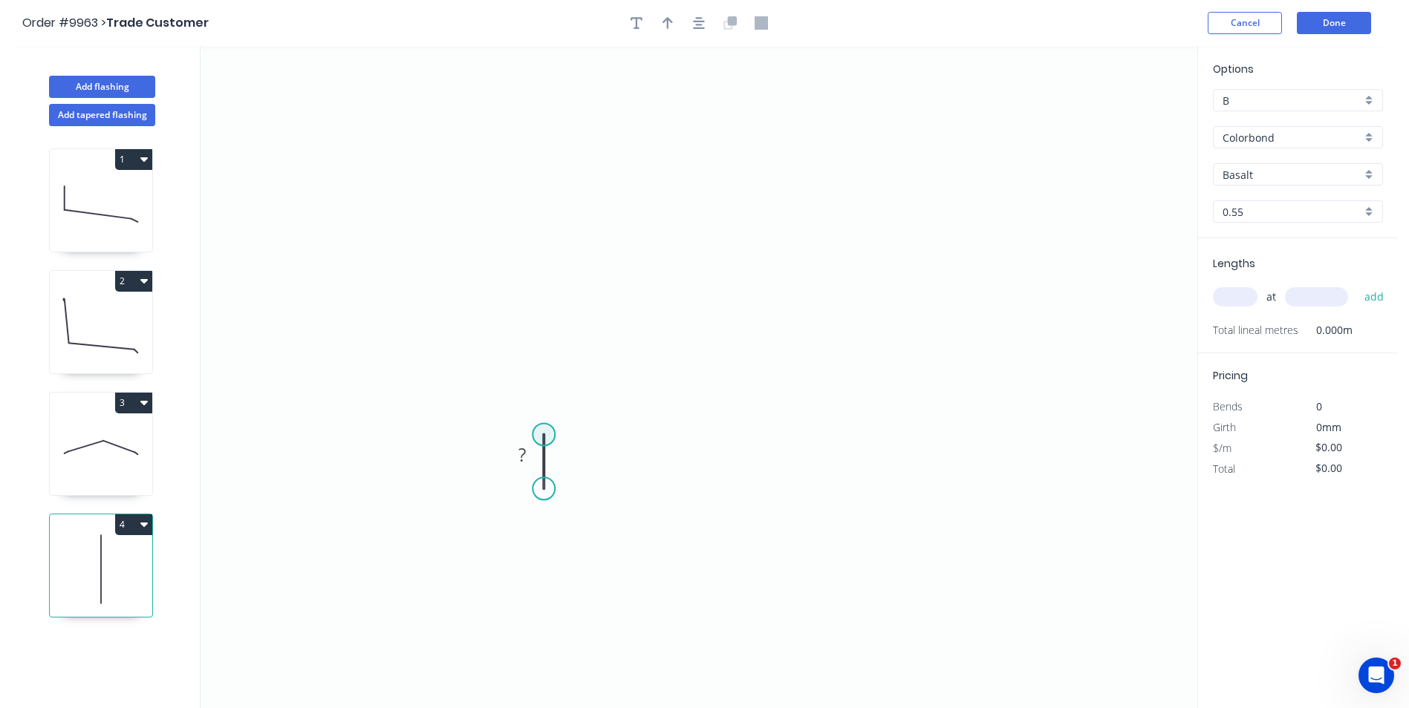
click at [541, 434] on circle at bounding box center [543, 434] width 22 height 22
click at [494, 431] on icon "0 ?" at bounding box center [699, 377] width 997 height 662
click at [490, 200] on icon "0 ? ?" at bounding box center [699, 377] width 997 height 662
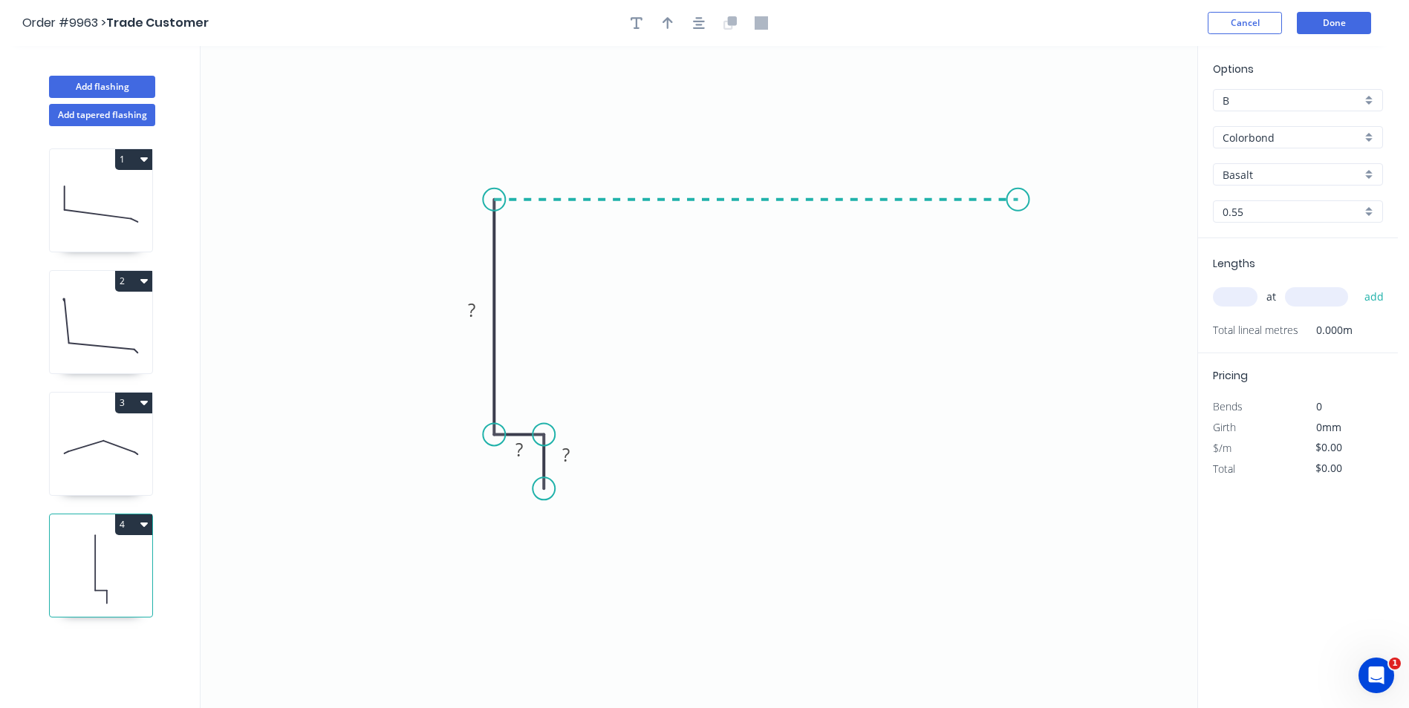
click at [1018, 213] on icon "0 ? ? ?" at bounding box center [699, 377] width 997 height 662
click at [1053, 223] on icon "0 ? ? ? ?" at bounding box center [699, 377] width 997 height 662
click at [575, 449] on rect at bounding box center [566, 456] width 30 height 21
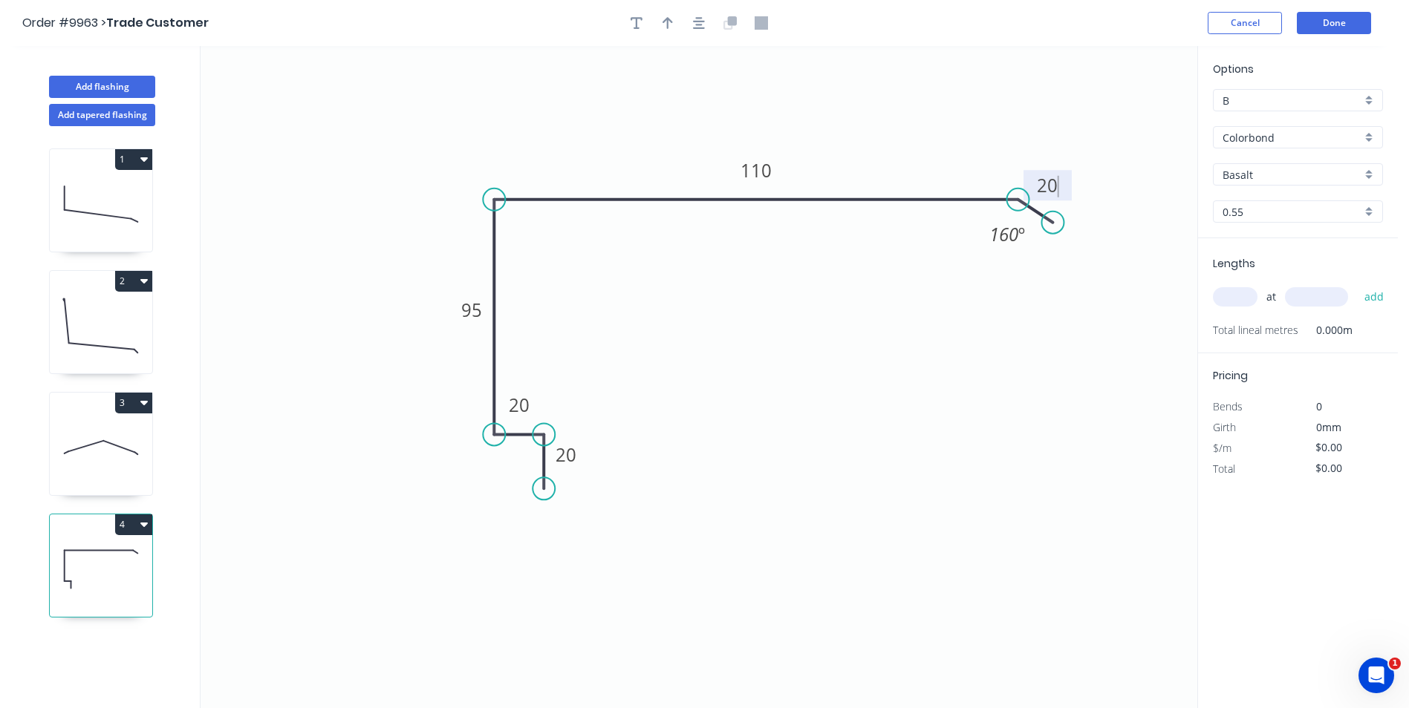
click at [602, 330] on icon "0 20 20 95 110 20 160 º" at bounding box center [699, 377] width 997 height 662
type input "$15.16"
click at [668, 25] on icon "button" at bounding box center [667, 23] width 10 height 12
drag, startPoint x: 1103, startPoint y: 117, endPoint x: 757, endPoint y: 115, distance: 346.1
click at [757, 115] on icon at bounding box center [756, 98] width 13 height 48
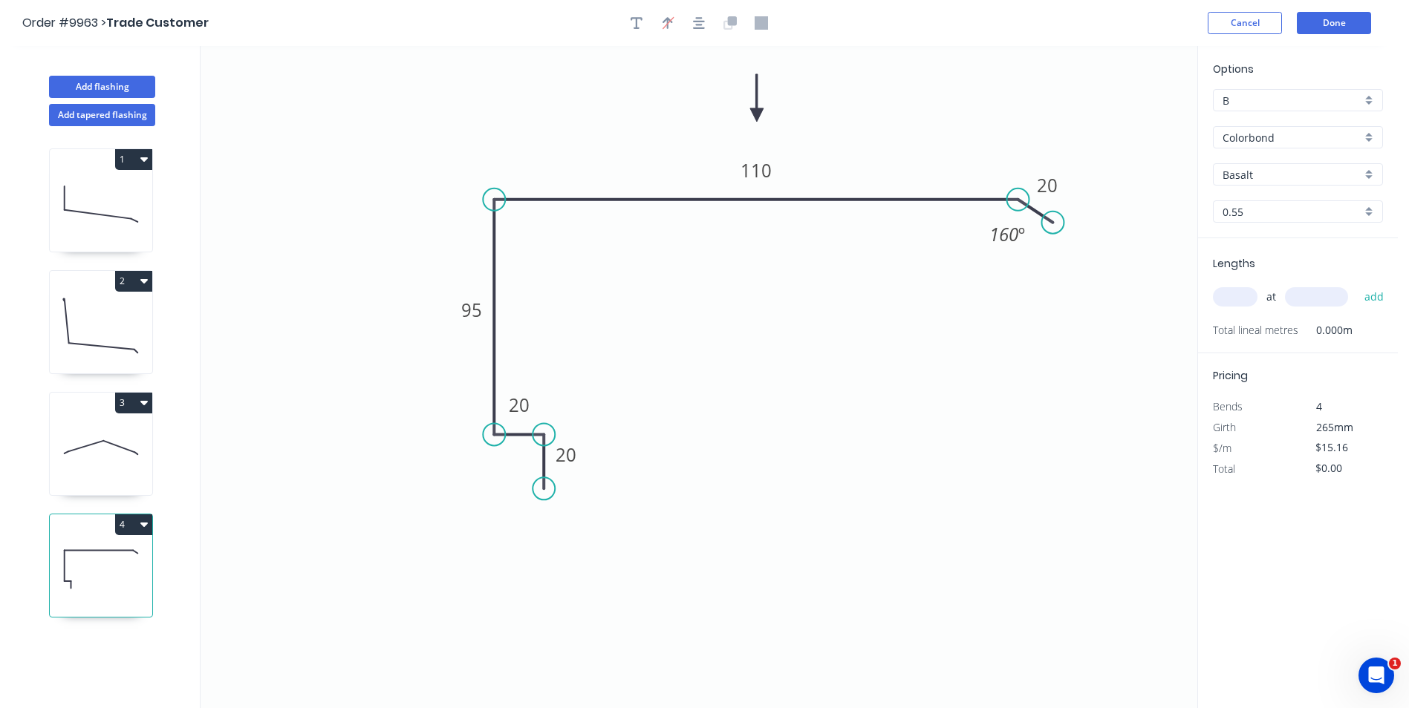
click at [1262, 175] on input "Basalt" at bounding box center [1291, 175] width 139 height 16
click at [1289, 238] on div "Monument" at bounding box center [1297, 244] width 169 height 26
type input "Monument"
click at [1242, 298] on input "text" at bounding box center [1235, 296] width 45 height 19
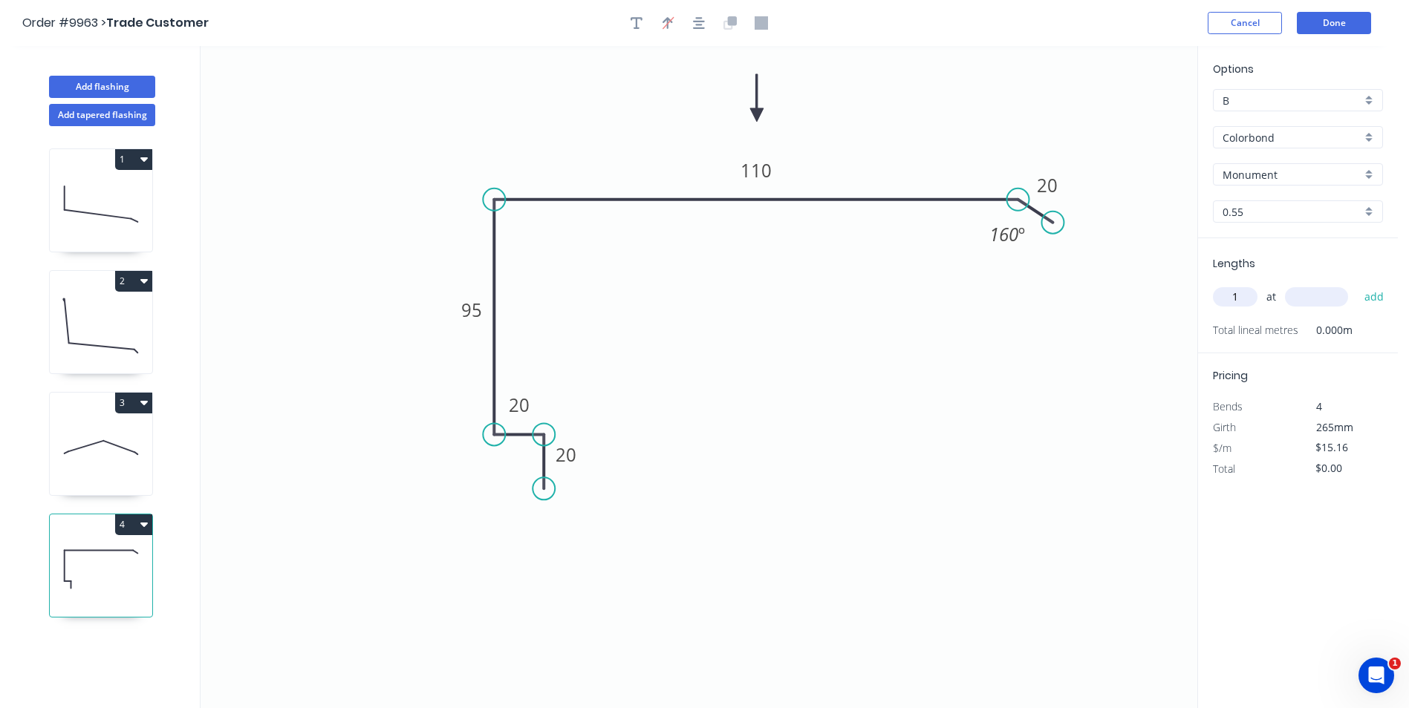
type input "1"
type input "3500"
click at [1357, 284] on button "add" at bounding box center [1374, 296] width 35 height 25
type input "$53.06"
click at [1317, 25] on button "Done" at bounding box center [1334, 23] width 74 height 22
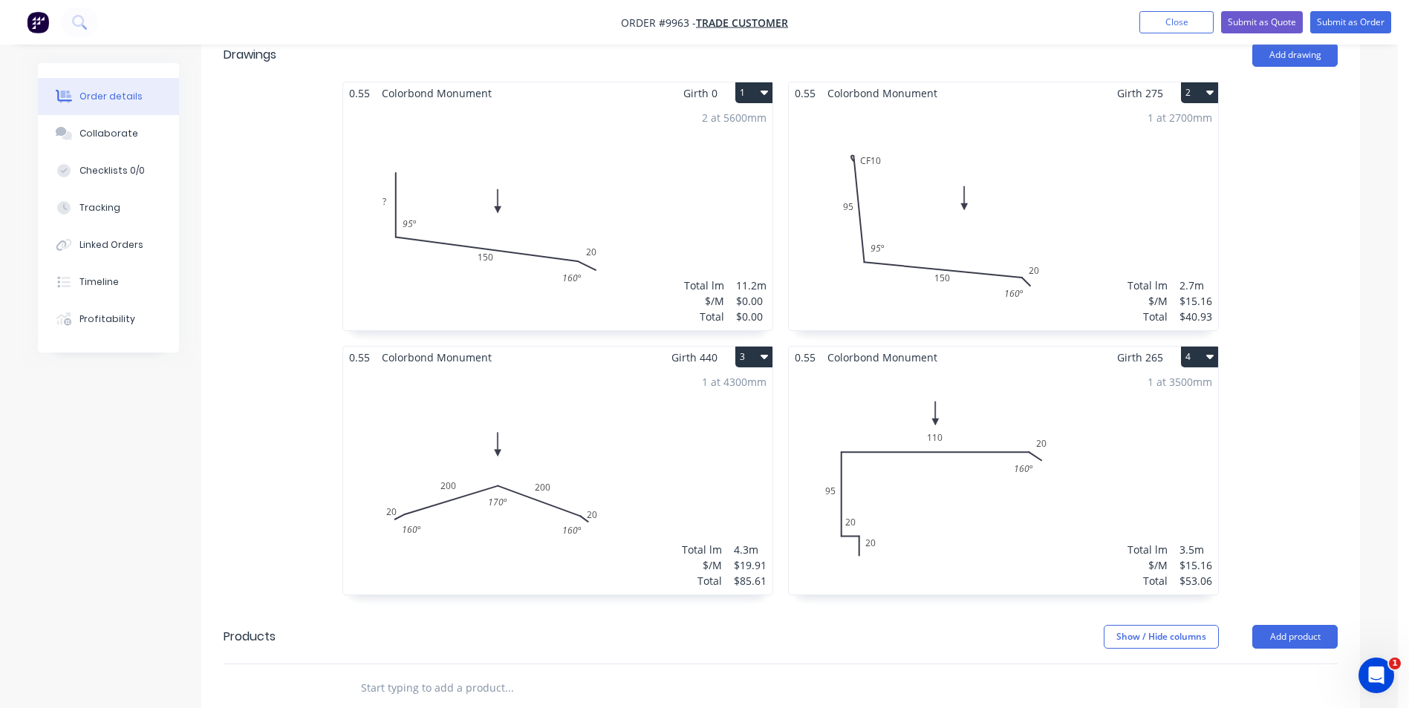
scroll to position [297, 0]
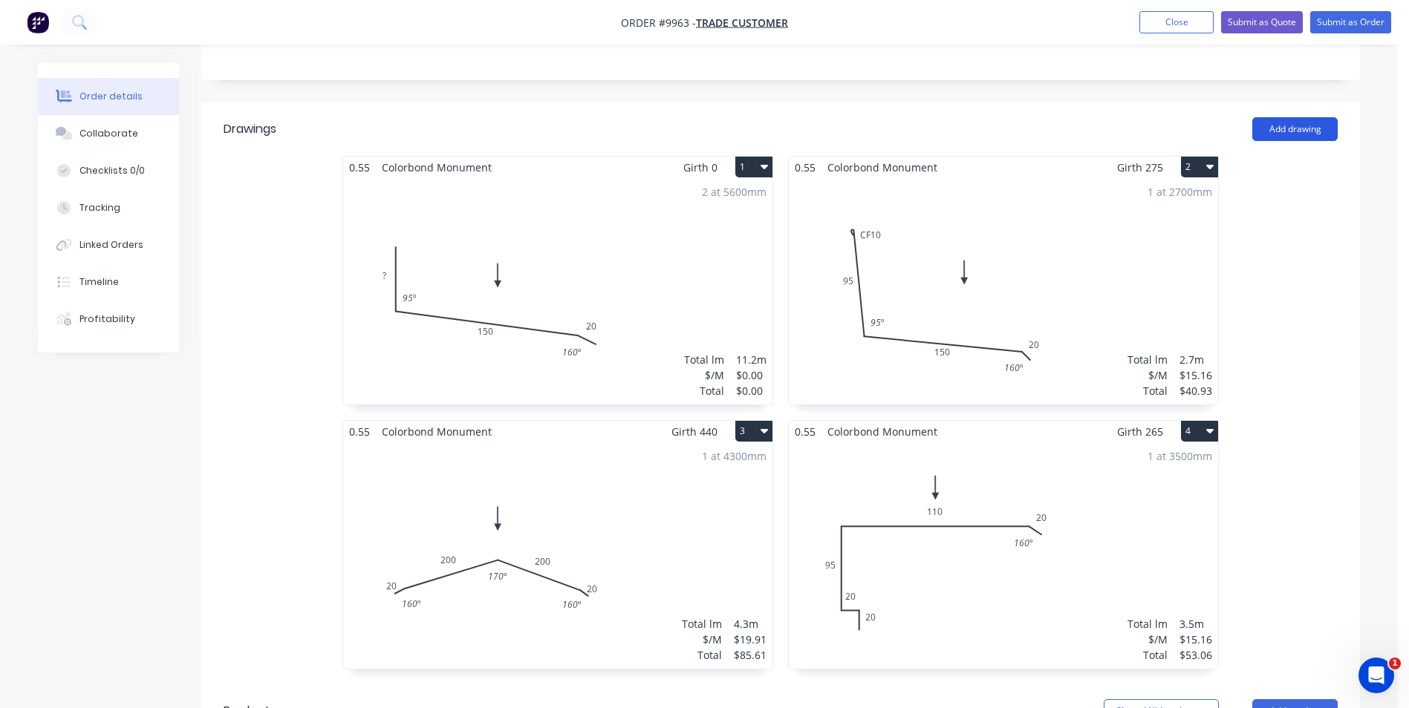
click at [1297, 125] on button "Add drawing" at bounding box center [1294, 129] width 85 height 24
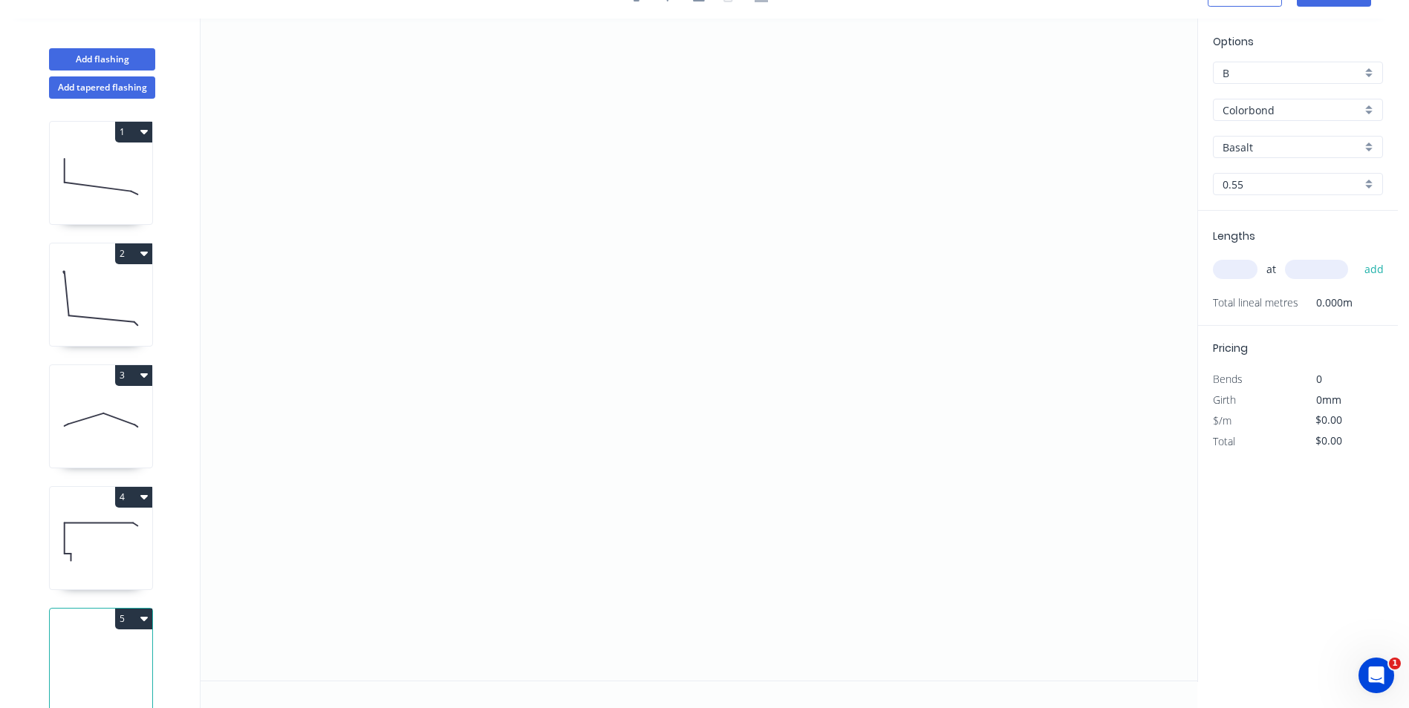
scroll to position [27, 0]
click at [486, 561] on icon "0" at bounding box center [699, 350] width 997 height 662
click at [489, 521] on icon "0" at bounding box center [699, 350] width 997 height 662
click at [453, 269] on icon "0 ? ?" at bounding box center [699, 350] width 997 height 662
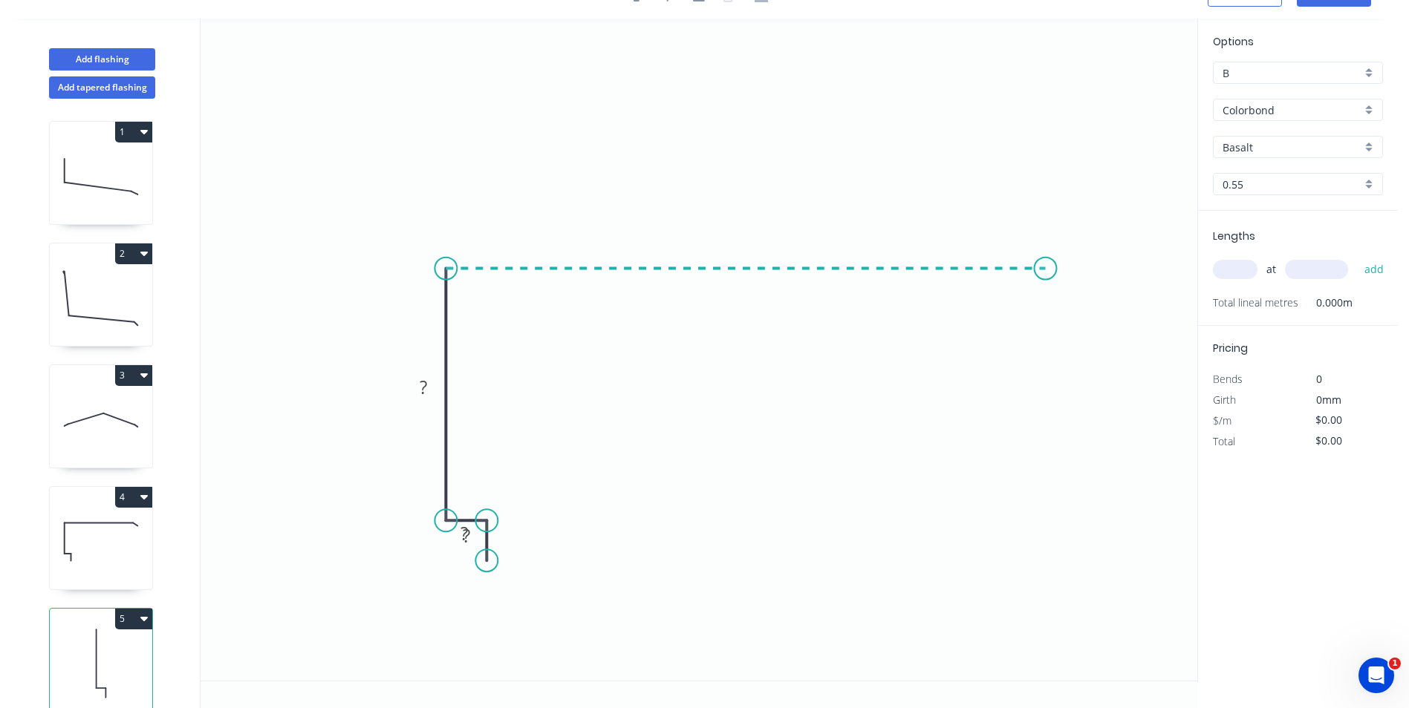
click at [1046, 266] on icon "0 ? ? ?" at bounding box center [699, 350] width 997 height 662
click at [1076, 304] on icon "0 ? ? ? ?" at bounding box center [699, 350] width 997 height 662
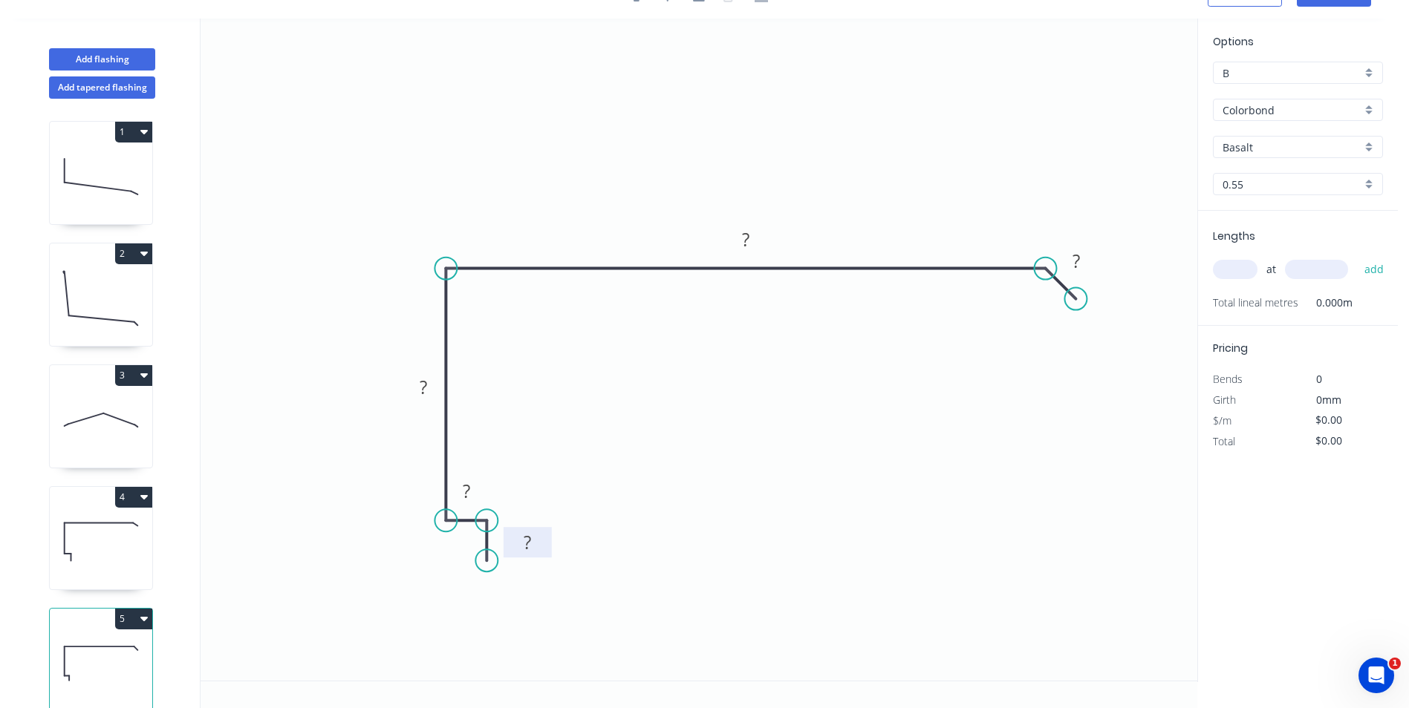
drag, startPoint x: 461, startPoint y: 547, endPoint x: 524, endPoint y: 555, distance: 63.7
click at [524, 555] on rect at bounding box center [527, 542] width 48 height 30
click at [536, 546] on rect at bounding box center [527, 543] width 30 height 21
drag, startPoint x: 1072, startPoint y: 294, endPoint x: 1086, endPoint y: 290, distance: 14.1
click at [1086, 290] on circle at bounding box center [1085, 289] width 22 height 22
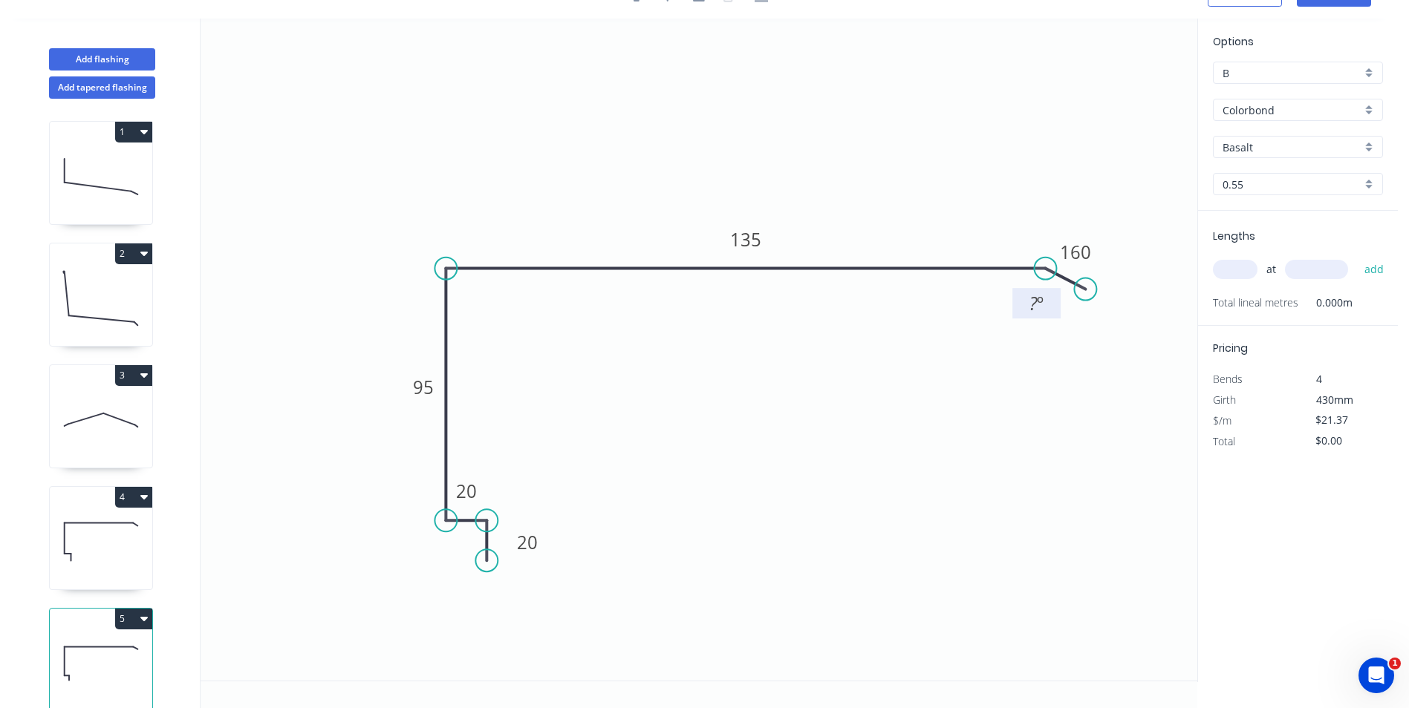
click at [1037, 303] on tspan "º" at bounding box center [1040, 303] width 7 height 25
click at [935, 380] on icon "0 20 20 95 135 20 160 º" at bounding box center [699, 350] width 997 height 662
type input "$15.16"
drag, startPoint x: 1097, startPoint y: 260, endPoint x: 1117, endPoint y: 270, distance: 22.3
click at [1117, 270] on rect at bounding box center [1096, 262] width 48 height 30
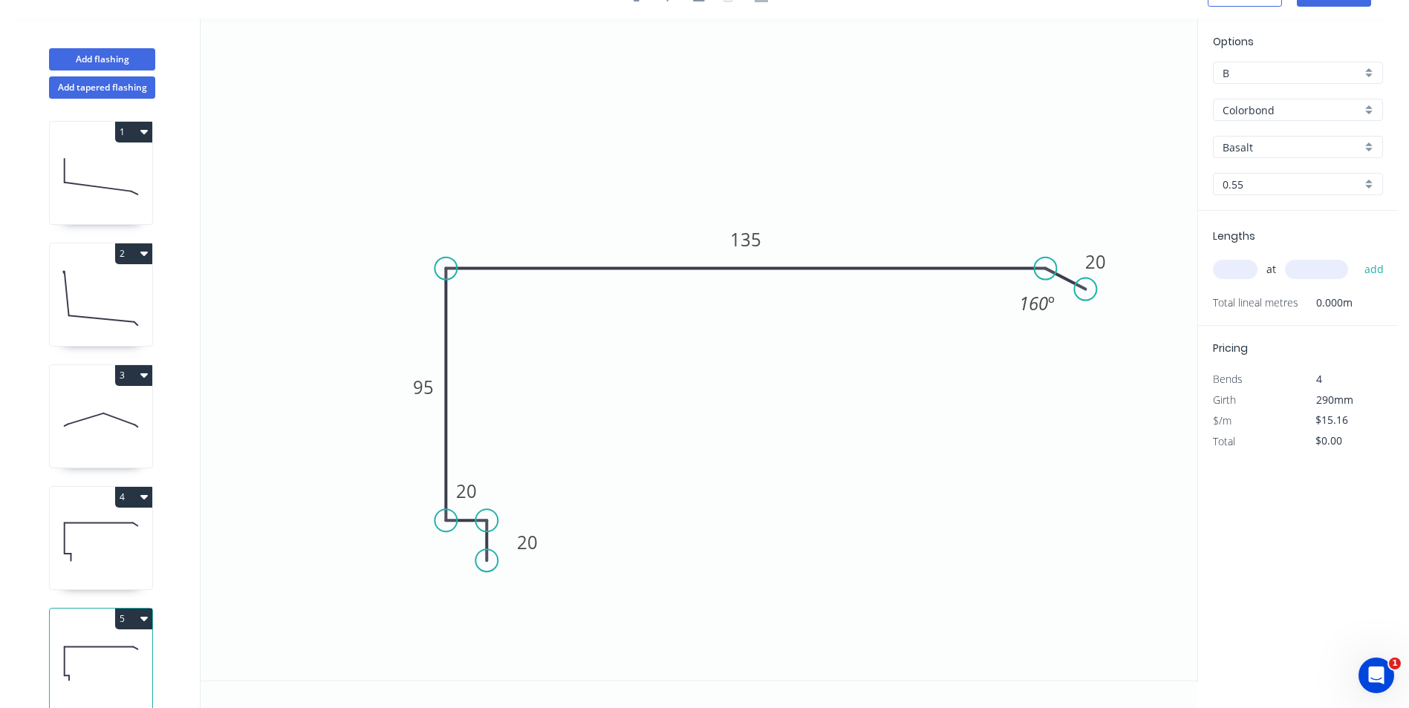
scroll to position [0, 0]
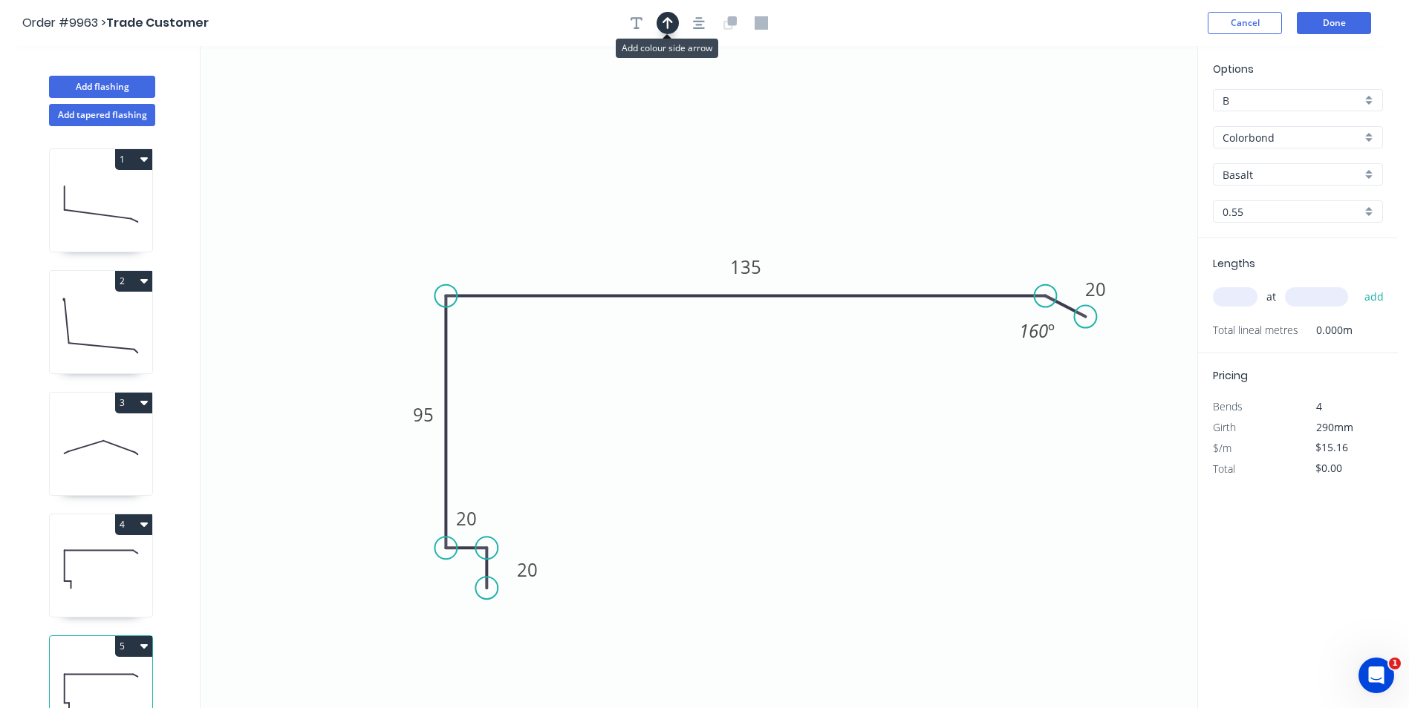
click at [665, 25] on icon "button" at bounding box center [667, 22] width 10 height 13
drag, startPoint x: 1121, startPoint y: 114, endPoint x: 759, endPoint y: 131, distance: 362.0
click at [759, 131] on icon at bounding box center [758, 114] width 13 height 48
click at [1273, 176] on input "Basalt" at bounding box center [1291, 175] width 139 height 16
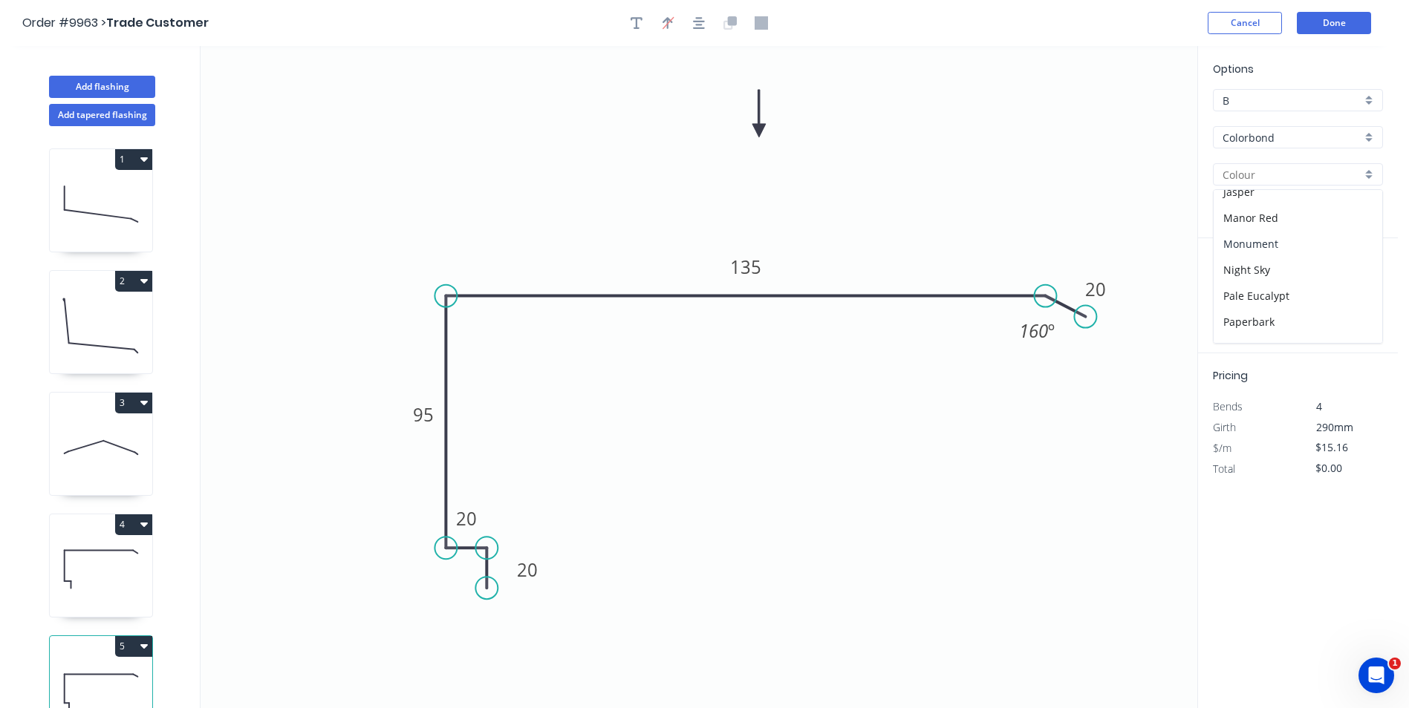
click at [1266, 237] on div "Monument" at bounding box center [1297, 244] width 169 height 26
type input "Monument"
click at [1227, 293] on input "text" at bounding box center [1235, 296] width 45 height 19
type input "1"
click at [541, 570] on rect at bounding box center [527, 571] width 30 height 21
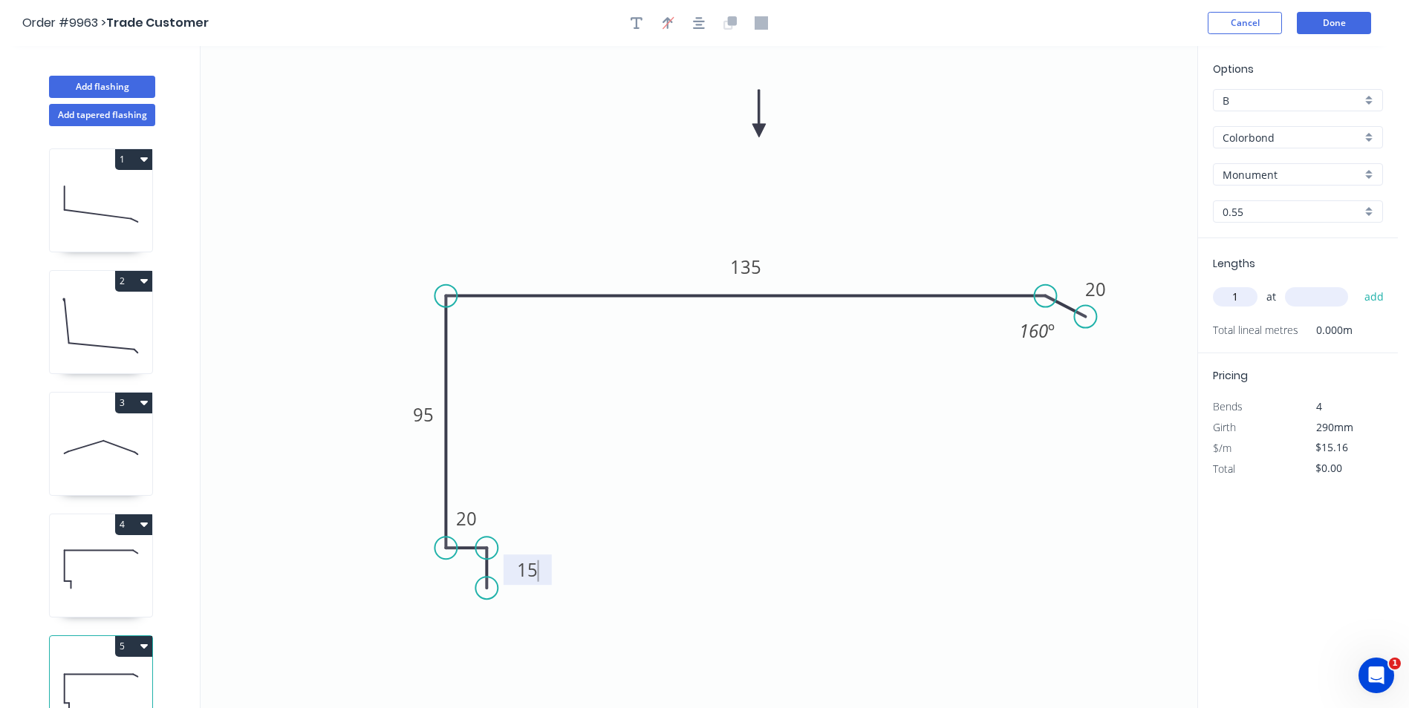
click at [873, 497] on icon "0 15 20 95 135 20 160 º" at bounding box center [699, 377] width 997 height 662
click at [1301, 296] on input "text" at bounding box center [1316, 296] width 63 height 19
type input "3500"
click at [1357, 284] on button "add" at bounding box center [1374, 296] width 35 height 25
type input "$53.06"
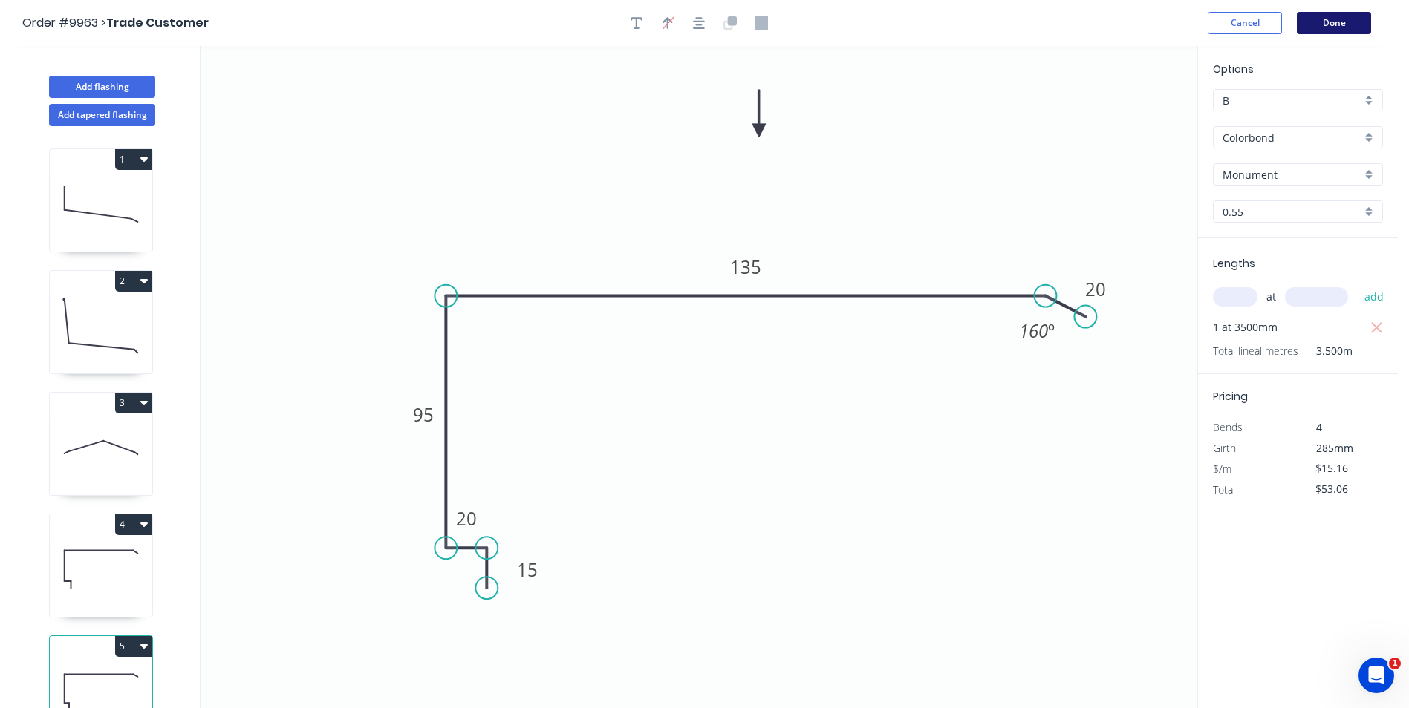
click at [1325, 24] on button "Done" at bounding box center [1334, 23] width 74 height 22
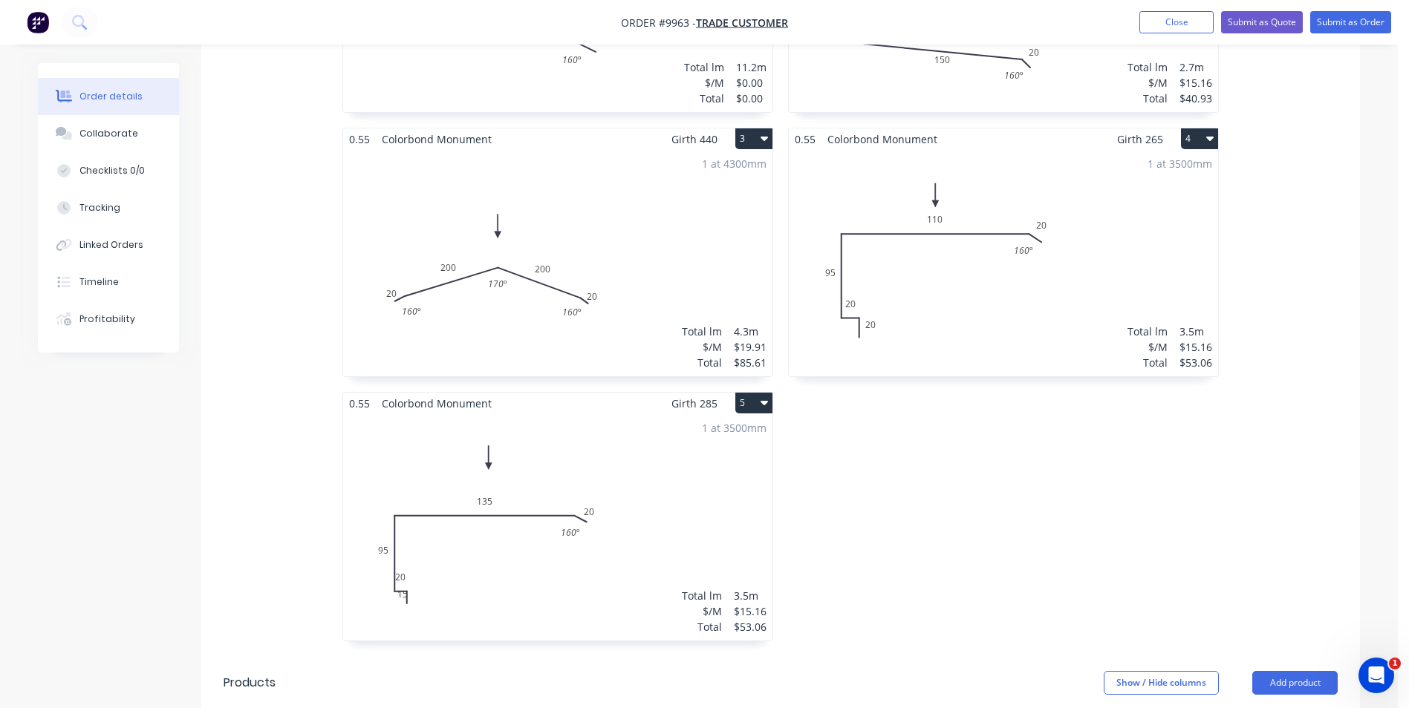
scroll to position [594, 0]
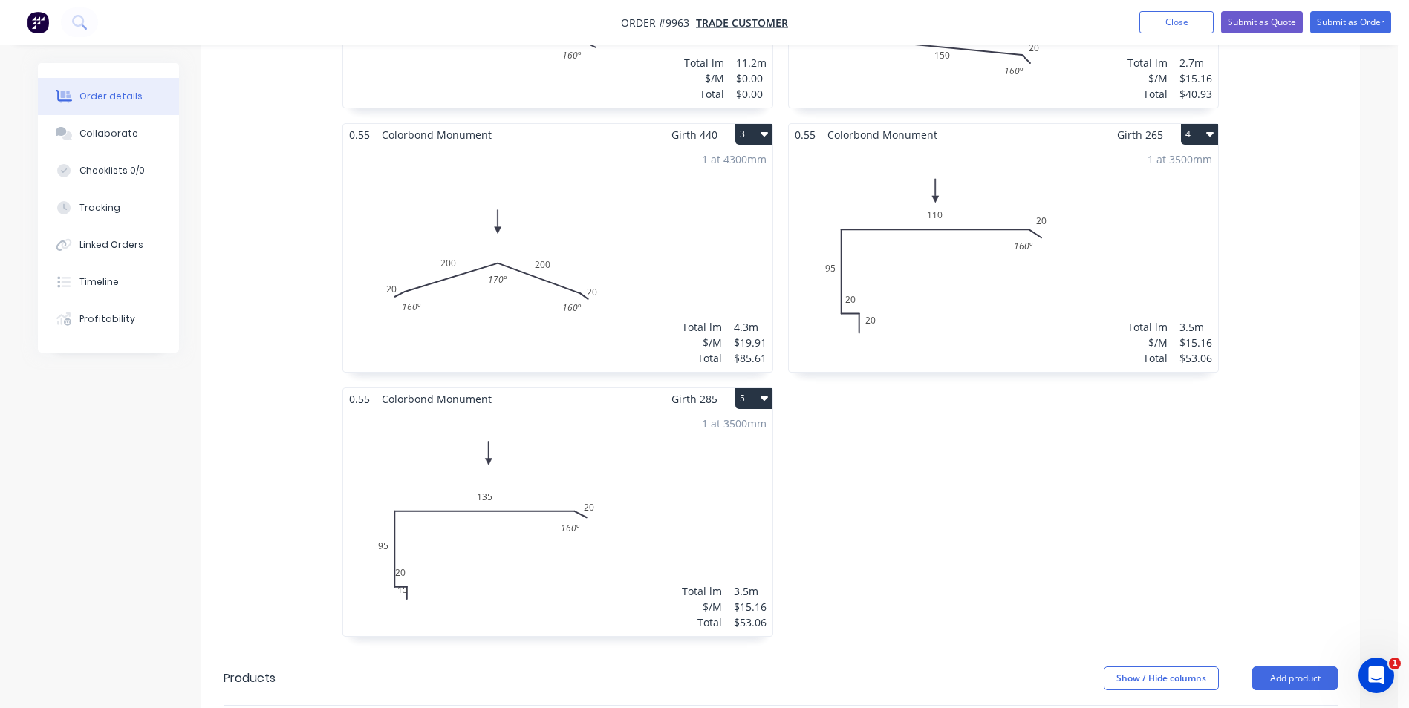
click at [868, 300] on div "1 at 3500mm Total lm $/M Total 3.5m $15.16 $53.06" at bounding box center [1003, 259] width 429 height 226
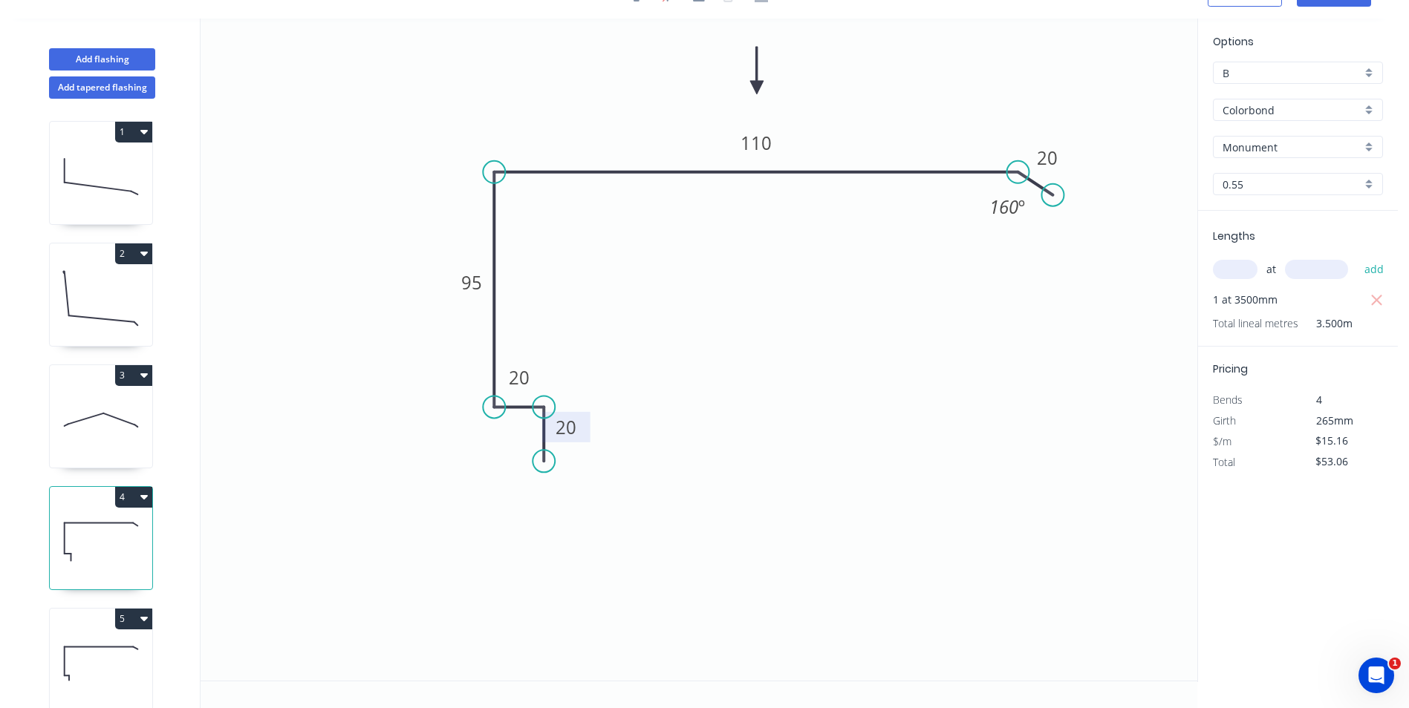
click at [582, 428] on rect at bounding box center [566, 427] width 48 height 30
click at [572, 426] on tspan "20" at bounding box center [565, 427] width 21 height 25
click at [907, 503] on icon "0 15 20 95 110 20 160 º" at bounding box center [699, 350] width 997 height 662
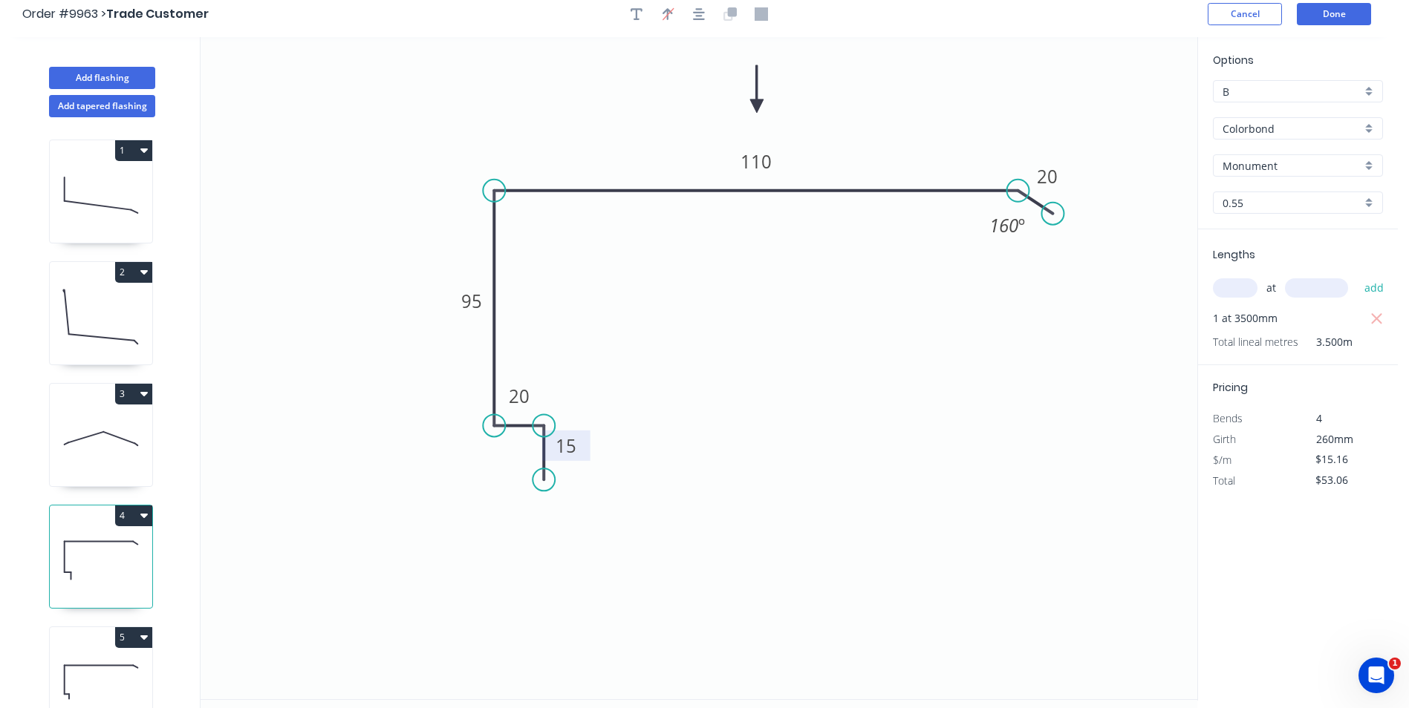
scroll to position [0, 0]
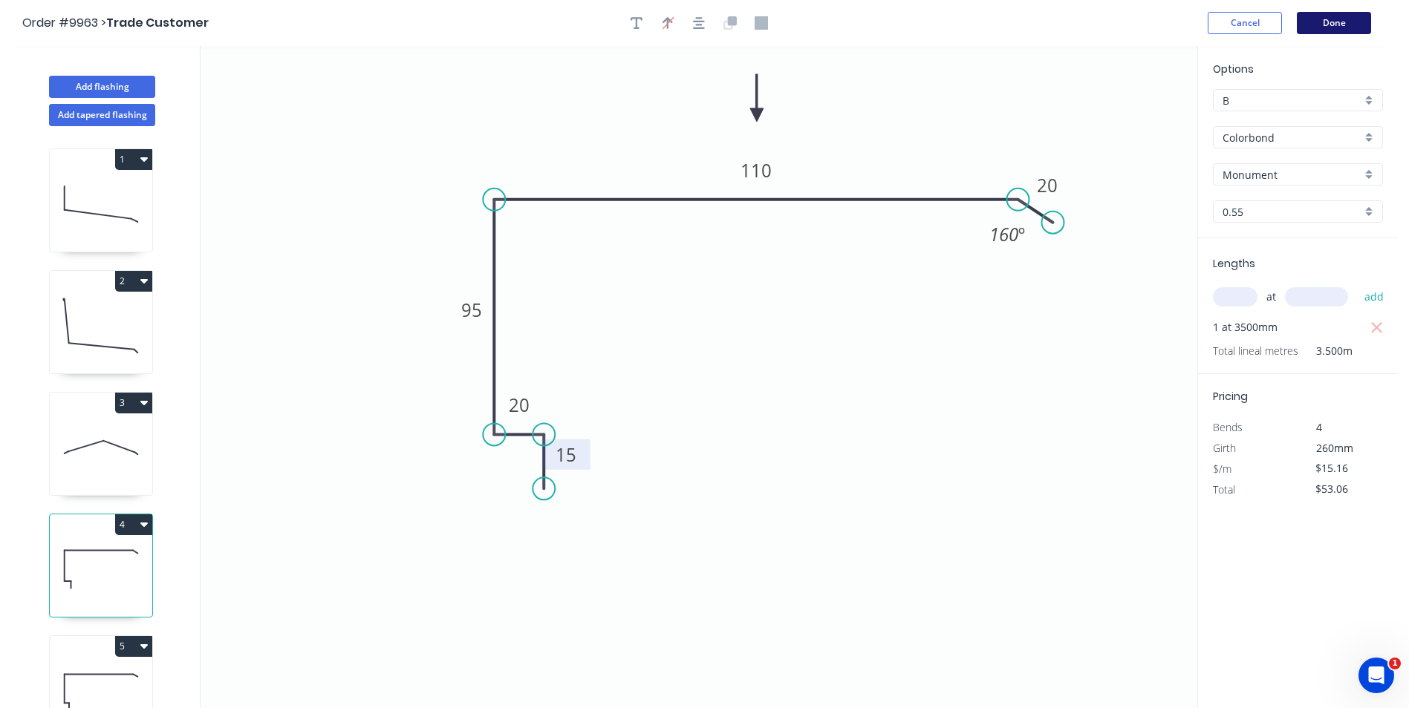
click at [1333, 25] on button "Done" at bounding box center [1334, 23] width 74 height 22
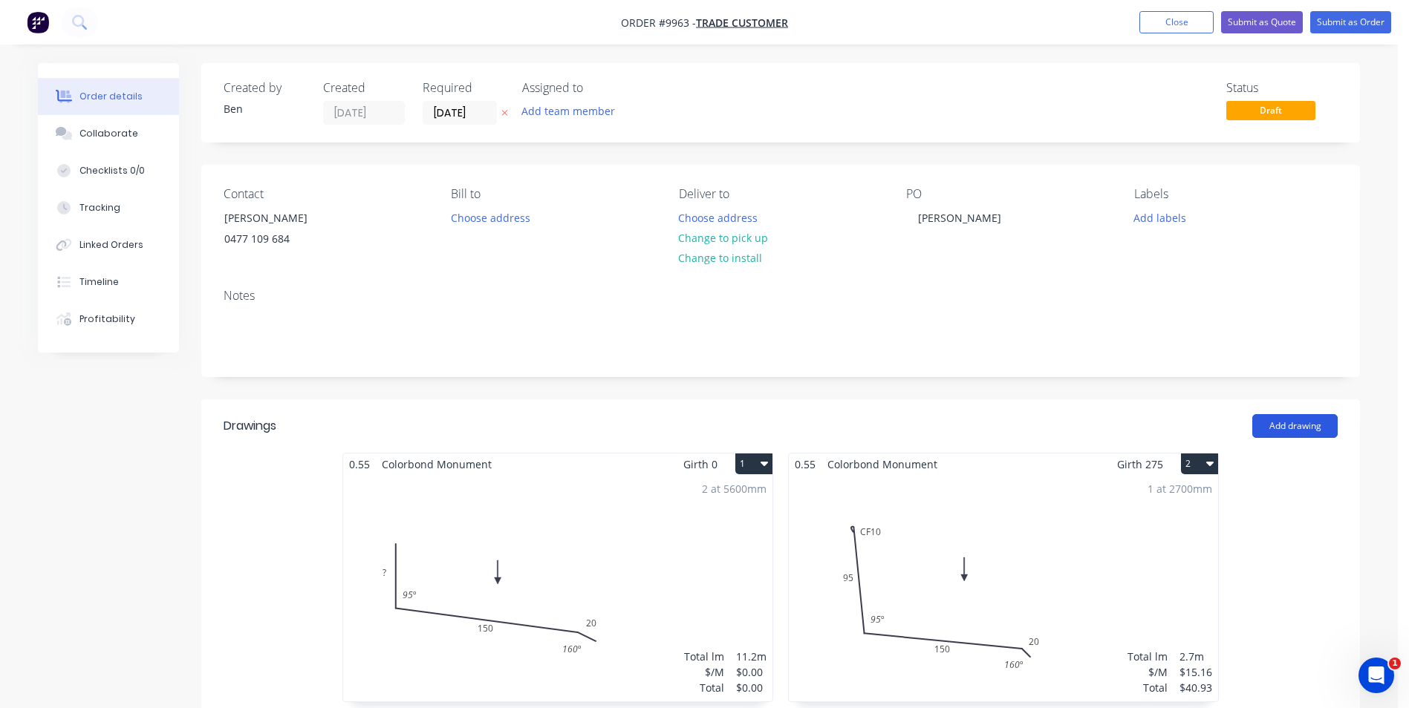
click at [1291, 421] on button "Add drawing" at bounding box center [1294, 426] width 85 height 24
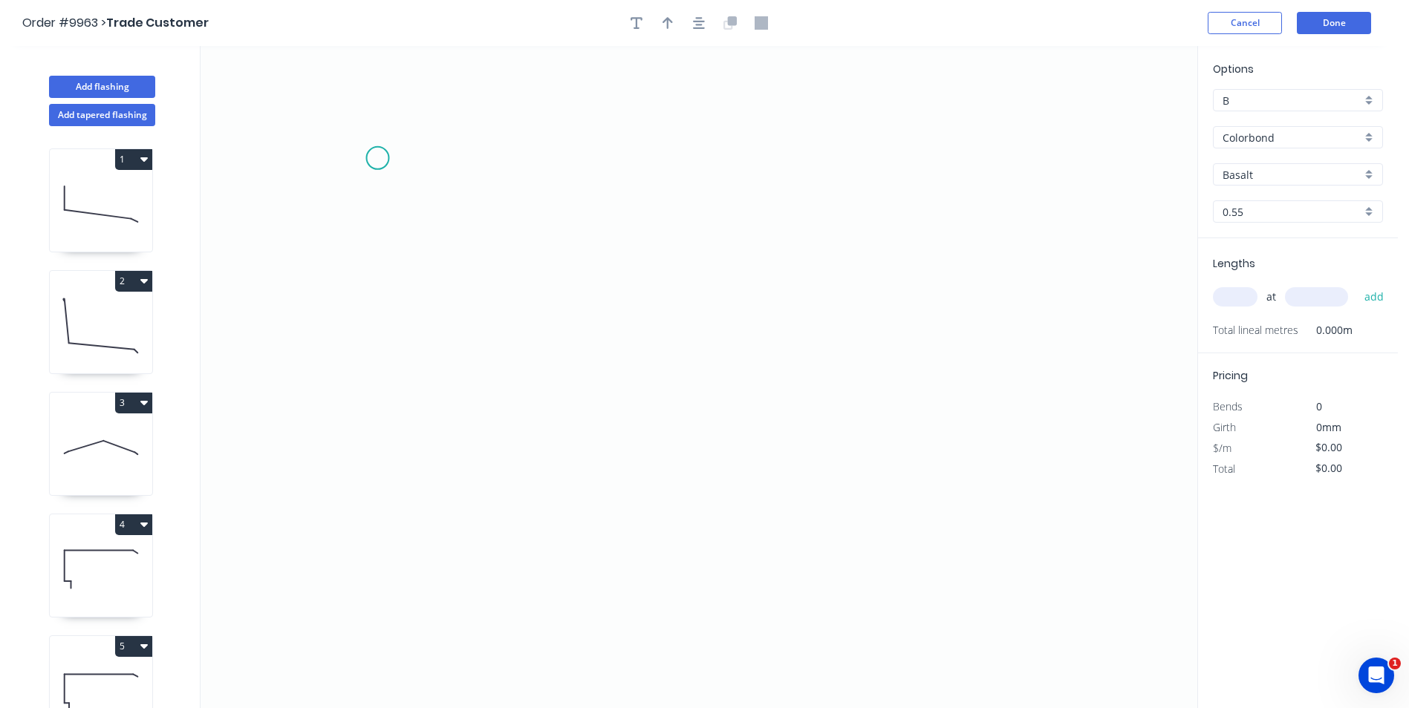
click at [377, 158] on icon "0" at bounding box center [699, 377] width 997 height 662
click at [426, 158] on icon at bounding box center [401, 158] width 49 height 0
click at [424, 307] on icon "0 ?" at bounding box center [699, 377] width 997 height 662
click at [493, 310] on icon "0 ? ?" at bounding box center [699, 377] width 997 height 662
click at [498, 411] on icon "0 ? ? ?" at bounding box center [699, 377] width 997 height 662
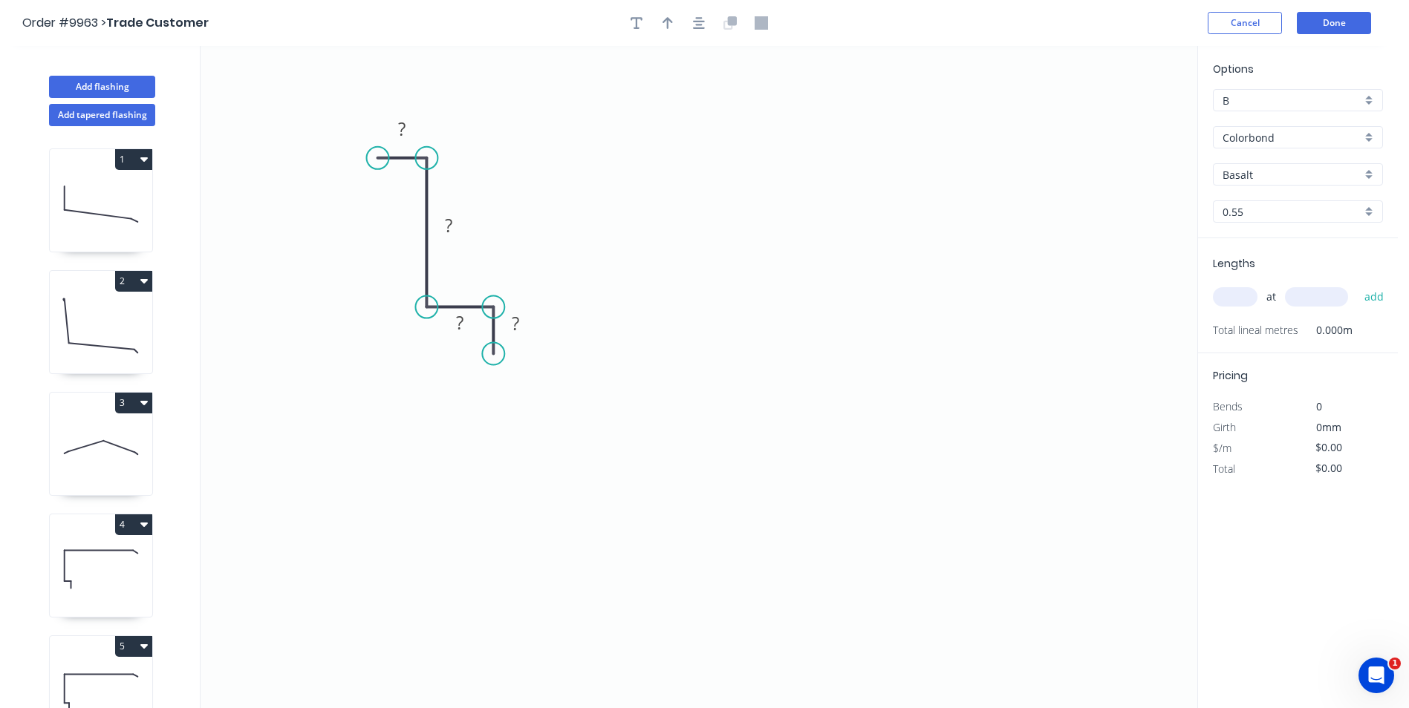
drag, startPoint x: 492, startPoint y: 406, endPoint x: 496, endPoint y: 354, distance: 52.1
click at [496, 354] on circle at bounding box center [493, 354] width 22 height 22
drag, startPoint x: 516, startPoint y: 330, endPoint x: 598, endPoint y: 300, distance: 86.9
click at [518, 330] on tspan "?" at bounding box center [515, 323] width 7 height 25
click at [635, 204] on icon "0 20 93 20 15" at bounding box center [699, 377] width 997 height 662
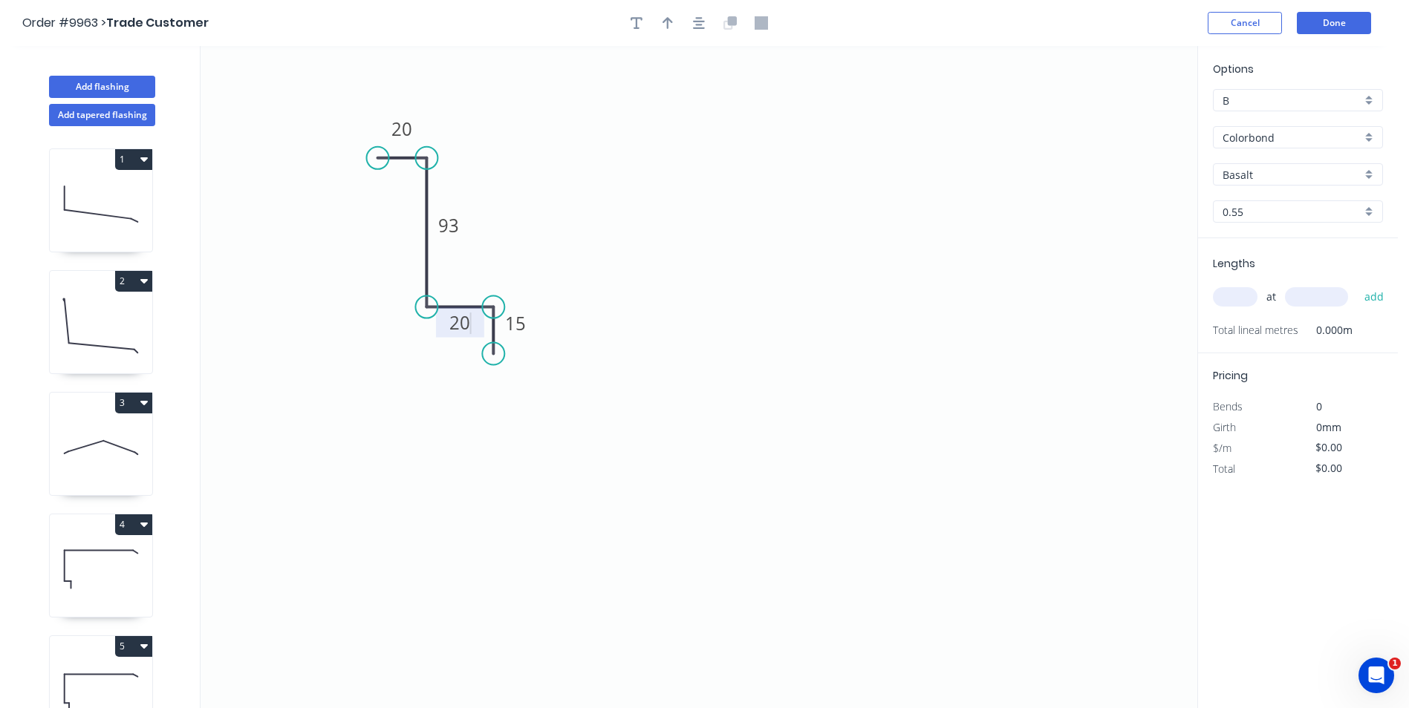
type input "$9.03"
click at [668, 27] on icon "button" at bounding box center [667, 23] width 10 height 12
click at [1125, 111] on icon "0 20 93 20 15" at bounding box center [699, 377] width 997 height 662
click at [1125, 114] on icon at bounding box center [1121, 103] width 13 height 48
click at [1124, 115] on icon at bounding box center [1124, 97] width 13 height 48
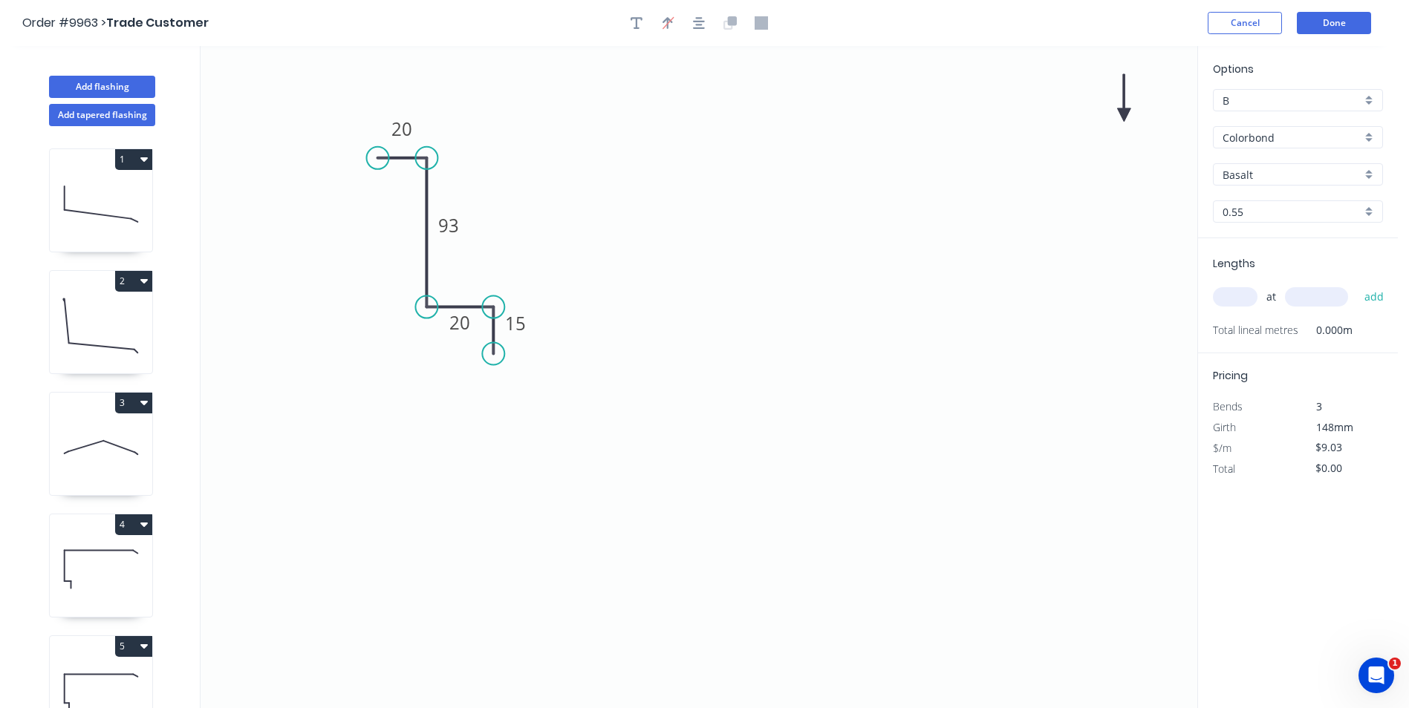
click at [1124, 115] on icon at bounding box center [1123, 98] width 13 height 48
click at [1124, 115] on icon at bounding box center [1136, 103] width 43 height 43
drag, startPoint x: 1127, startPoint y: 113, endPoint x: 660, endPoint y: 221, distance: 478.8
click at [660, 221] on icon at bounding box center [677, 221] width 48 height 13
click at [1303, 173] on input "Basalt" at bounding box center [1291, 175] width 139 height 16
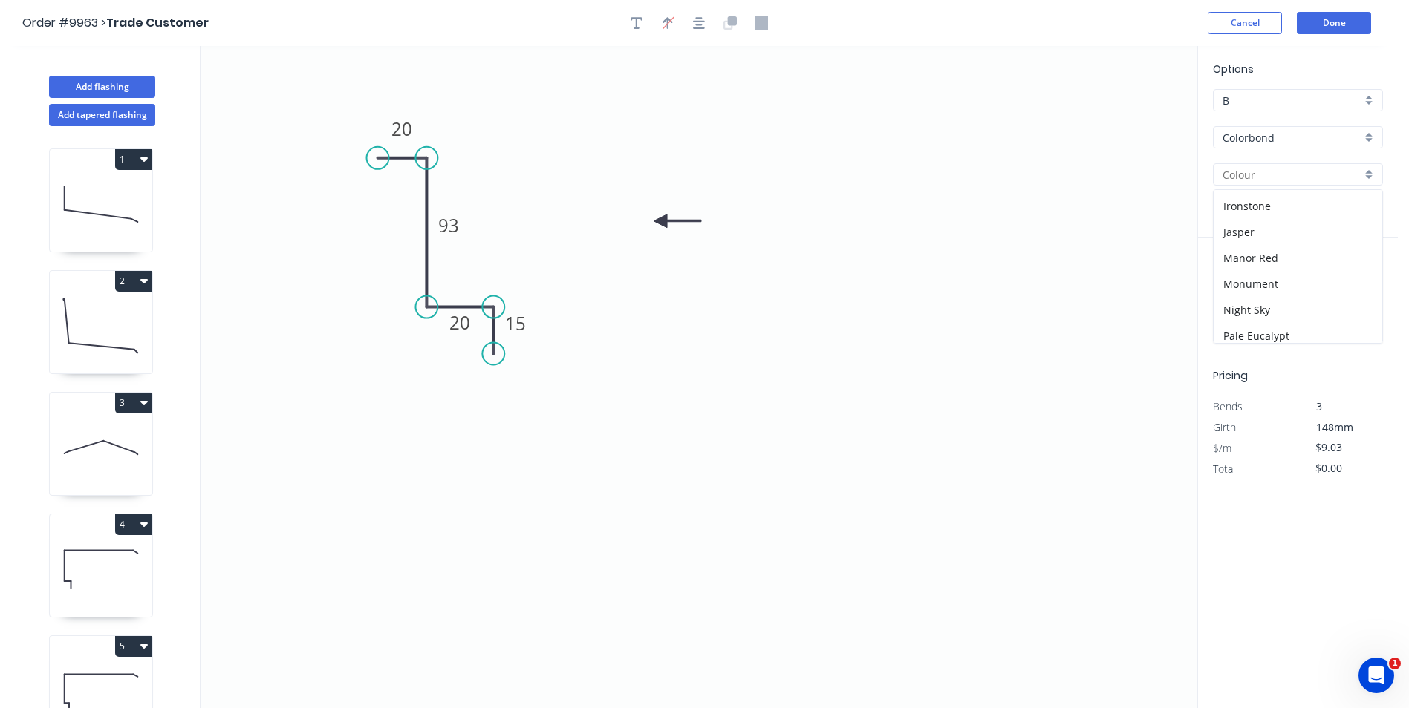
scroll to position [297, 0]
click at [1272, 244] on div "Monument" at bounding box center [1297, 244] width 169 height 26
type input "Monument"
click at [1230, 297] on input "text" at bounding box center [1235, 296] width 45 height 19
type input "1"
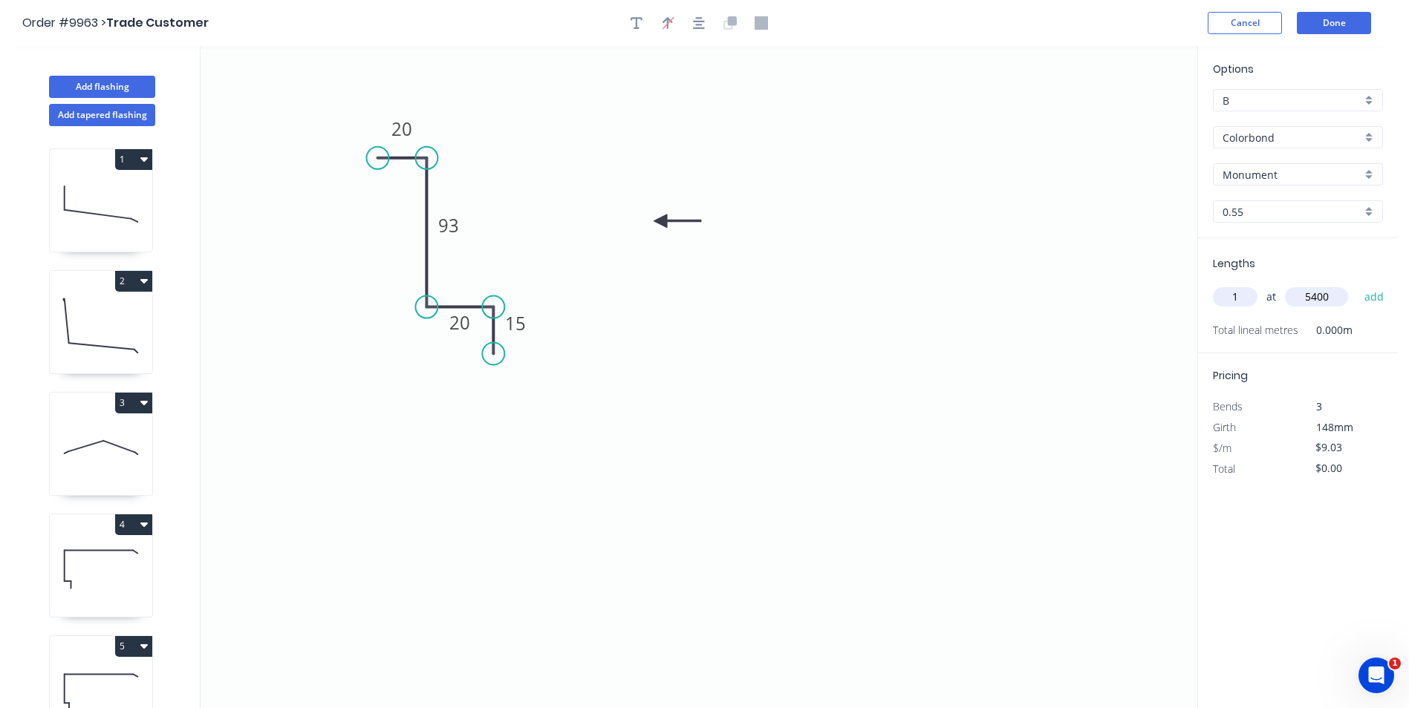
type input "5400"
click at [1357, 284] on button "add" at bounding box center [1374, 296] width 35 height 25
type input "$48.76"
type input "3"
type input "4500"
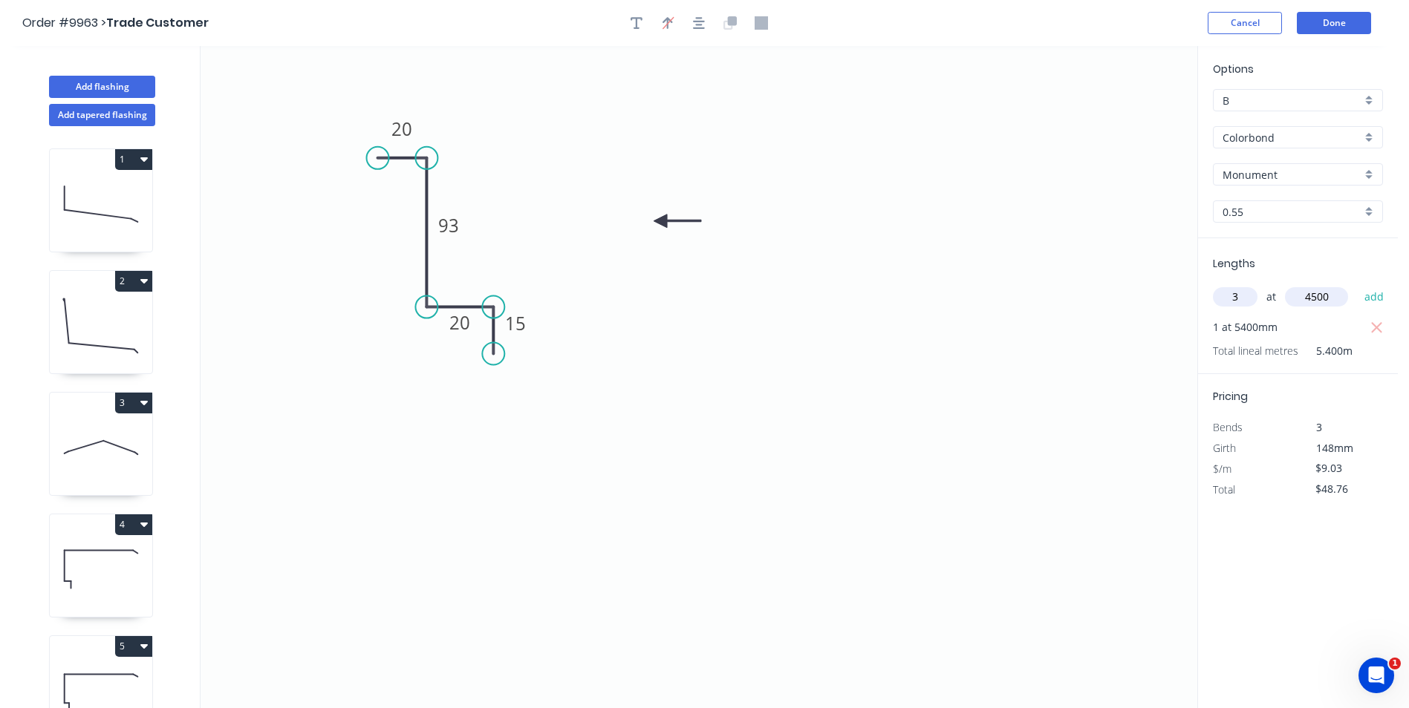
click at [1357, 284] on button "add" at bounding box center [1374, 296] width 35 height 25
type input "$170.67"
click at [1322, 20] on button "Done" at bounding box center [1334, 23] width 74 height 22
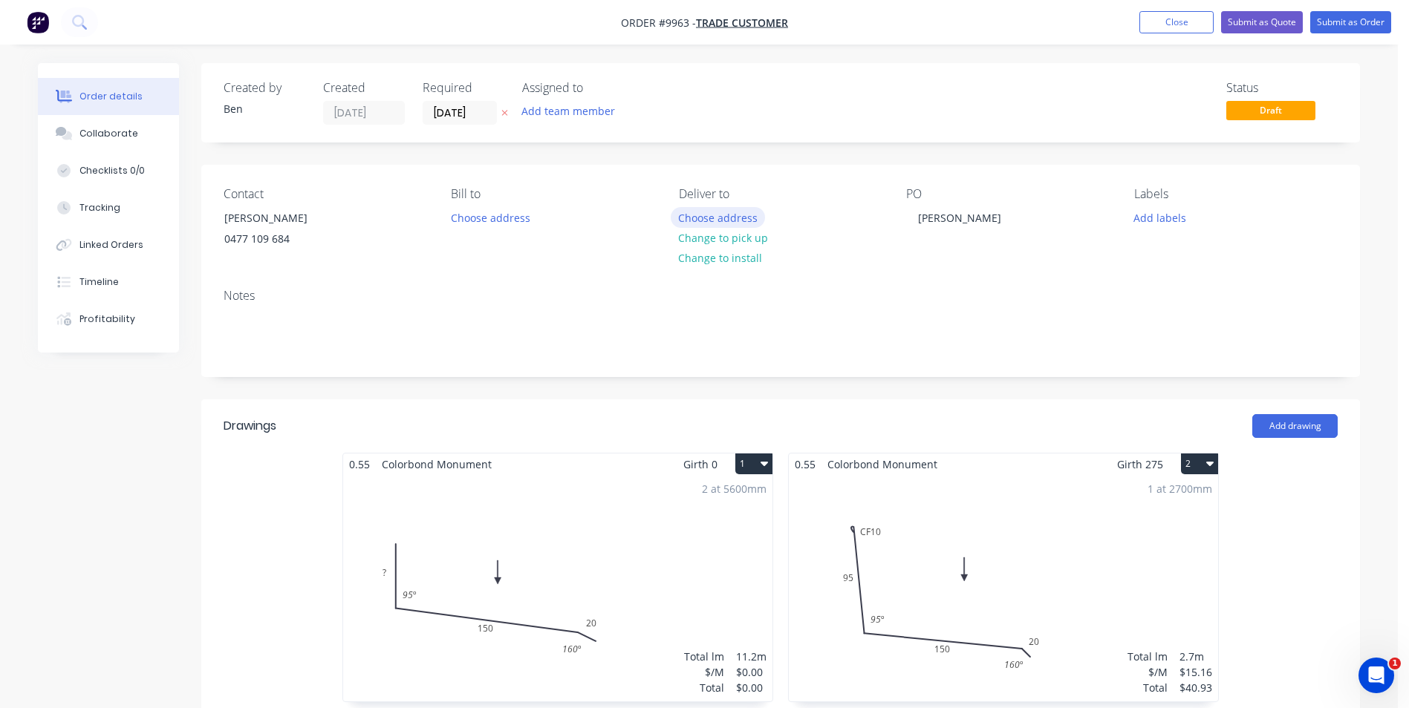
click at [721, 218] on button "Choose address" at bounding box center [718, 217] width 95 height 20
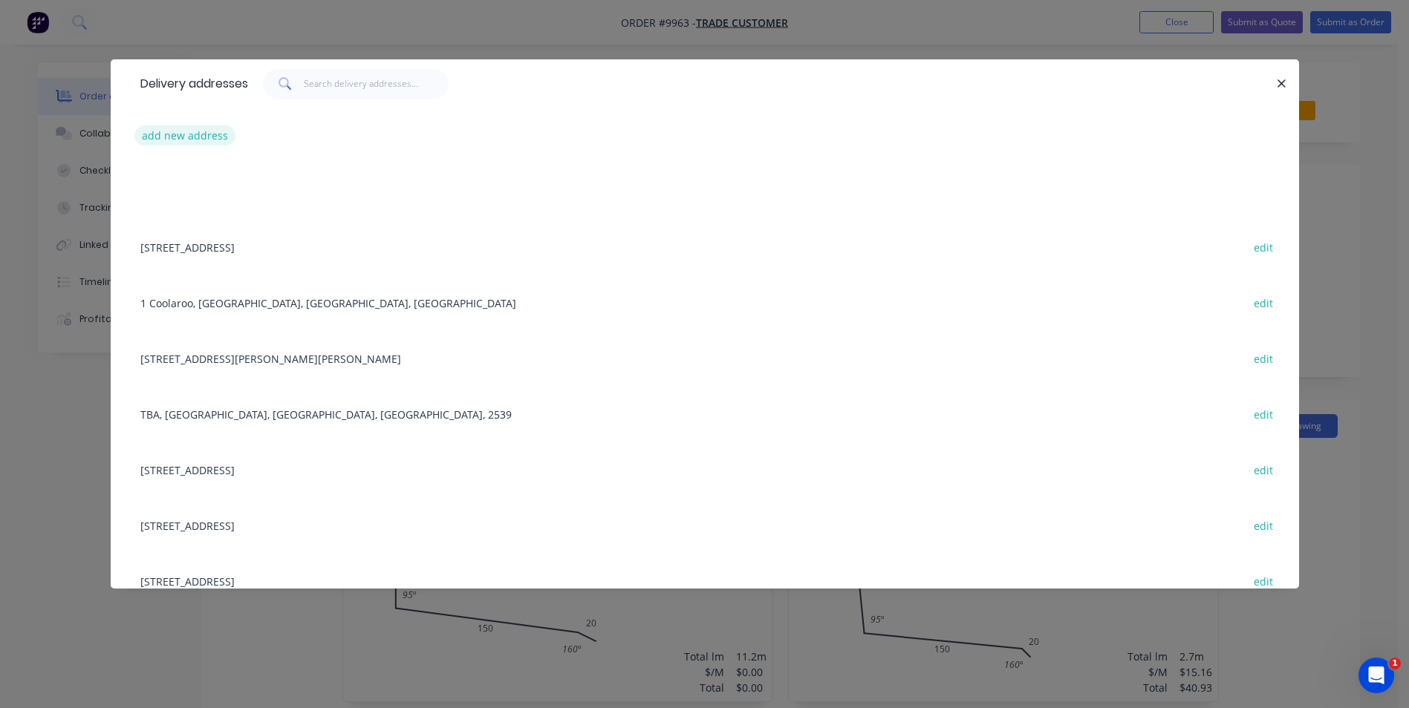
click at [201, 137] on button "add new address" at bounding box center [185, 135] width 102 height 20
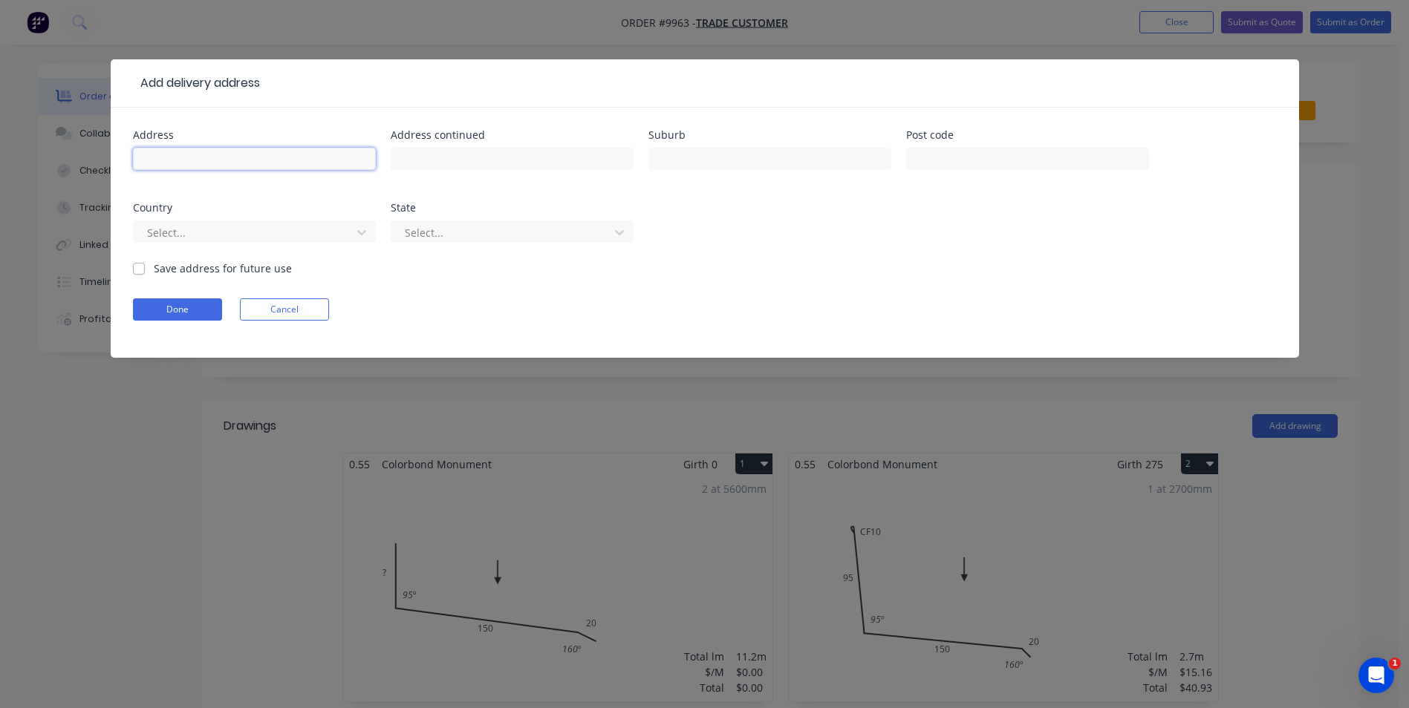
click at [211, 163] on input "text" at bounding box center [254, 159] width 243 height 22
type input "[STREET_ADDRESS]"
click at [765, 161] on input "text" at bounding box center [769, 159] width 243 height 22
type input "lake tabourie"
click at [197, 305] on button "Done" at bounding box center [177, 310] width 89 height 22
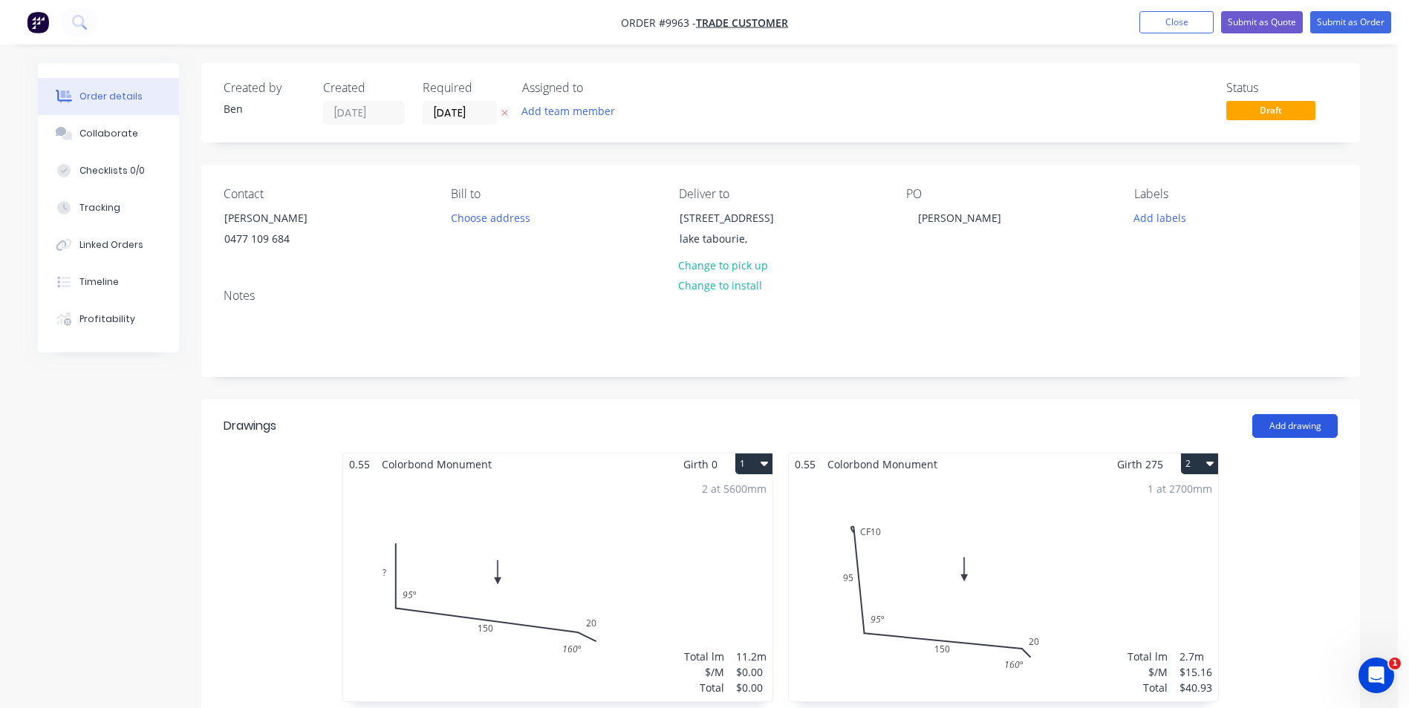
click at [1313, 422] on button "Add drawing" at bounding box center [1294, 426] width 85 height 24
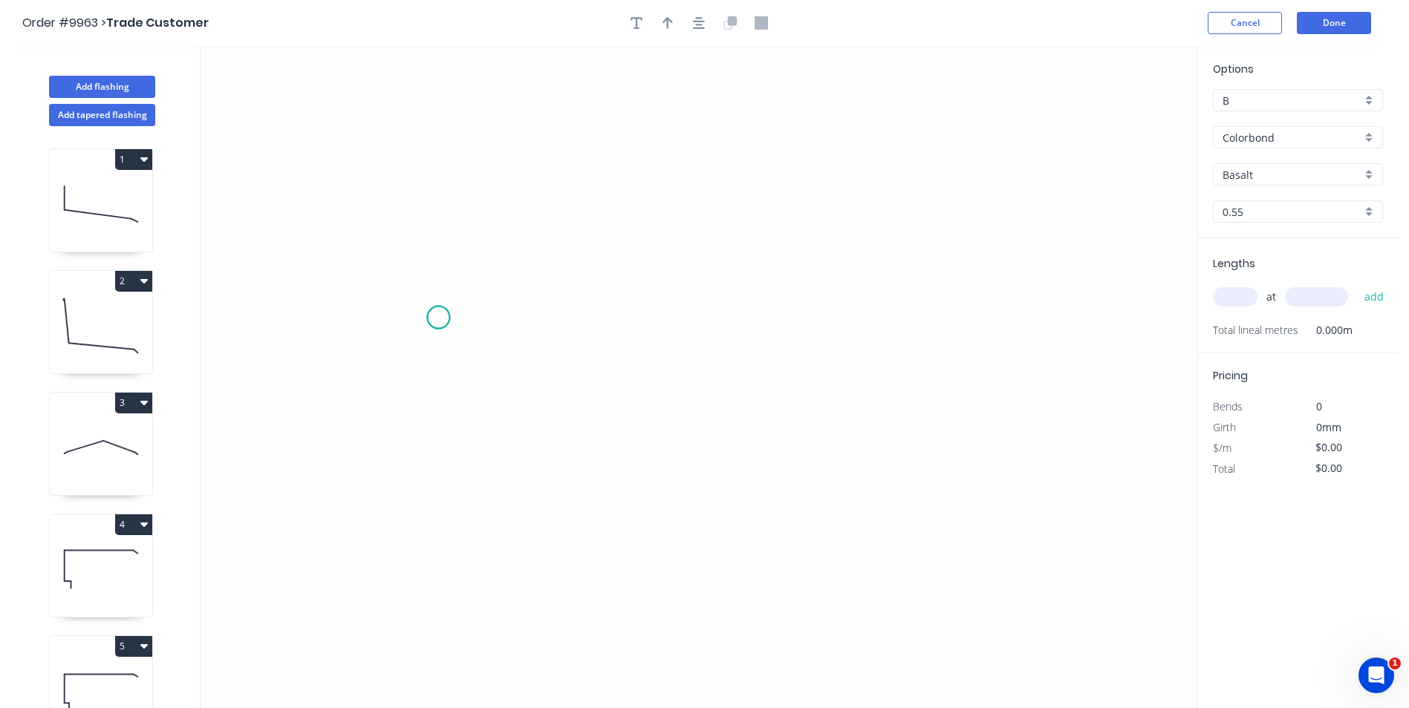
drag, startPoint x: 438, startPoint y: 318, endPoint x: 600, endPoint y: 307, distance: 162.2
click at [440, 316] on icon "0" at bounding box center [699, 377] width 997 height 662
click at [750, 322] on icon "0" at bounding box center [699, 377] width 997 height 662
click at [784, 359] on div "Crush & Fold" at bounding box center [824, 371] width 149 height 30
click at [764, 351] on div "Flip bend" at bounding box center [823, 362] width 149 height 30
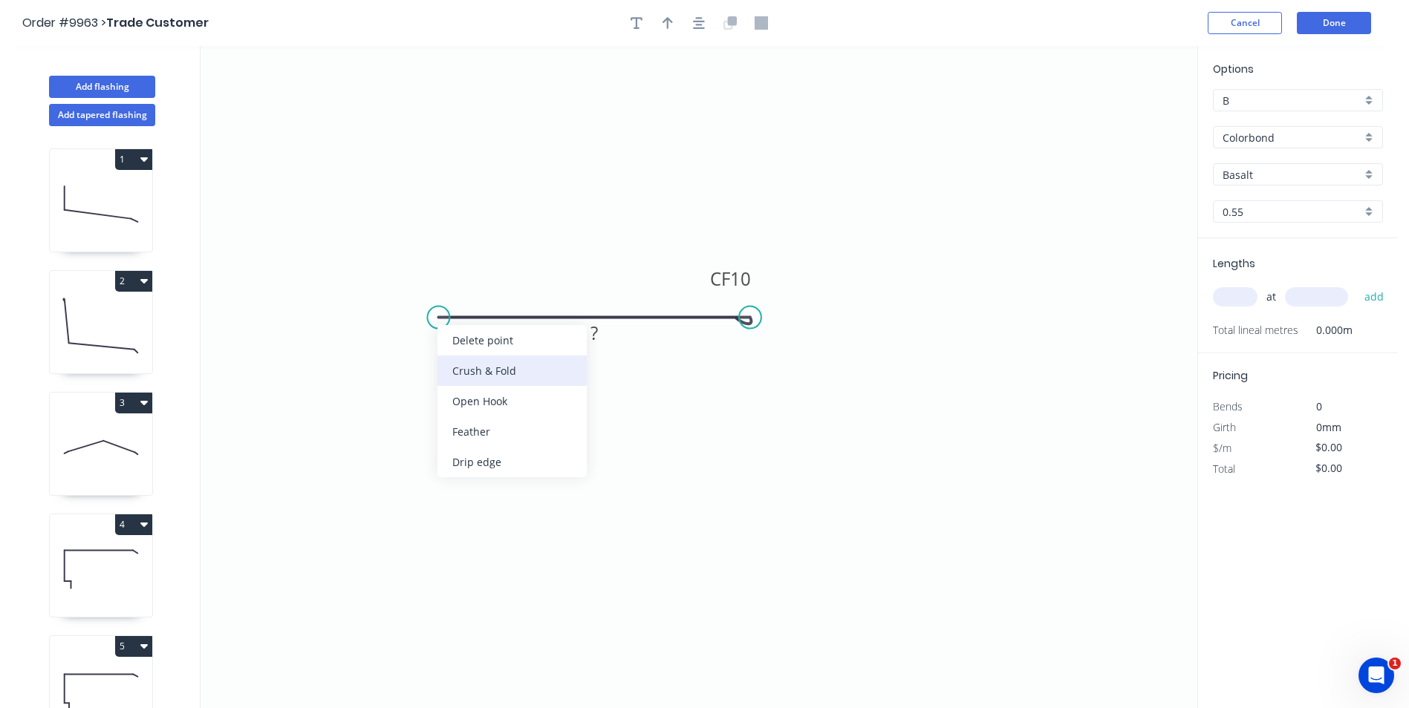
click at [449, 361] on div "Crush & Fold" at bounding box center [511, 371] width 149 height 30
click at [588, 333] on rect at bounding box center [594, 334] width 30 height 21
click at [604, 227] on icon "0 CF 10 CF 10 80" at bounding box center [699, 377] width 997 height 662
type input "$8.96"
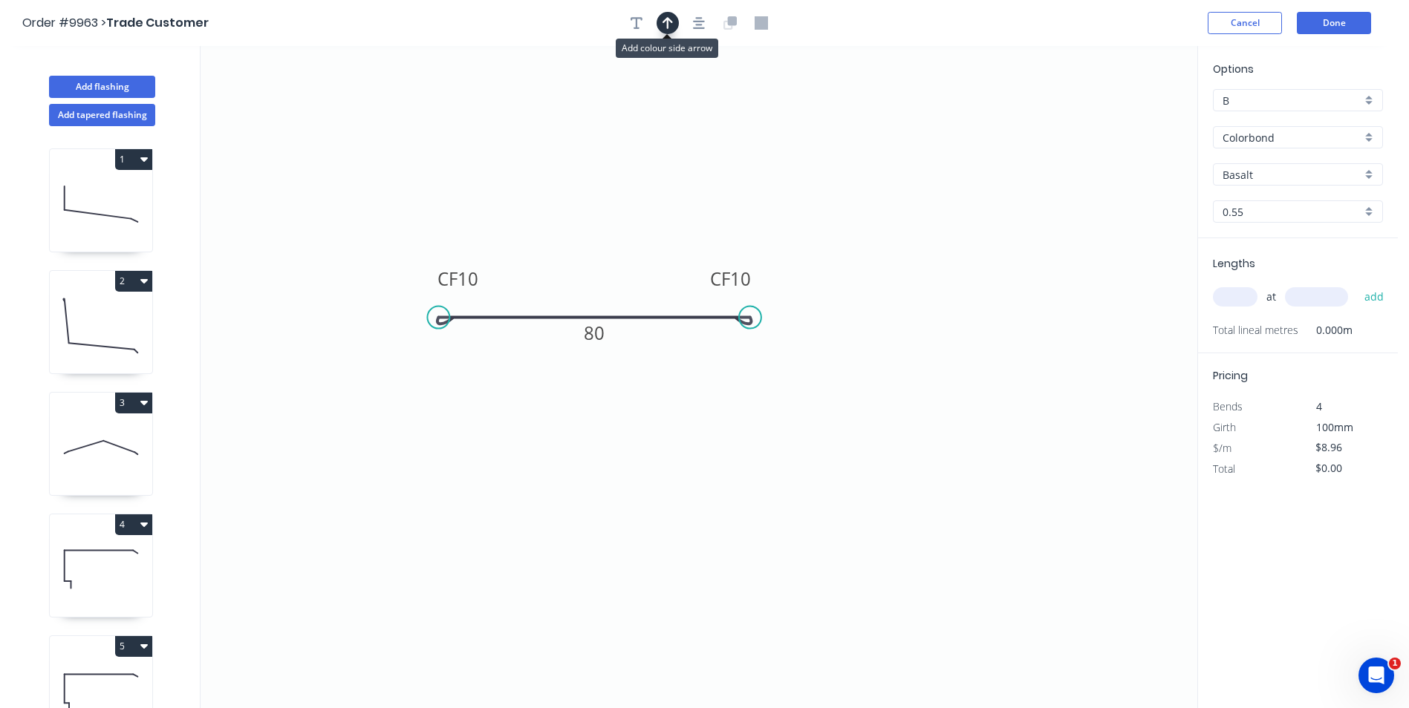
click at [674, 25] on button "button" at bounding box center [667, 23] width 22 height 22
drag, startPoint x: 1122, startPoint y: 117, endPoint x: 591, endPoint y: 168, distance: 533.4
click at [591, 168] on icon at bounding box center [590, 151] width 13 height 48
click at [1274, 174] on input "Basalt" at bounding box center [1291, 175] width 139 height 16
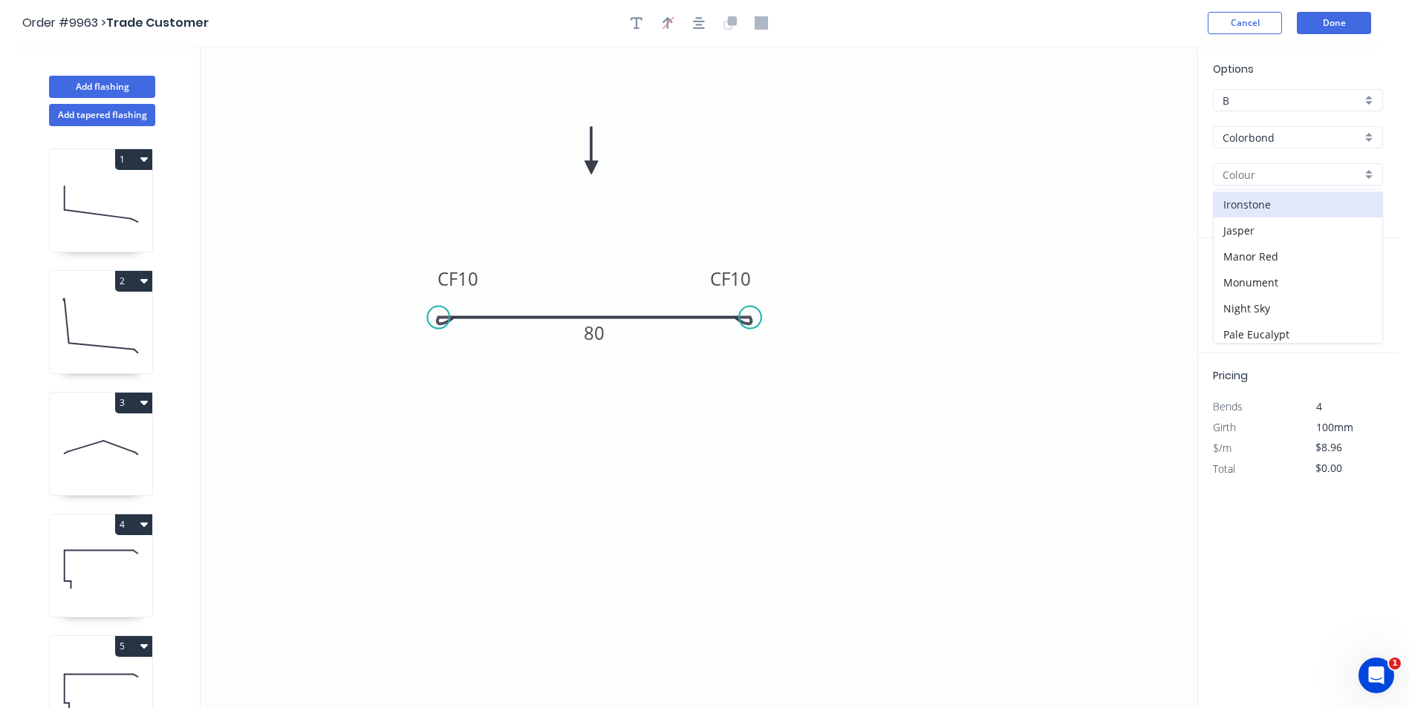
scroll to position [297, 0]
click at [1284, 241] on div "Monument" at bounding box center [1297, 244] width 169 height 26
type input "Monument"
click at [1239, 296] on input "text" at bounding box center [1235, 296] width 45 height 19
type input "1"
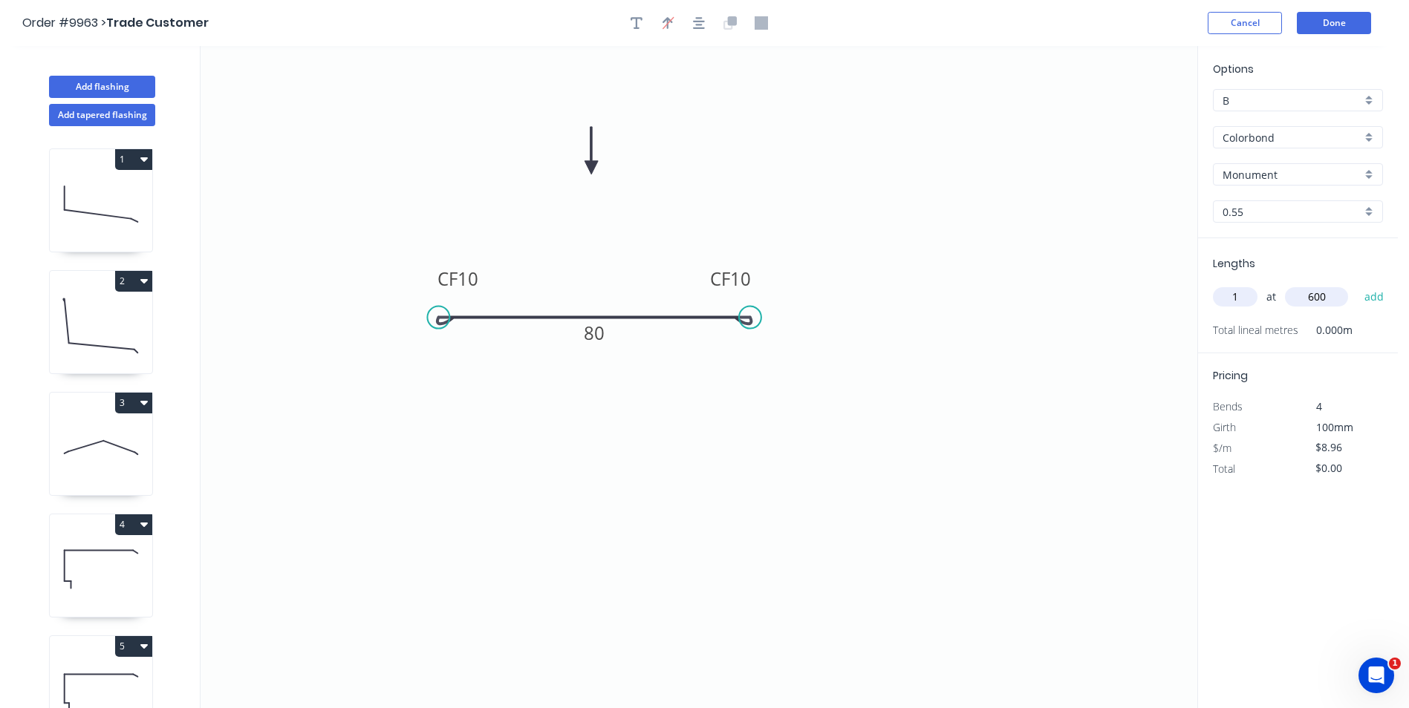
type input "600"
click at [1357, 284] on button "add" at bounding box center [1374, 296] width 35 height 25
type input "$8.96"
click at [1329, 20] on button "Done" at bounding box center [1334, 23] width 74 height 22
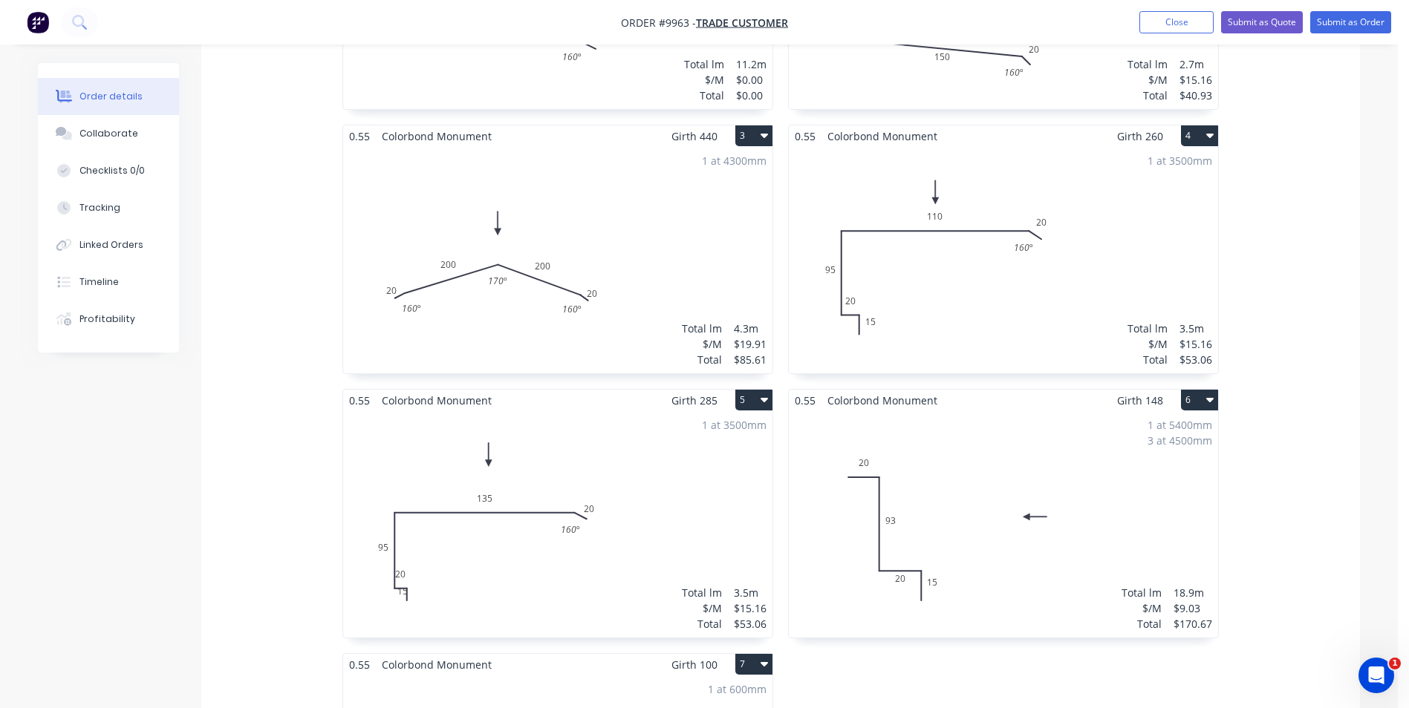
scroll to position [594, 0]
click at [463, 560] on div "1 at 3500mm Total lm $/M Total 3.5m $15.16 $53.06" at bounding box center [557, 523] width 429 height 226
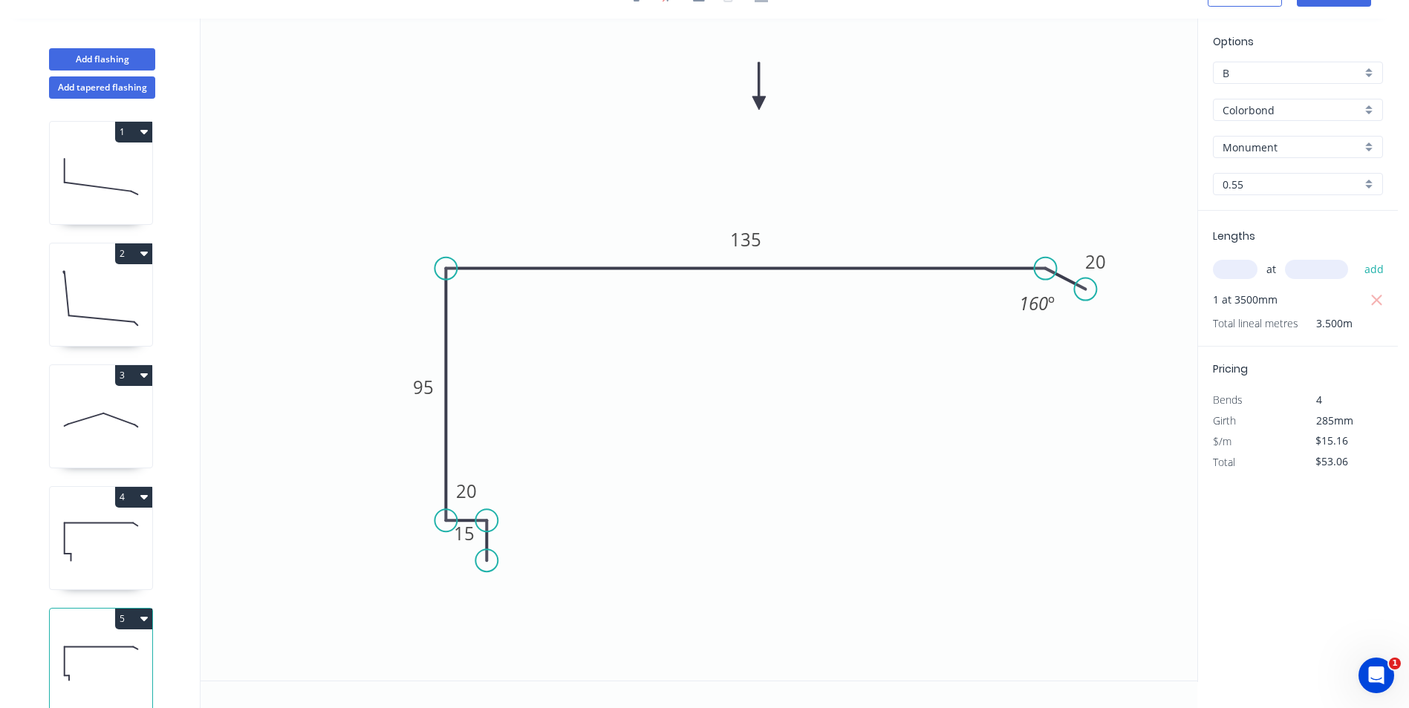
scroll to position [27, 0]
click at [452, 544] on rect at bounding box center [464, 534] width 30 height 21
drag, startPoint x: 480, startPoint y: 544, endPoint x: 543, endPoint y: 555, distance: 63.5
click at [543, 555] on rect at bounding box center [527, 545] width 48 height 30
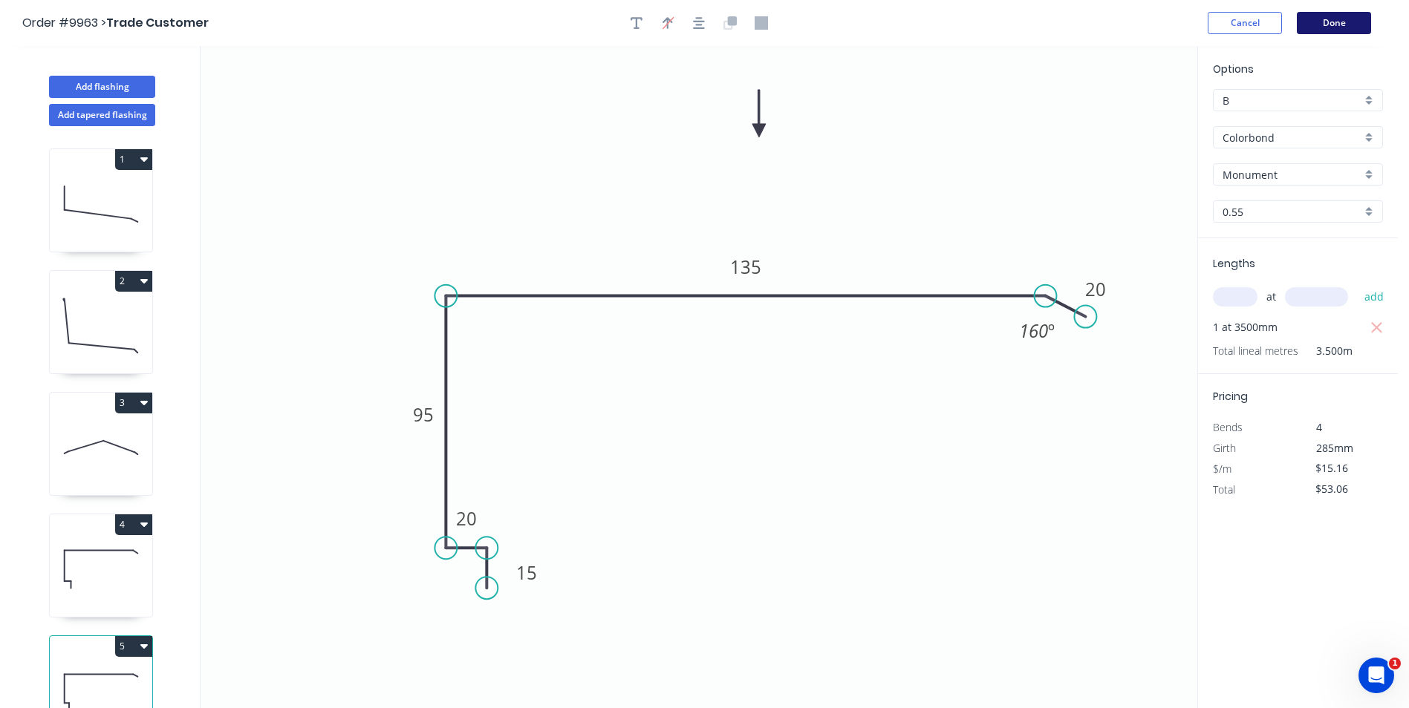
click at [1343, 27] on button "Done" at bounding box center [1334, 23] width 74 height 22
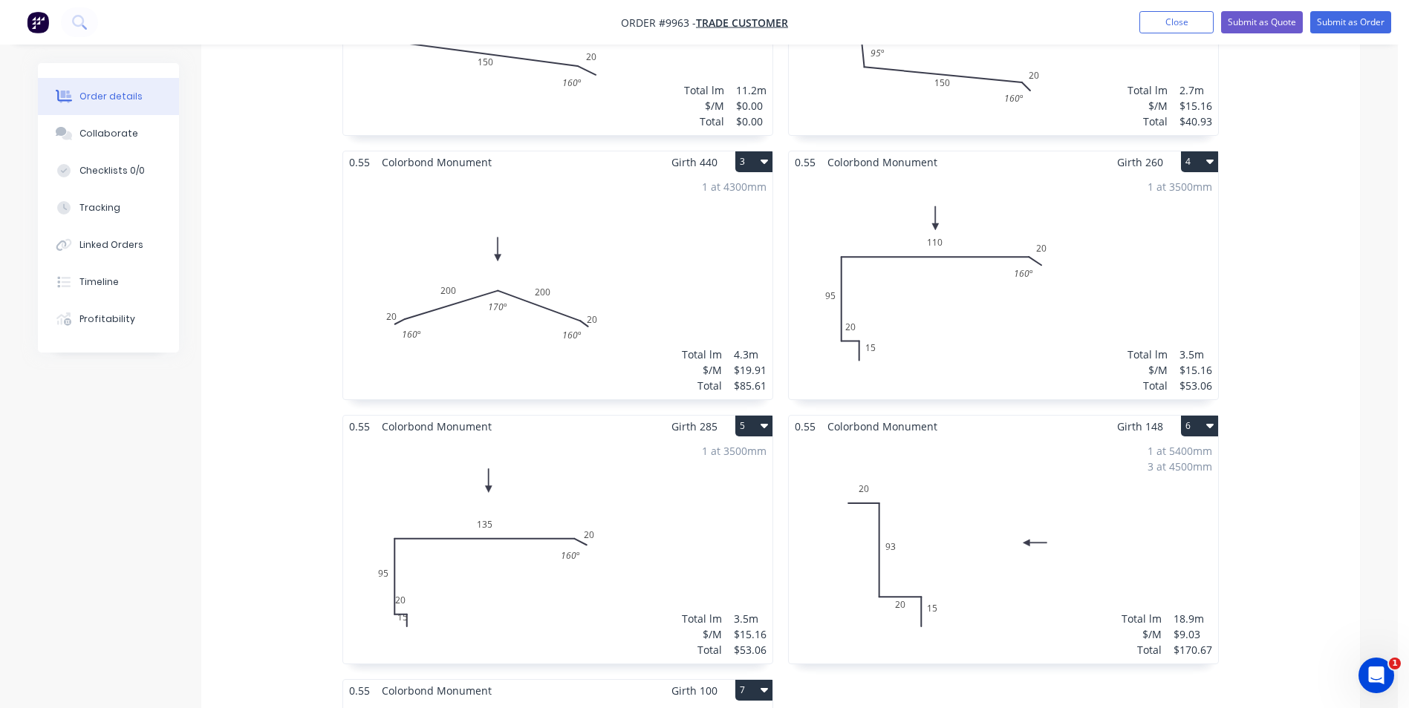
scroll to position [594, 0]
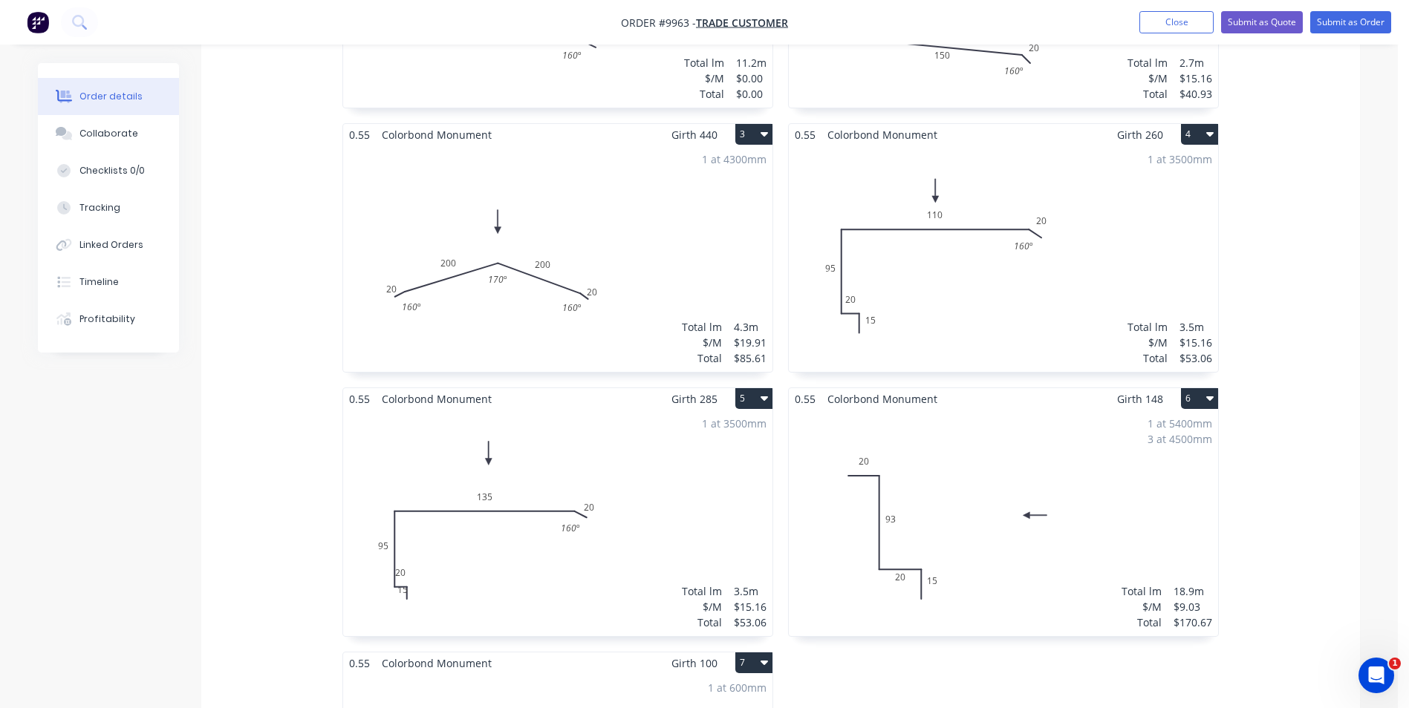
click at [402, 590] on div "1 at 3500mm Total lm $/M Total 3.5m $15.16 $53.06" at bounding box center [557, 523] width 429 height 226
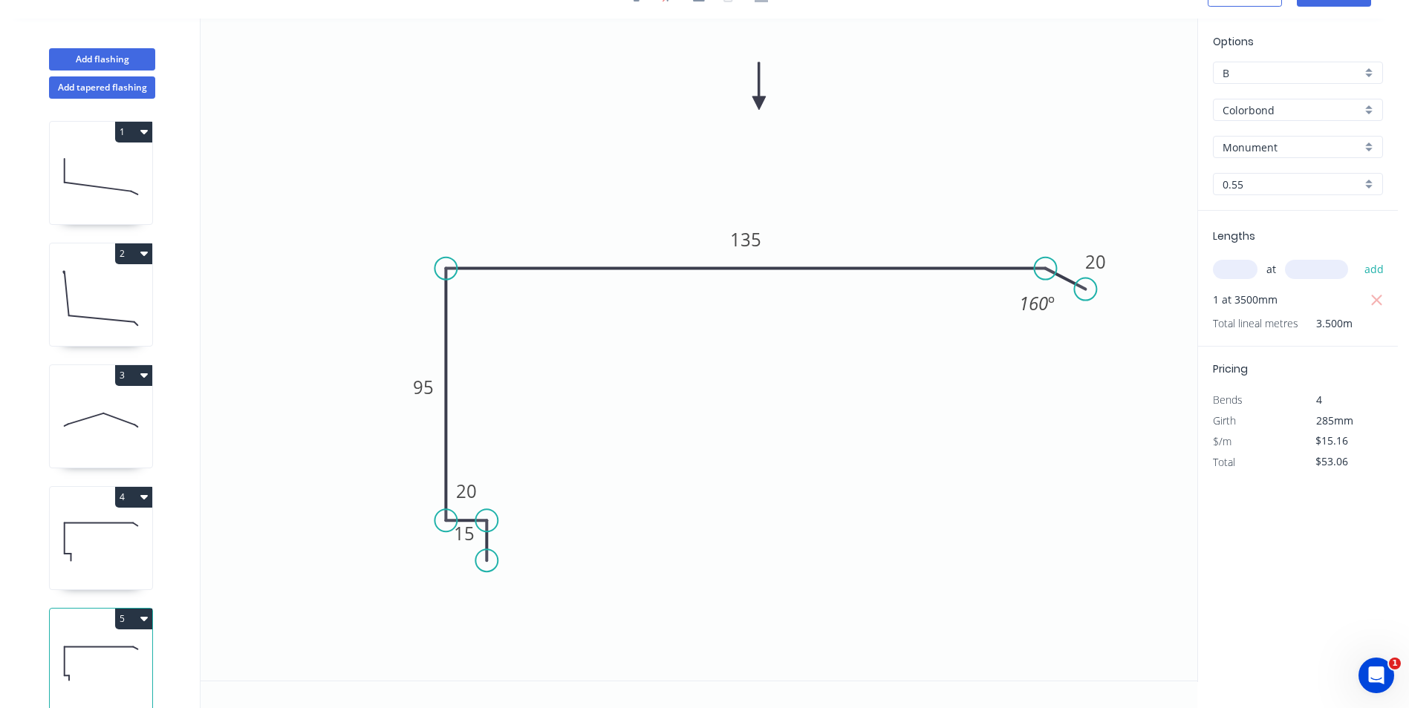
scroll to position [27, 0]
drag, startPoint x: 446, startPoint y: 541, endPoint x: 514, endPoint y: 551, distance: 68.3
click at [514, 551] on rect at bounding box center [532, 544] width 48 height 30
click at [651, 554] on icon "0 15 20 95 135 20 160 º" at bounding box center [699, 350] width 997 height 662
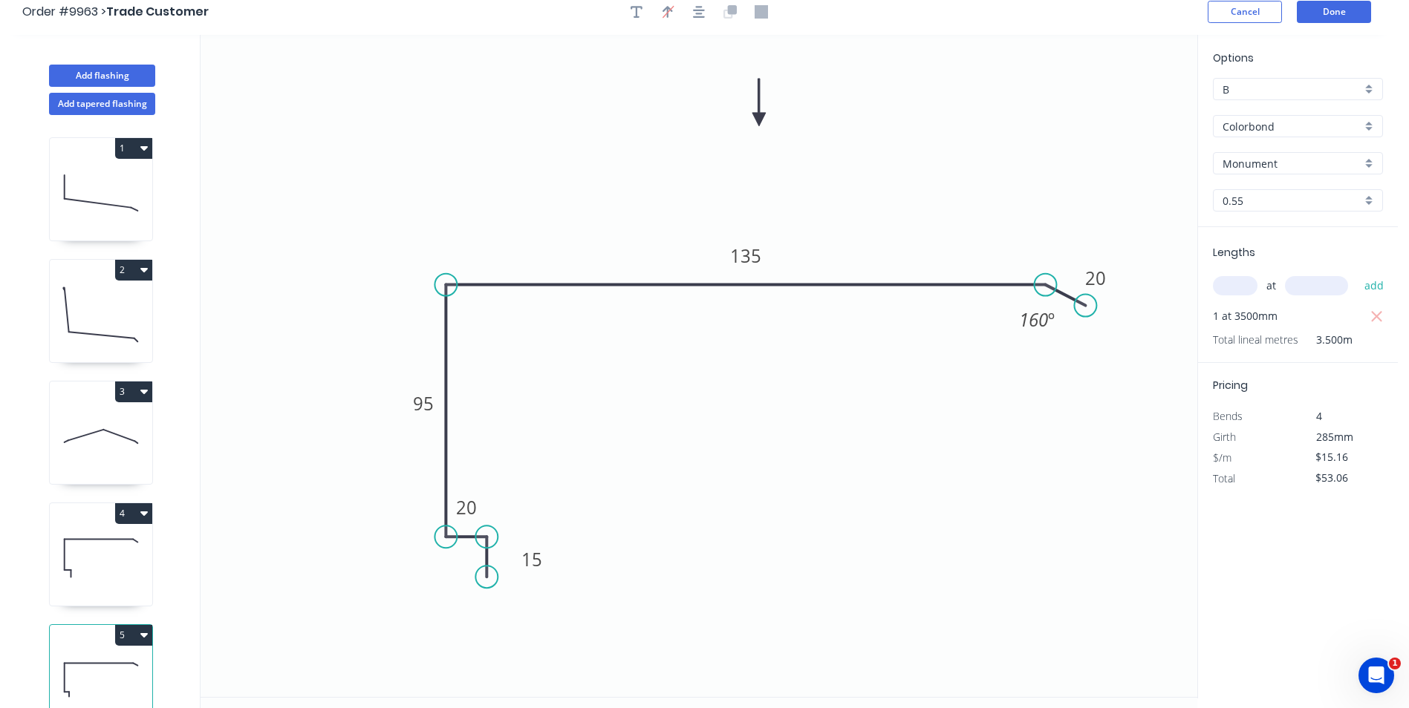
scroll to position [0, 0]
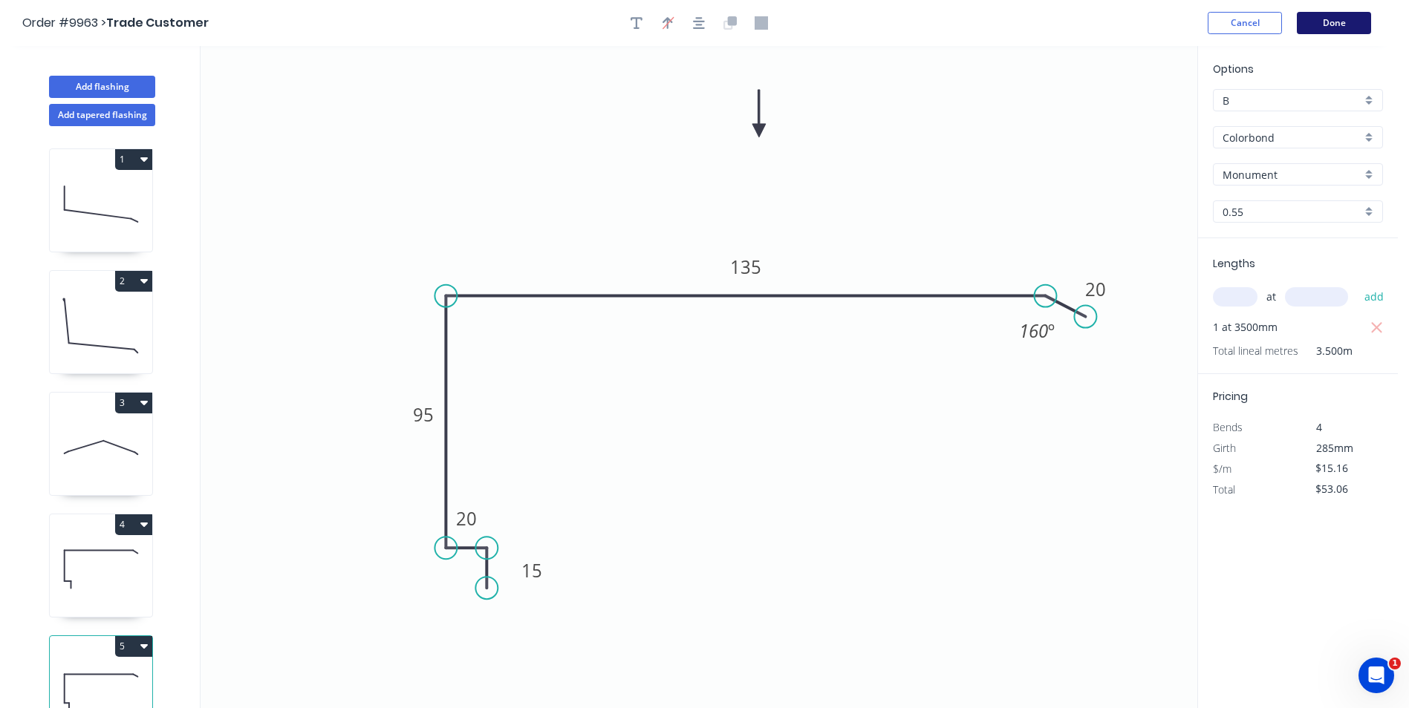
click at [1329, 22] on button "Done" at bounding box center [1334, 23] width 74 height 22
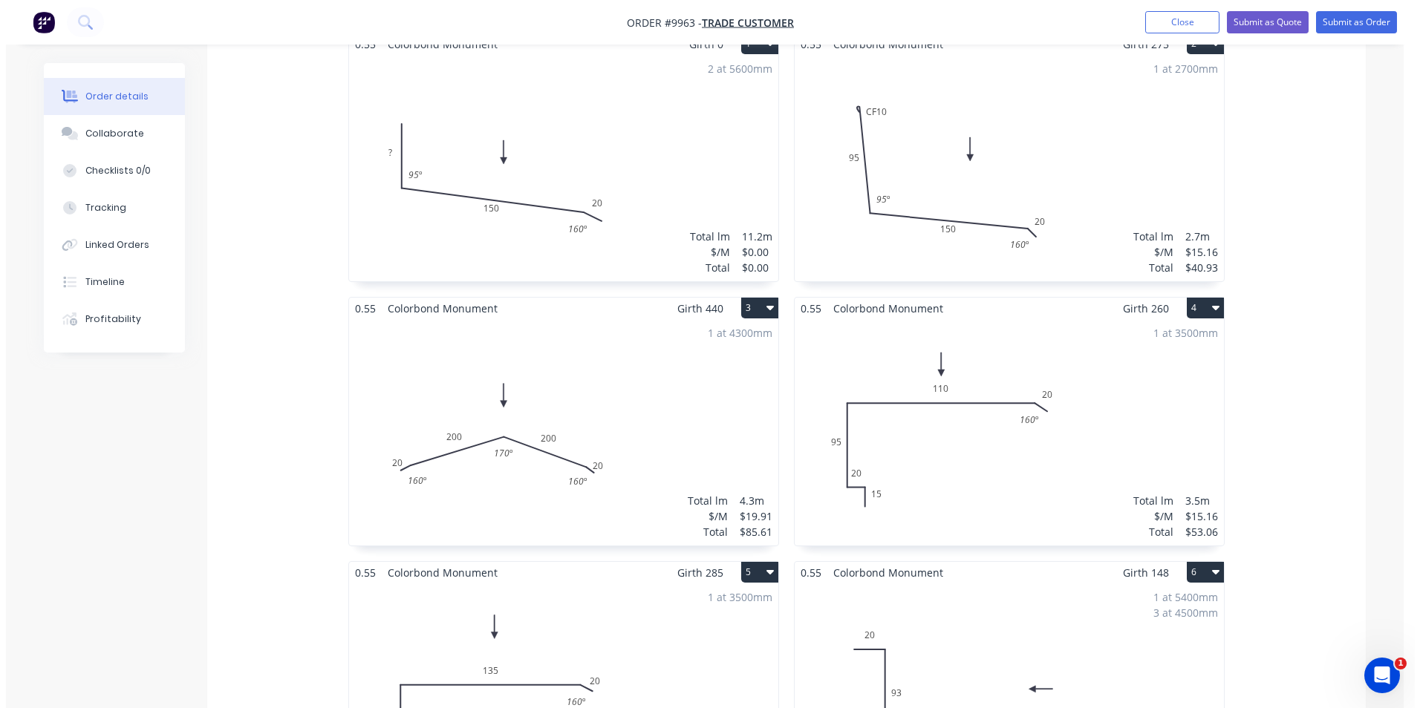
scroll to position [223, 0]
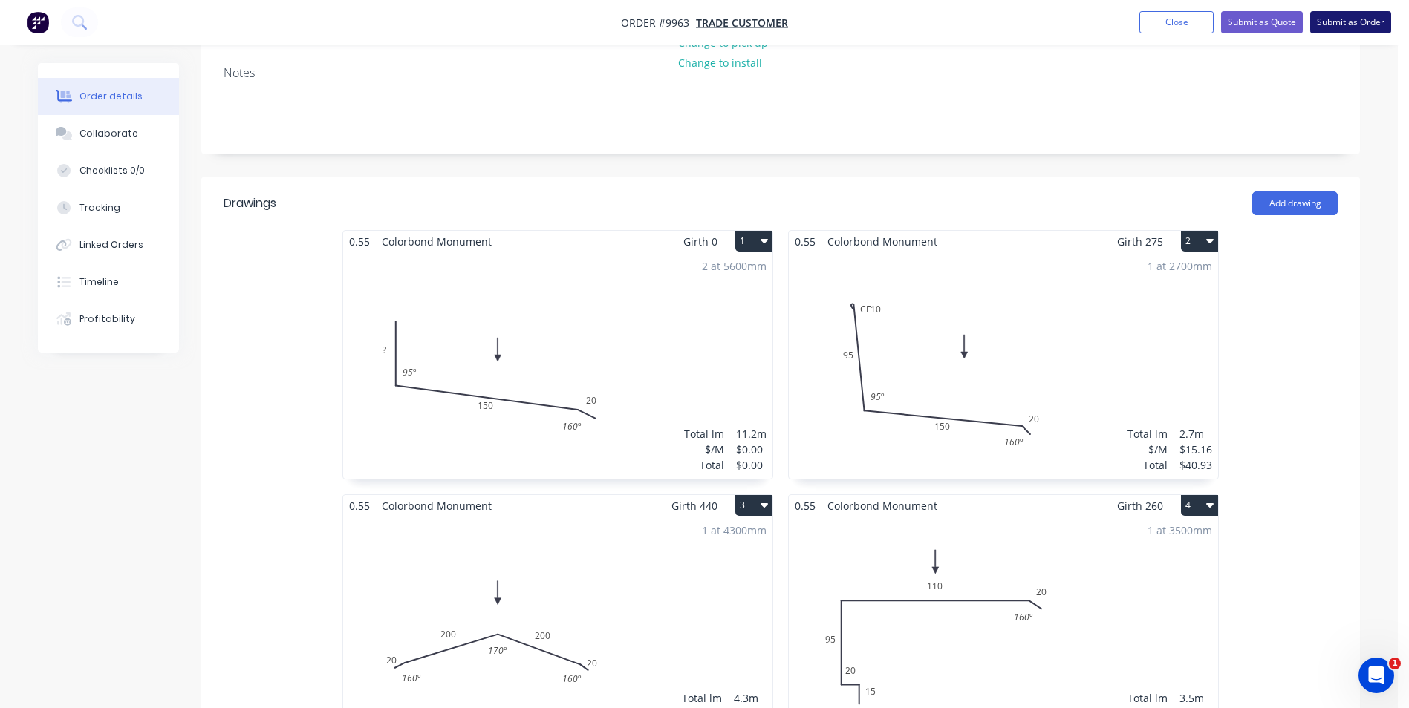
click at [1329, 16] on button "Submit as Order" at bounding box center [1350, 22] width 81 height 22
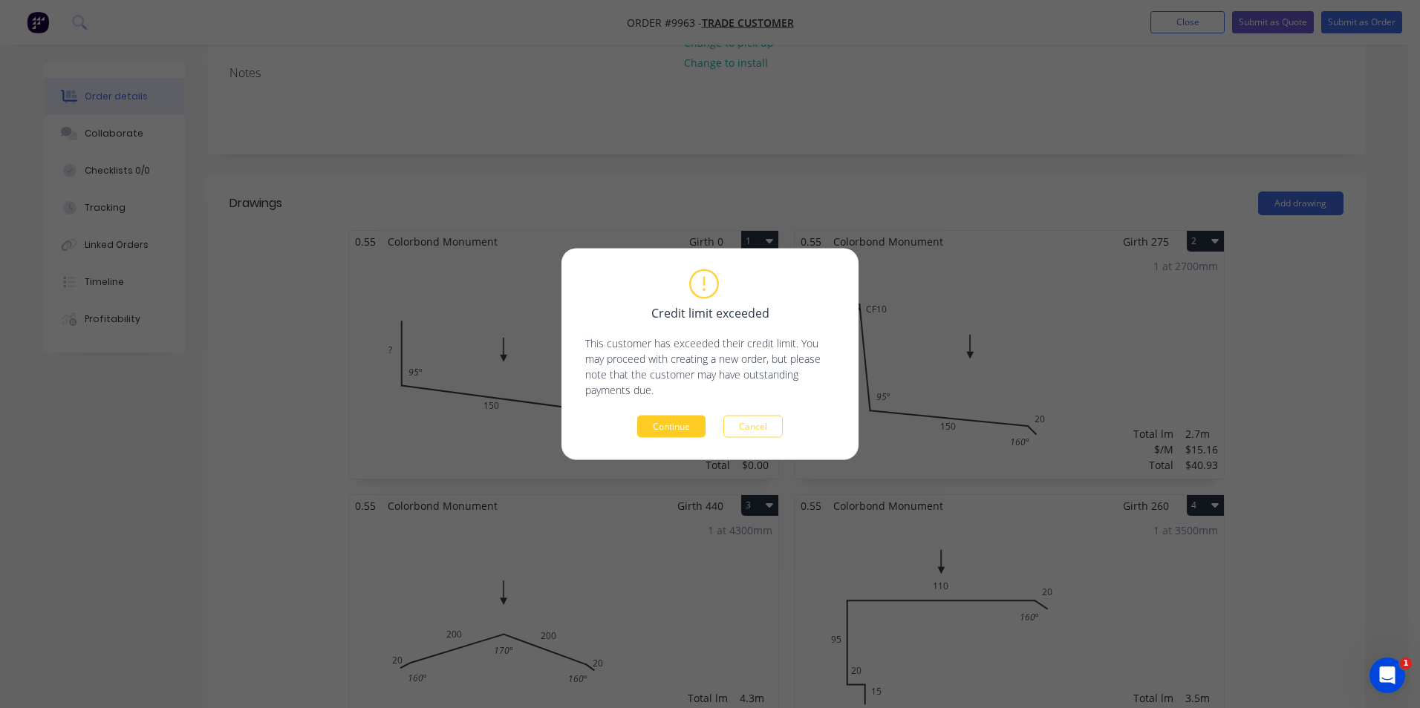
click at [658, 427] on button "Continue" at bounding box center [671, 427] width 68 height 22
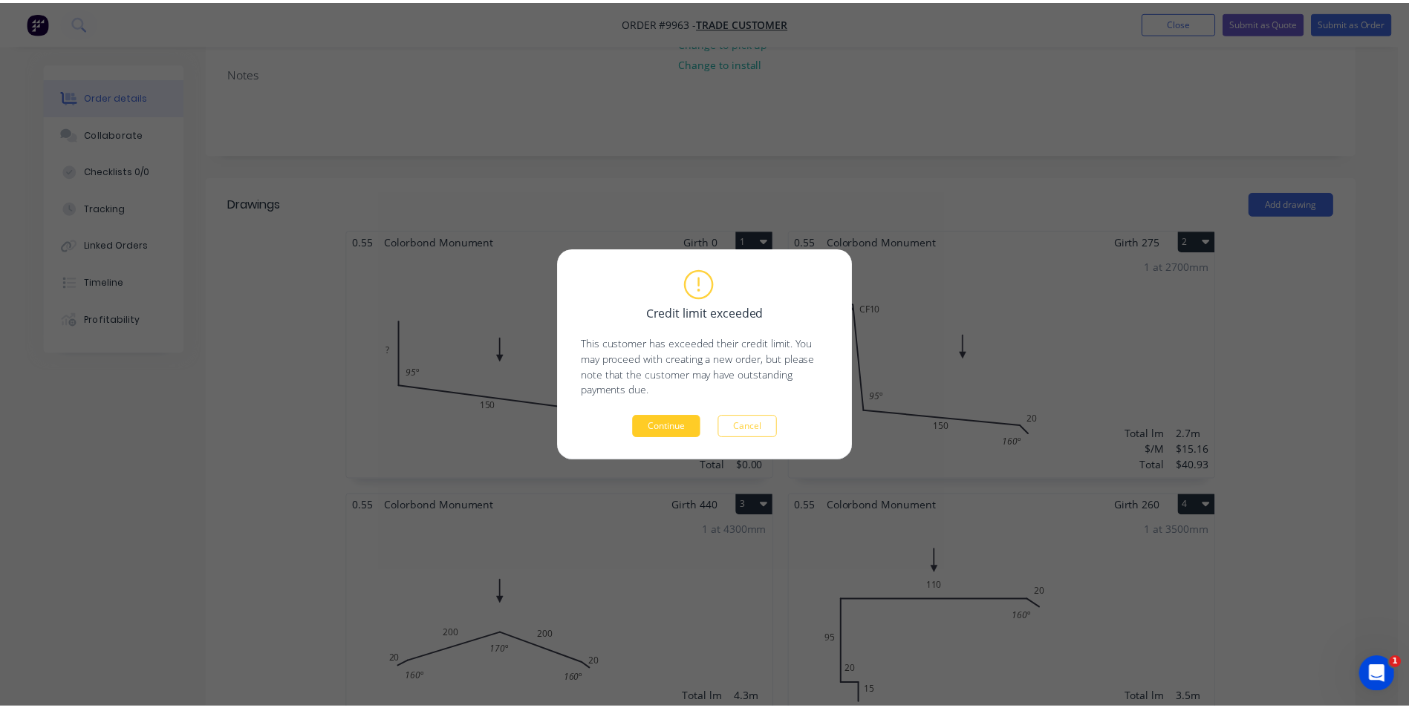
scroll to position [0, 0]
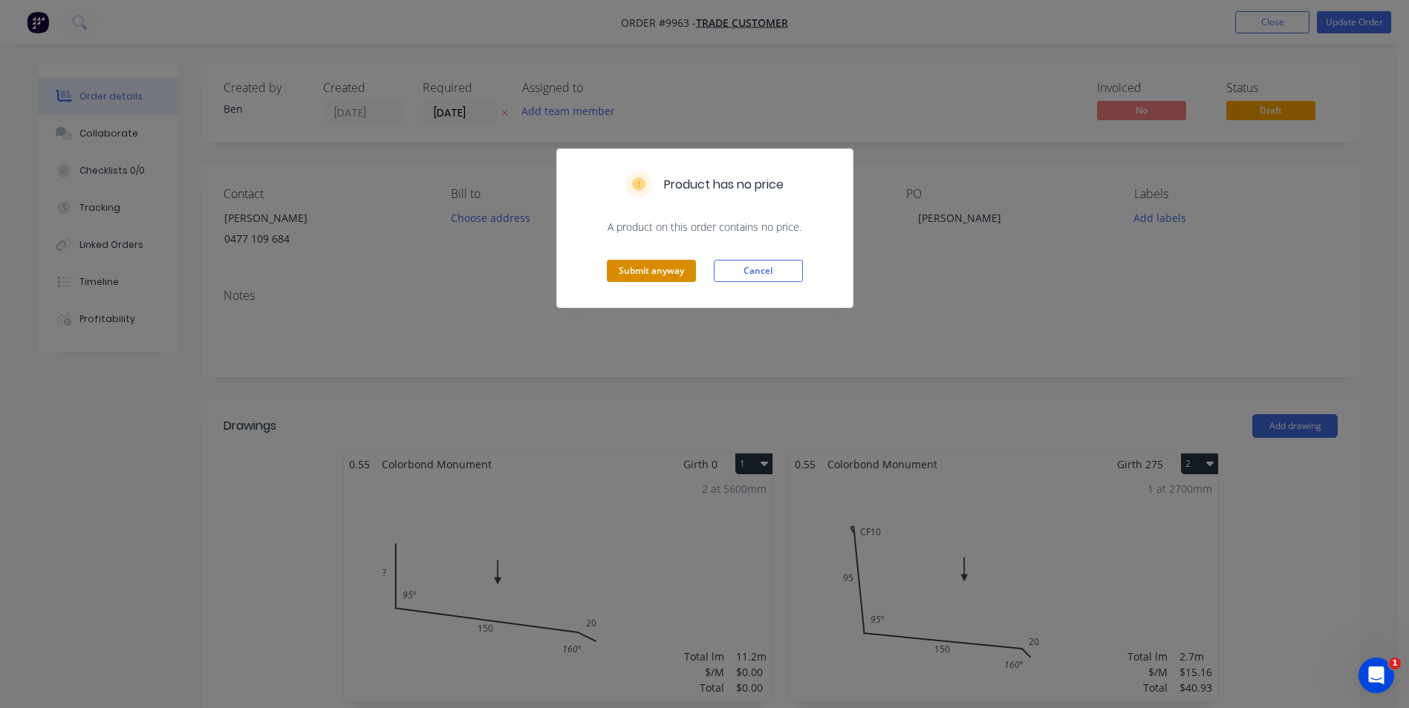
click at [656, 267] on button "Submit anyway" at bounding box center [651, 271] width 89 height 22
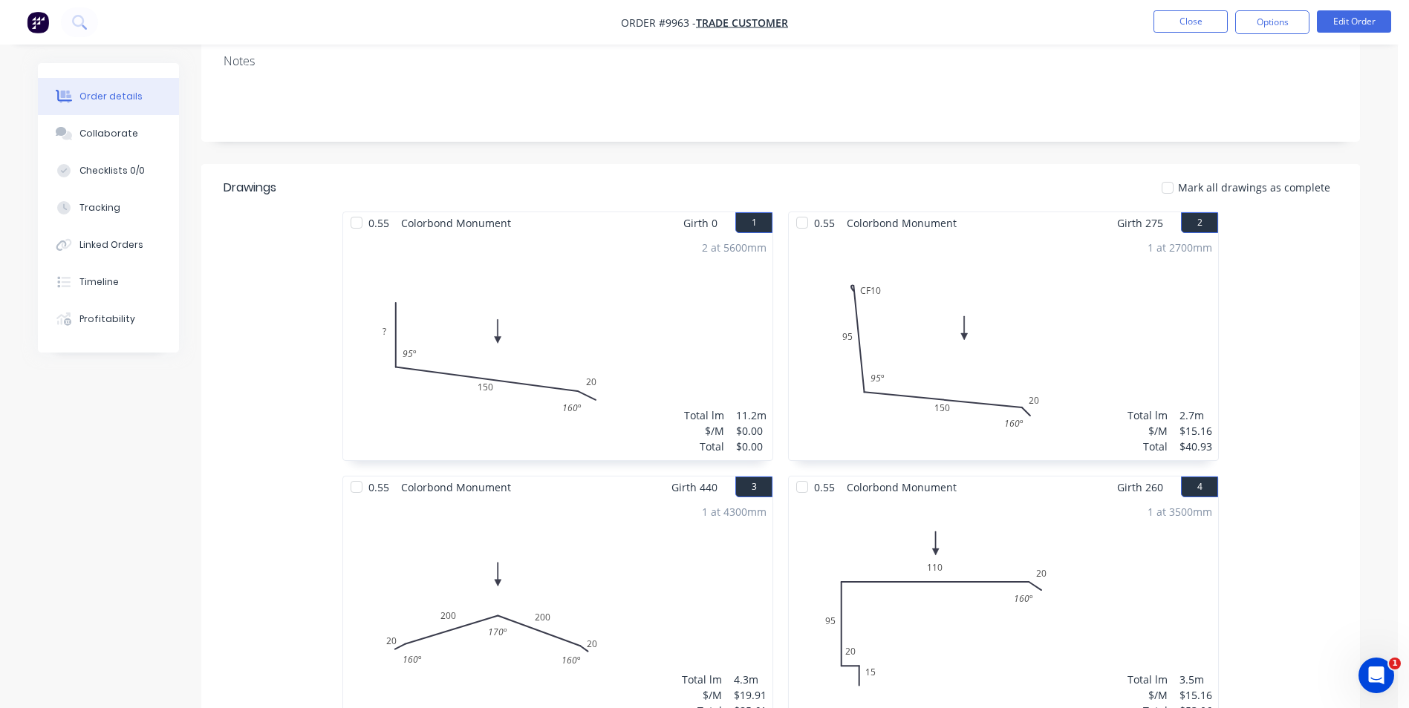
scroll to position [74, 0]
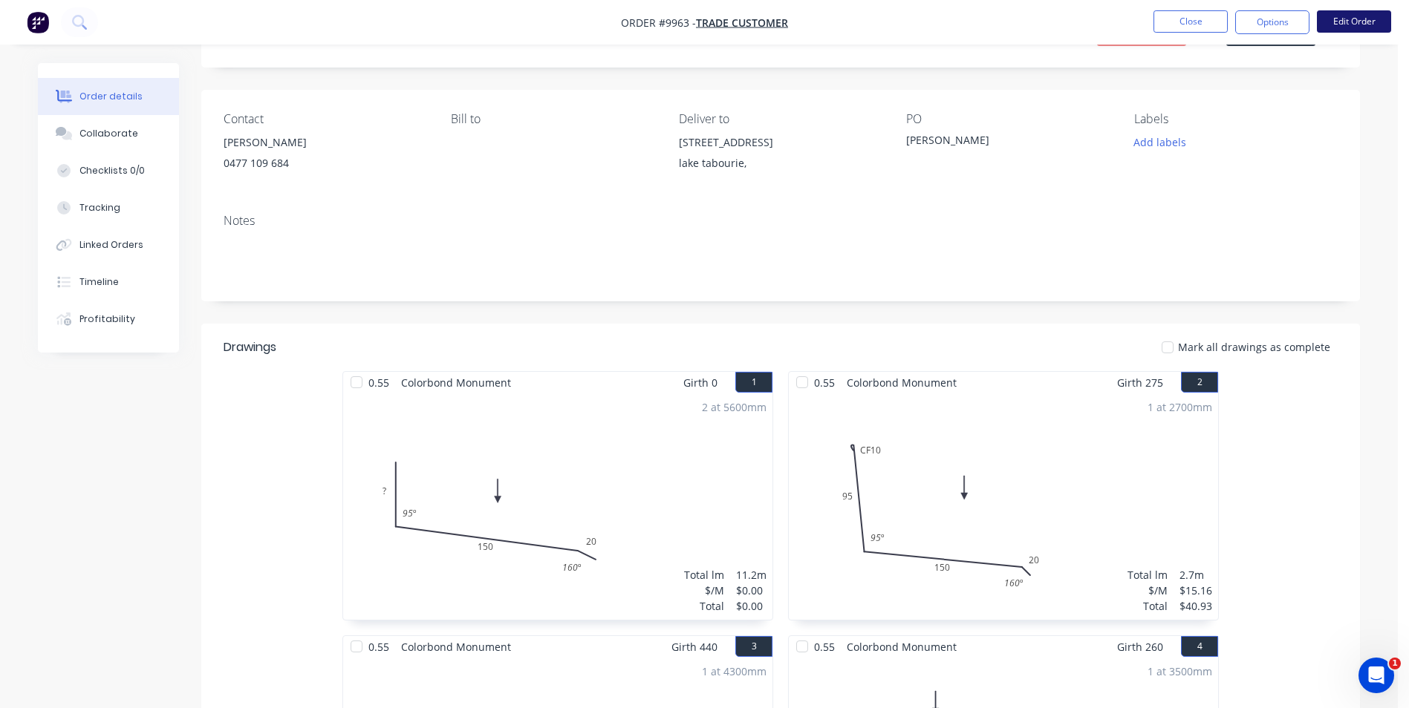
click at [1357, 16] on button "Edit Order" at bounding box center [1354, 21] width 74 height 22
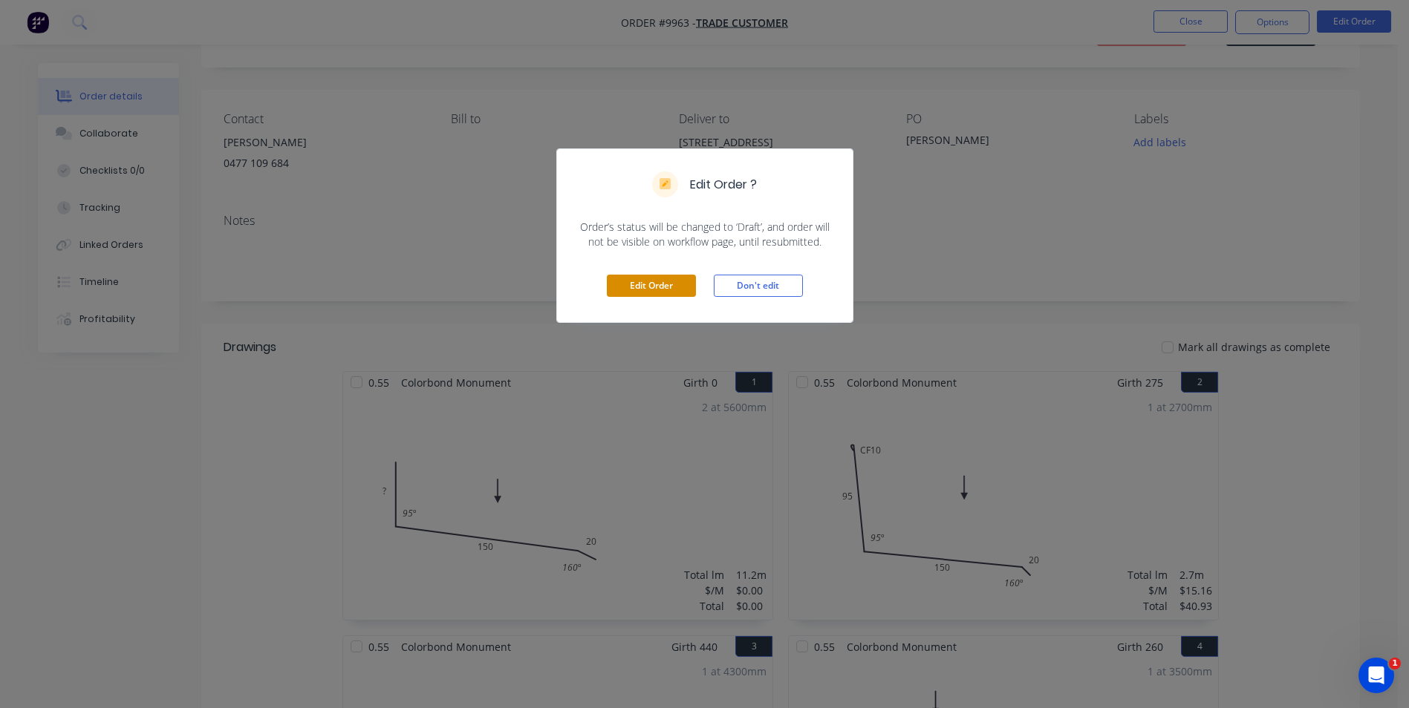
click at [636, 287] on button "Edit Order" at bounding box center [651, 286] width 89 height 22
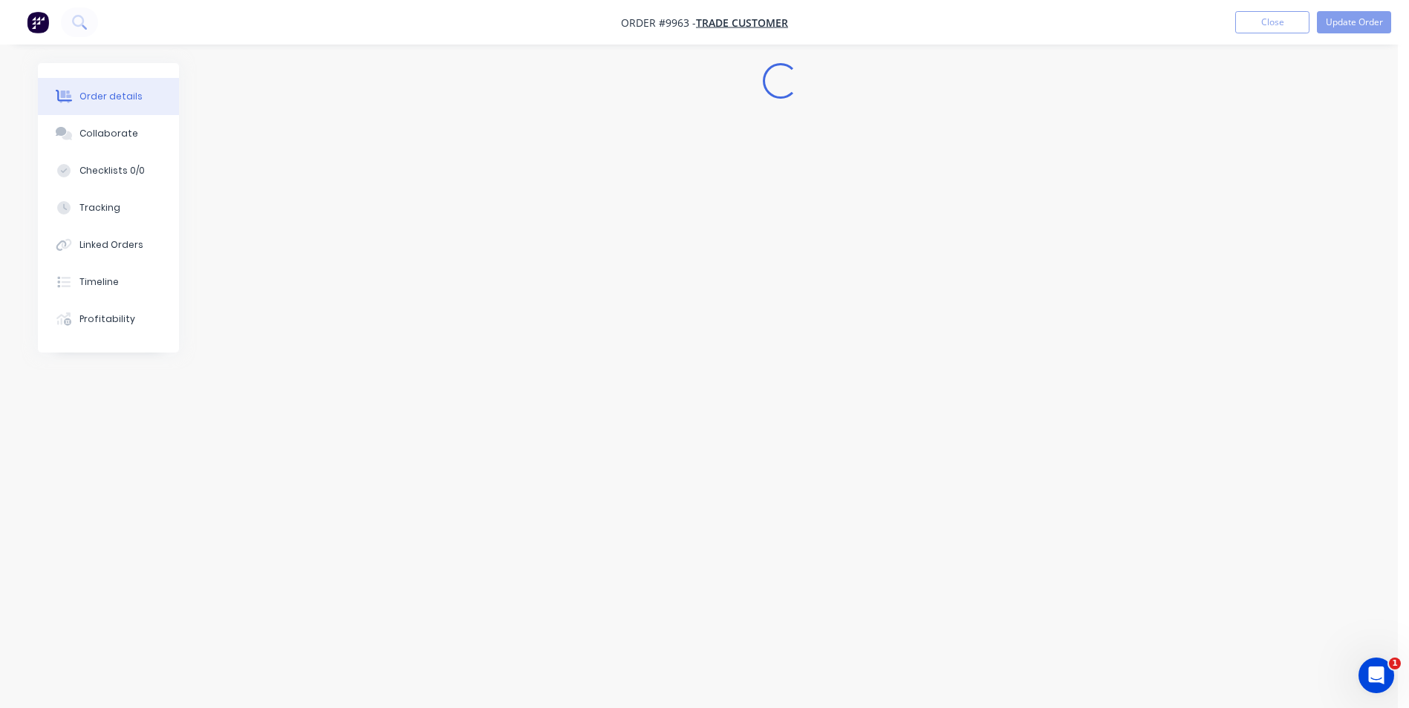
scroll to position [0, 0]
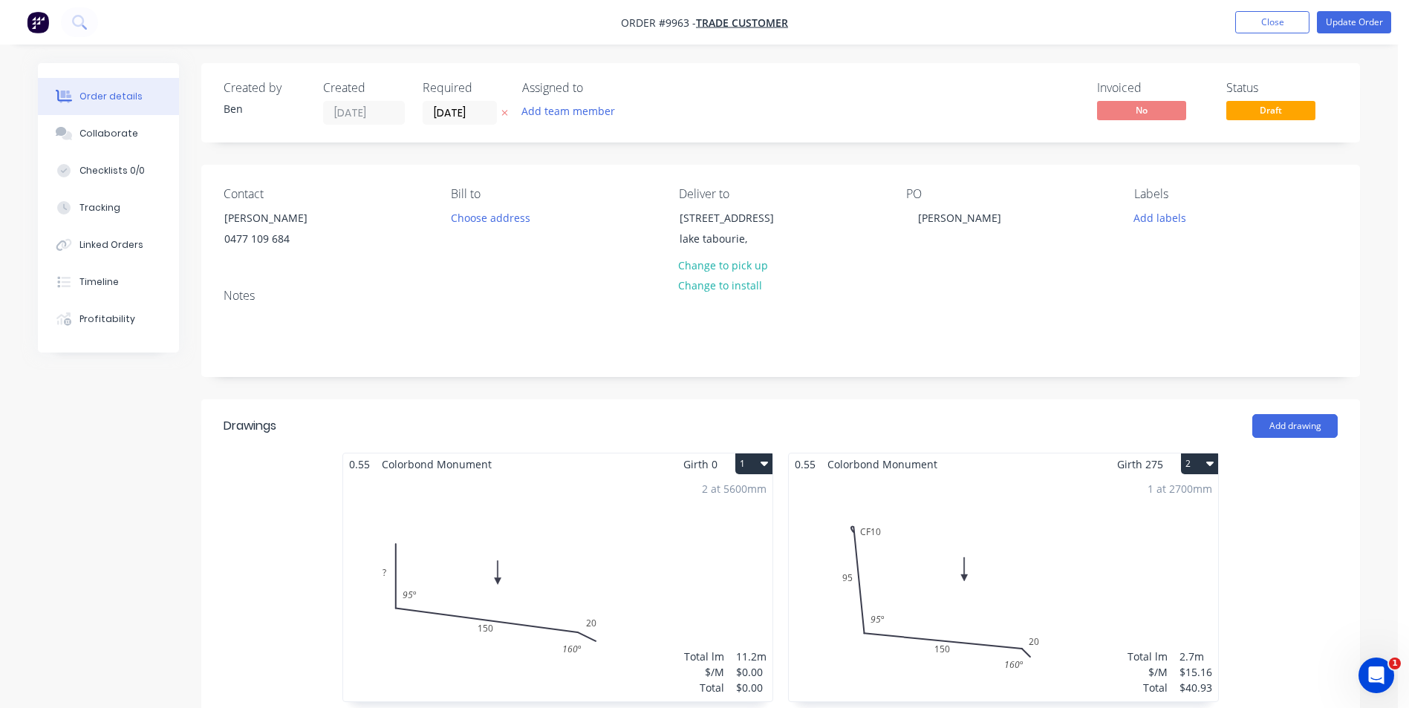
click at [551, 512] on div "2 at 5600mm Total lm $/M Total 11.2m $0.00 $0.00" at bounding box center [557, 588] width 429 height 226
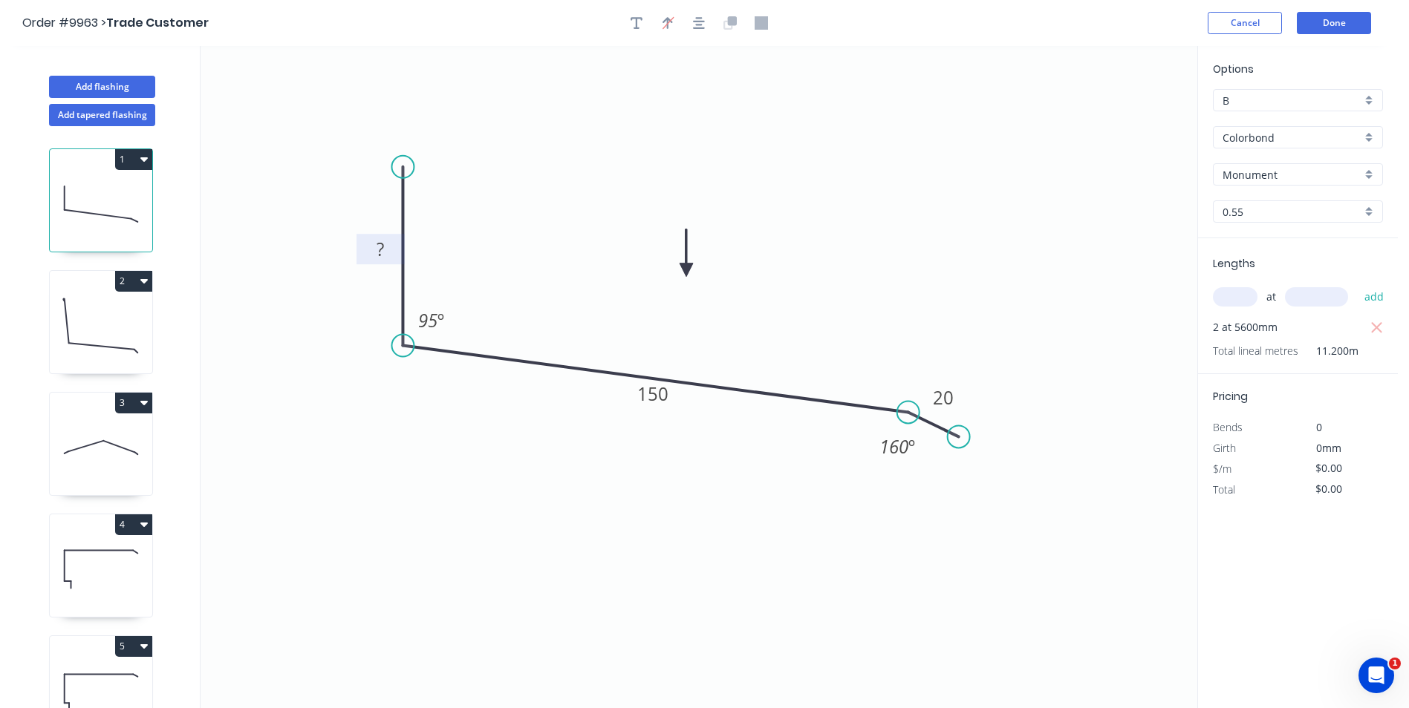
click at [395, 253] on rect at bounding box center [380, 249] width 48 height 30
click at [384, 250] on rect at bounding box center [380, 251] width 30 height 21
click at [601, 134] on icon "0 95 150 20 95 º 160 º" at bounding box center [699, 377] width 997 height 662
type input "$12.24"
type input "$137.09"
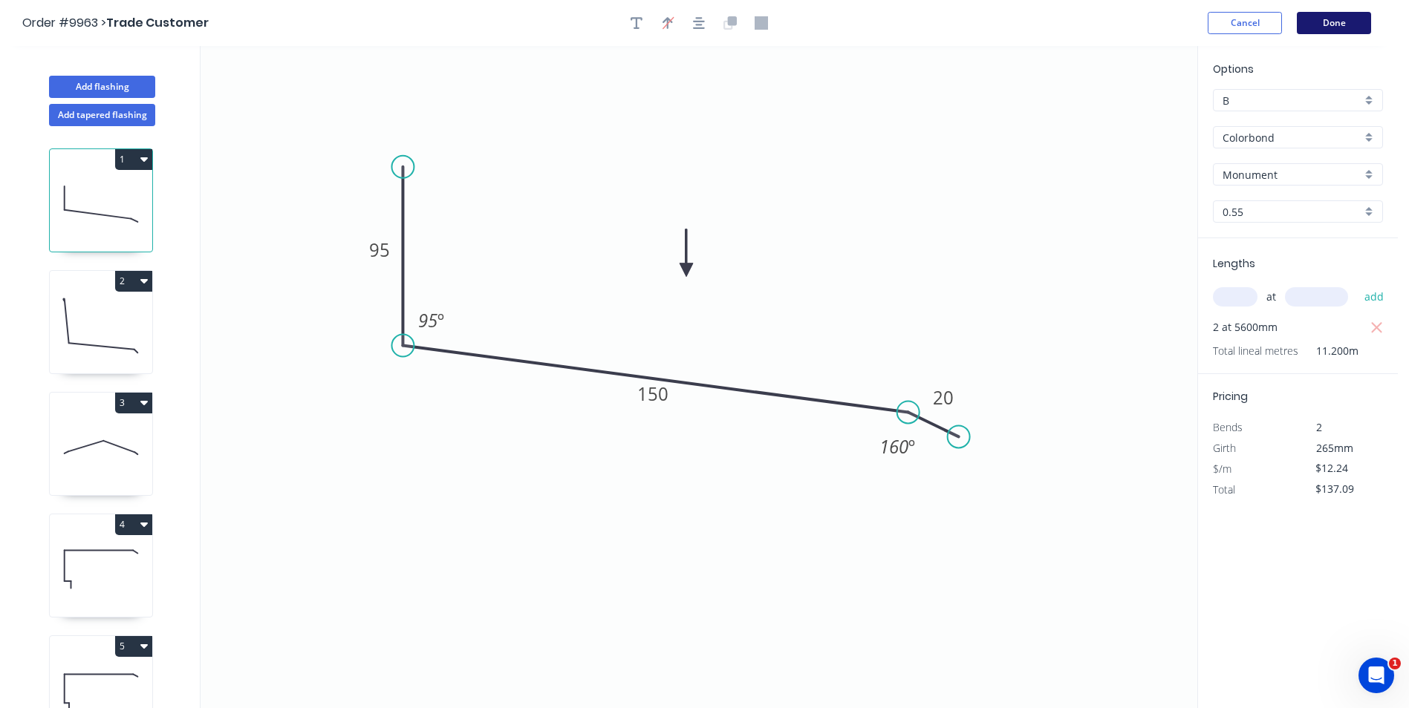
click at [1335, 16] on button "Done" at bounding box center [1334, 23] width 74 height 22
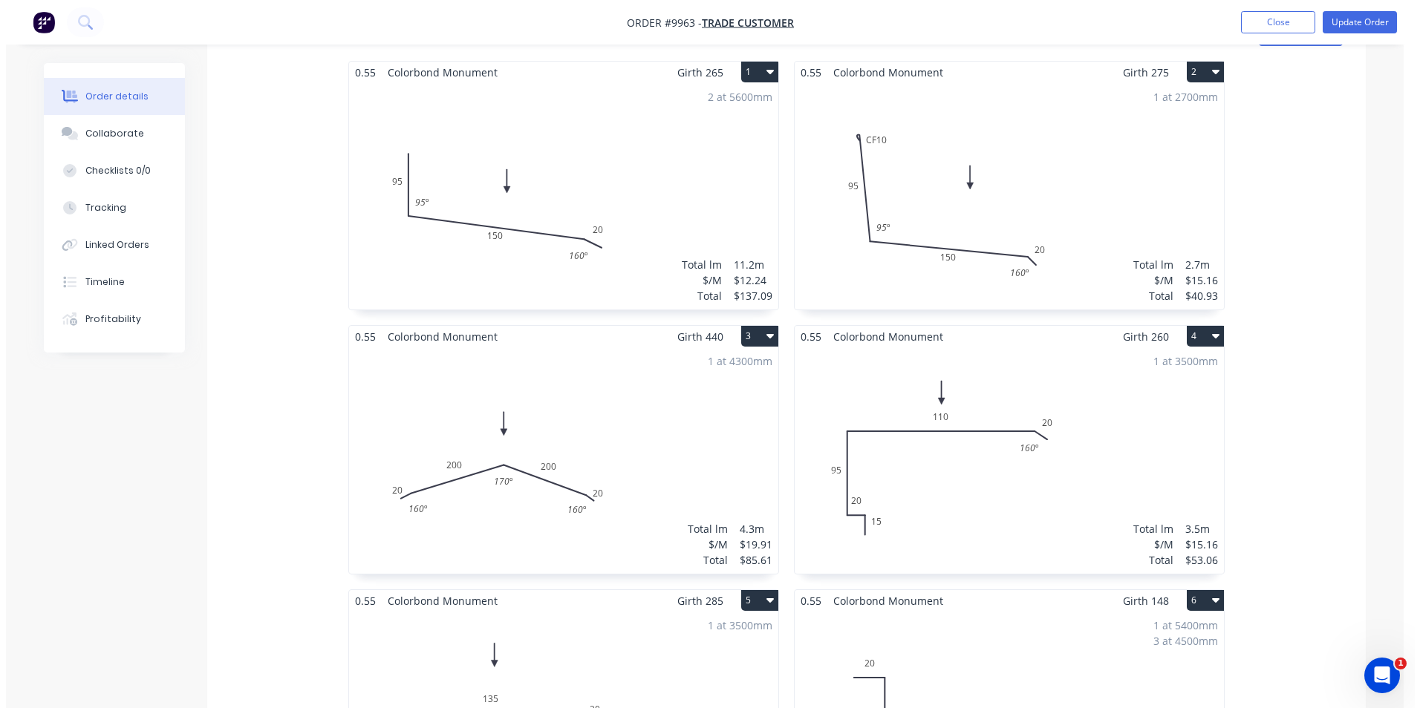
scroll to position [297, 0]
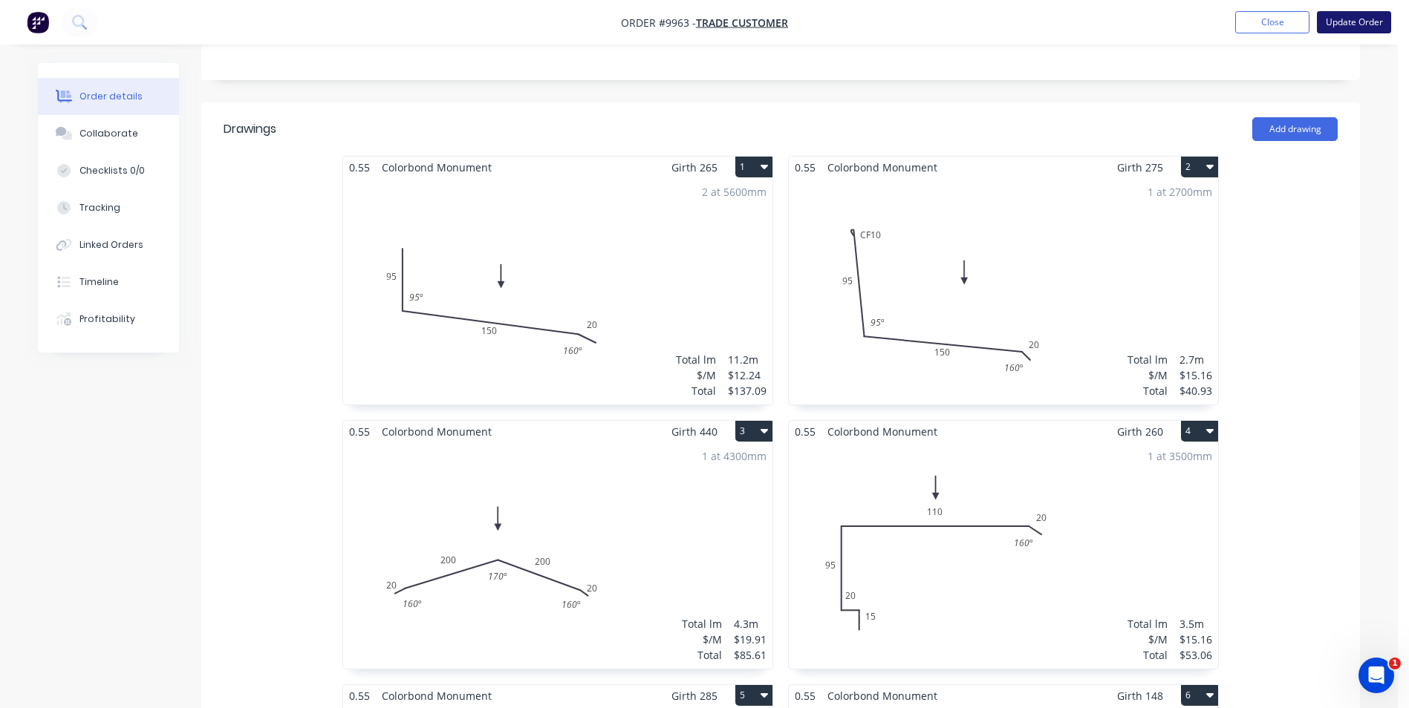
click at [1349, 25] on button "Update Order" at bounding box center [1354, 22] width 74 height 22
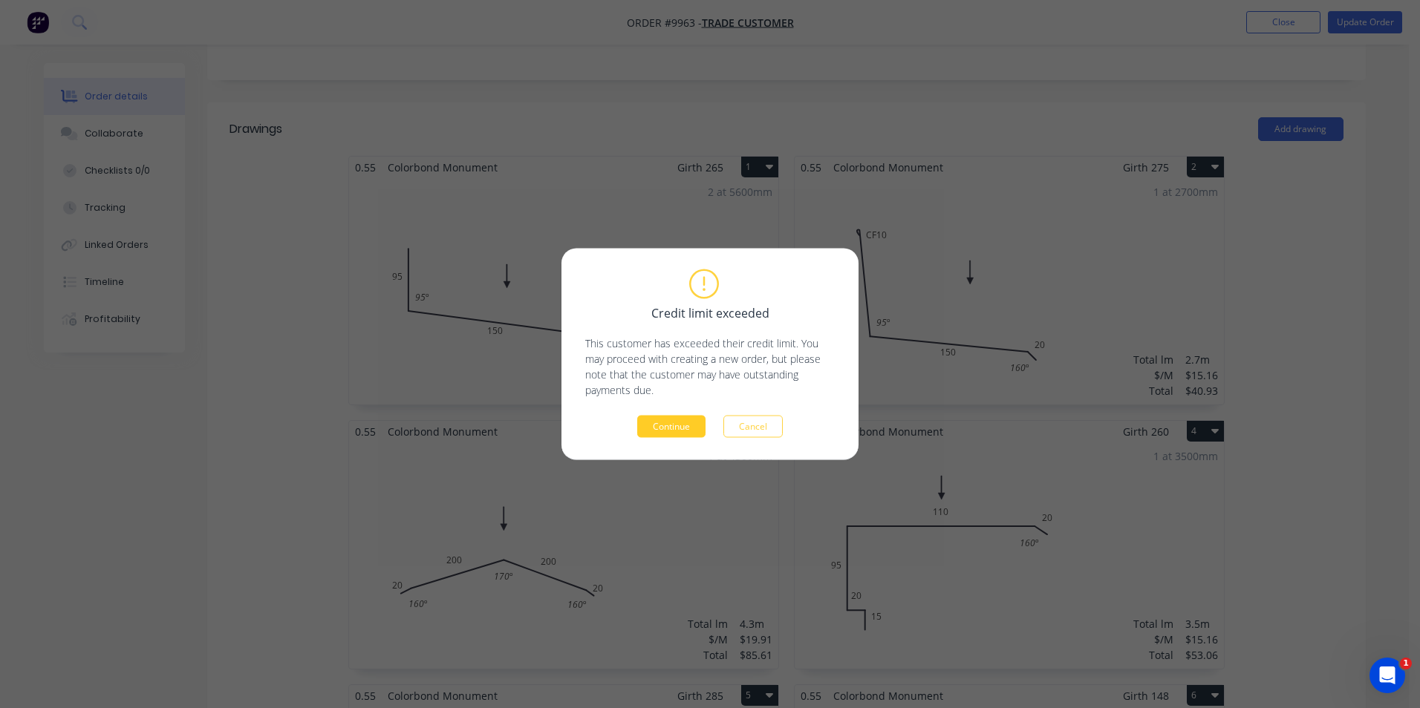
click at [682, 425] on button "Continue" at bounding box center [671, 427] width 68 height 22
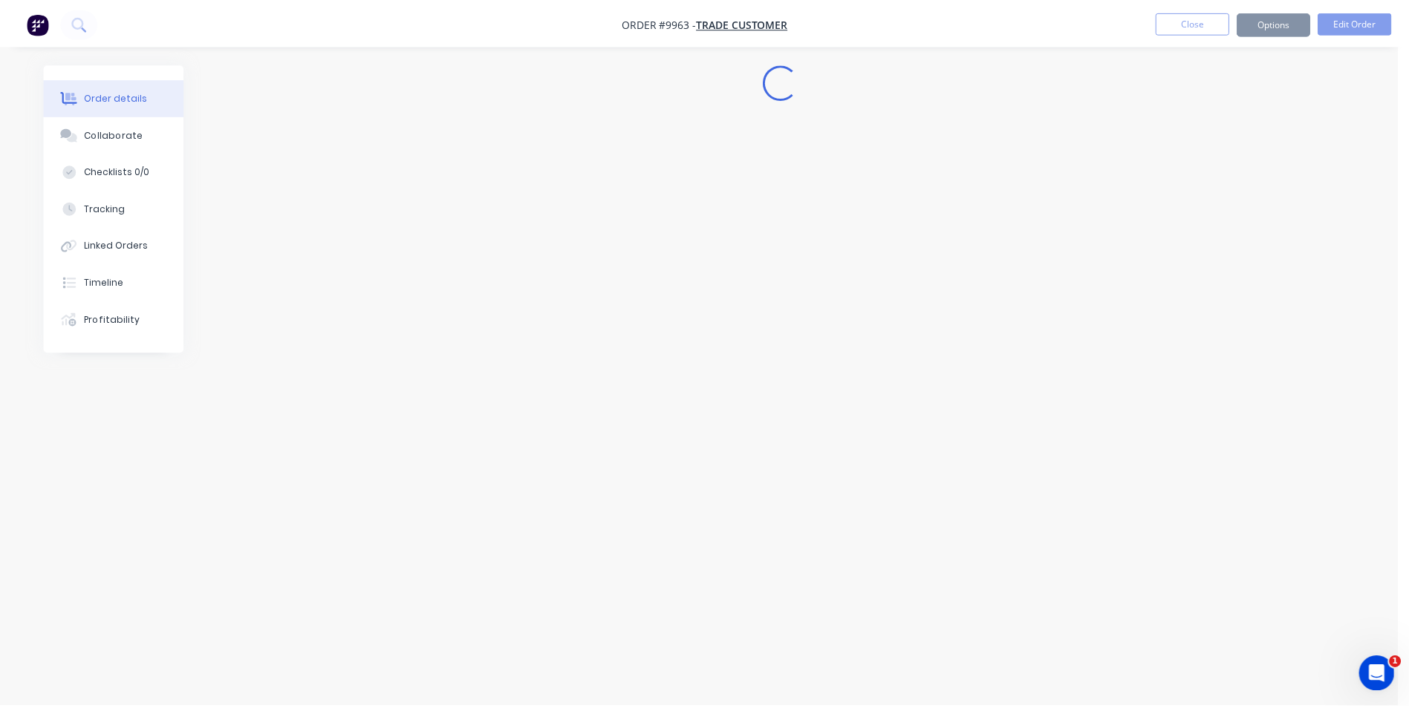
scroll to position [0, 0]
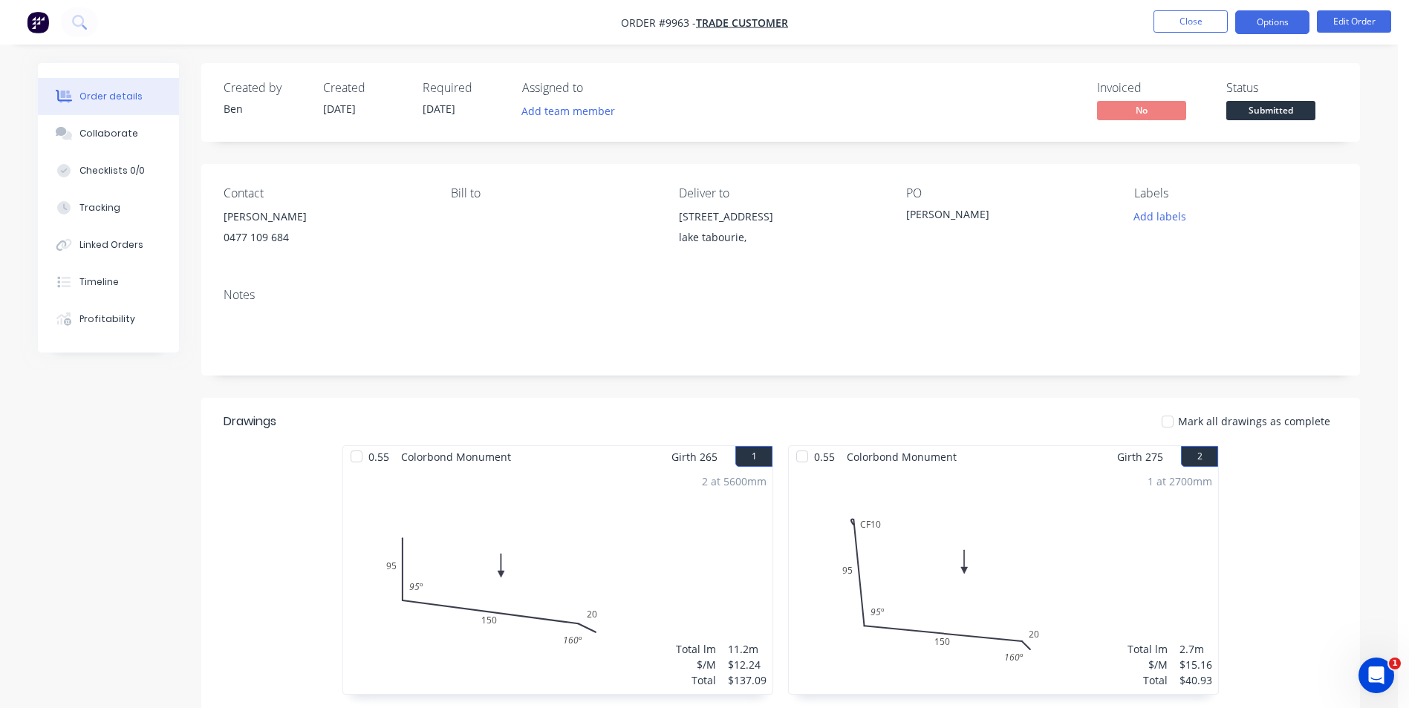
click at [1275, 21] on button "Options" at bounding box center [1272, 22] width 74 height 24
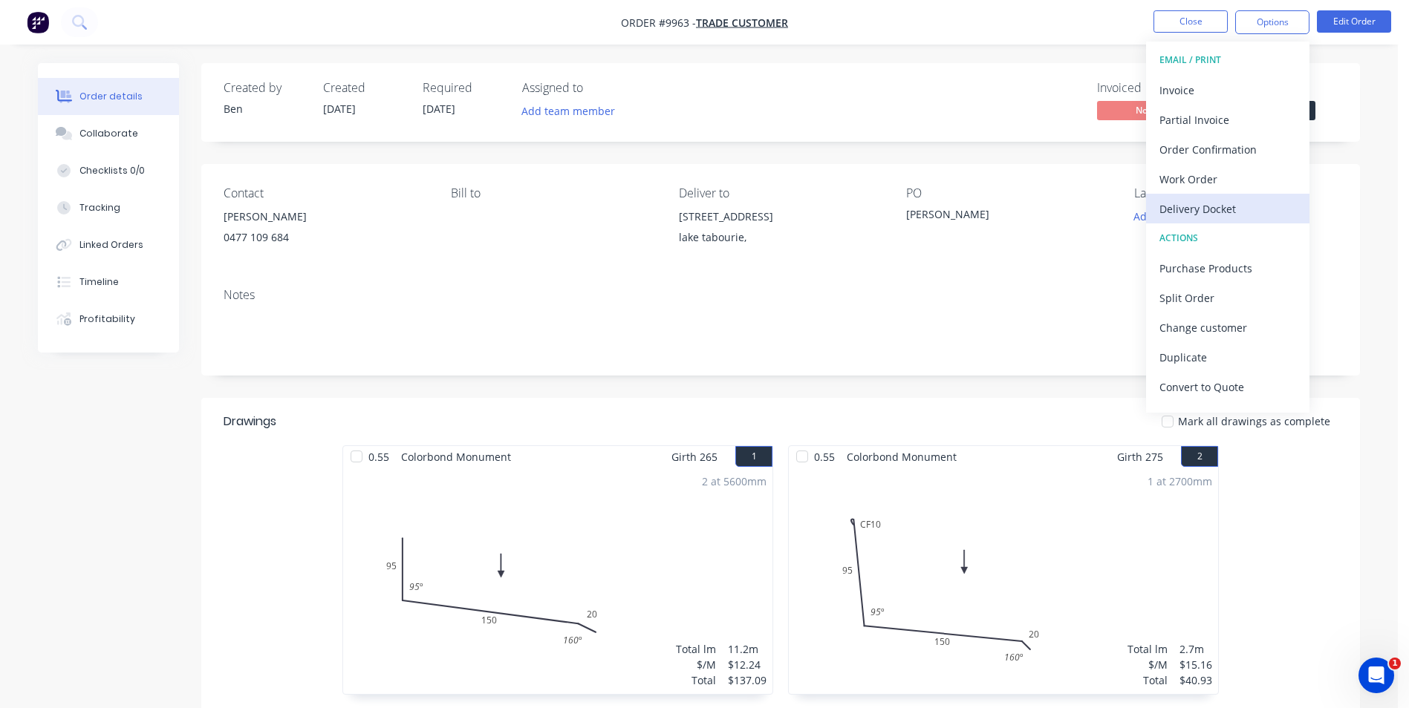
click at [1216, 210] on div "Delivery Docket" at bounding box center [1227, 209] width 137 height 22
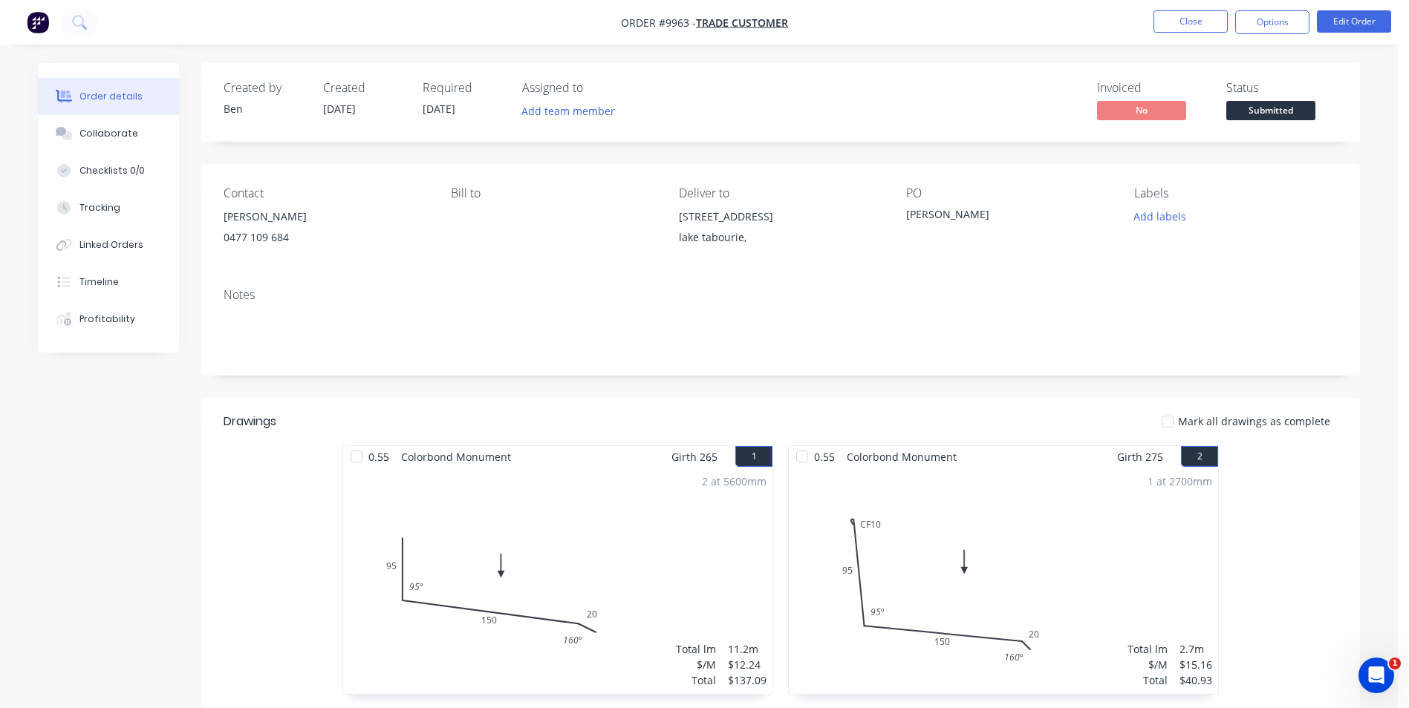
click at [866, 16] on nav "Order #9963 - Trade Customer Close Options Edit Order" at bounding box center [704, 22] width 1409 height 45
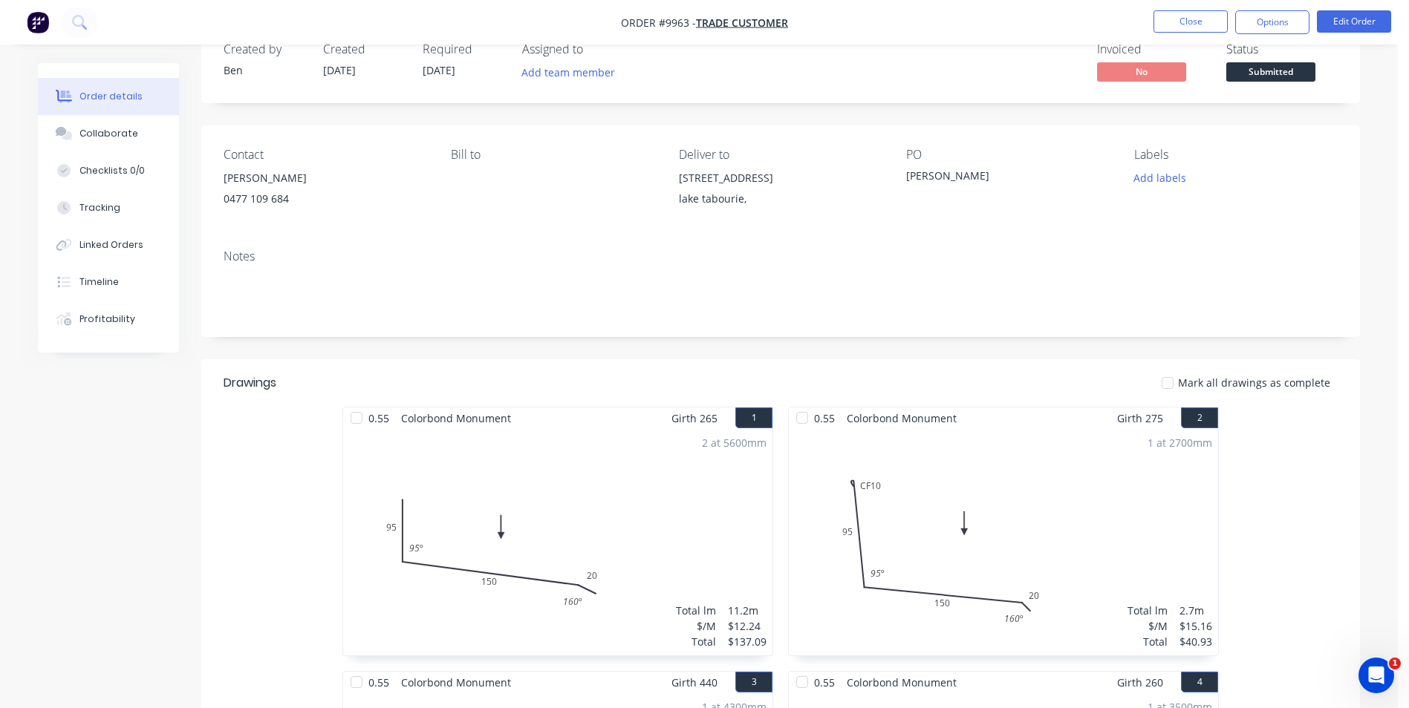
scroll to position [149, 0]
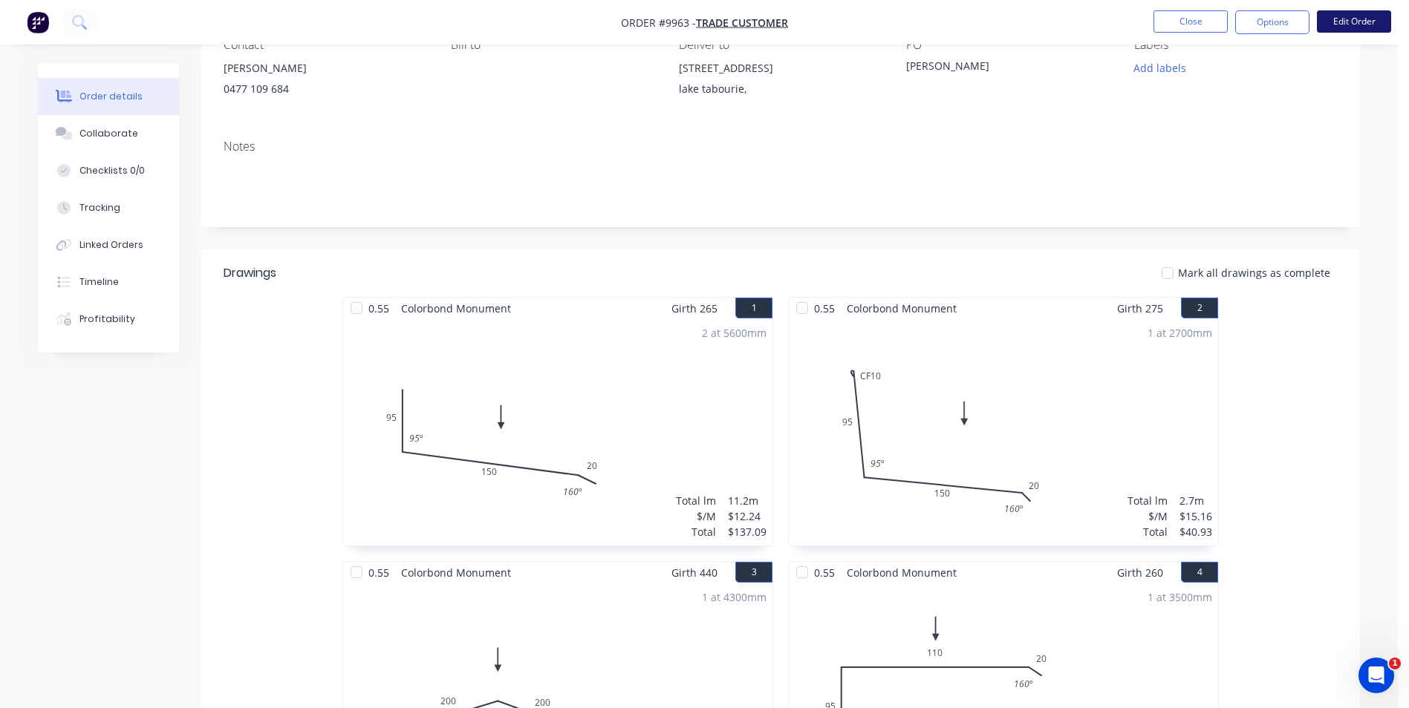
click at [1357, 22] on button "Edit Order" at bounding box center [1354, 21] width 74 height 22
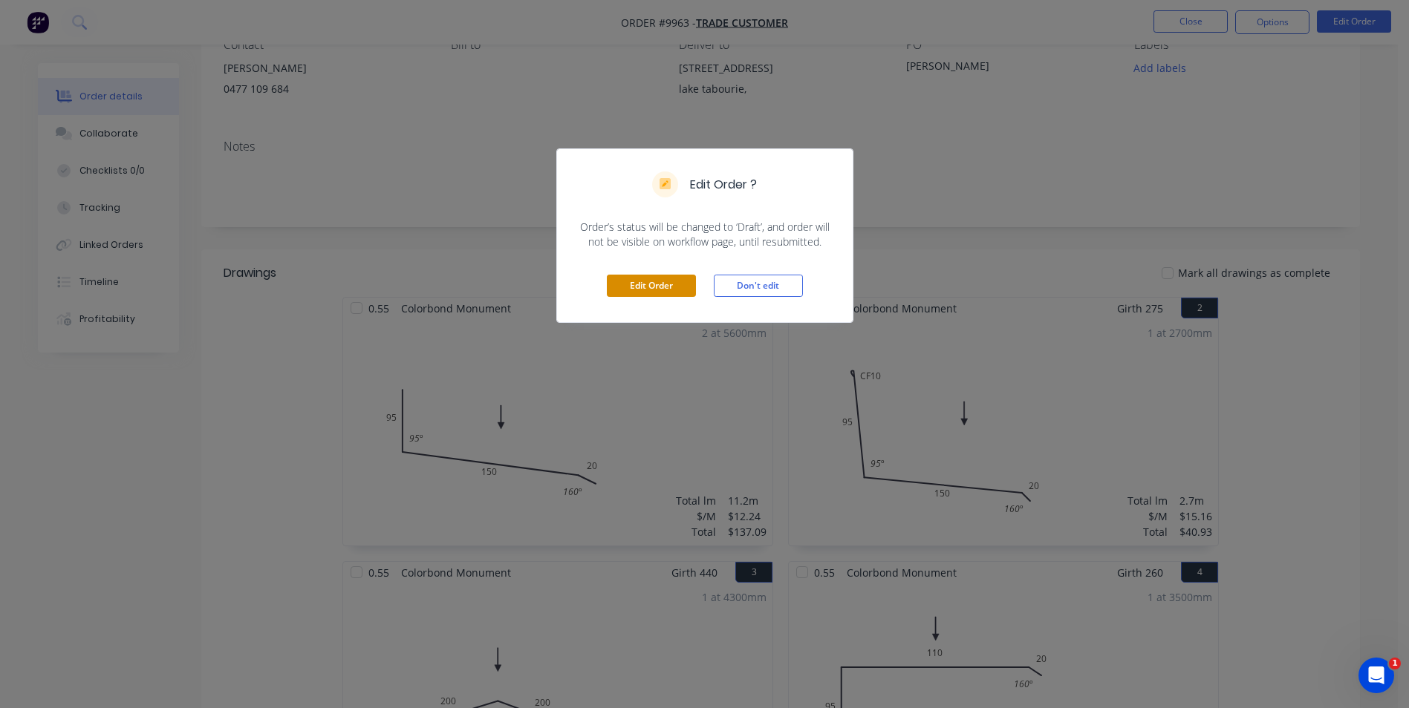
click at [667, 282] on button "Edit Order" at bounding box center [651, 286] width 89 height 22
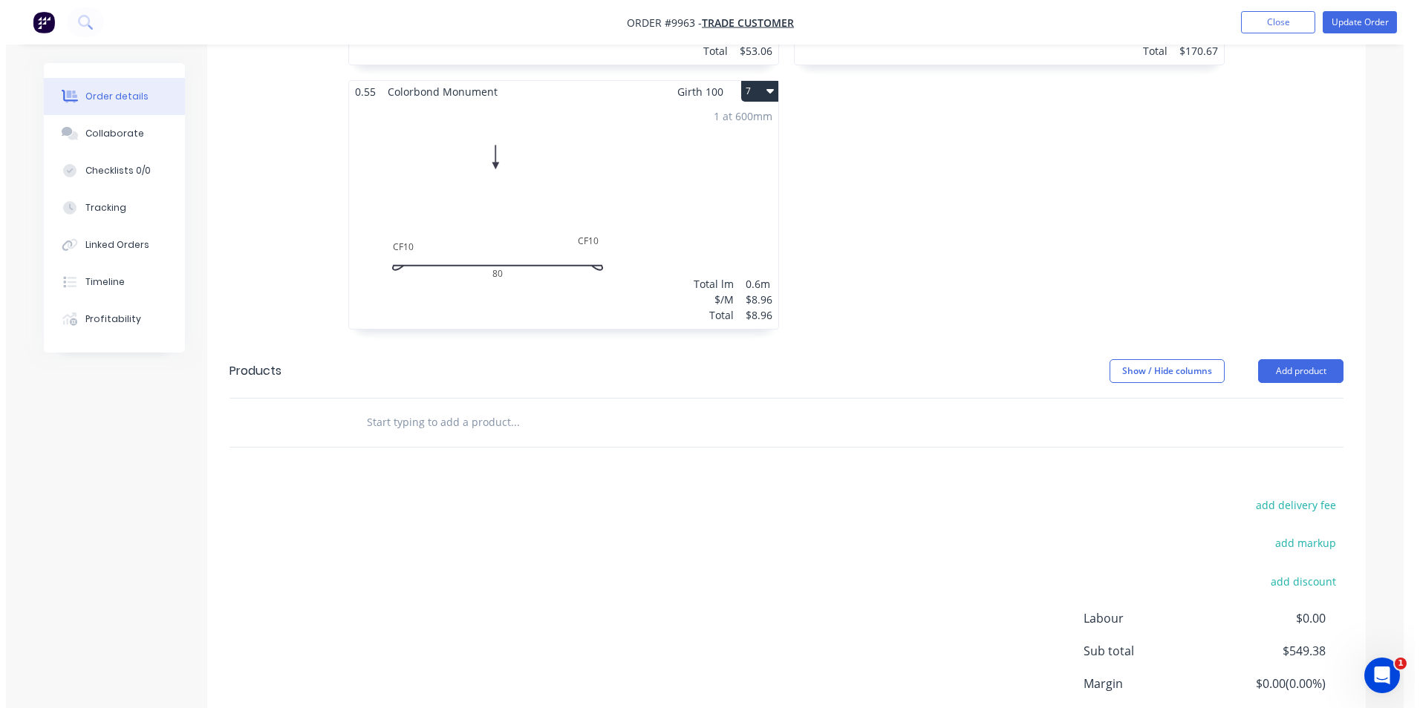
scroll to position [1284, 0]
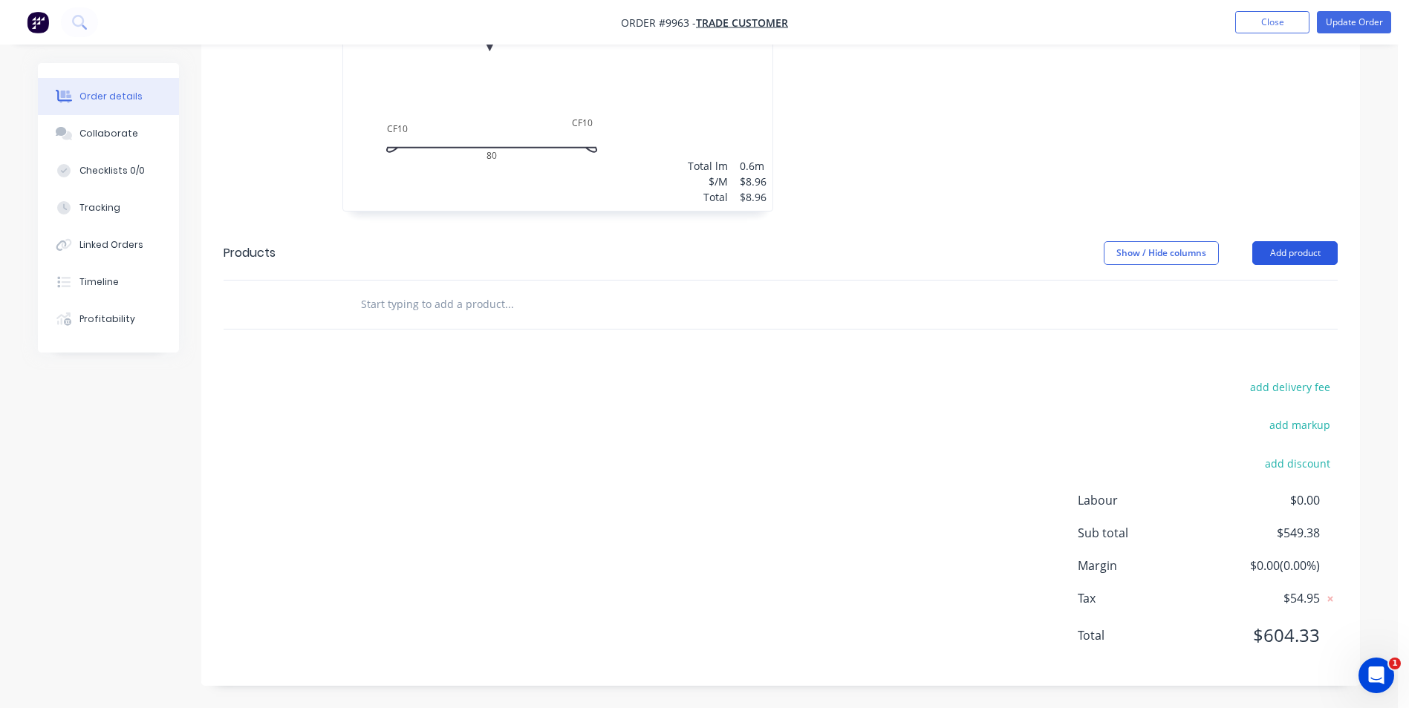
click at [1285, 247] on button "Add product" at bounding box center [1294, 253] width 85 height 24
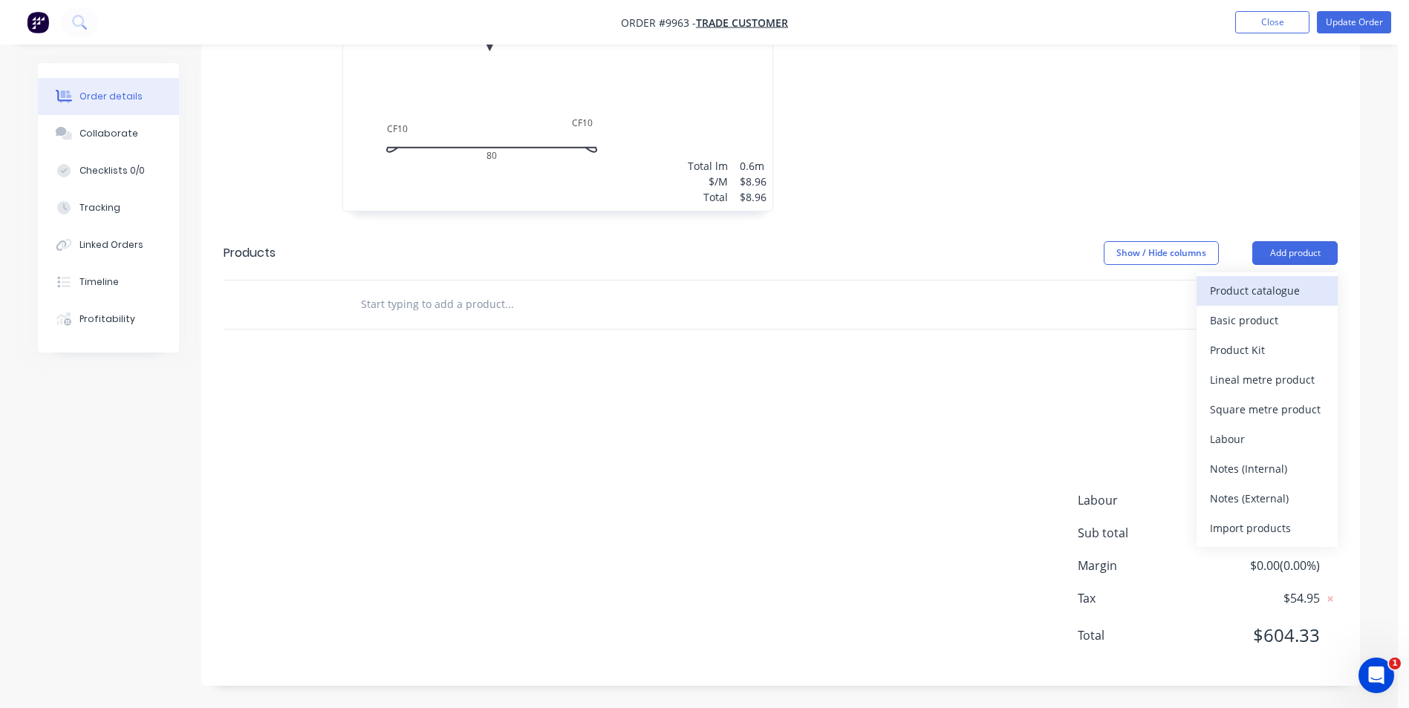
click at [1275, 293] on div "Product catalogue" at bounding box center [1267, 291] width 114 height 22
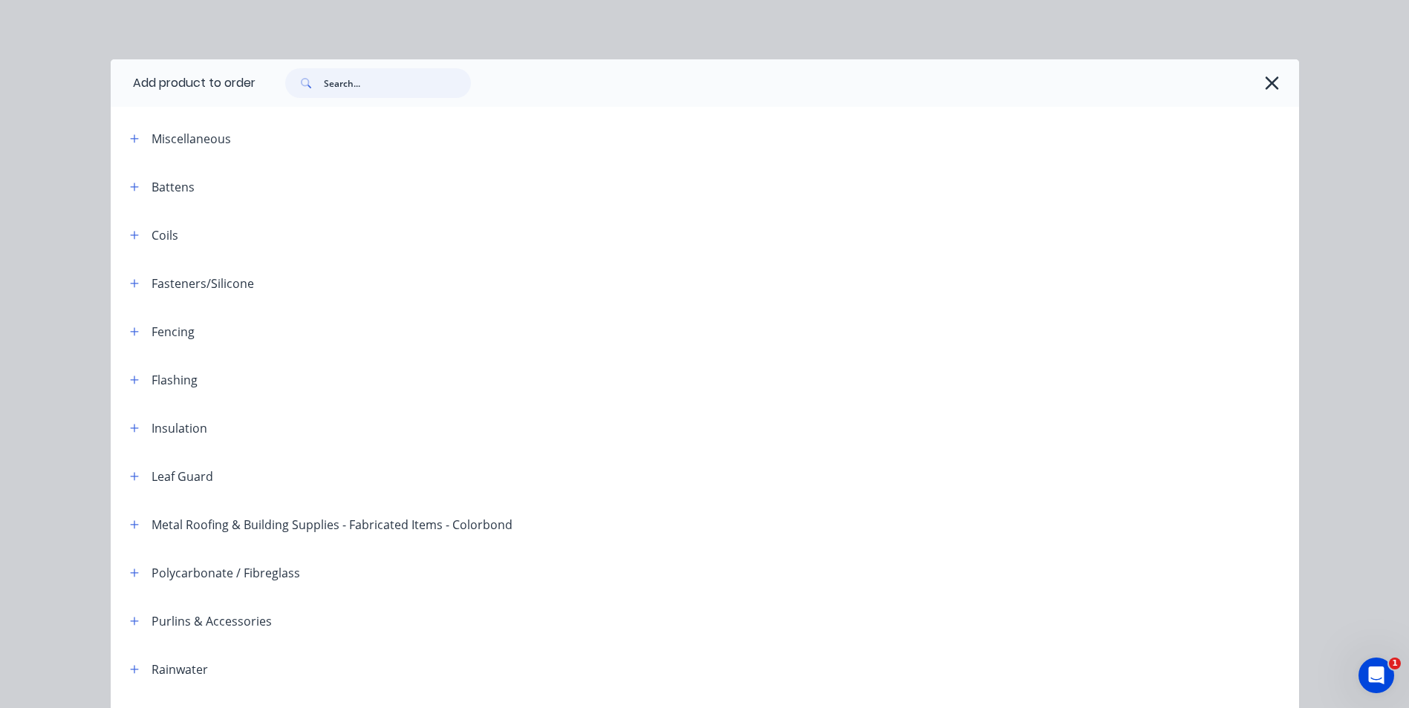
click at [344, 80] on input "text" at bounding box center [397, 83] width 147 height 30
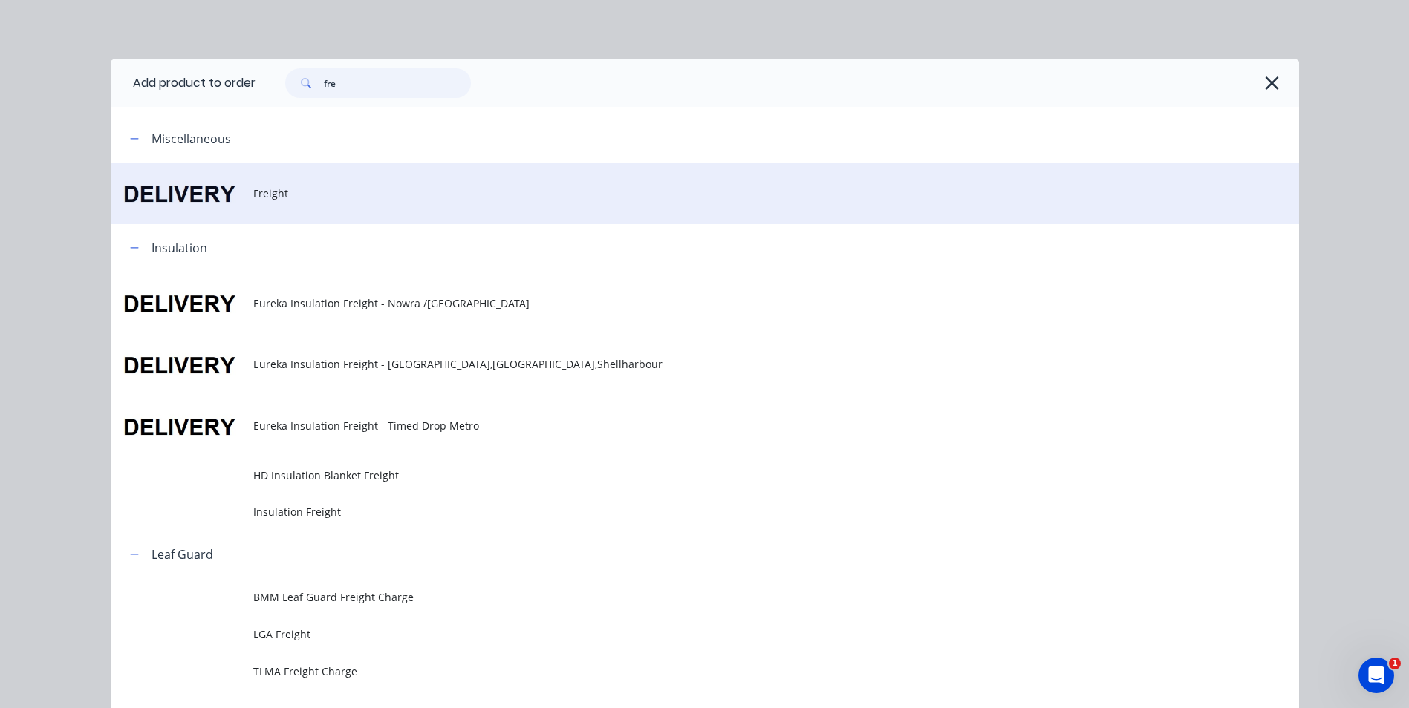
type input "fre"
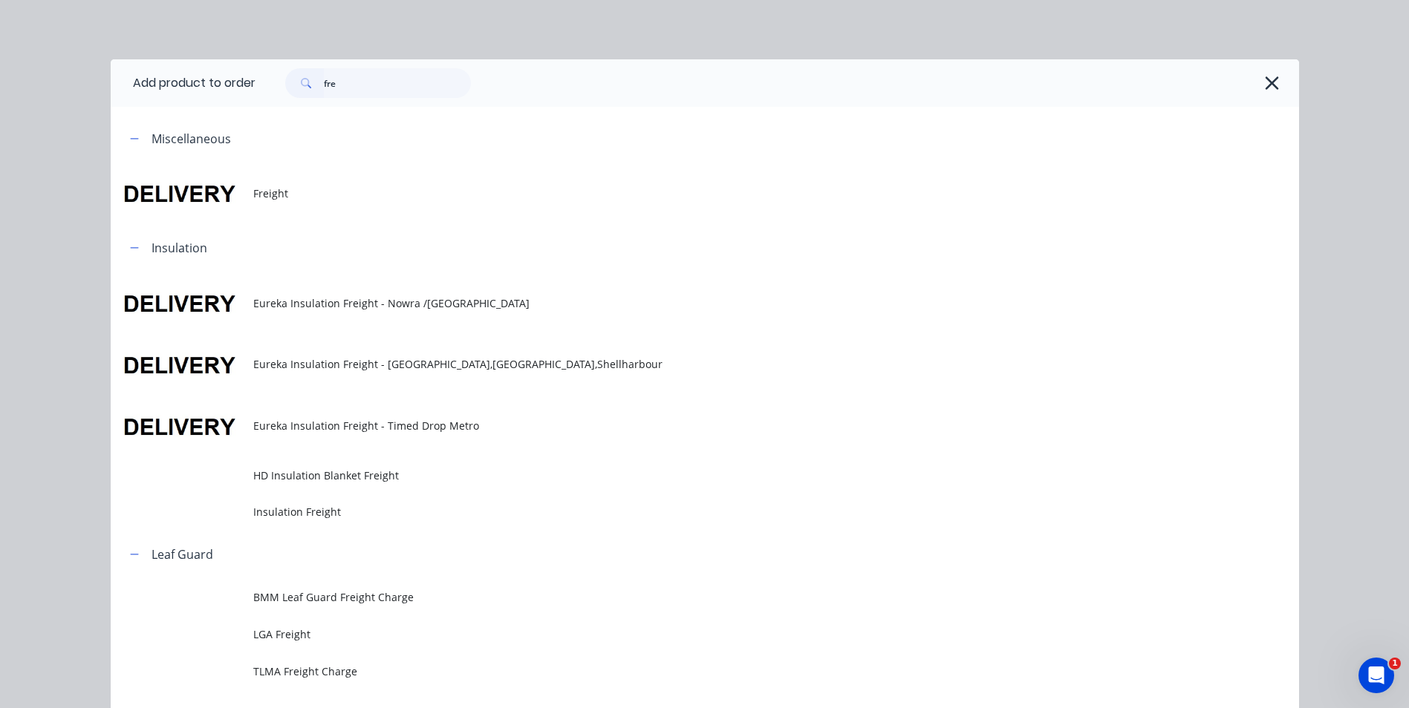
click at [277, 189] on span "Freight" at bounding box center [671, 194] width 836 height 16
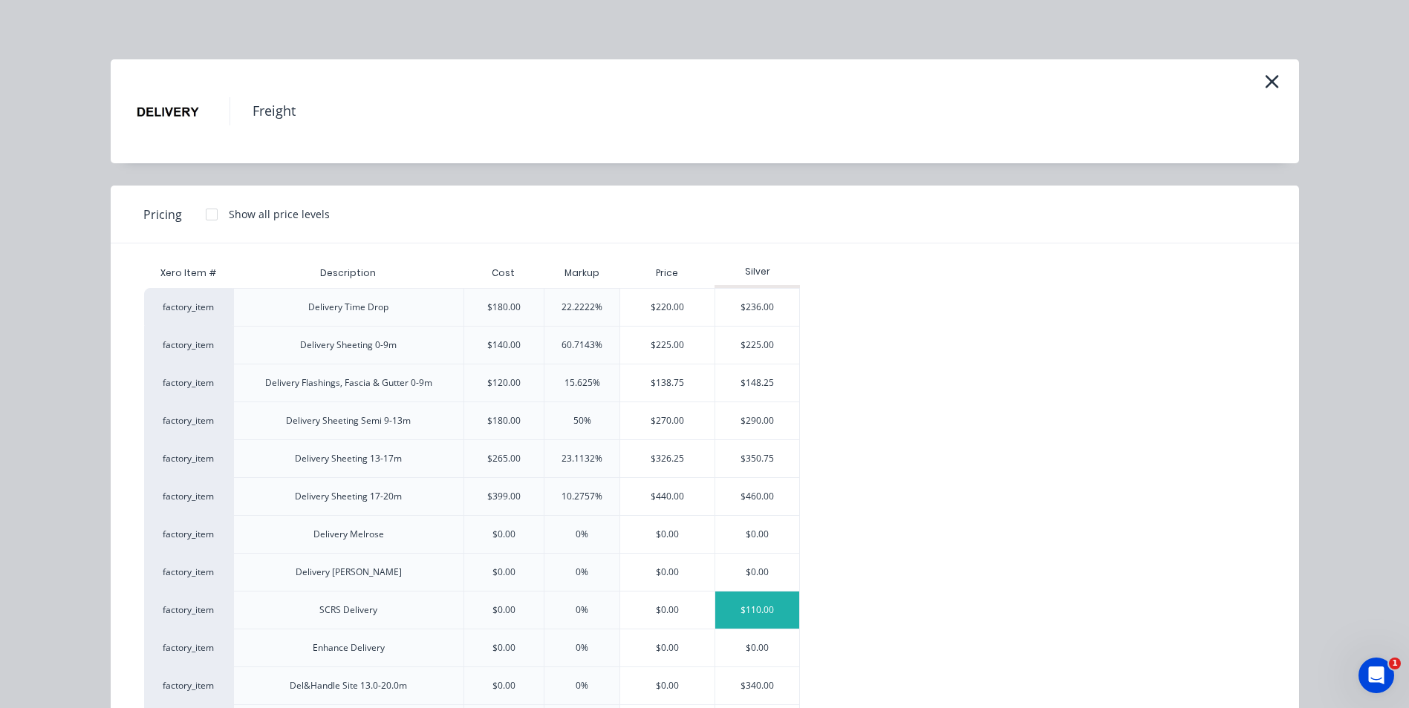
click at [741, 610] on div "$110.00" at bounding box center [757, 610] width 84 height 37
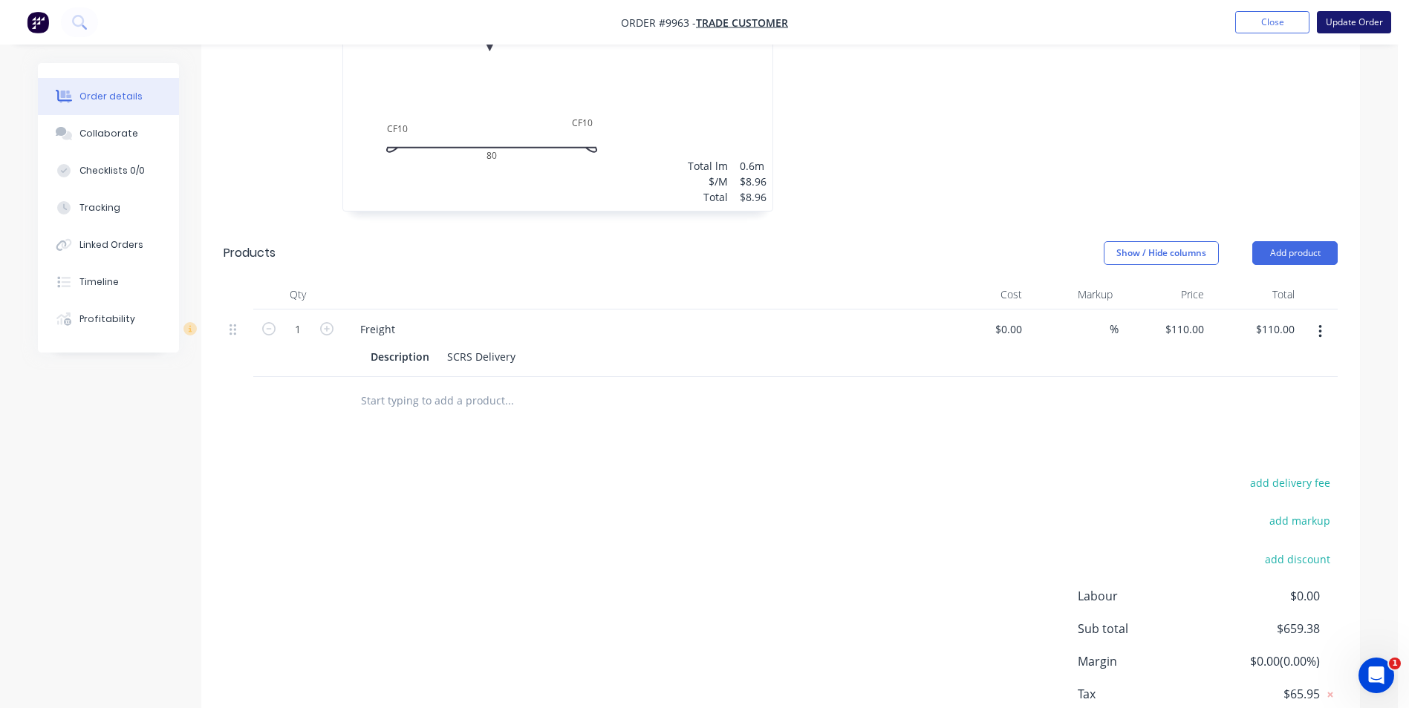
click at [1334, 18] on button "Update Order" at bounding box center [1354, 22] width 74 height 22
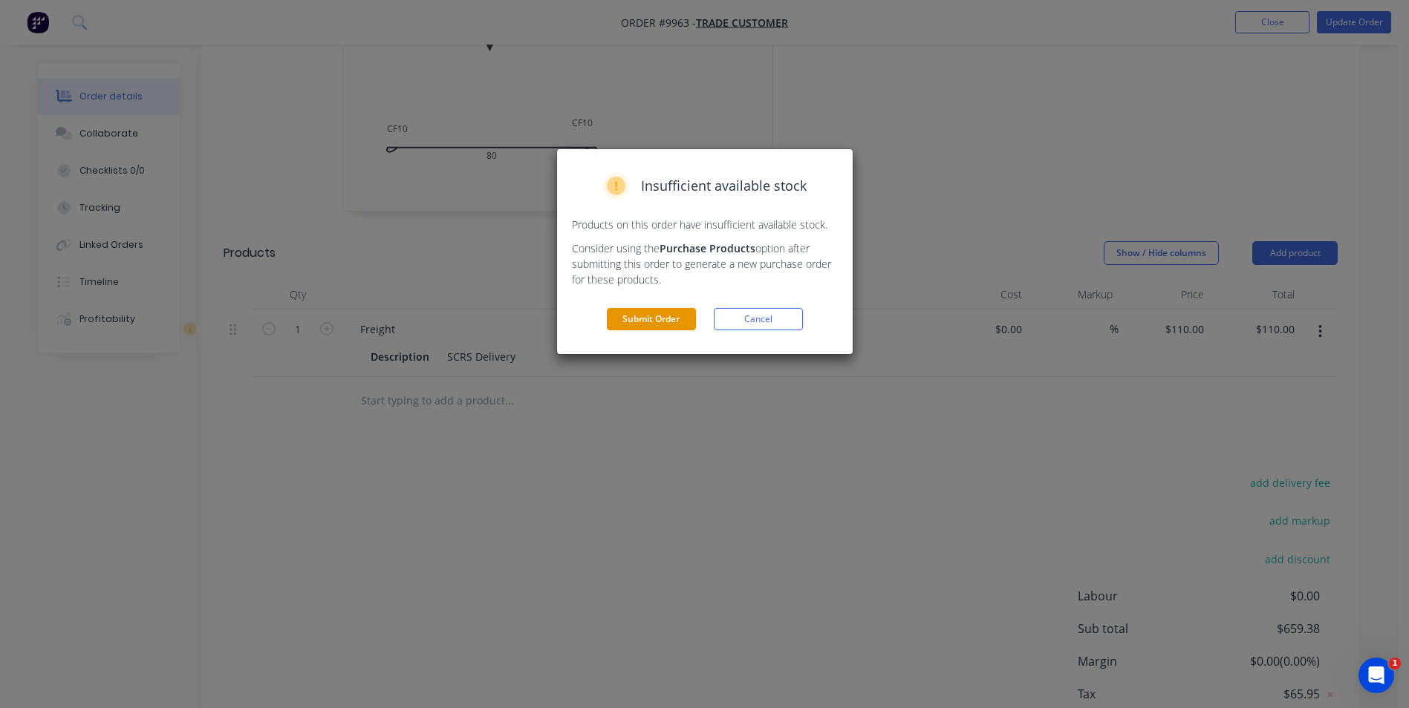
click at [648, 322] on button "Submit Order" at bounding box center [651, 319] width 89 height 22
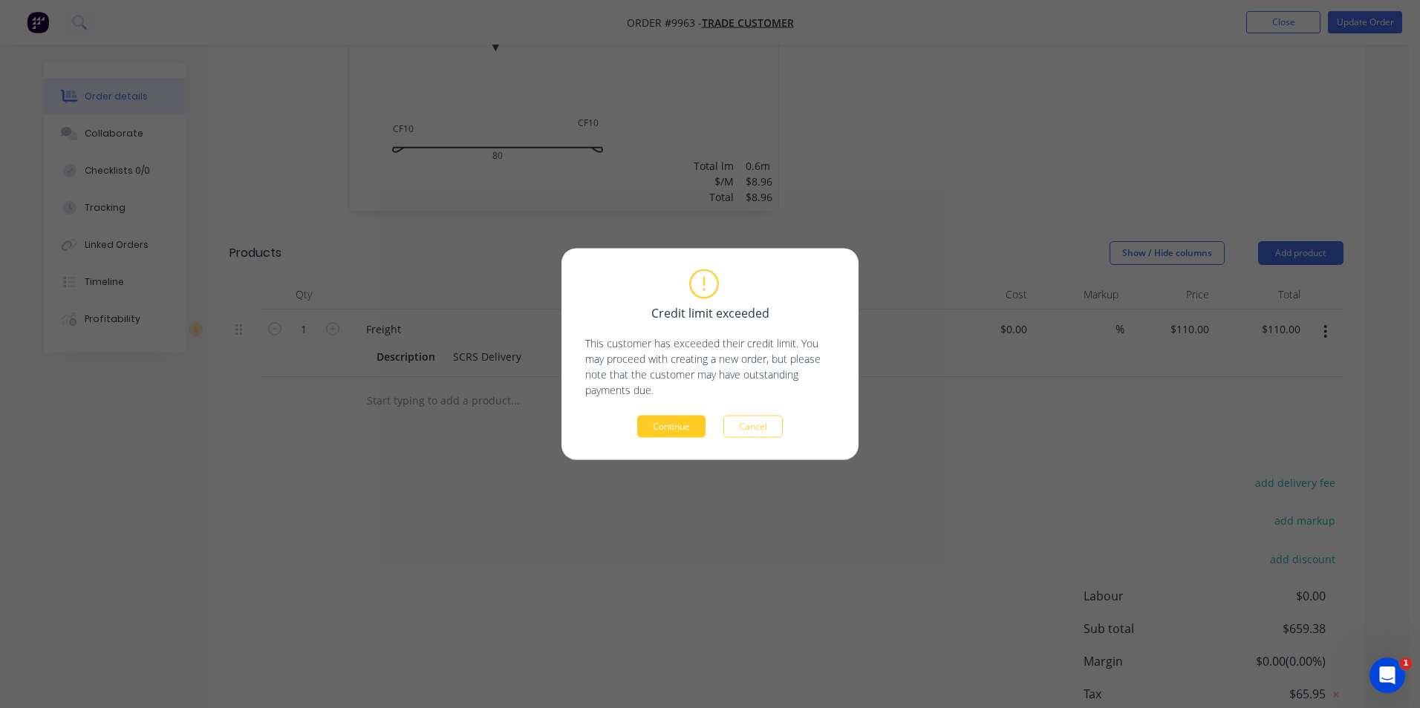
click at [661, 428] on button "Continue" at bounding box center [671, 427] width 68 height 22
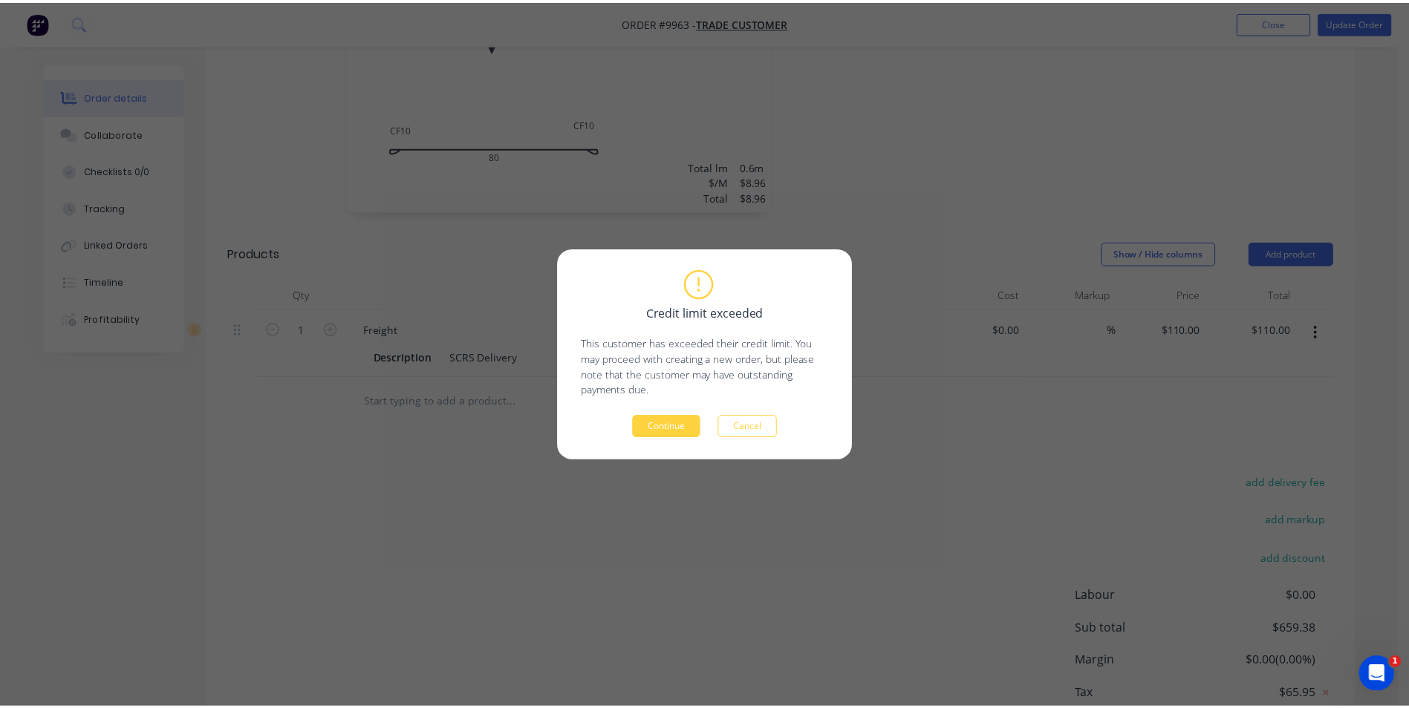
scroll to position [0, 0]
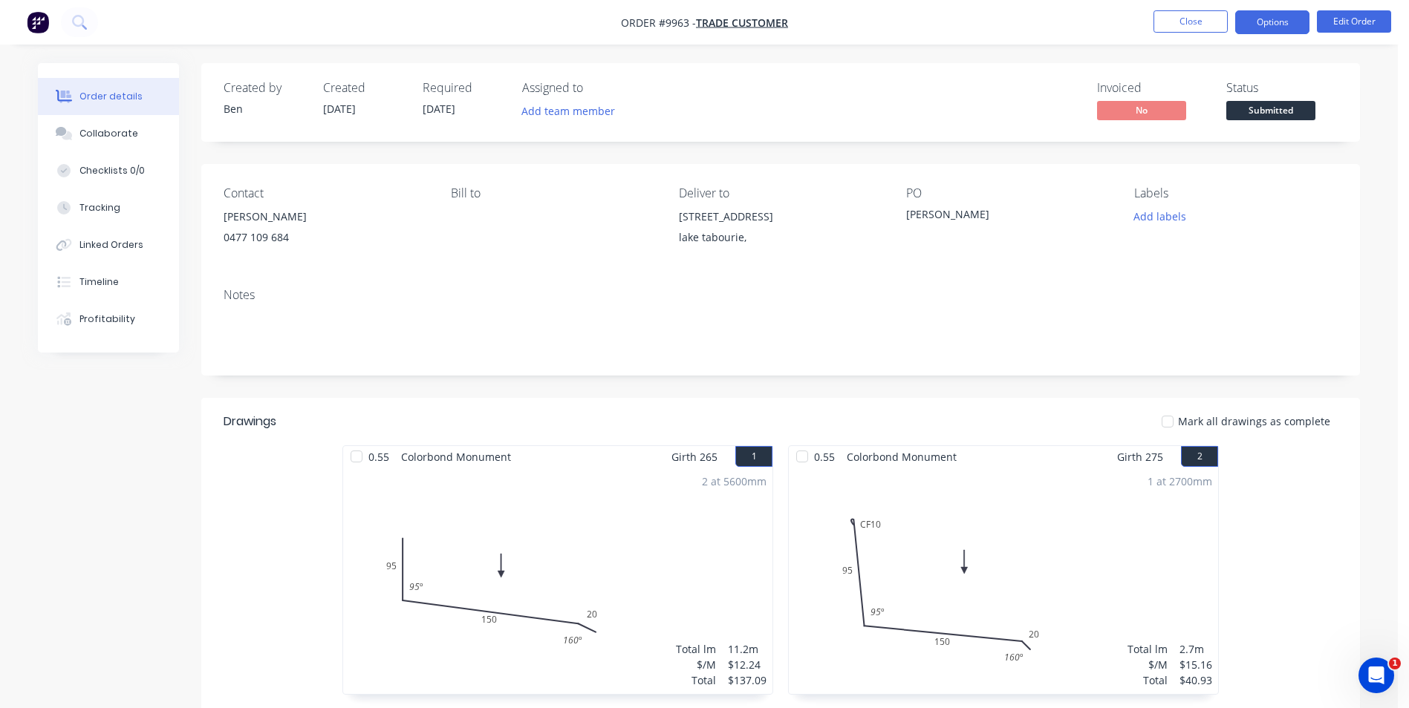
click at [1271, 25] on button "Options" at bounding box center [1272, 22] width 74 height 24
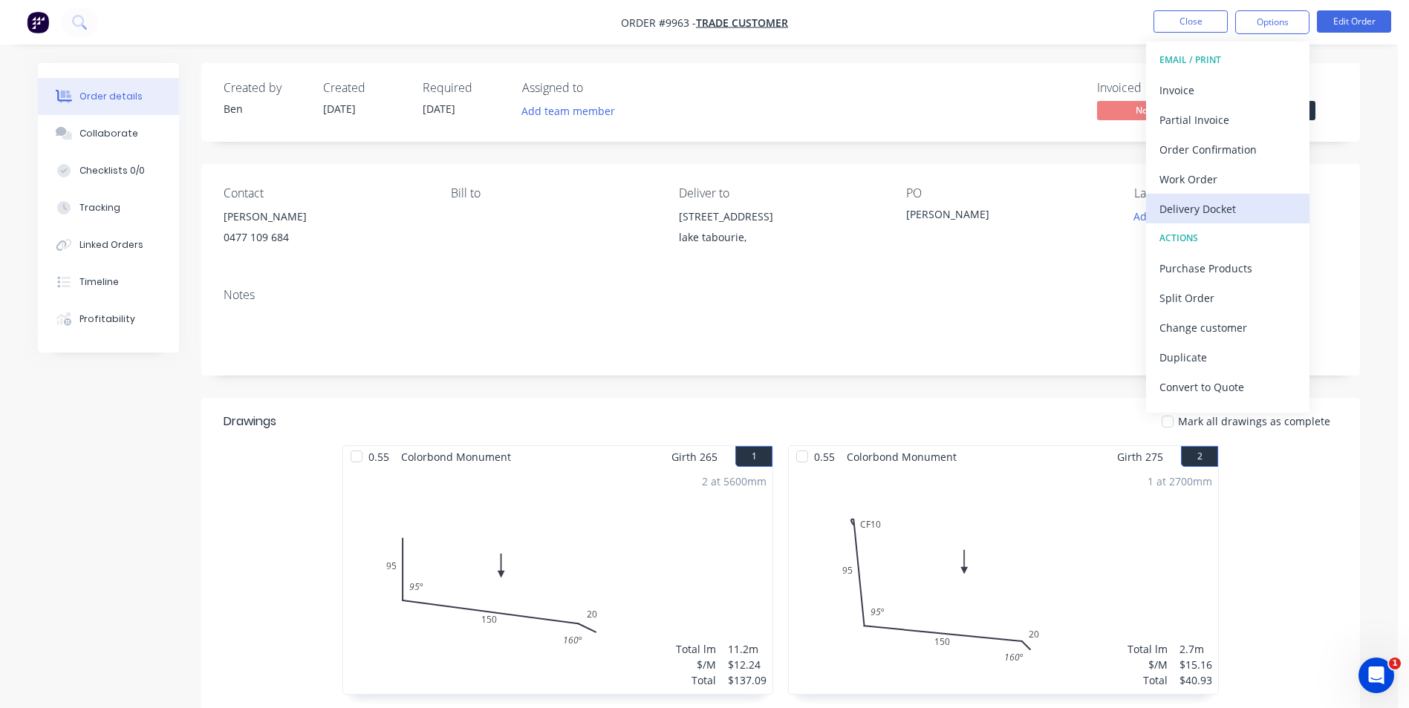
click at [1191, 211] on div "Delivery Docket" at bounding box center [1227, 209] width 137 height 22
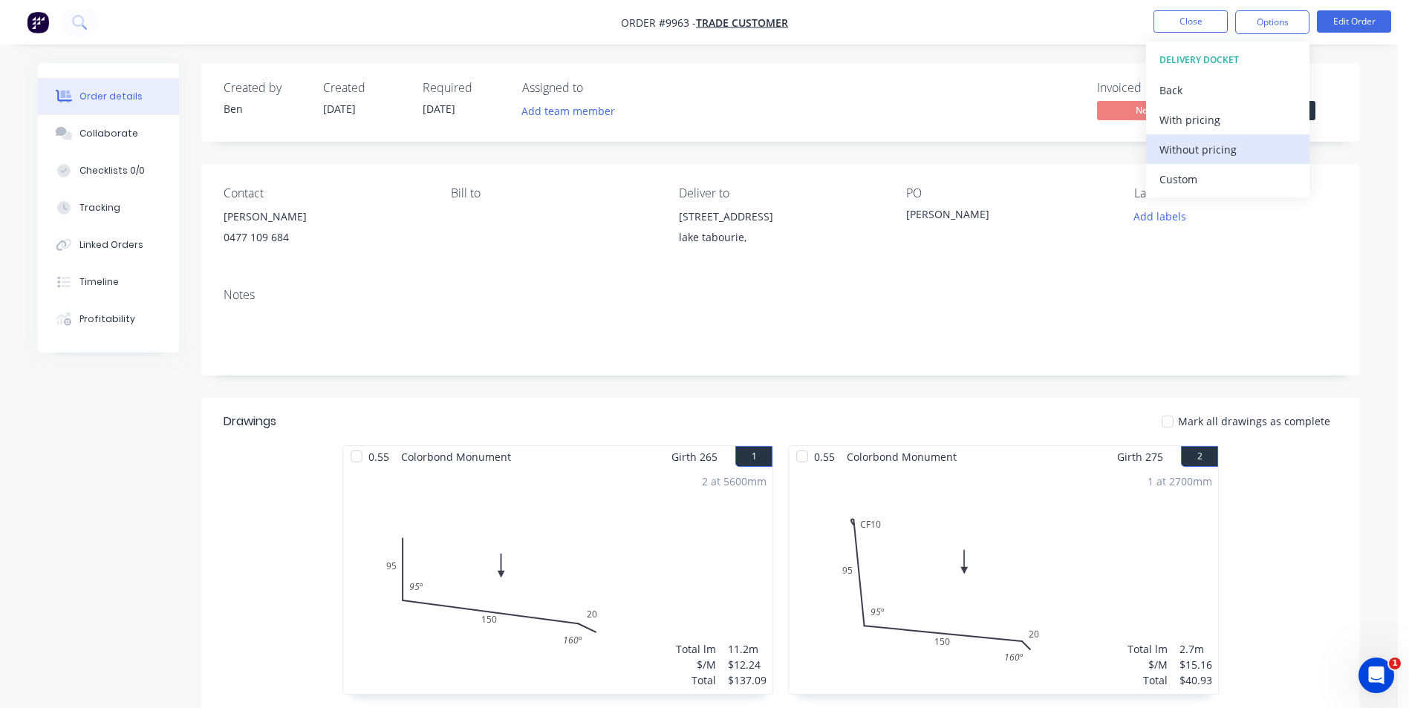
click at [1213, 149] on div "Without pricing" at bounding box center [1227, 150] width 137 height 22
click at [1001, 100] on div "Invoiced No Status Submitted" at bounding box center [1004, 102] width 667 height 43
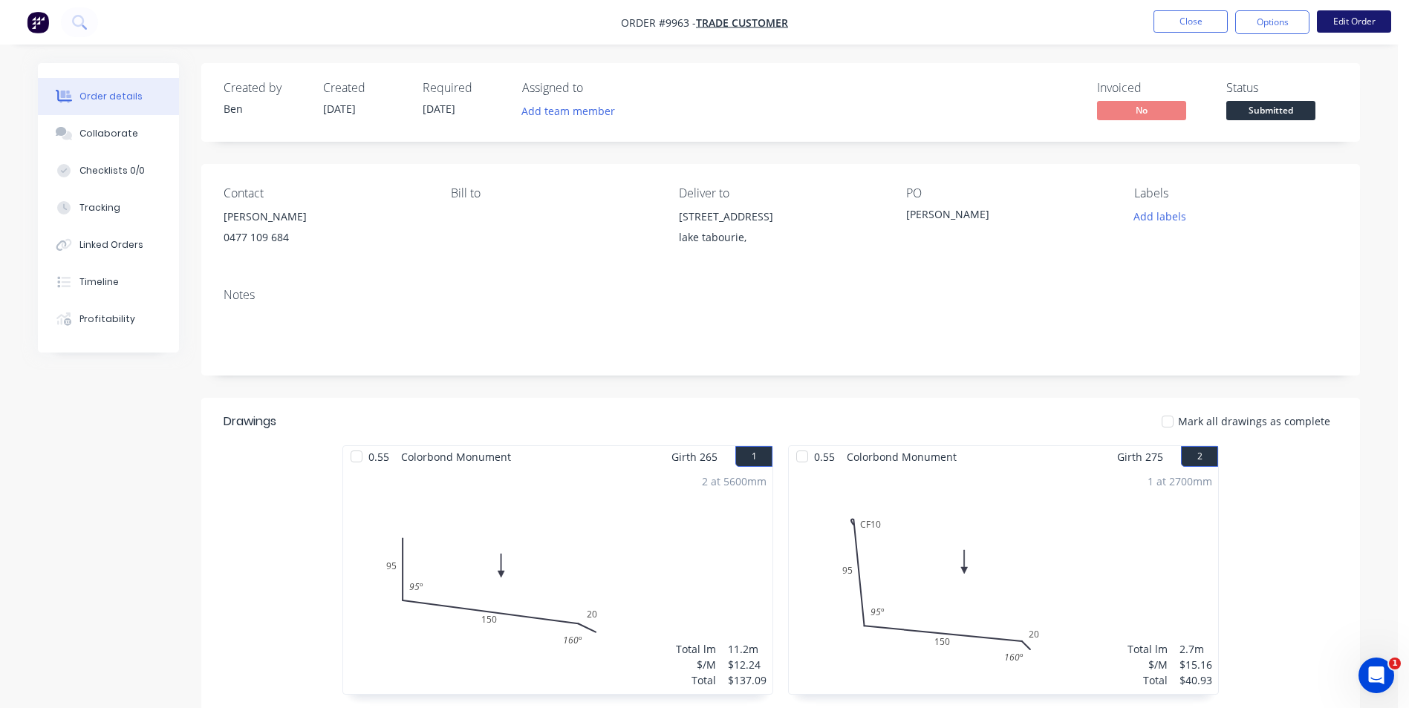
click at [1345, 25] on button "Edit Order" at bounding box center [1354, 21] width 74 height 22
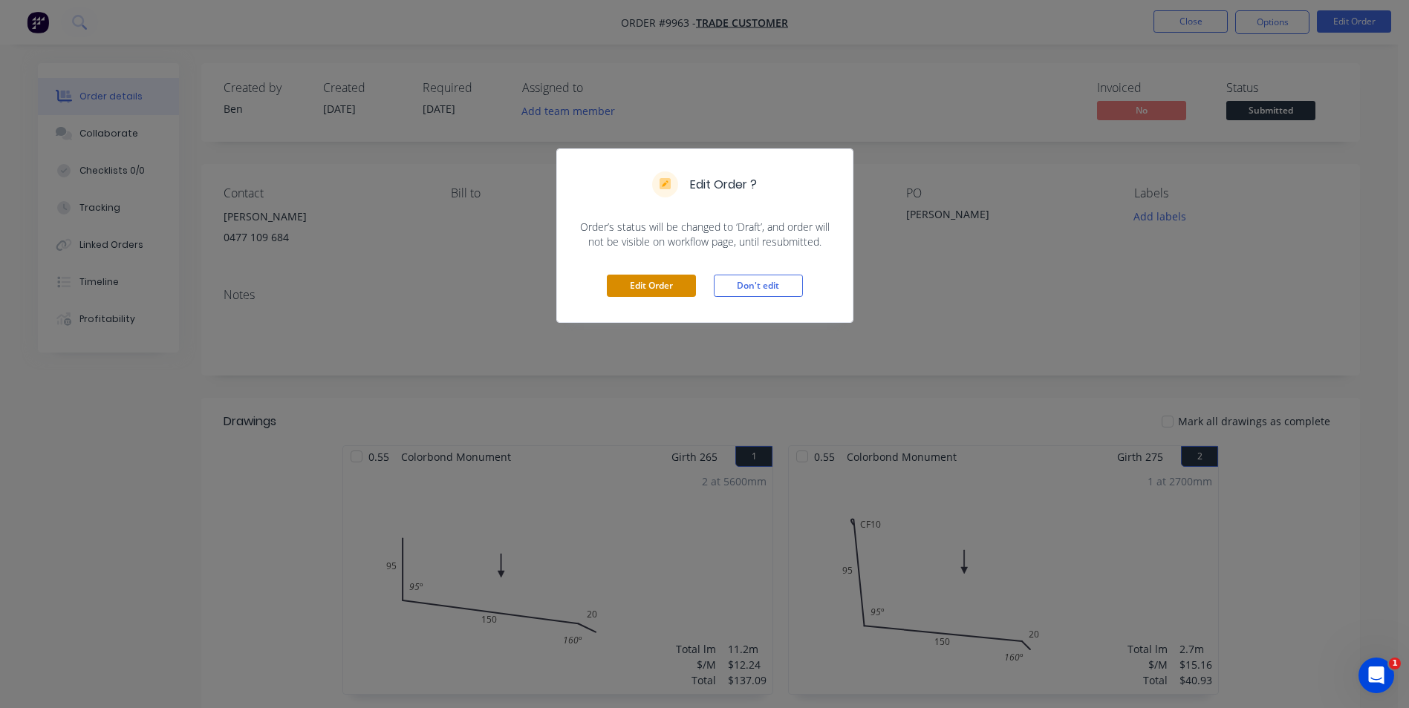
click at [637, 280] on button "Edit Order" at bounding box center [651, 286] width 89 height 22
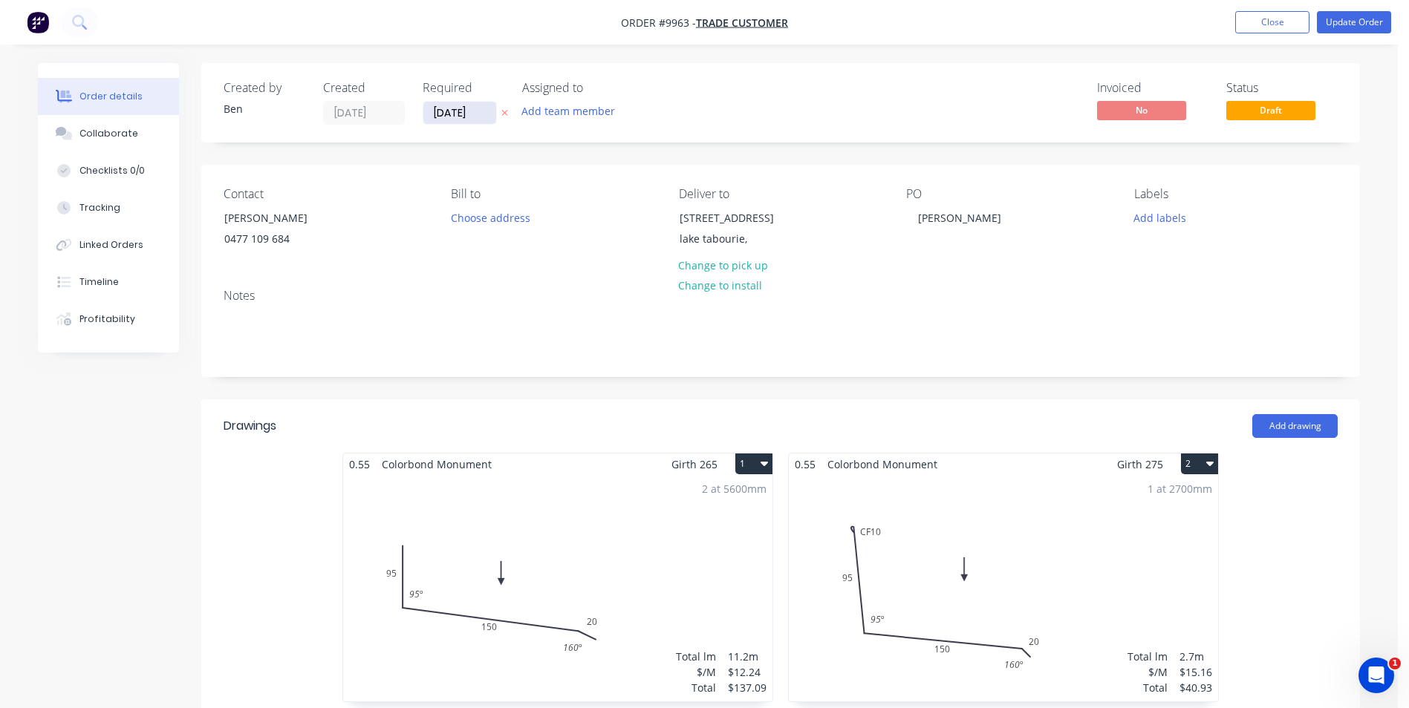
click at [480, 114] on input "[DATE]" at bounding box center [459, 113] width 73 height 22
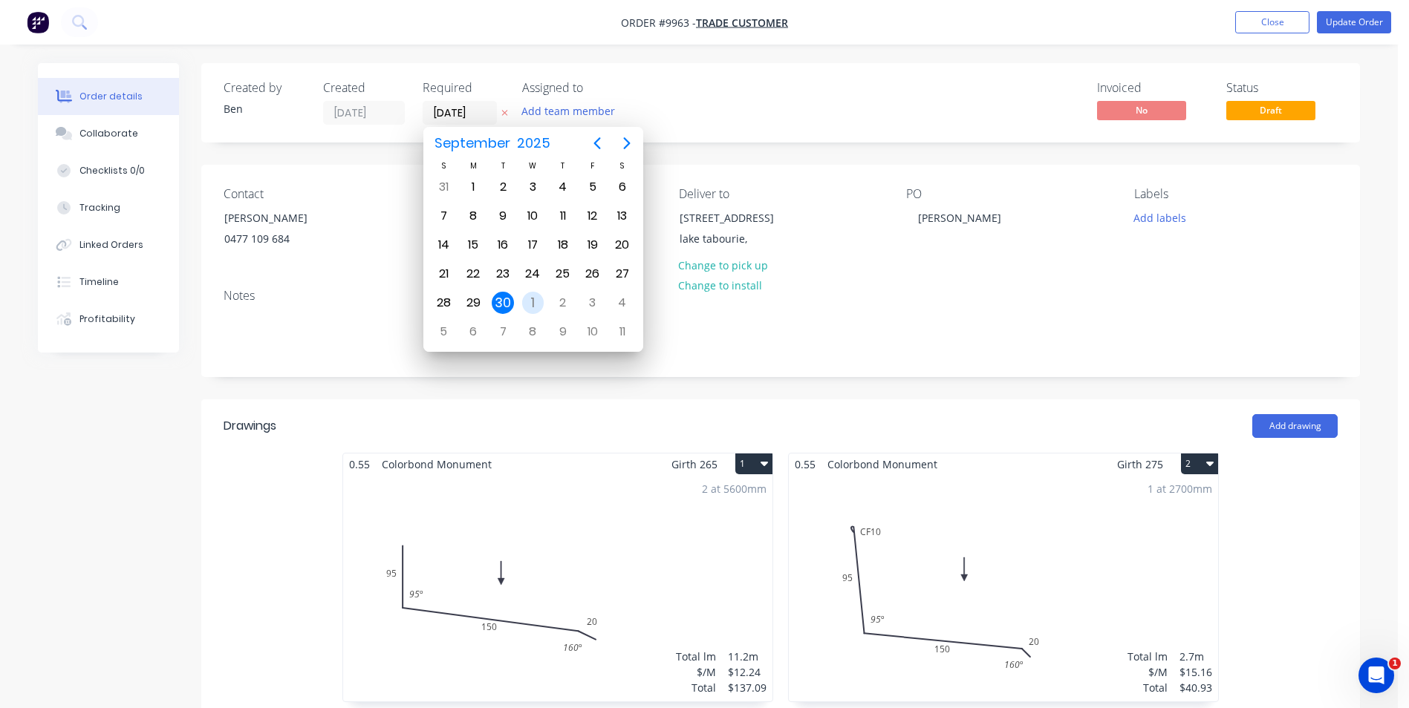
click at [526, 296] on div "1" at bounding box center [533, 303] width 22 height 22
type input "[DATE]"
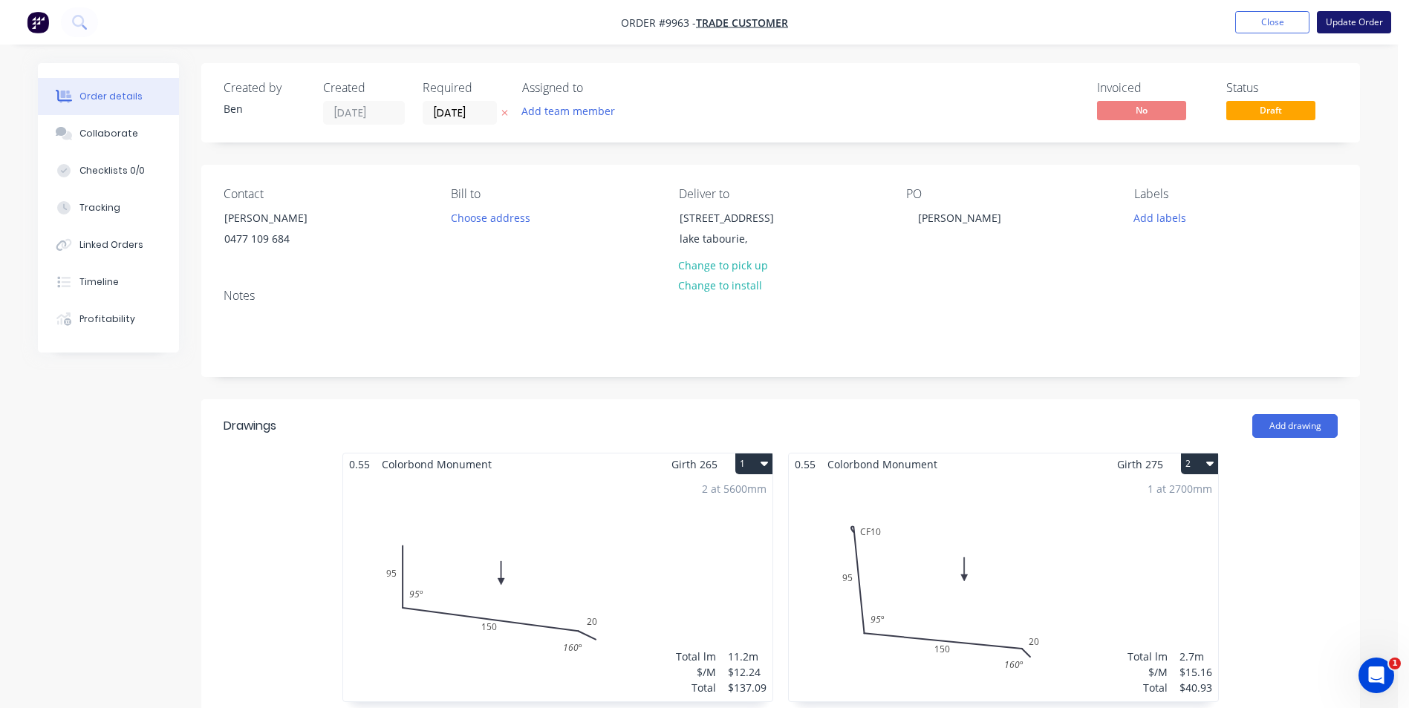
click at [1349, 28] on button "Update Order" at bounding box center [1354, 22] width 74 height 22
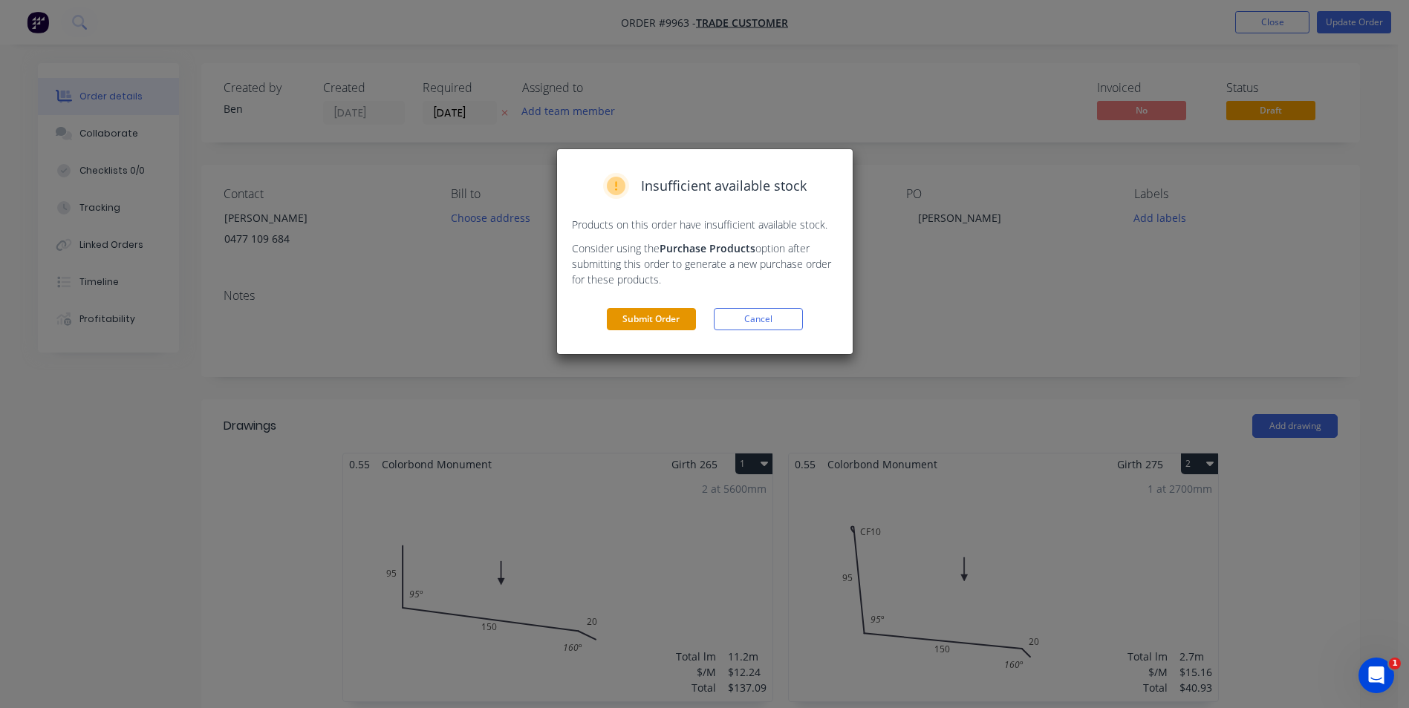
click at [674, 316] on button "Submit Order" at bounding box center [651, 319] width 89 height 22
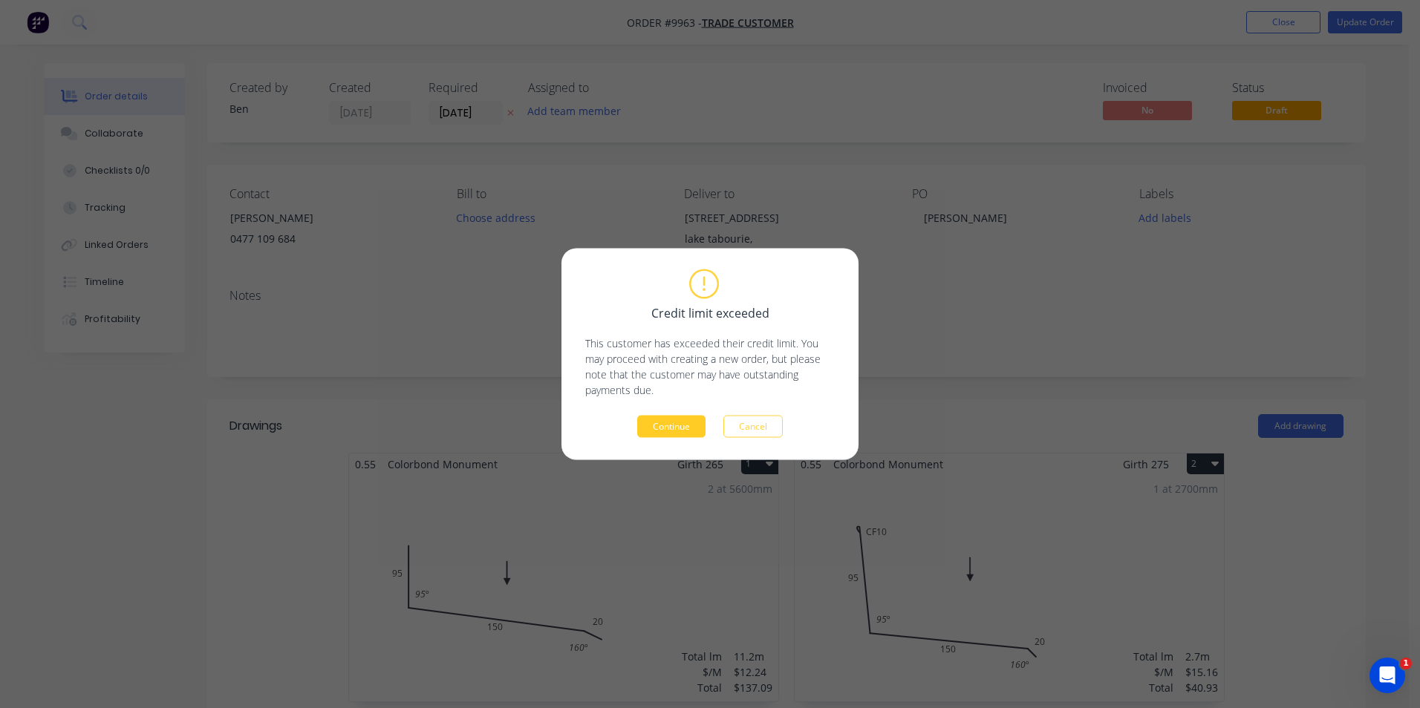
click at [697, 427] on button "Continue" at bounding box center [671, 427] width 68 height 22
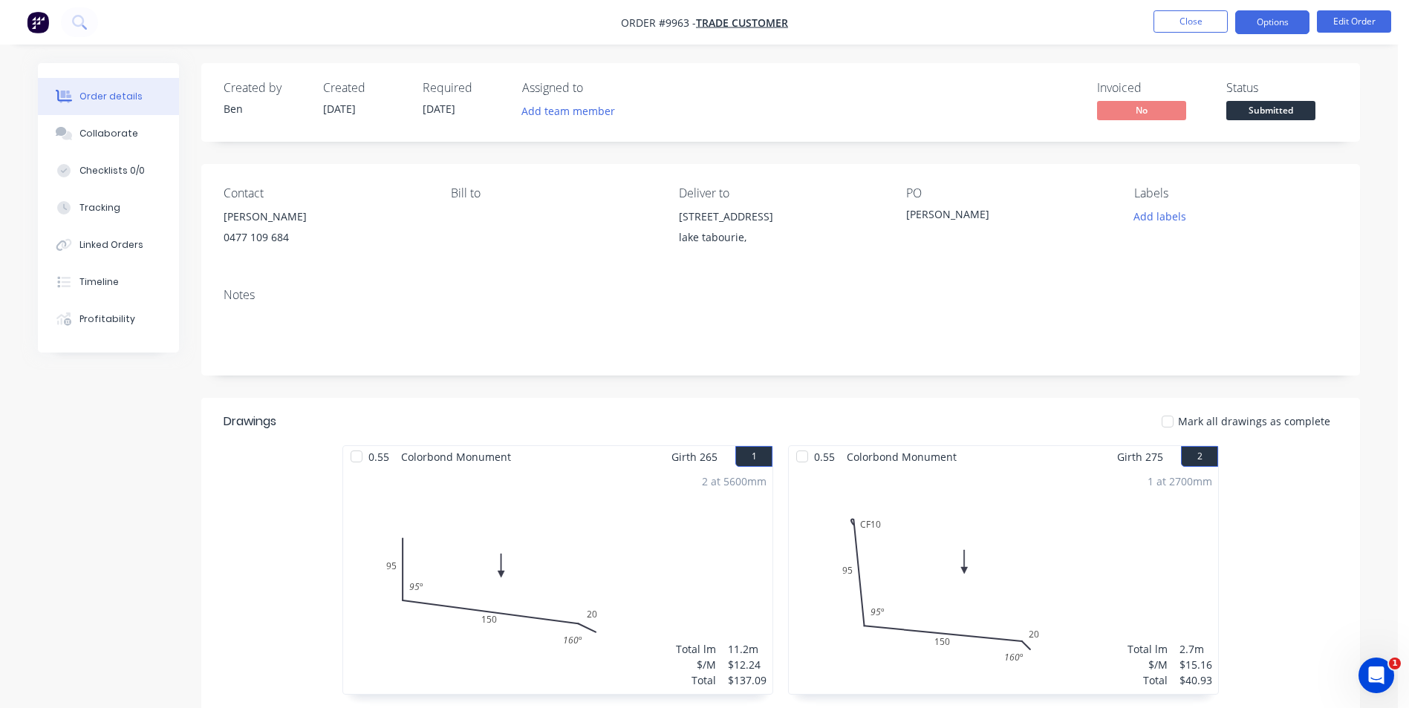
click at [1280, 20] on button "Options" at bounding box center [1272, 22] width 74 height 24
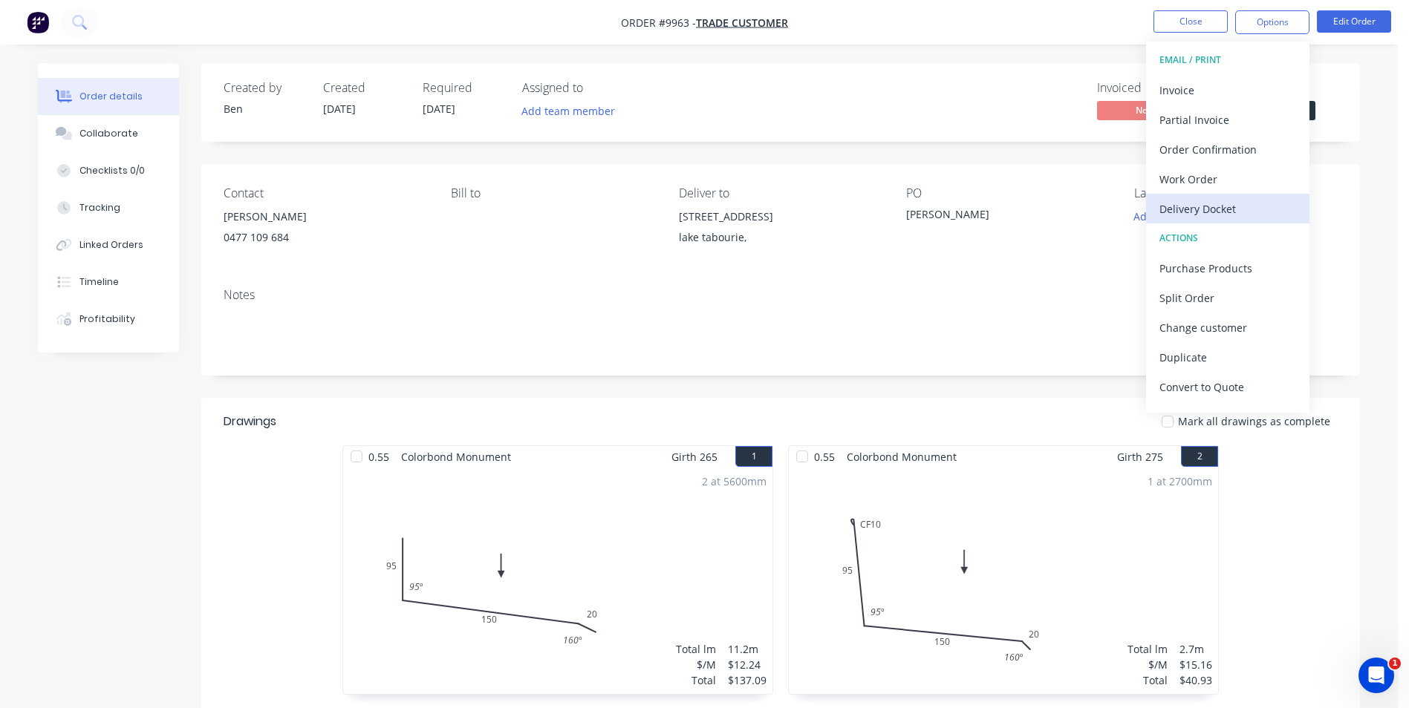
click at [1211, 202] on div "Delivery Docket" at bounding box center [1227, 209] width 137 height 22
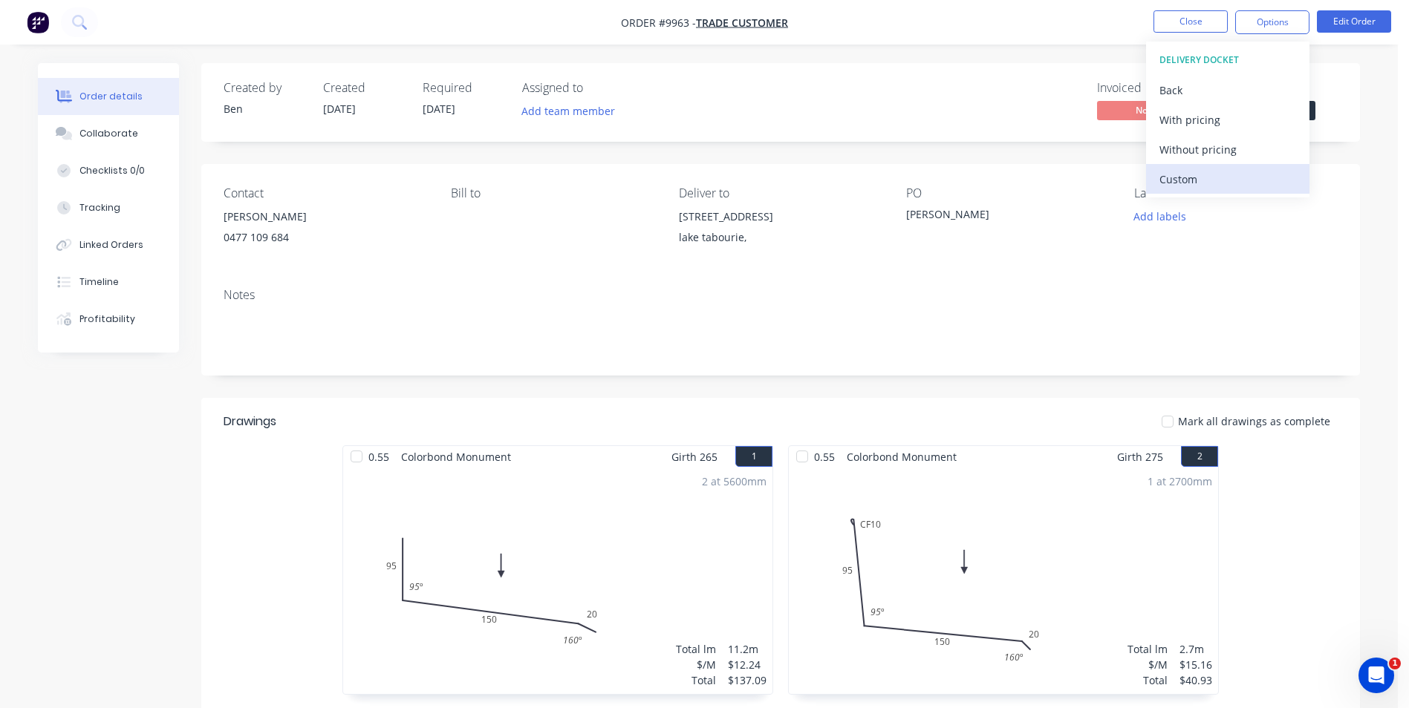
click at [1210, 184] on div "Custom" at bounding box center [1227, 180] width 137 height 22
click at [1212, 147] on div "Without pricing" at bounding box center [1227, 150] width 137 height 22
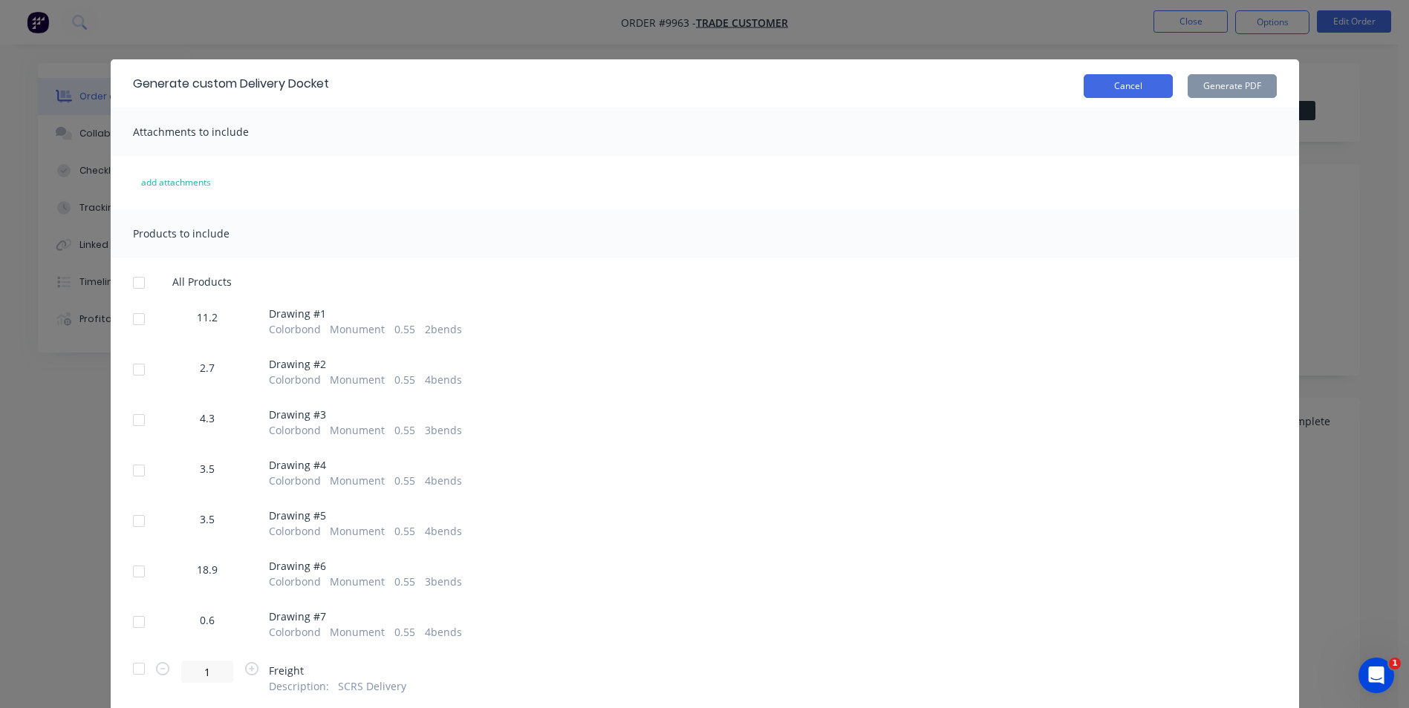
click at [1121, 89] on button "Cancel" at bounding box center [1127, 86] width 89 height 24
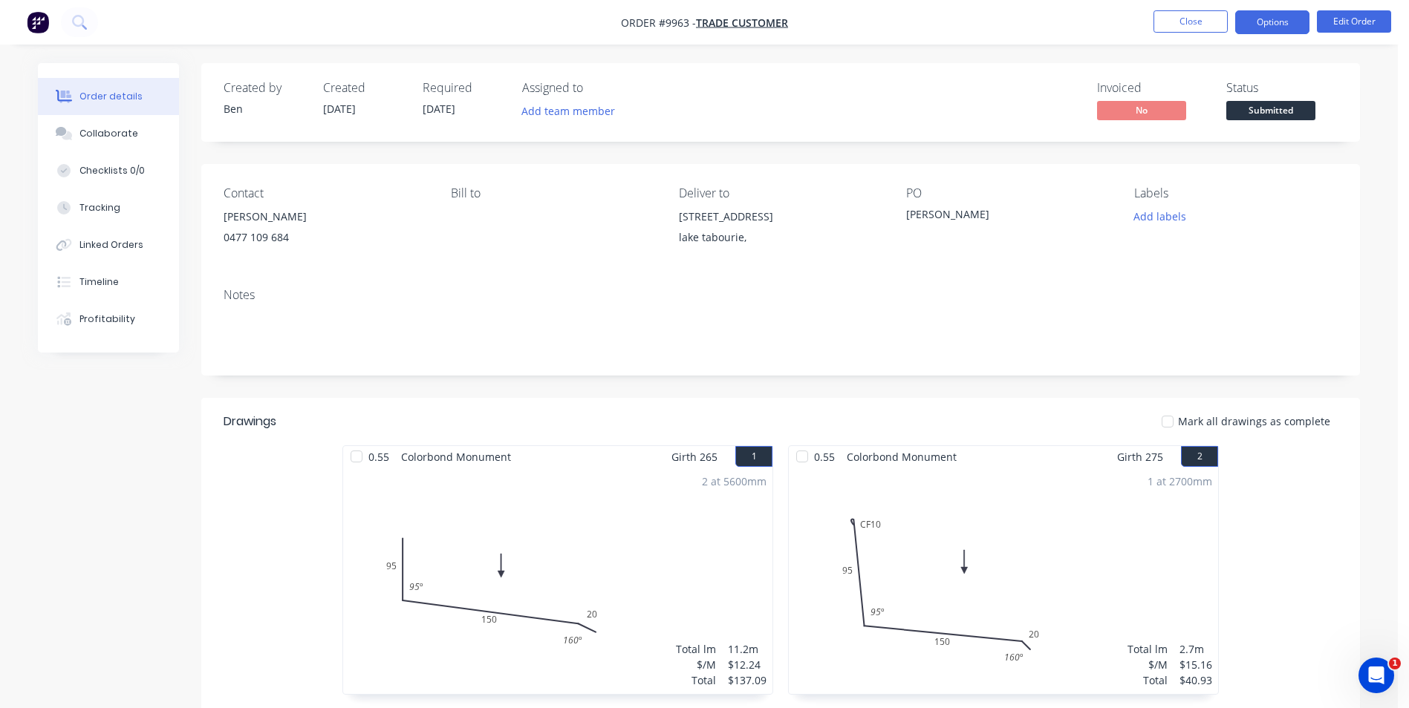
click at [1250, 20] on button "Options" at bounding box center [1272, 22] width 74 height 24
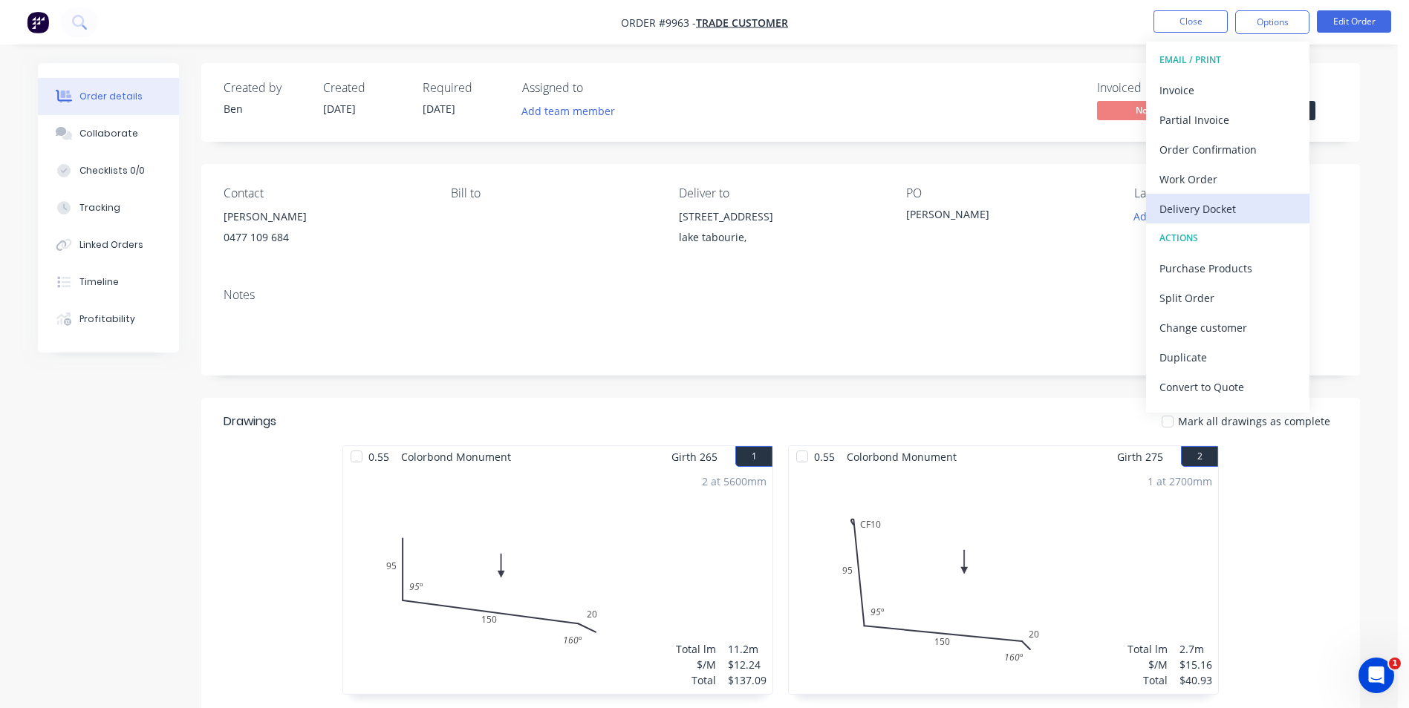
click at [1225, 203] on div "Delivery Docket" at bounding box center [1227, 209] width 137 height 22
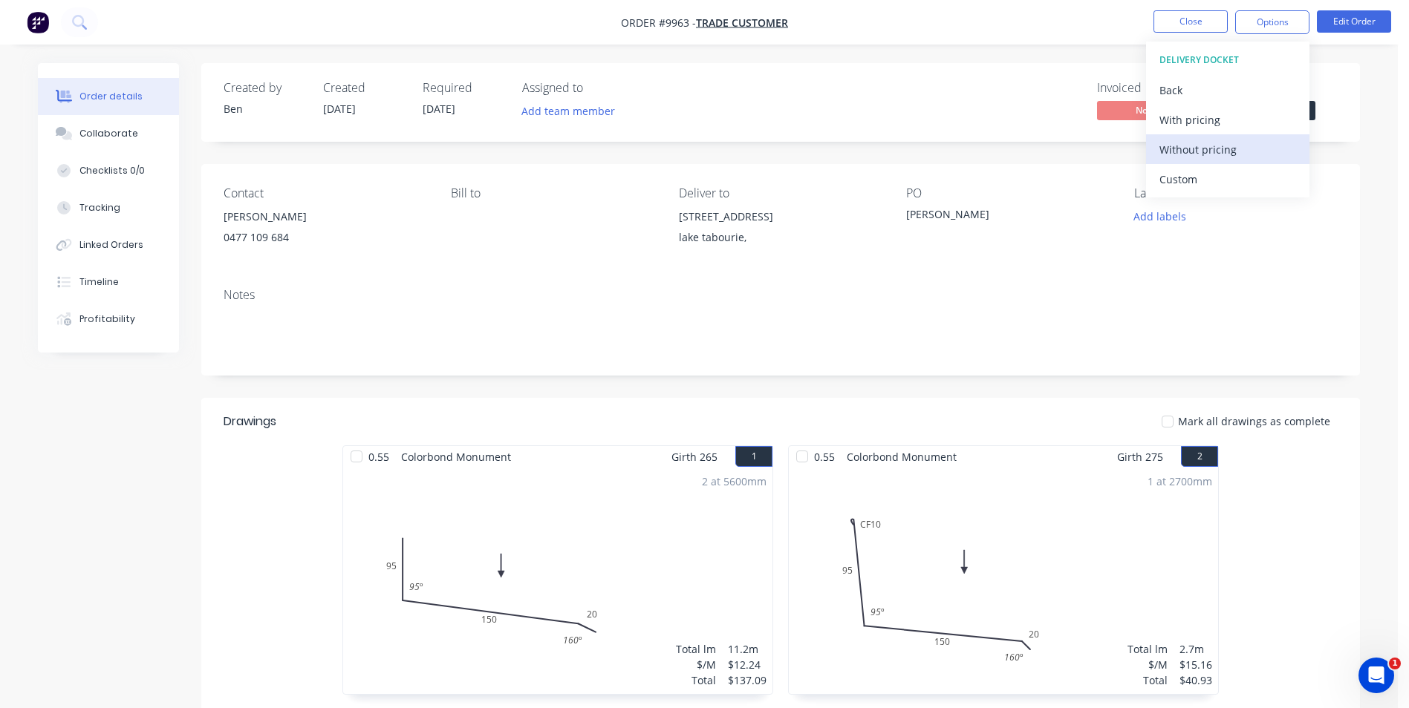
click at [1219, 142] on div "Without pricing" at bounding box center [1227, 150] width 137 height 22
click at [889, 75] on div "Created by [PERSON_NAME] Created [DATE] Required [DATE] Assigned to Add team me…" at bounding box center [780, 102] width 1158 height 79
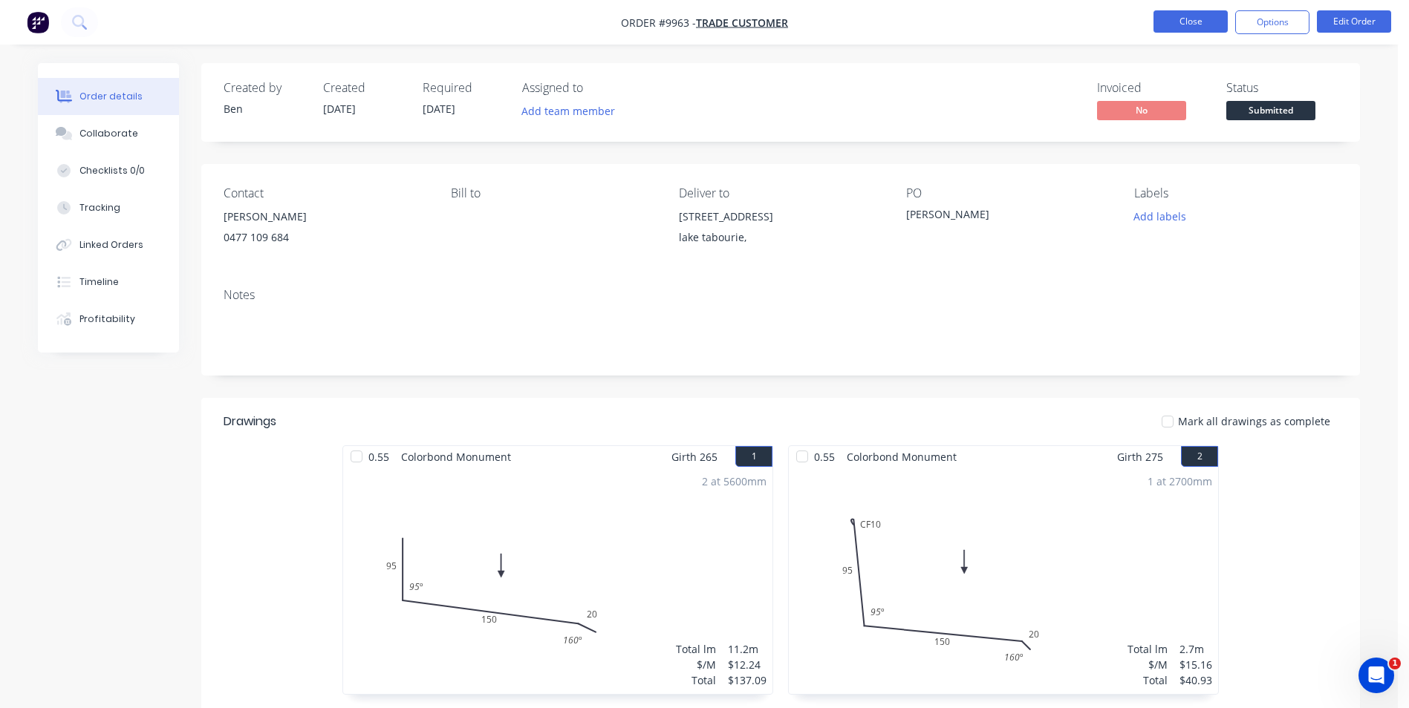
click at [1190, 20] on button "Close" at bounding box center [1190, 21] width 74 height 22
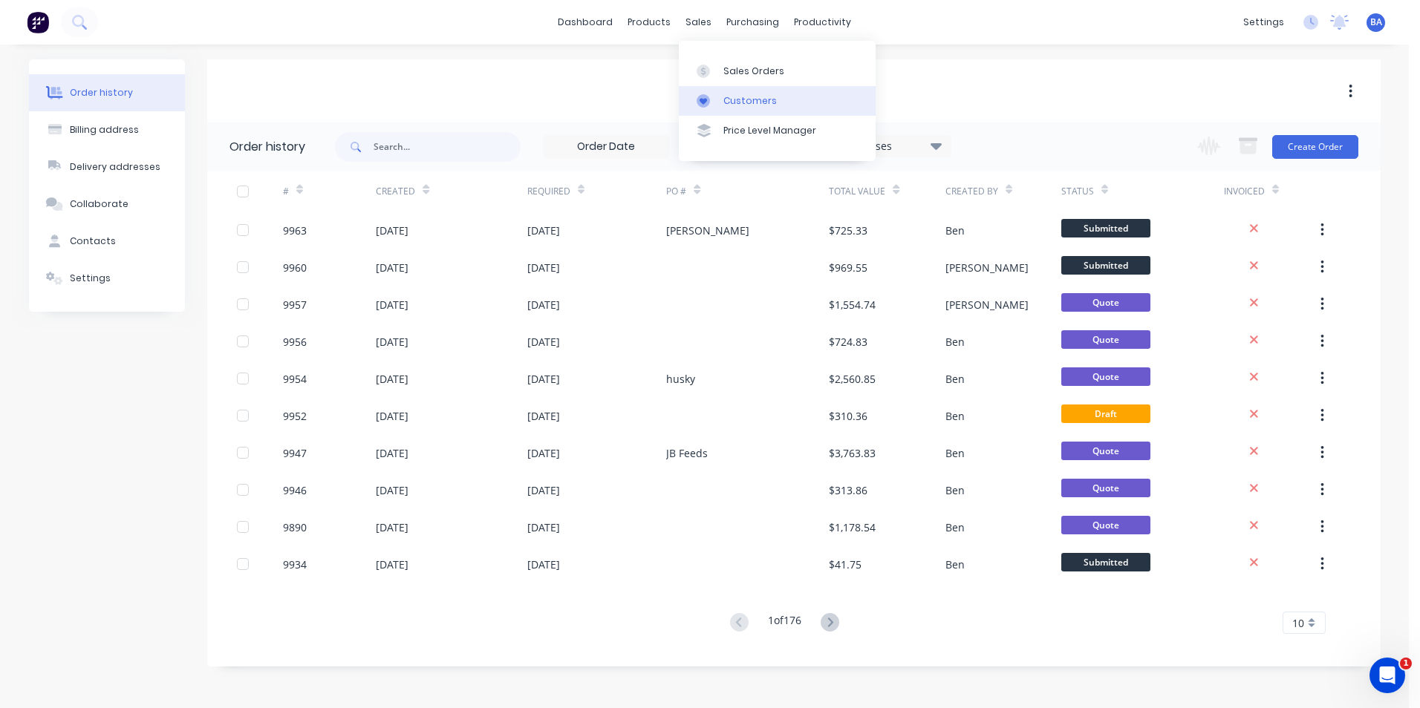
click at [710, 97] on div at bounding box center [708, 100] width 22 height 13
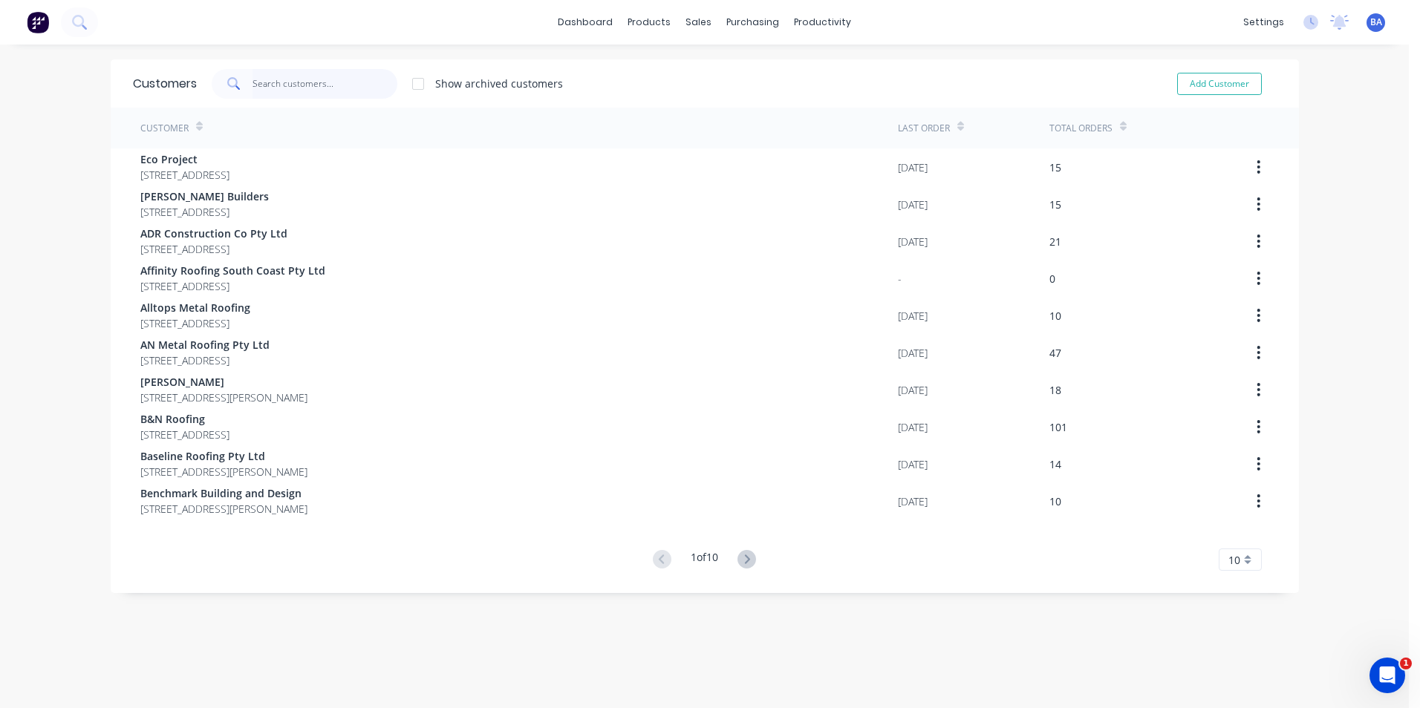
click at [333, 80] on input "text" at bounding box center [324, 84] width 145 height 30
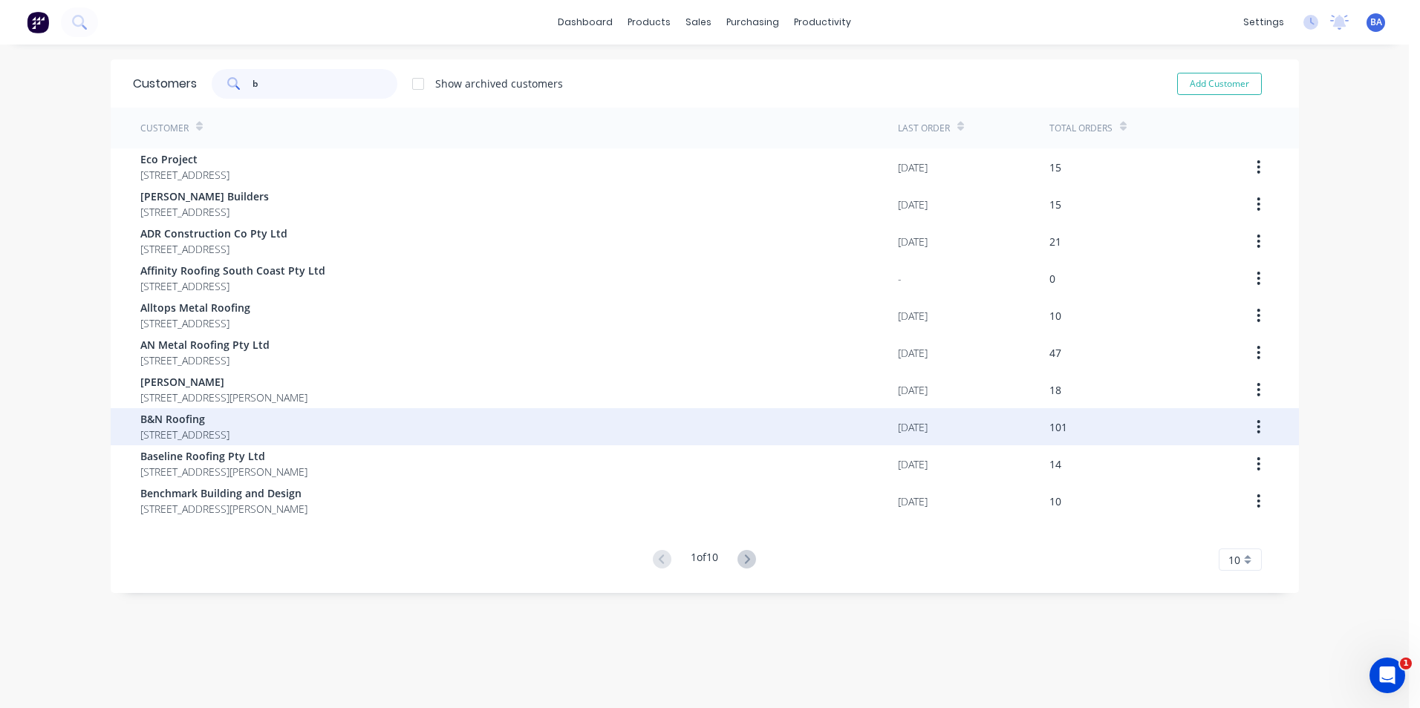
type input "b"
click at [146, 437] on span "[STREET_ADDRESS]" at bounding box center [184, 435] width 89 height 16
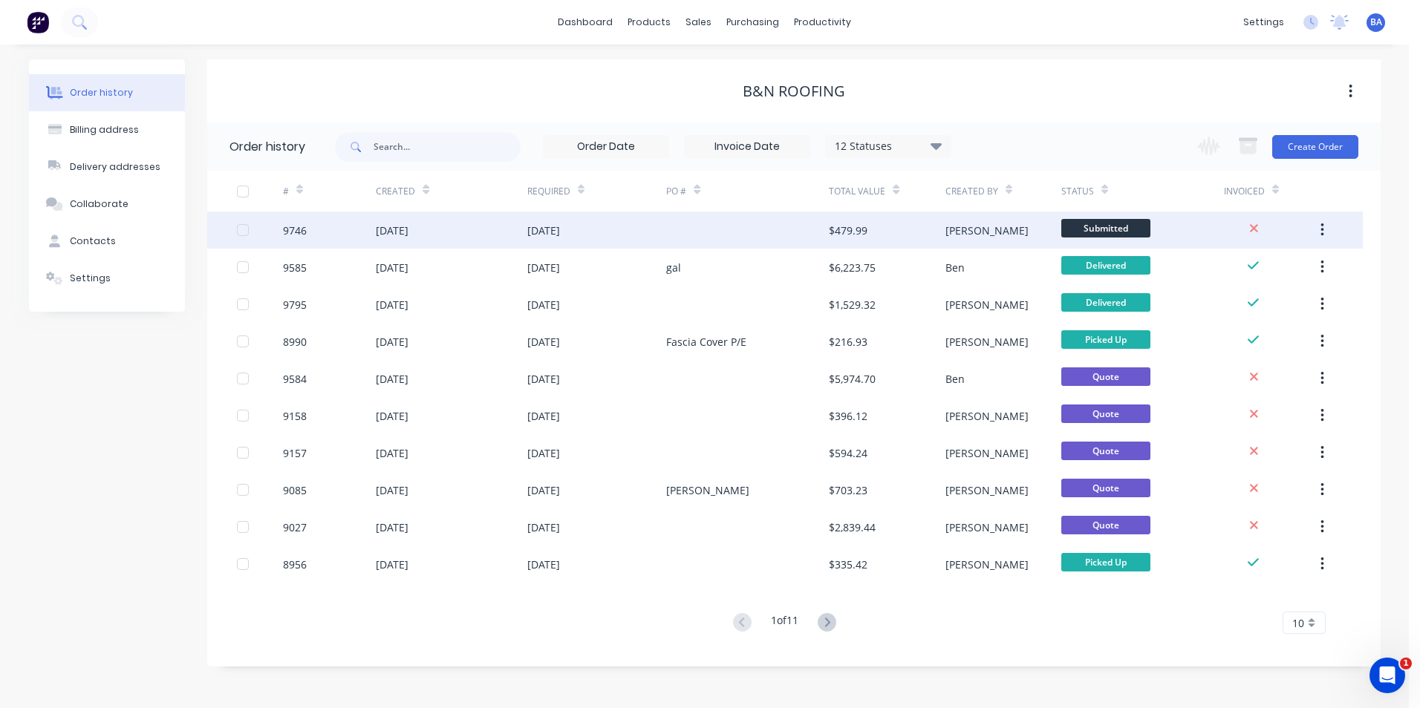
click at [743, 245] on div at bounding box center [747, 230] width 163 height 37
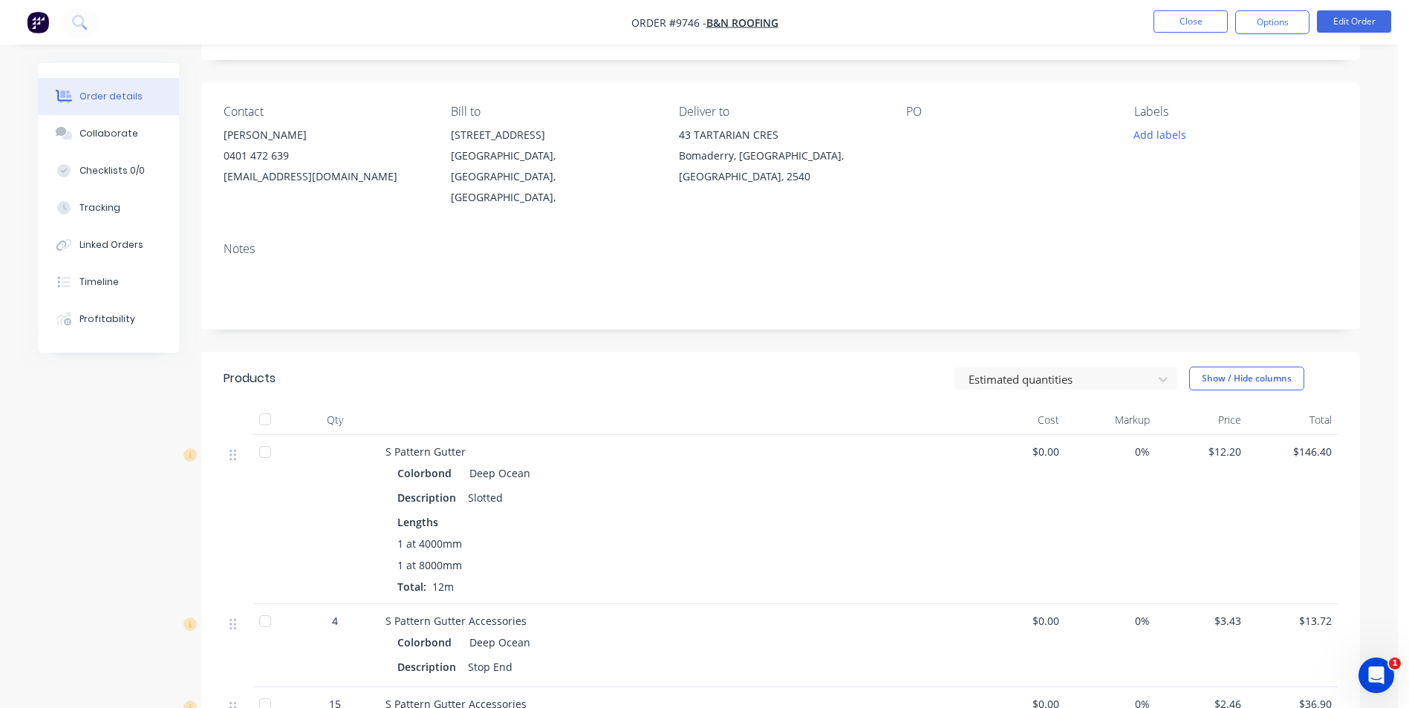
scroll to position [149, 0]
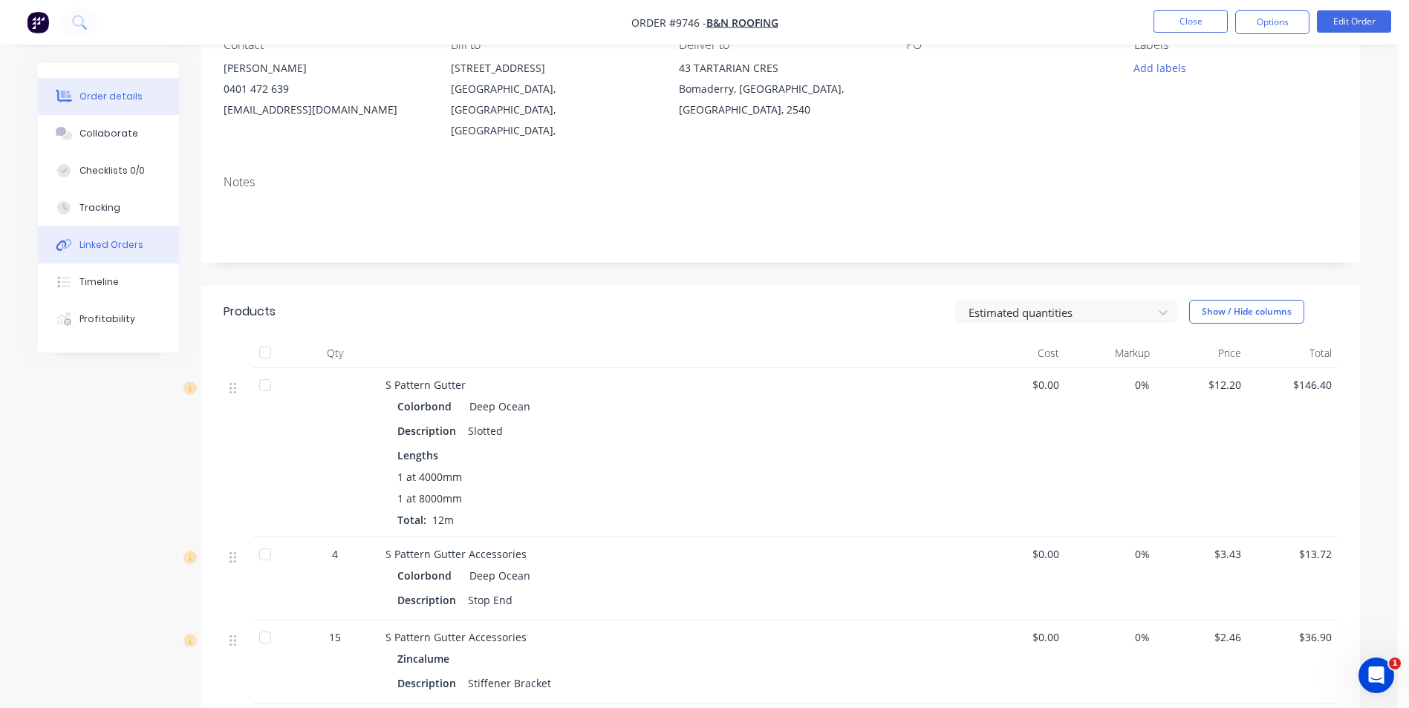
click at [133, 248] on div "Linked Orders" at bounding box center [111, 244] width 64 height 13
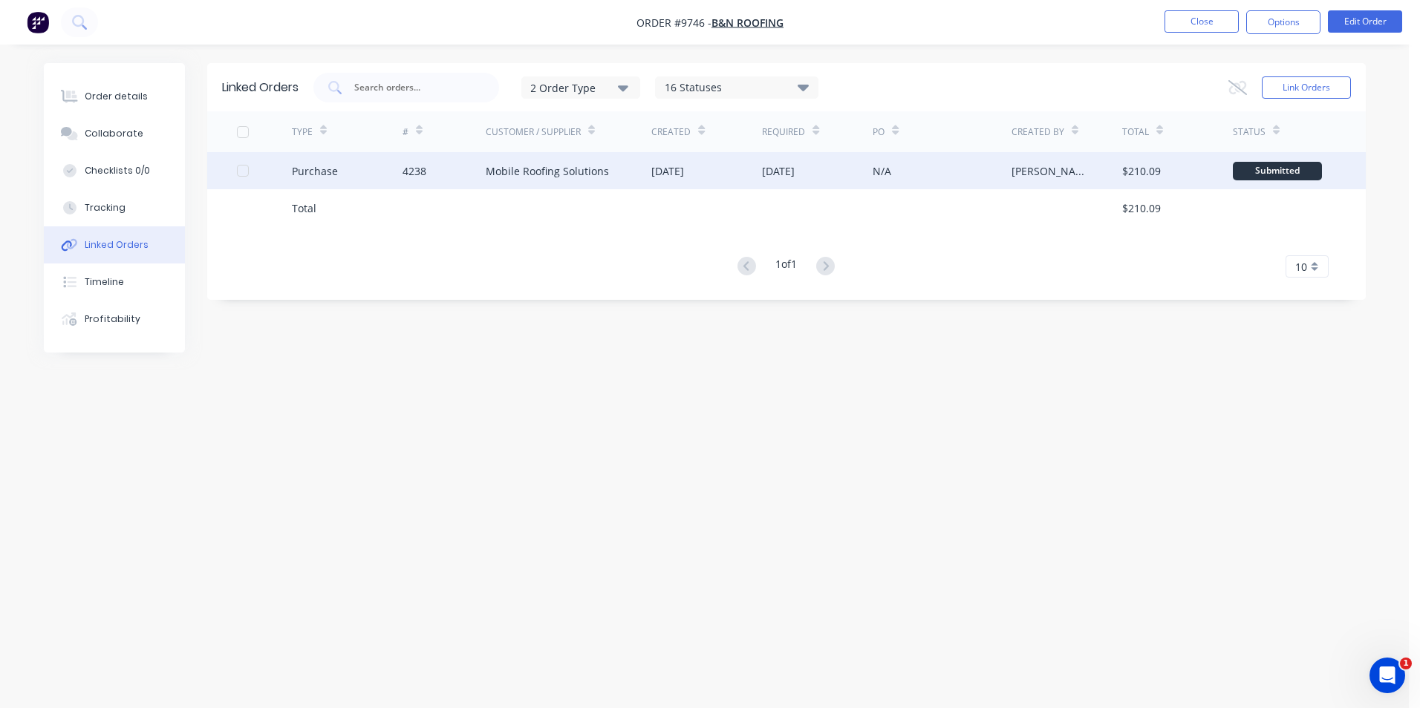
click at [557, 175] on div "Mobile Roofing Solutions" at bounding box center [547, 171] width 123 height 16
